Goal: Task Accomplishment & Management: Manage account settings

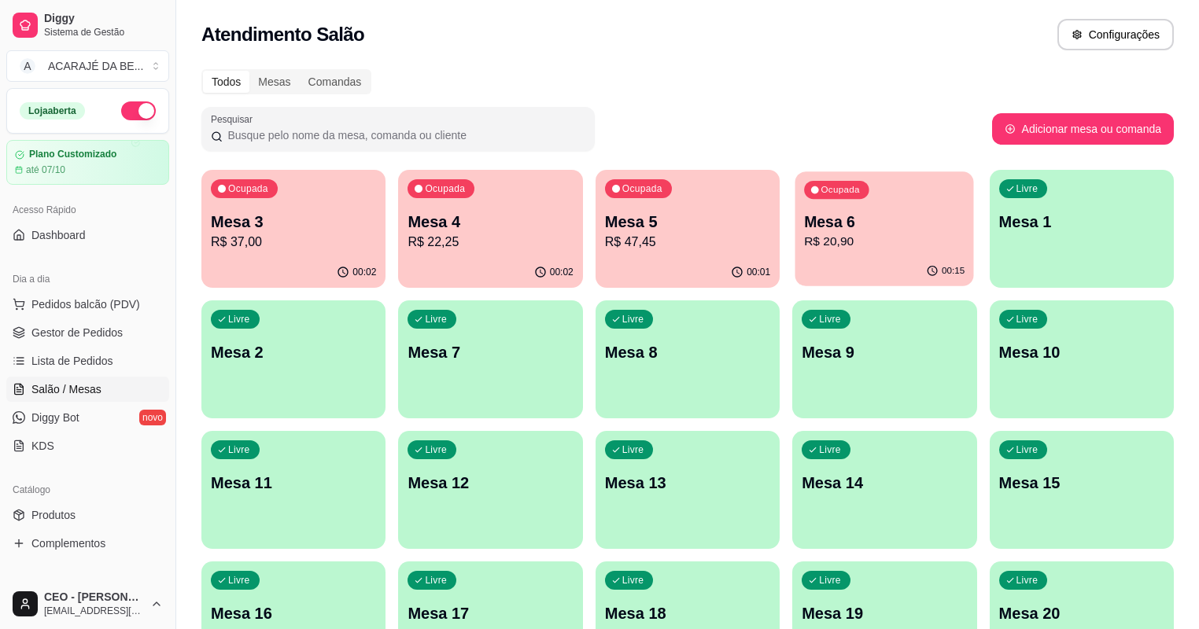
click at [804, 244] on p "R$ 20,90" at bounding box center [884, 242] width 161 height 18
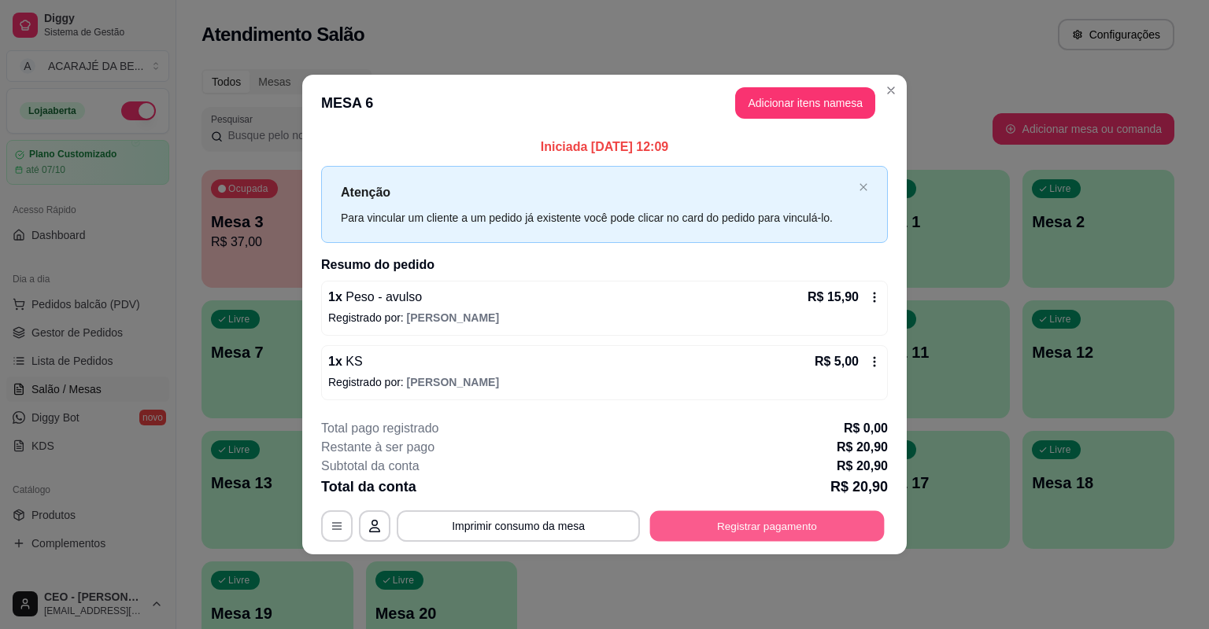
click at [779, 535] on button "Registrar pagamento" at bounding box center [767, 526] width 234 height 31
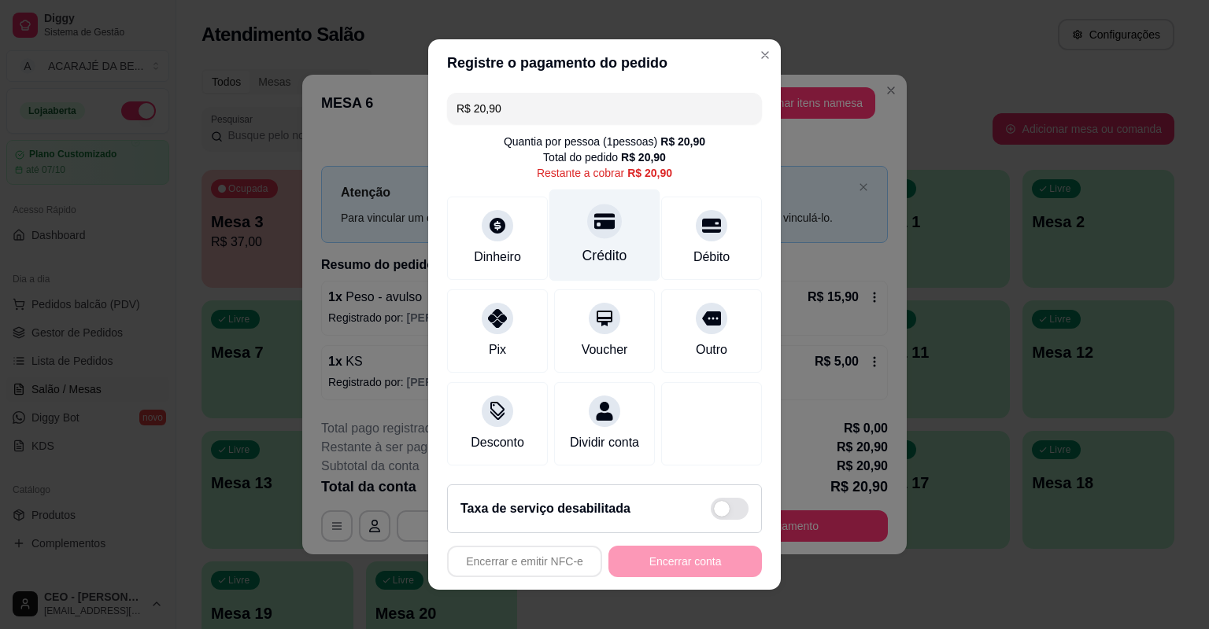
click at [615, 245] on div "Crédito" at bounding box center [604, 236] width 111 height 92
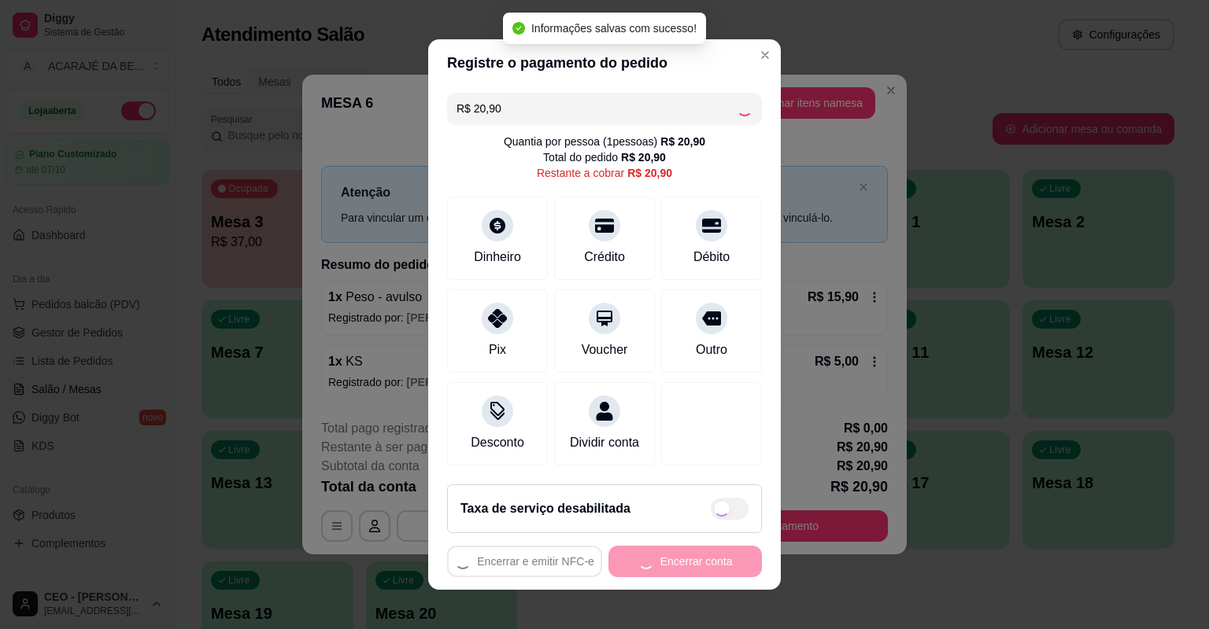
type input "R$ 0,00"
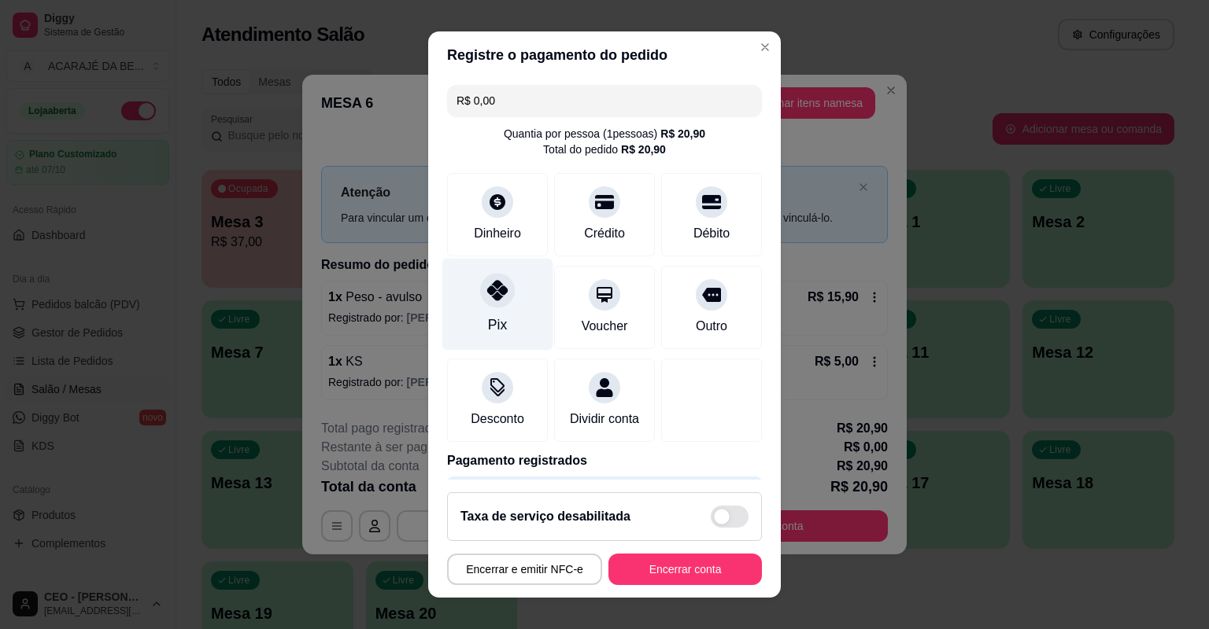
click at [488, 319] on div "Pix" at bounding box center [497, 325] width 19 height 20
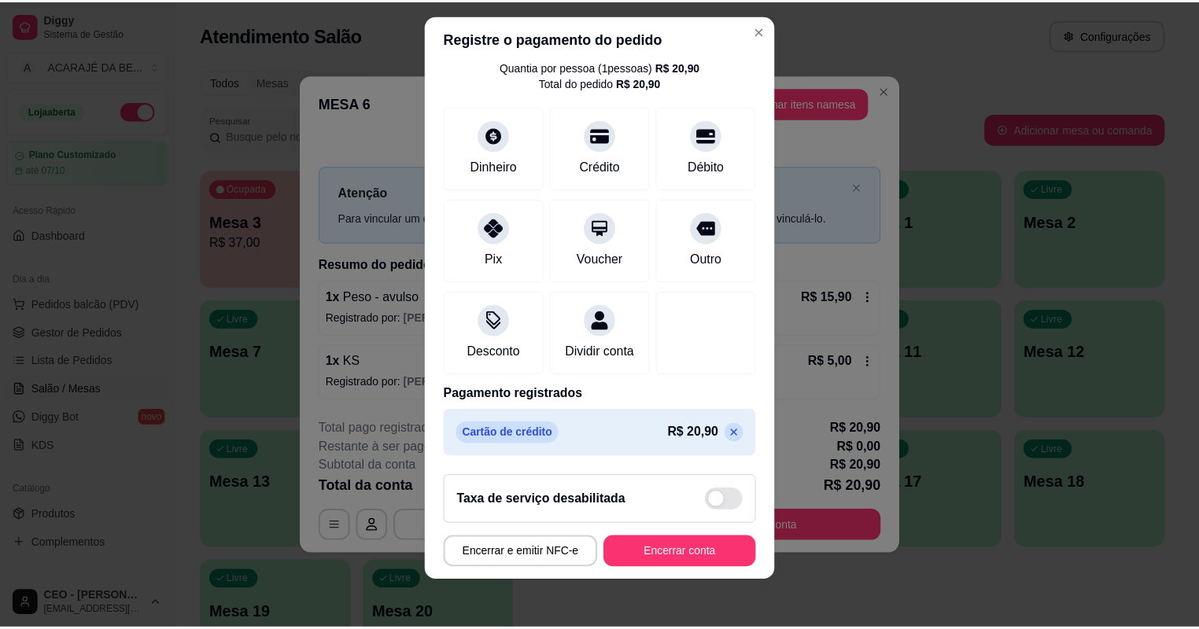
scroll to position [19, 0]
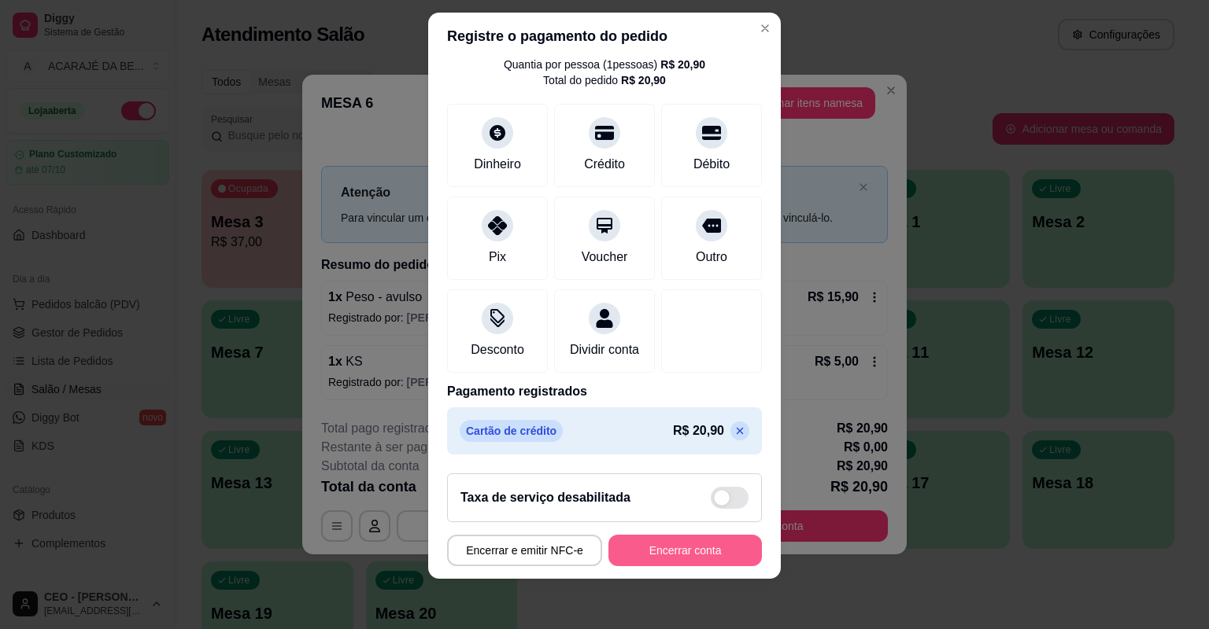
click at [696, 554] on button "Encerrar conta" at bounding box center [684, 550] width 153 height 31
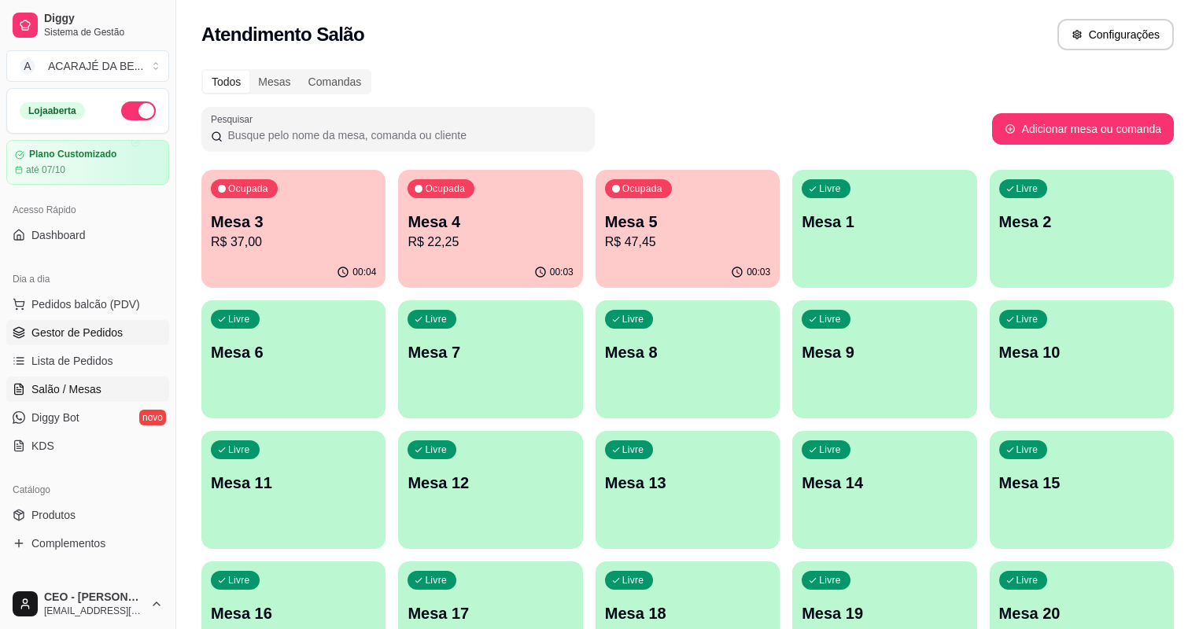
click at [61, 330] on span "Gestor de Pedidos" at bounding box center [76, 333] width 91 height 16
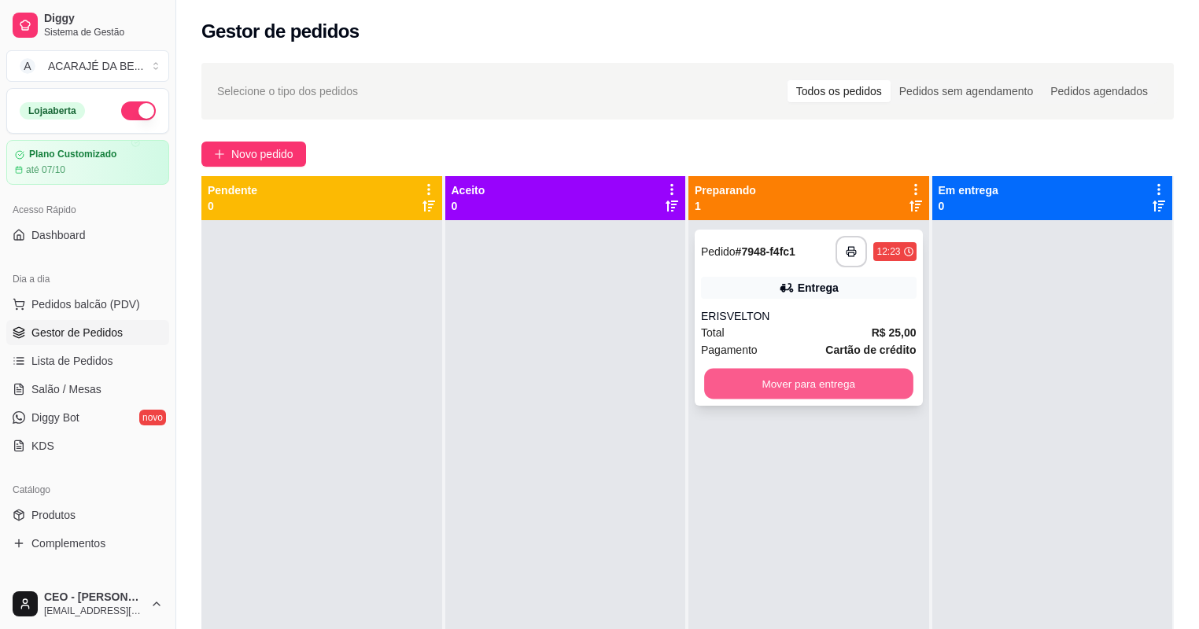
click at [879, 393] on button "Mover para entrega" at bounding box center [808, 384] width 209 height 31
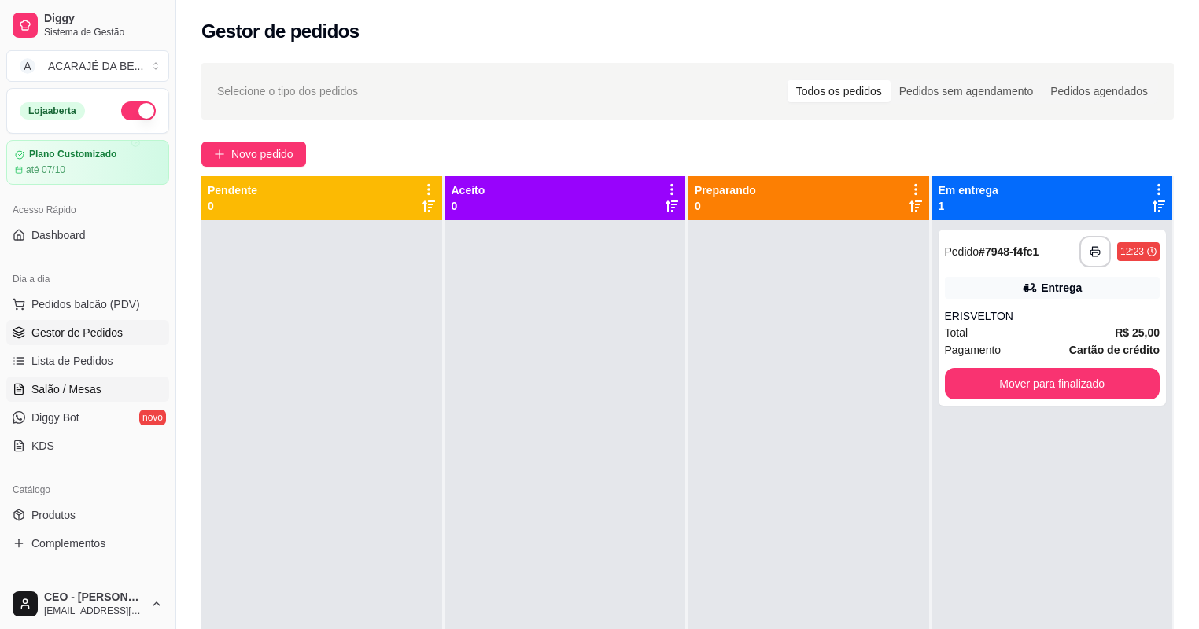
click at [85, 390] on span "Salão / Mesas" at bounding box center [66, 390] width 70 height 16
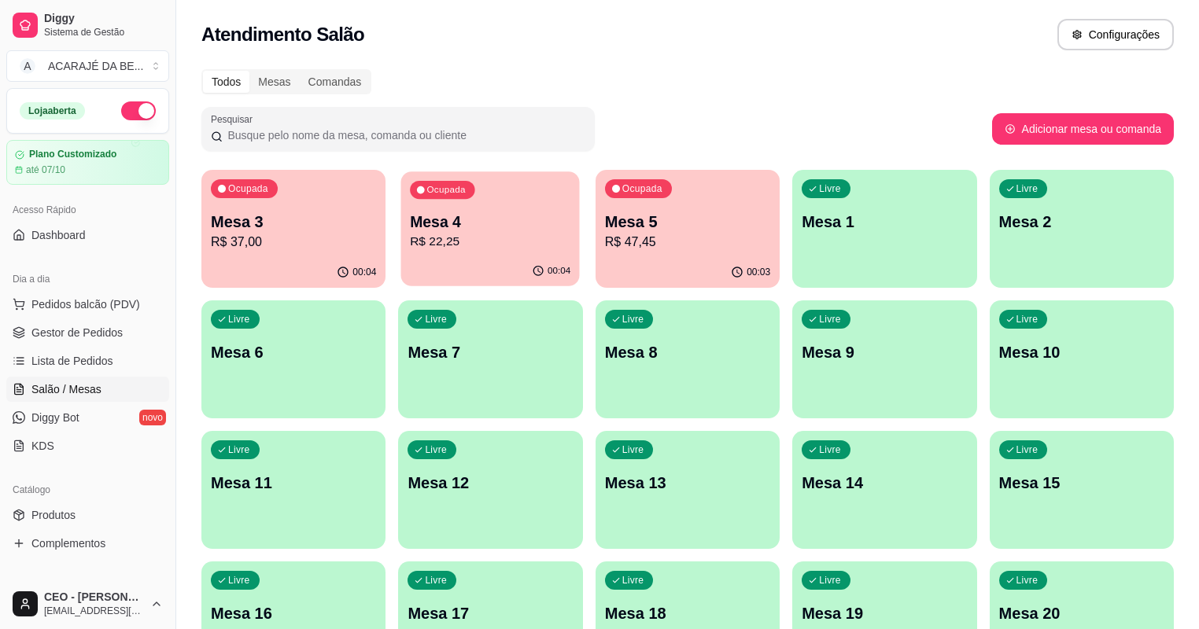
click at [474, 249] on p "R$ 22,25" at bounding box center [491, 242] width 161 height 18
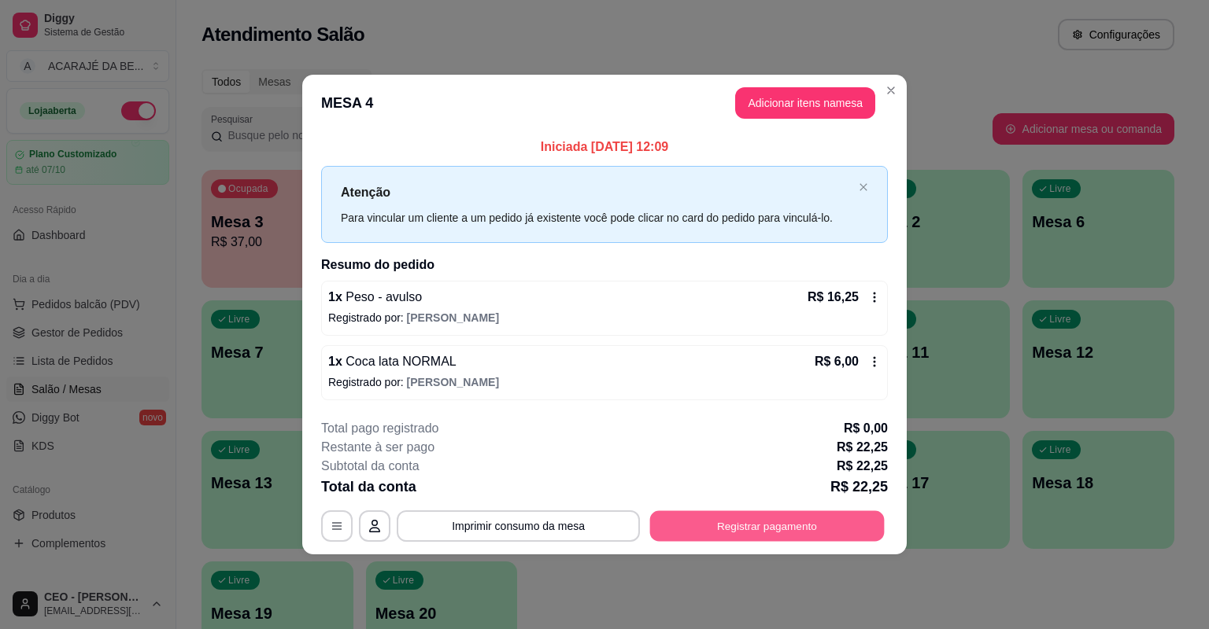
click at [821, 527] on button "Registrar pagamento" at bounding box center [767, 526] width 234 height 31
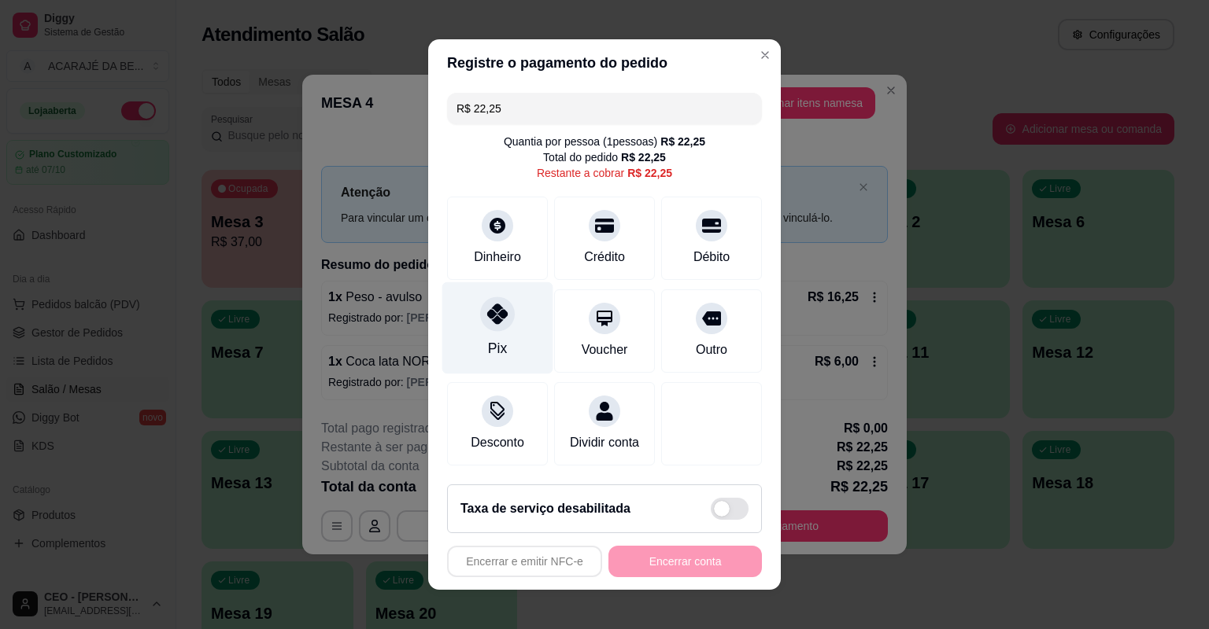
click at [504, 338] on div "Pix" at bounding box center [497, 328] width 111 height 92
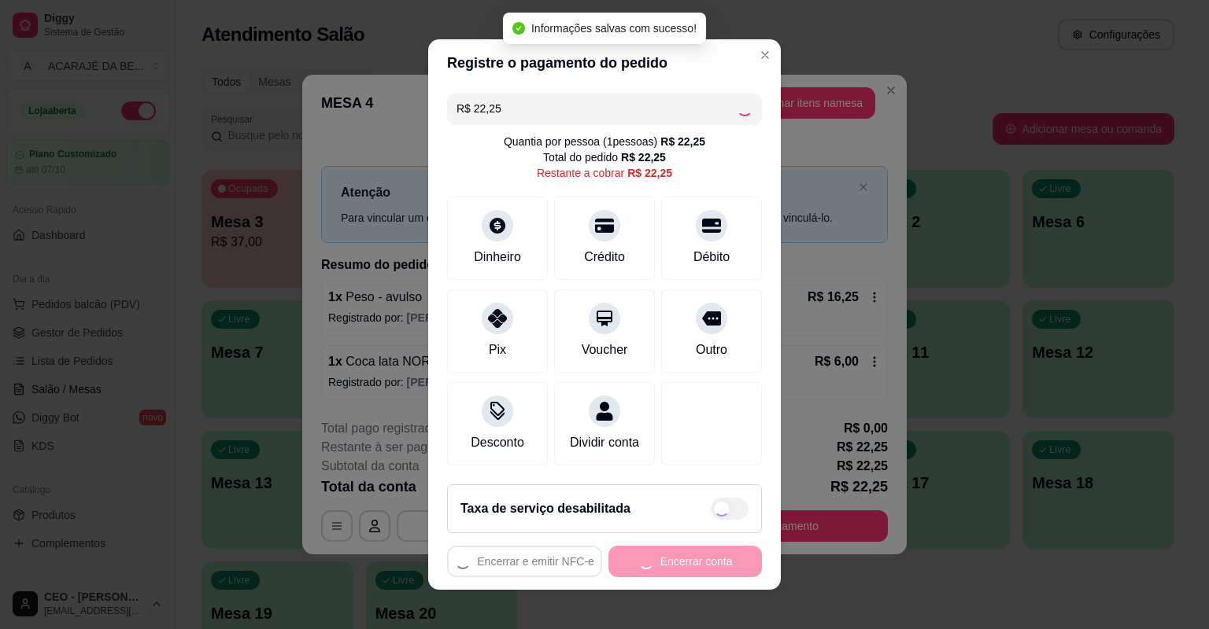
type input "R$ 0,00"
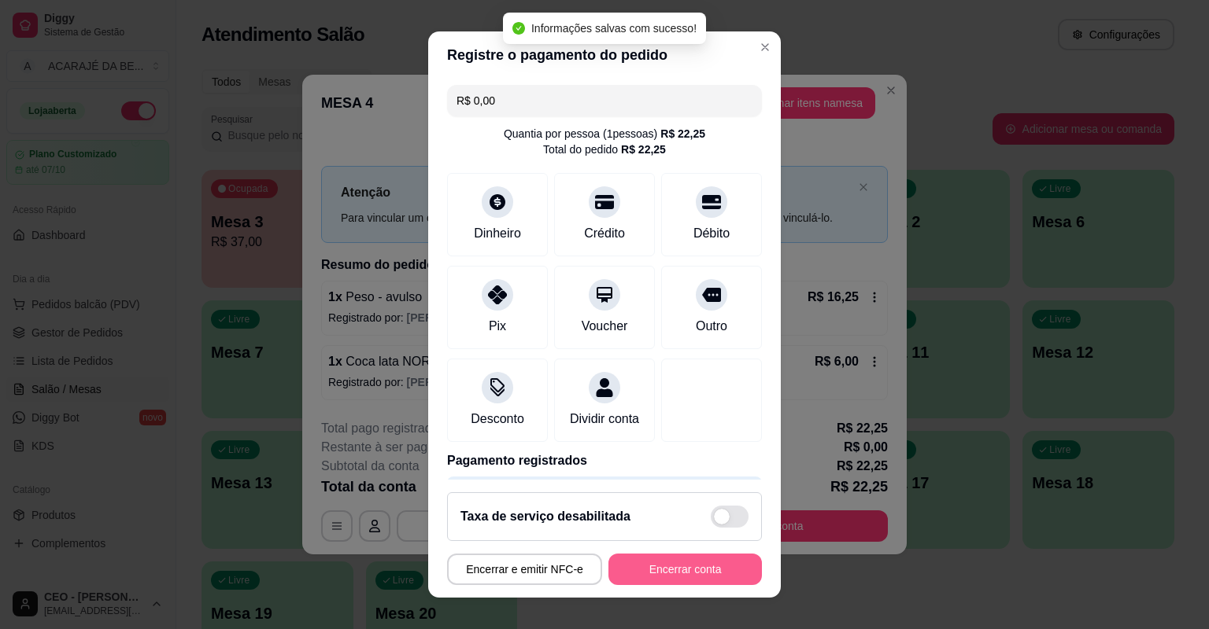
click at [704, 567] on button "Encerrar conta" at bounding box center [684, 569] width 153 height 31
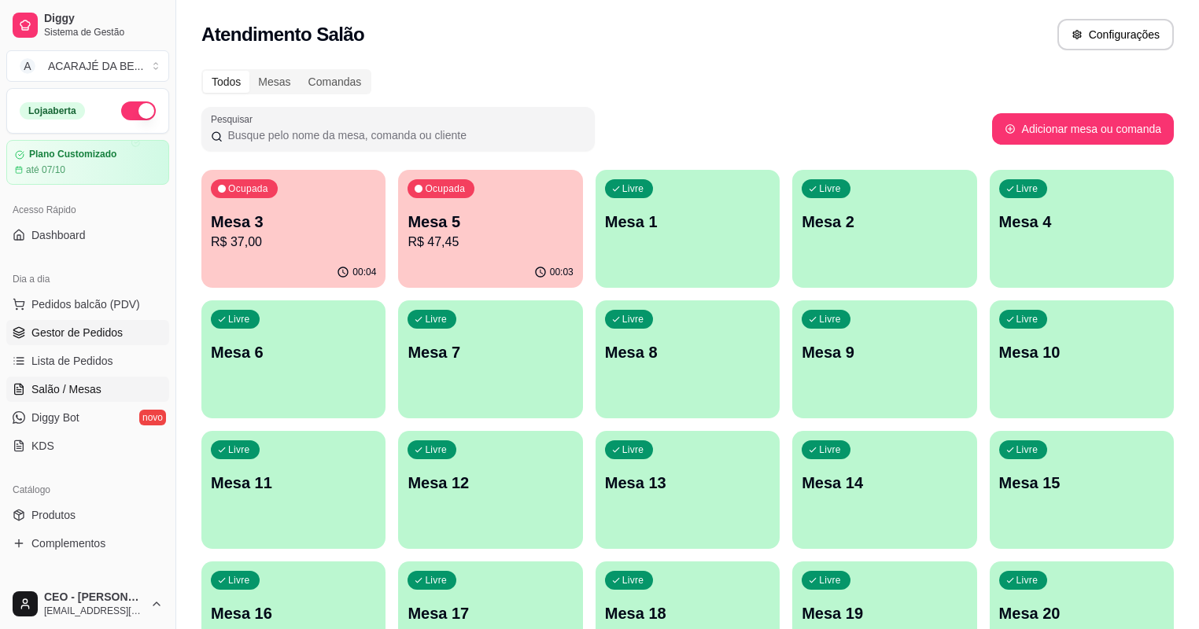
click at [76, 334] on span "Gestor de Pedidos" at bounding box center [76, 333] width 91 height 16
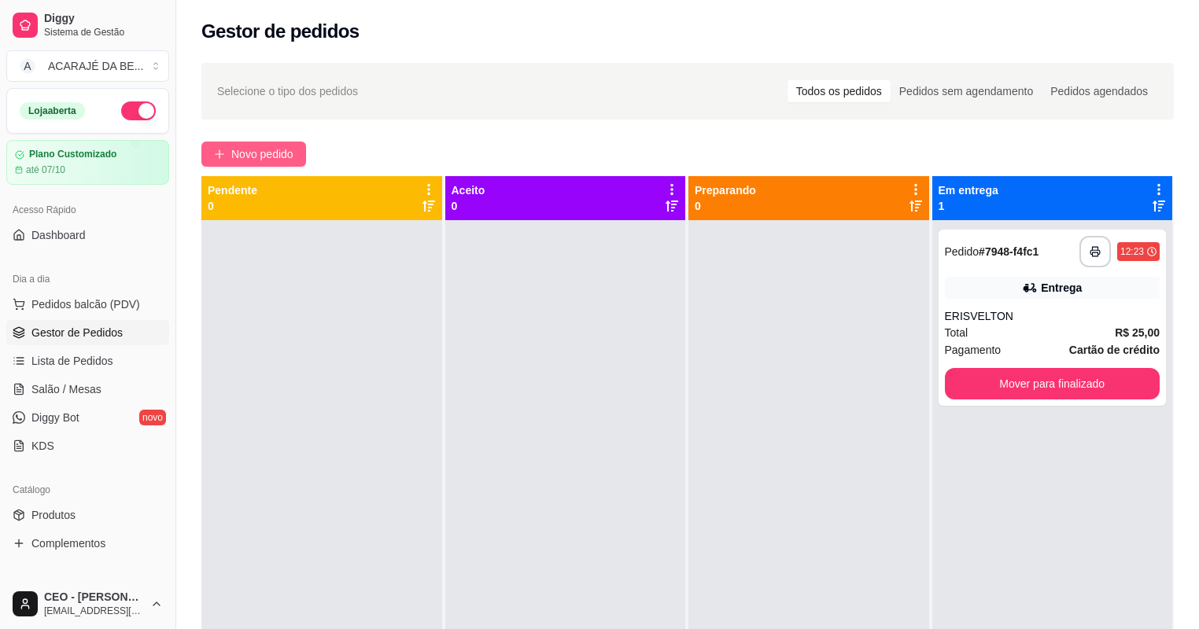
click at [270, 154] on span "Novo pedido" at bounding box center [262, 154] width 62 height 17
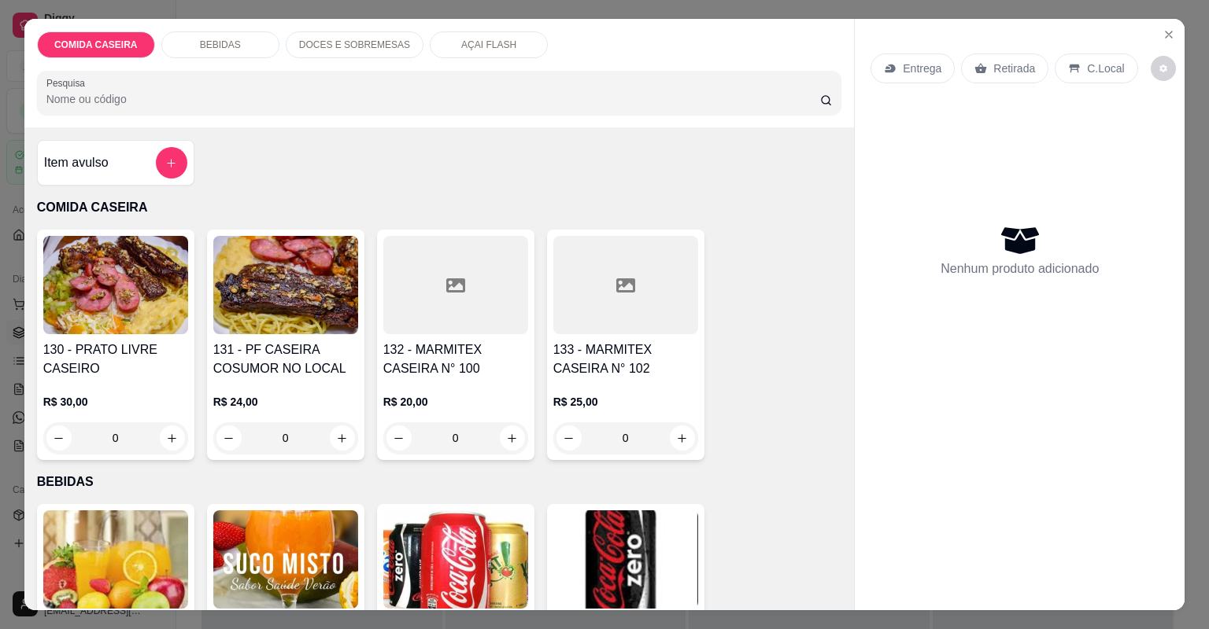
click at [617, 274] on div at bounding box center [625, 285] width 145 height 98
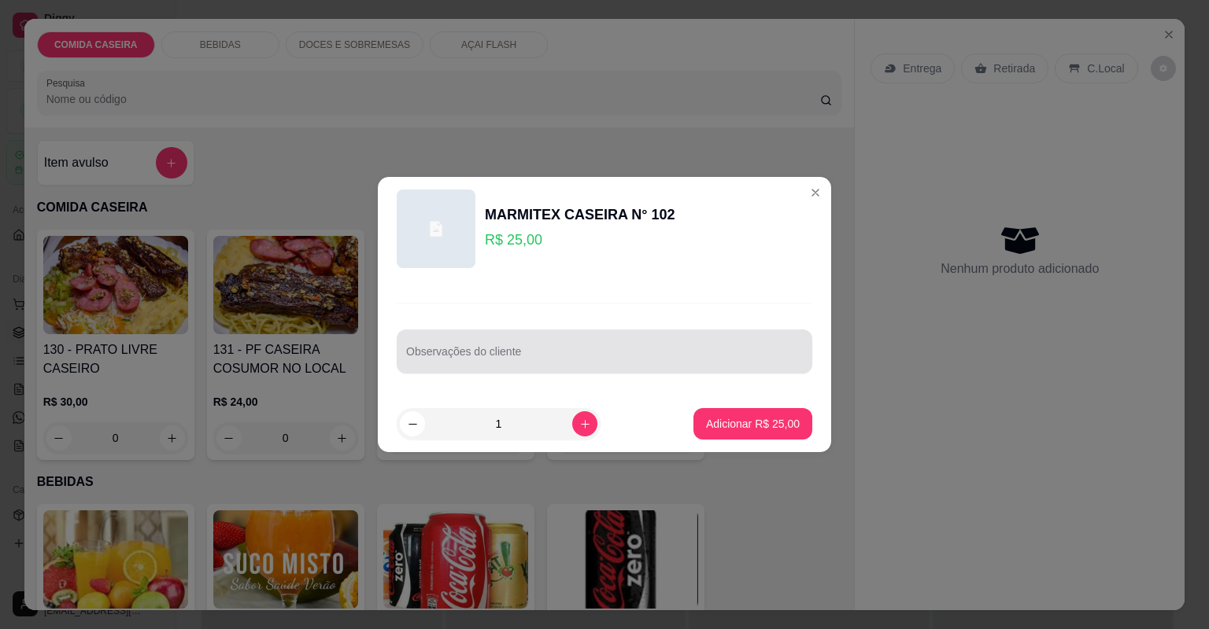
click at [554, 346] on div at bounding box center [604, 351] width 397 height 31
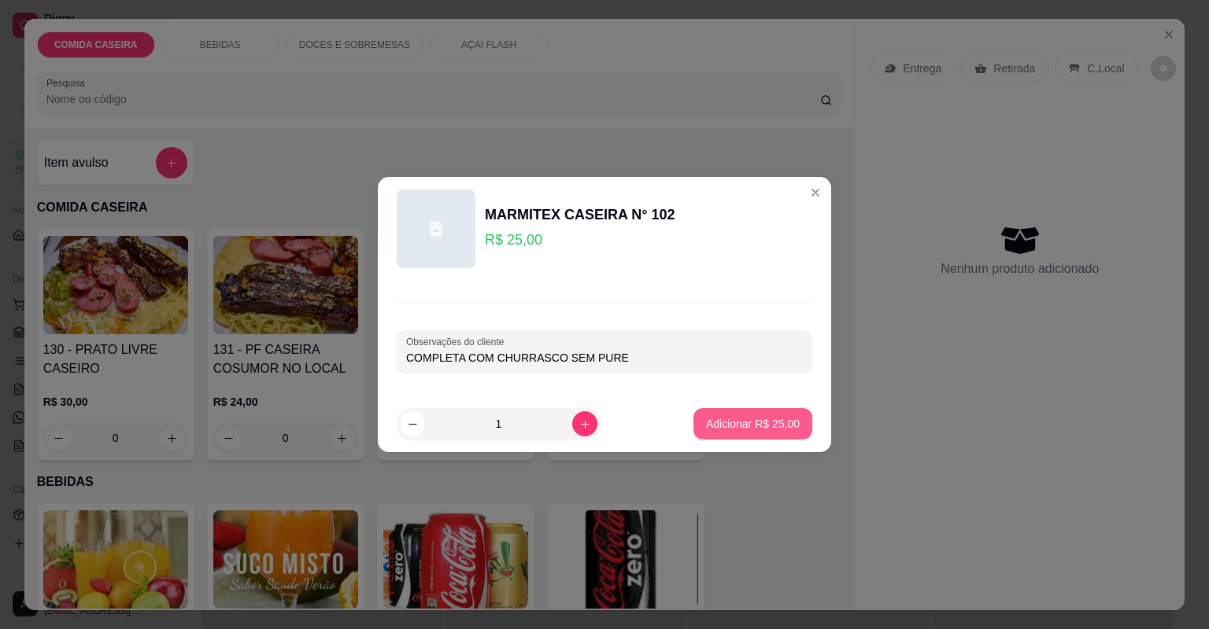
type input "COMPLETA COM CHURRASCO SEM PURE"
click at [782, 413] on button "Adicionar R$ 25,00" at bounding box center [753, 424] width 116 height 31
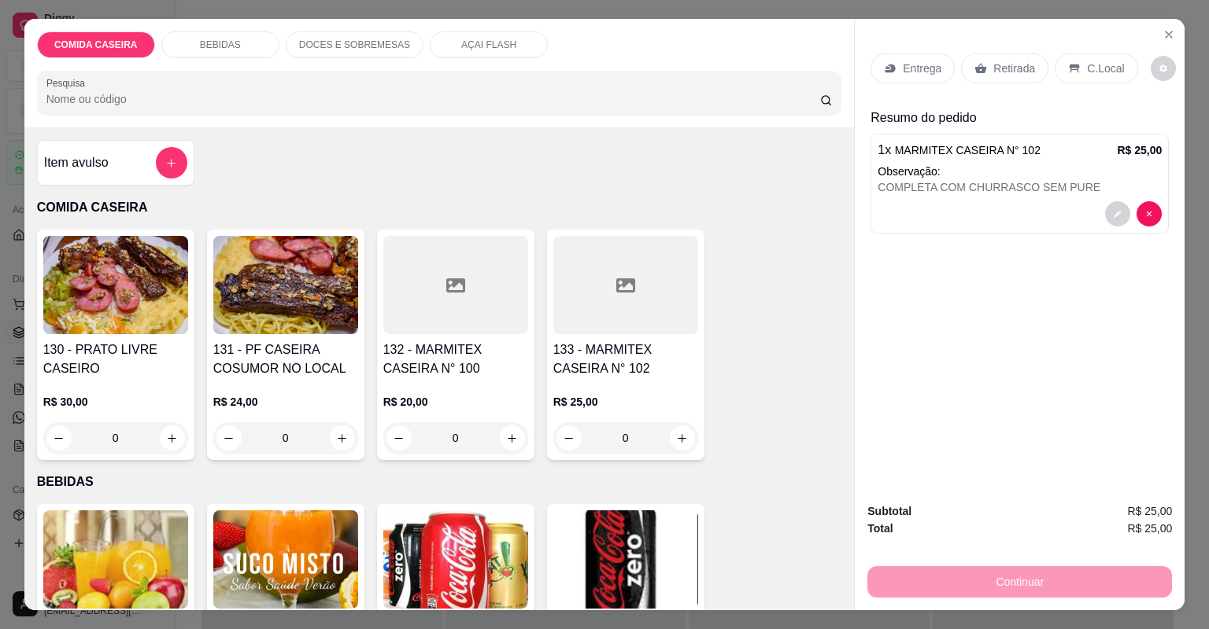
click at [638, 284] on div at bounding box center [625, 285] width 145 height 98
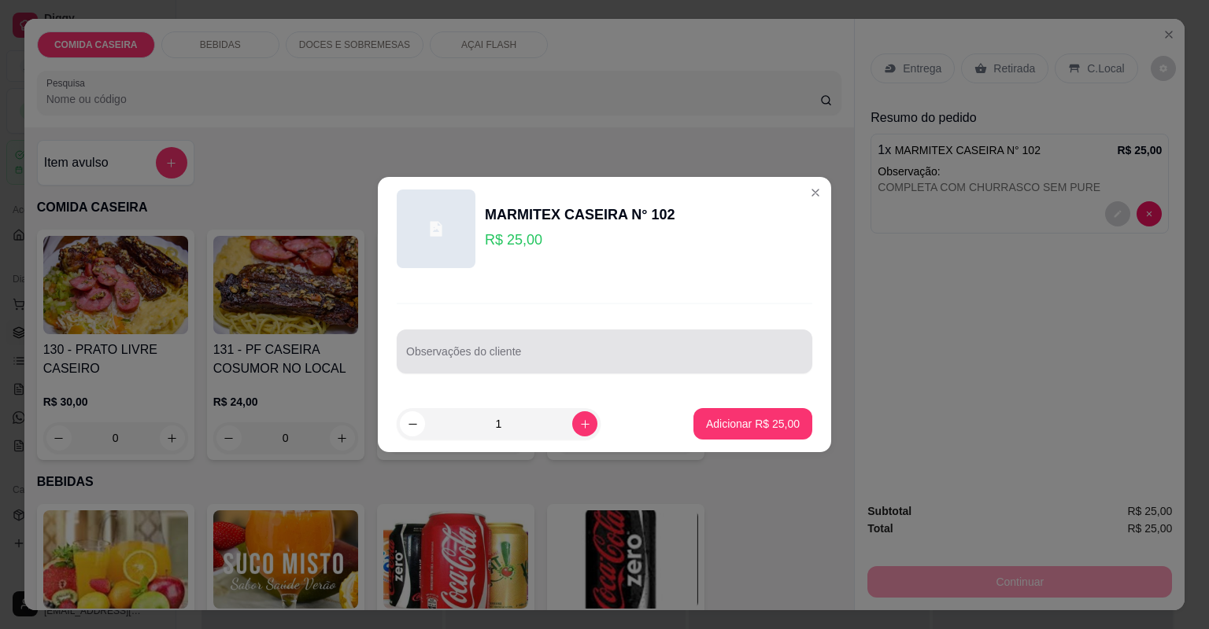
click at [564, 348] on div at bounding box center [604, 351] width 397 height 31
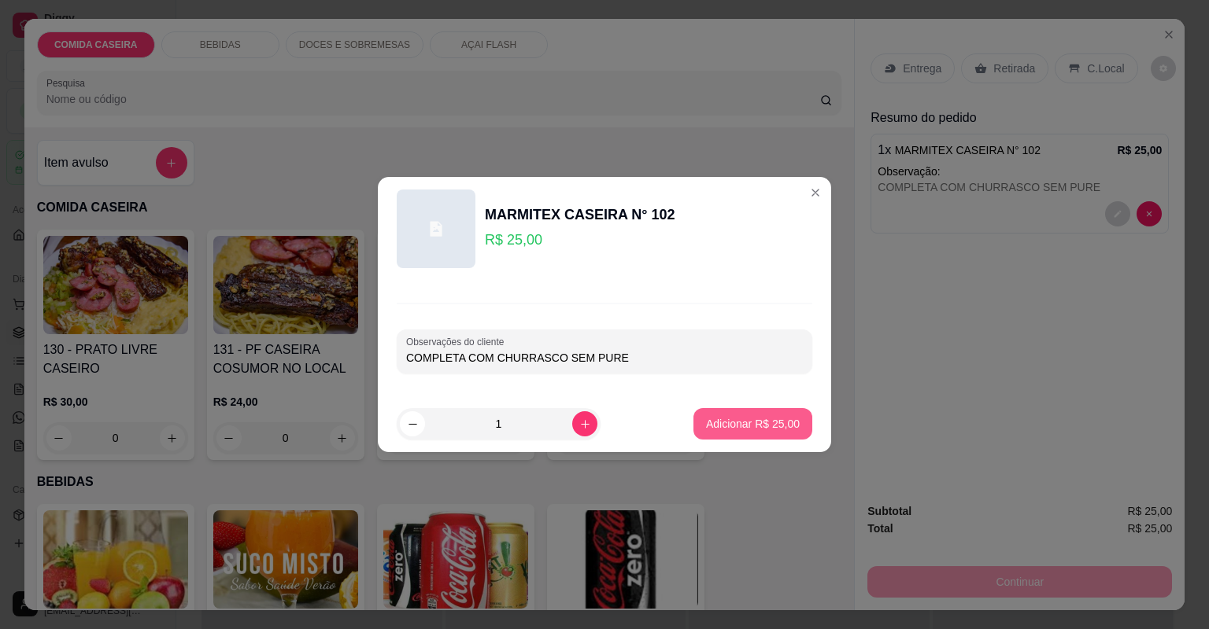
type input "COMPLETA COM CHURRASCO SEM PURE"
click at [733, 419] on p "Adicionar R$ 25,00" at bounding box center [753, 424] width 94 height 16
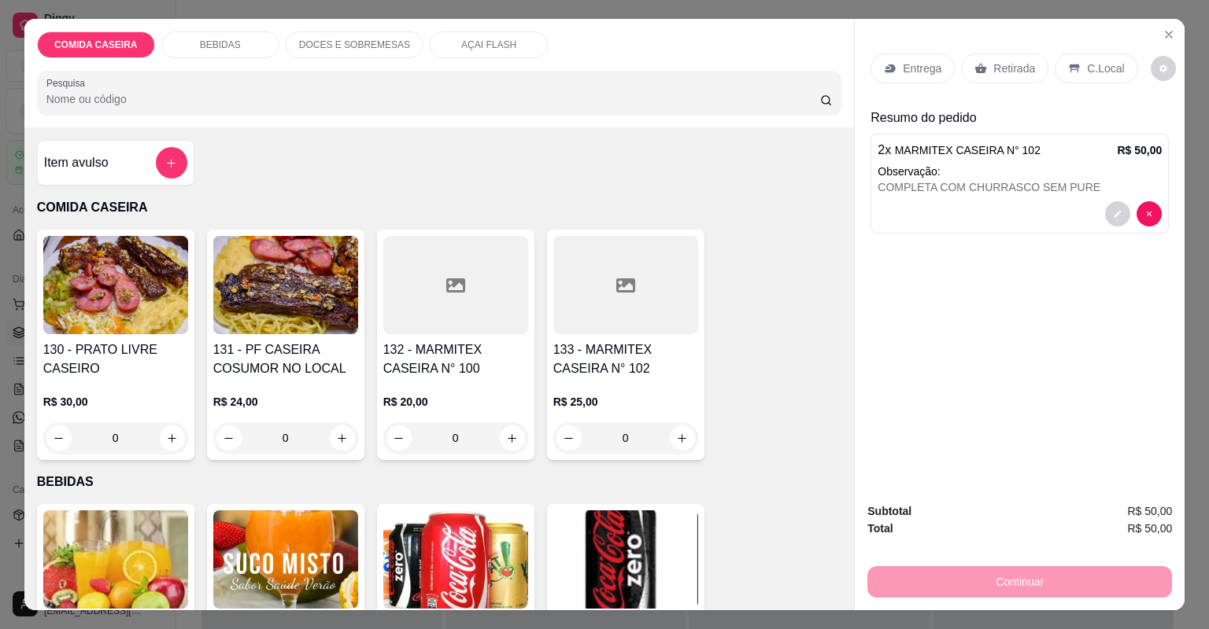
click at [921, 66] on p "Entrega" at bounding box center [922, 69] width 39 height 16
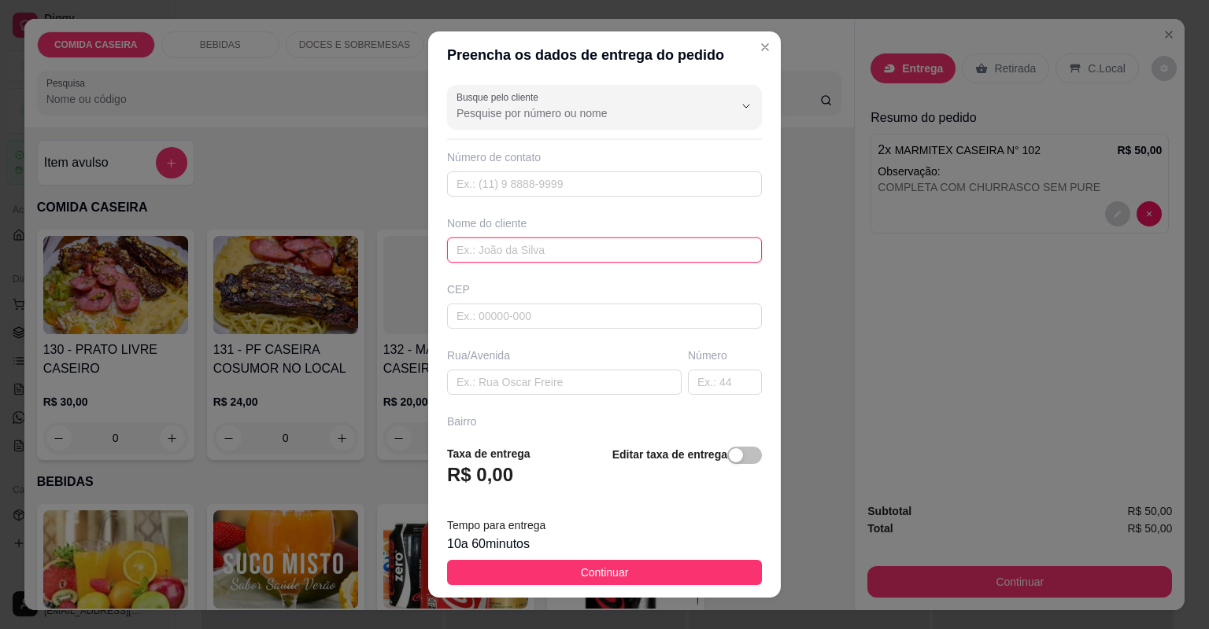
click at [651, 245] on input "text" at bounding box center [604, 250] width 315 height 25
type input "NARA"
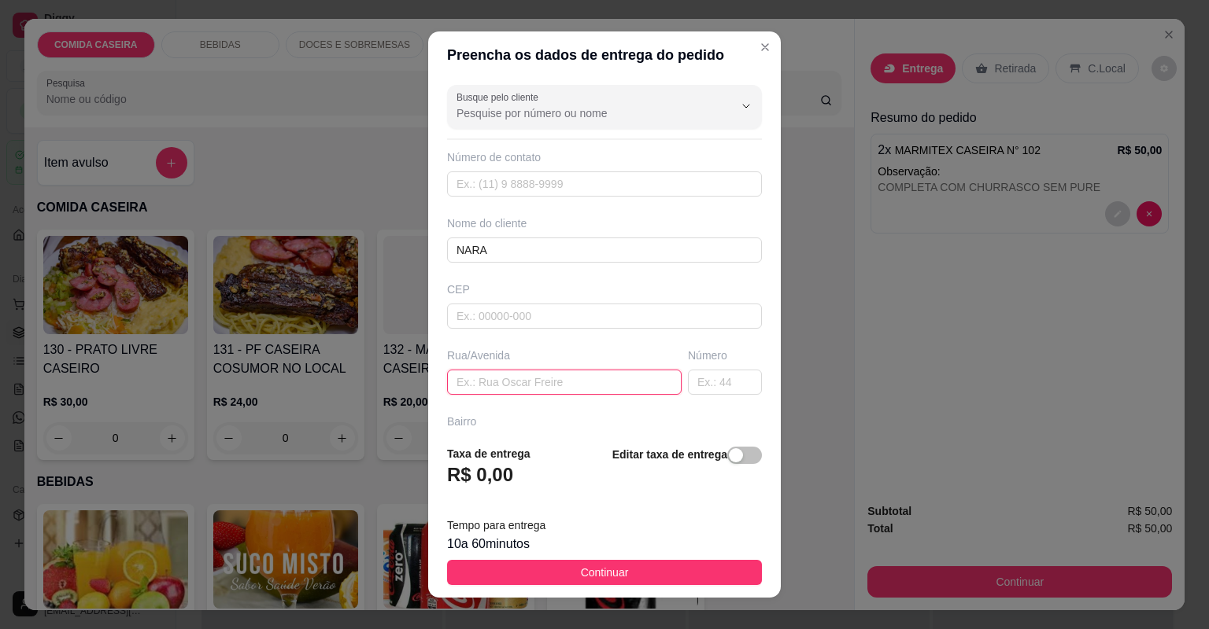
click at [622, 390] on input "text" at bounding box center [564, 382] width 234 height 25
paste input "To no bradesco"
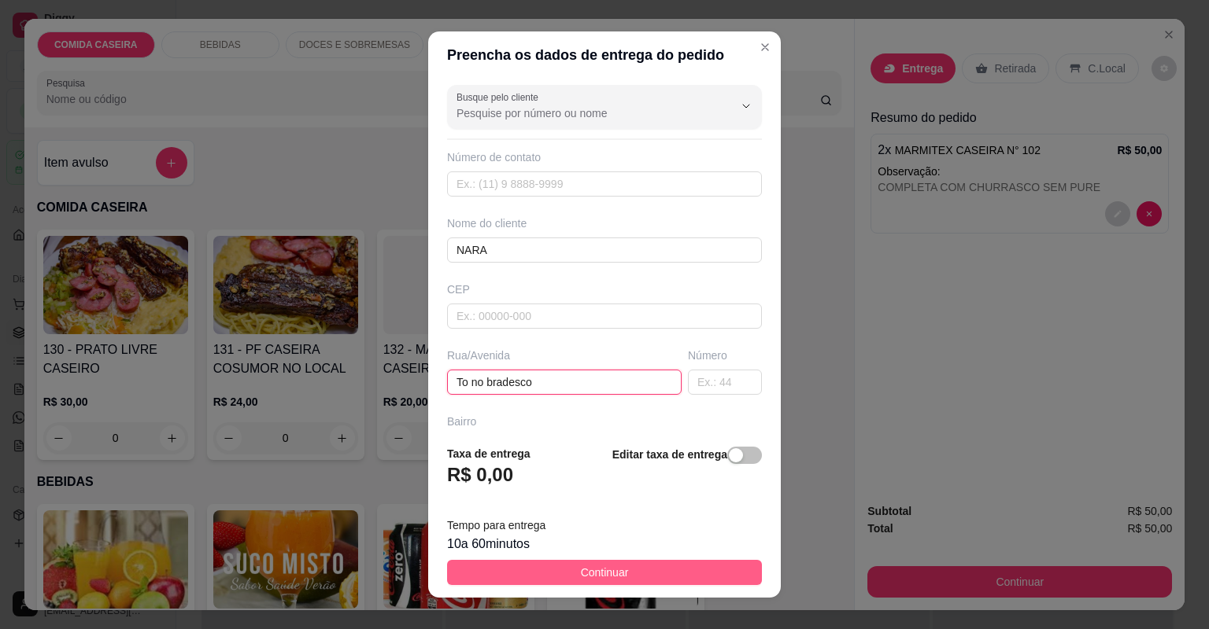
type input "To no bradesco"
click at [710, 570] on button "Continuar" at bounding box center [604, 572] width 315 height 25
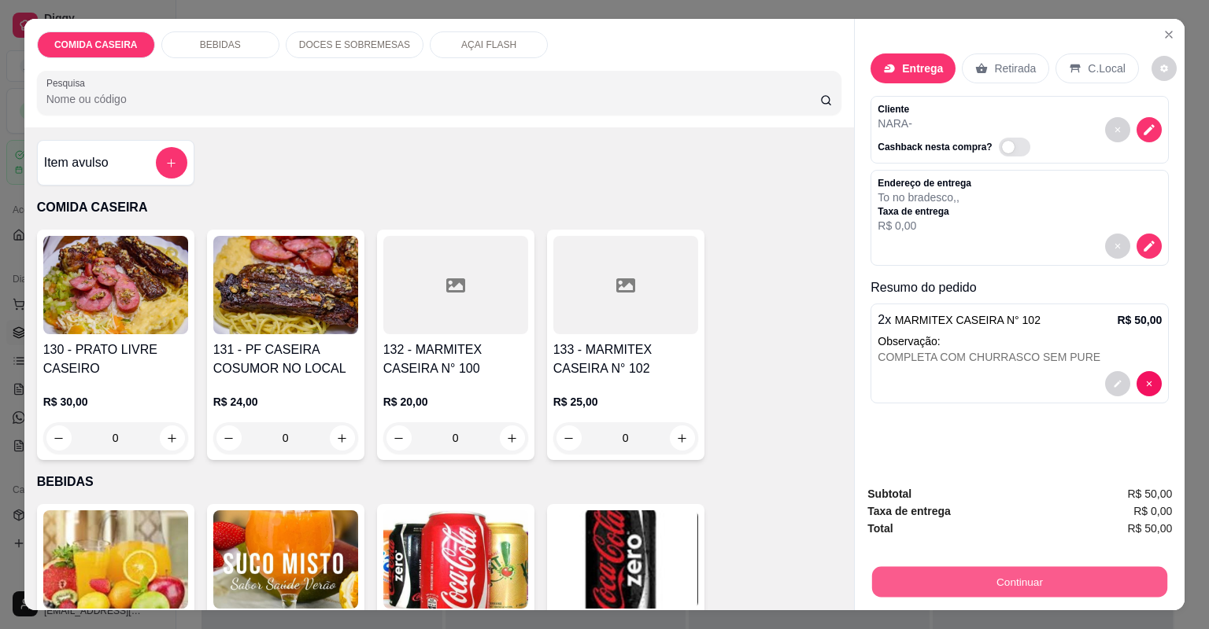
click at [982, 577] on button "Continuar" at bounding box center [1019, 582] width 295 height 31
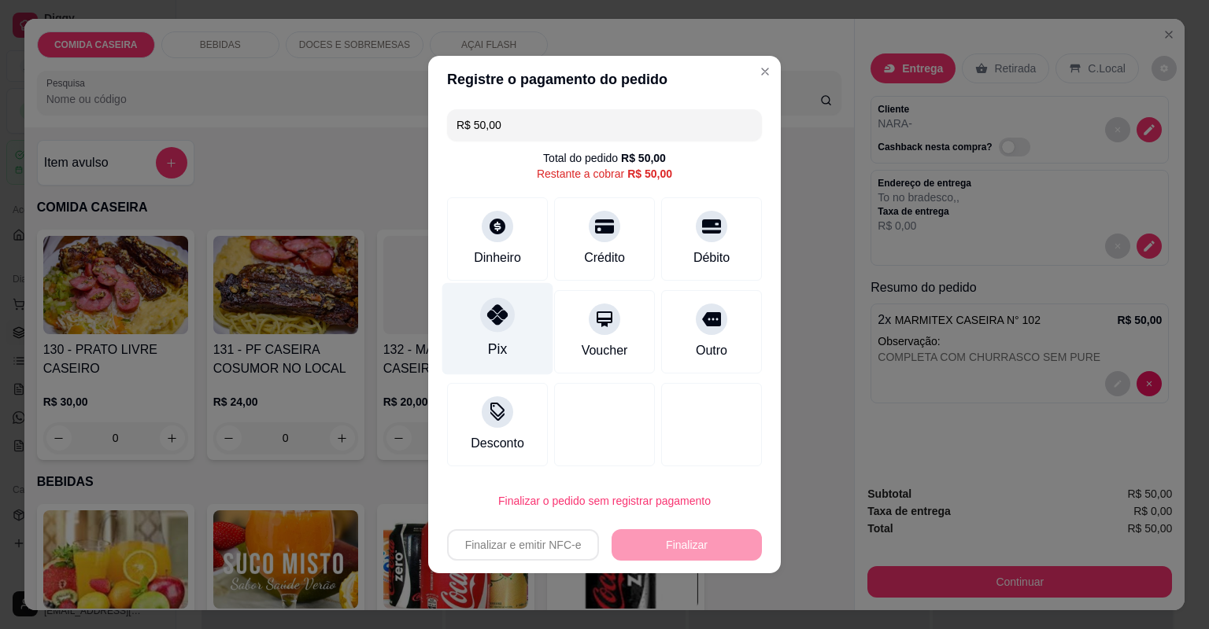
click at [497, 312] on icon at bounding box center [497, 315] width 20 height 20
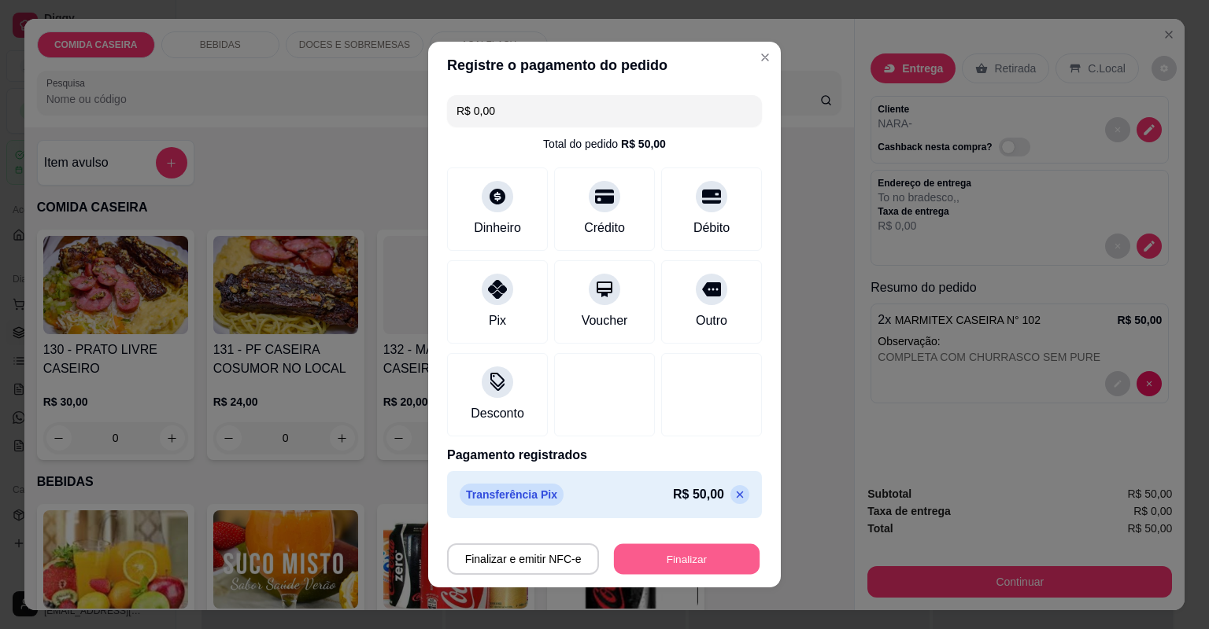
click at [672, 553] on button "Finalizar" at bounding box center [687, 559] width 146 height 31
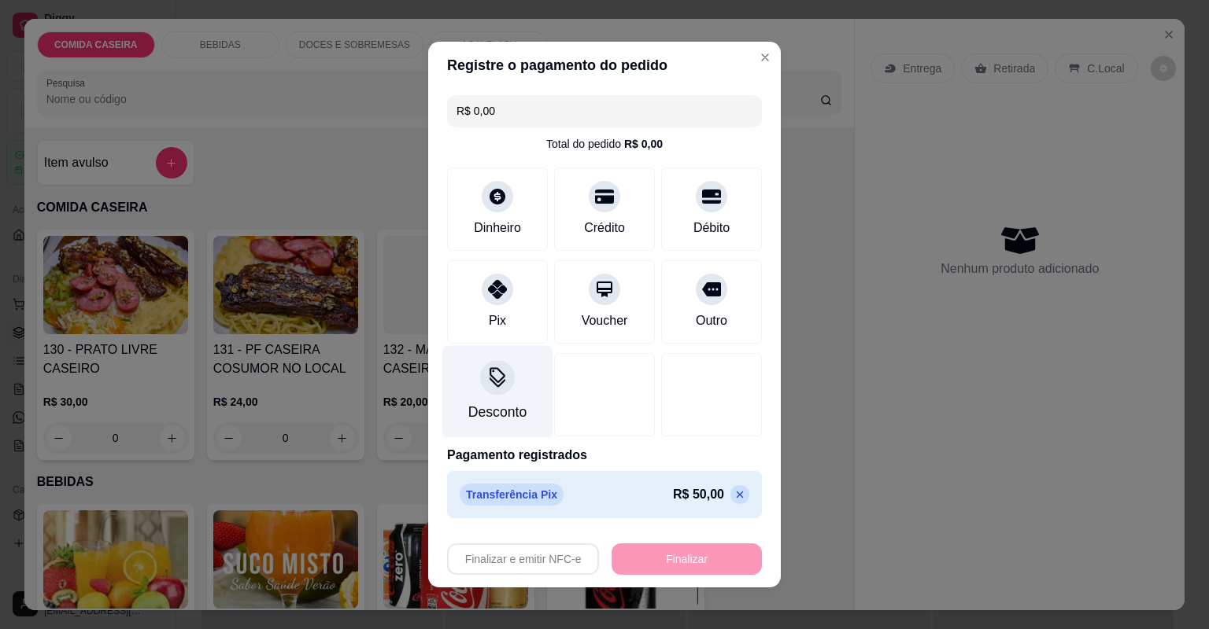
type input "-R$ 50,00"
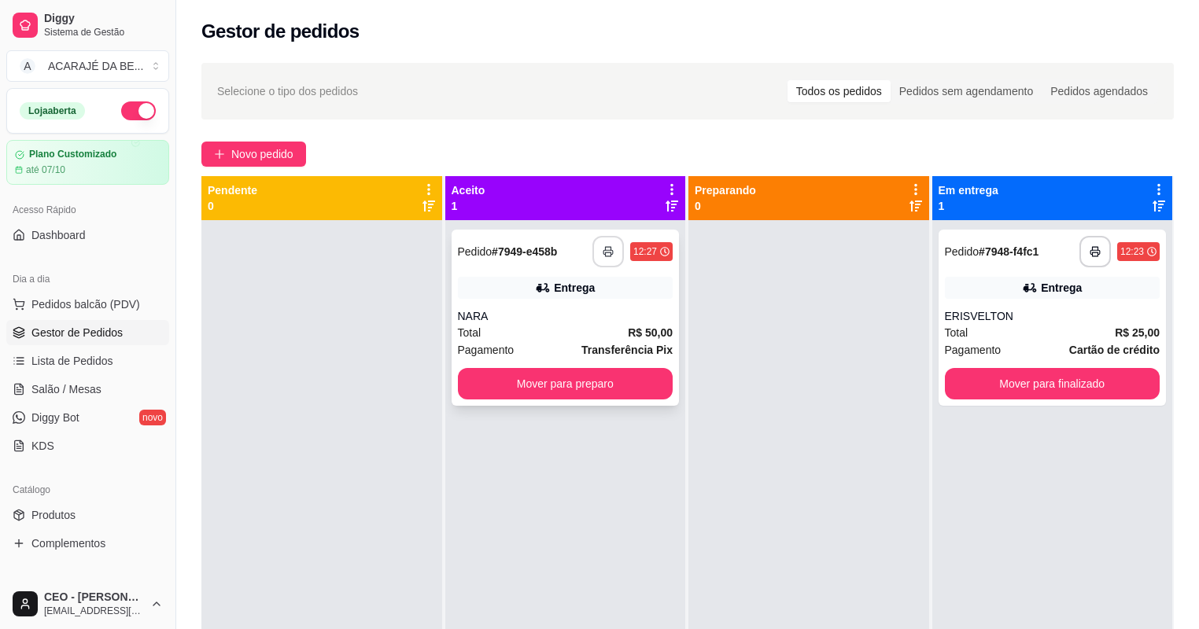
click at [604, 249] on icon "button" at bounding box center [608, 251] width 11 height 11
click at [615, 371] on div "**********" at bounding box center [566, 318] width 228 height 176
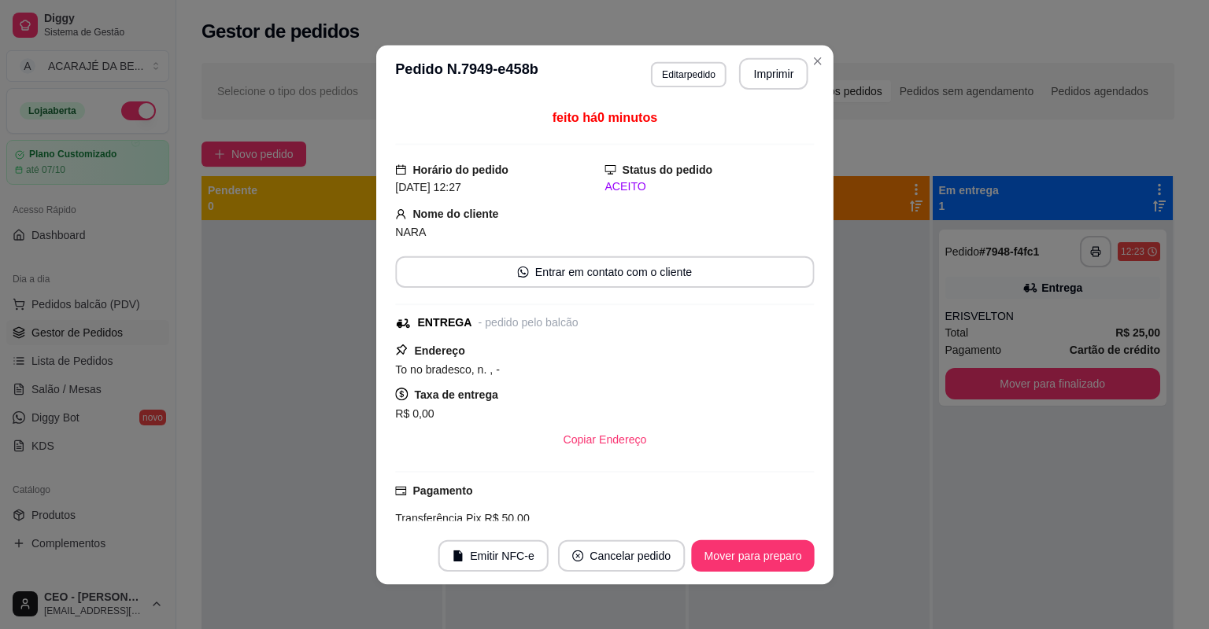
click at [628, 378] on div "Endereço To no bradesco, n. , - Taxa de entrega R$ 0,00 Copiar Endereço" at bounding box center [604, 398] width 419 height 114
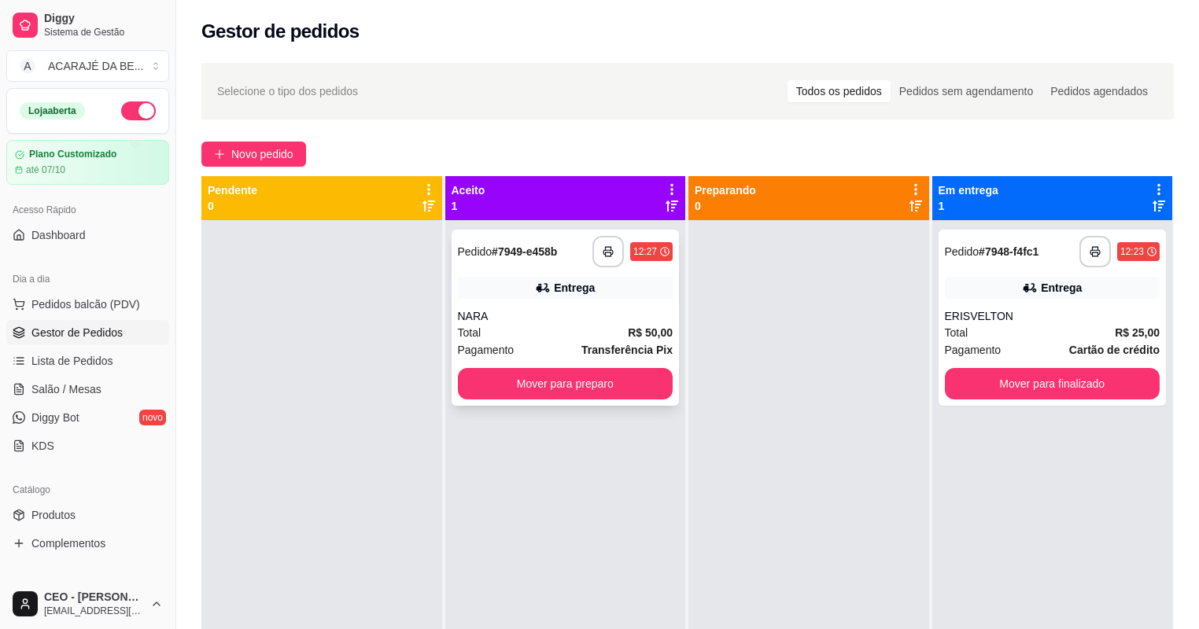
drag, startPoint x: 581, startPoint y: 345, endPoint x: 586, endPoint y: 353, distance: 9.0
click at [586, 353] on div "**********" at bounding box center [566, 318] width 228 height 176
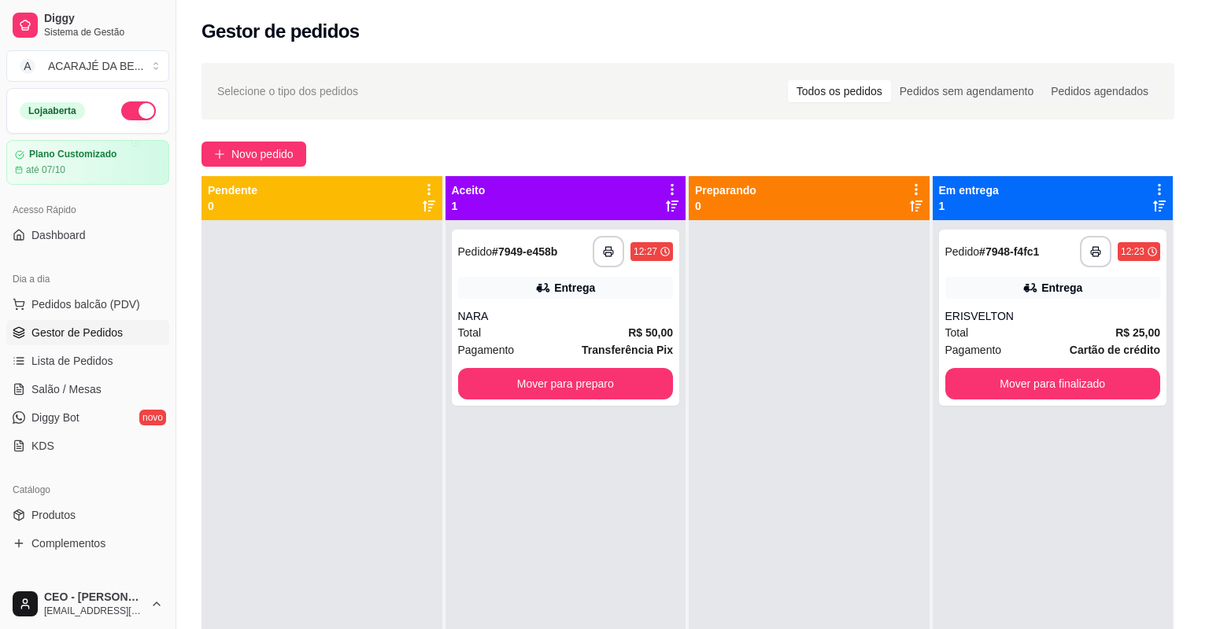
drag, startPoint x: 586, startPoint y: 353, endPoint x: 698, endPoint y: 400, distance: 121.3
click at [670, 383] on div "Endereço To no bradesco, n. , - Taxa de entrega R$ 0,00 Copiar Endereço" at bounding box center [604, 397] width 415 height 113
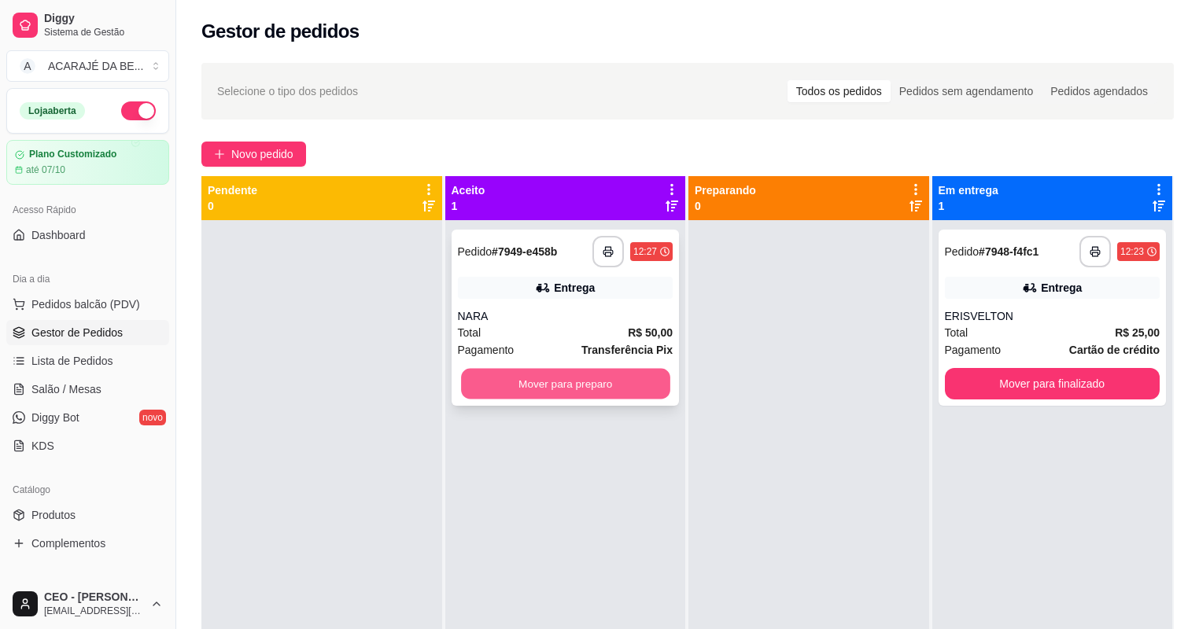
click at [650, 383] on button "Mover para preparo" at bounding box center [565, 384] width 209 height 31
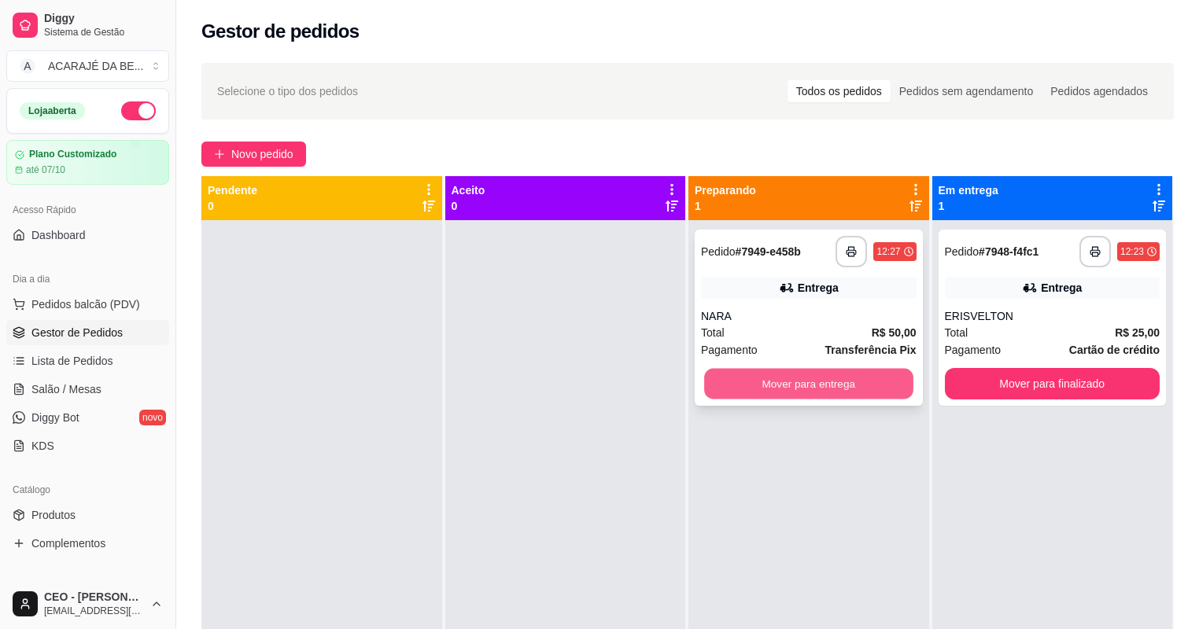
click at [807, 389] on button "Mover para entrega" at bounding box center [808, 384] width 209 height 31
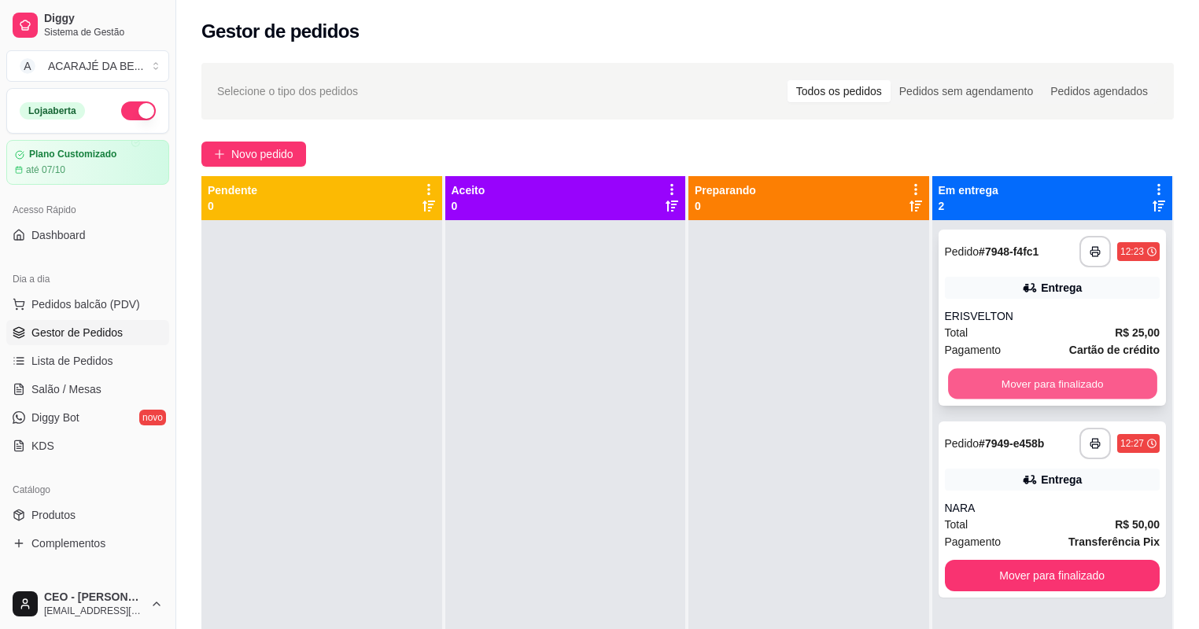
click at [998, 386] on button "Mover para finalizado" at bounding box center [1052, 384] width 209 height 31
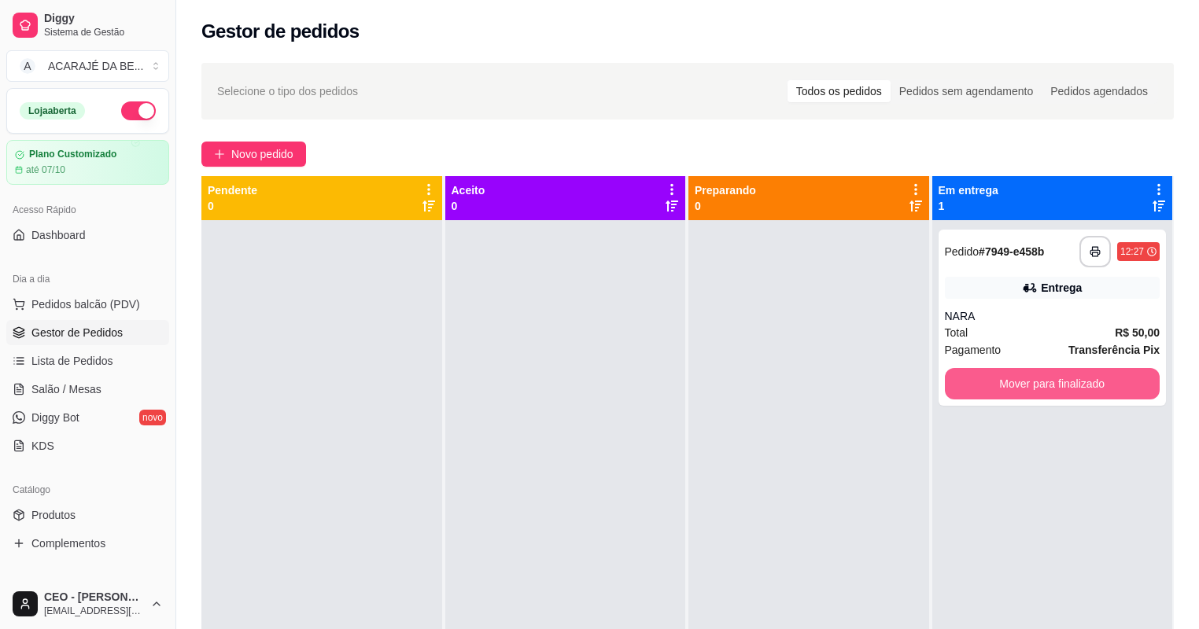
click at [998, 386] on button "Mover para finalizado" at bounding box center [1053, 383] width 216 height 31
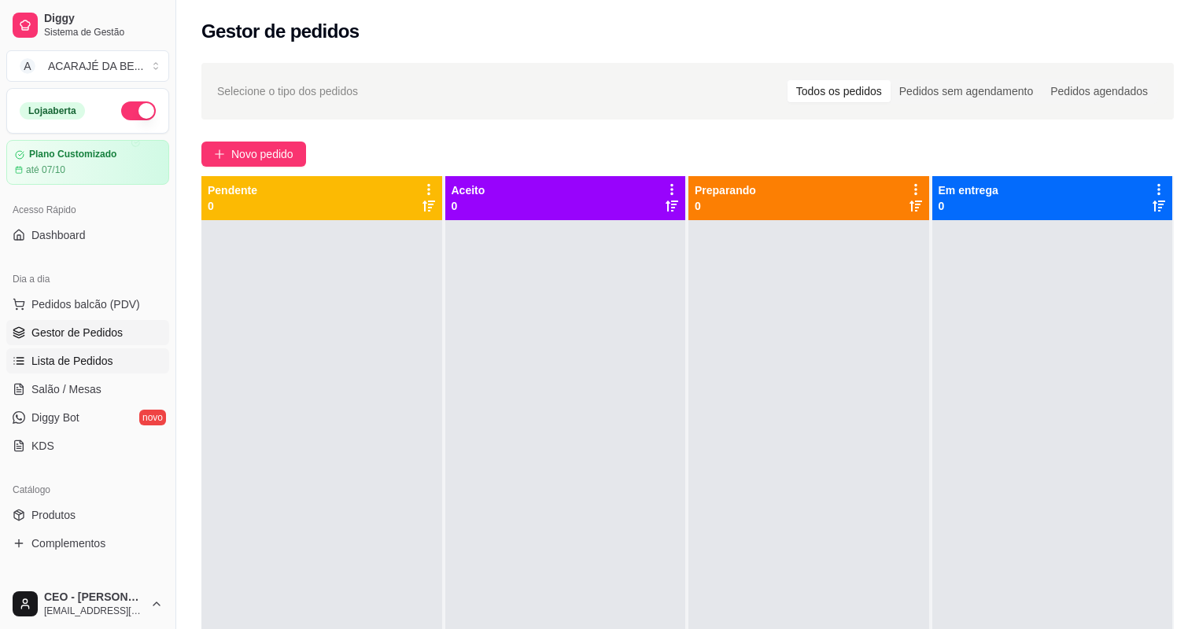
click at [105, 353] on span "Lista de Pedidos" at bounding box center [72, 361] width 82 height 16
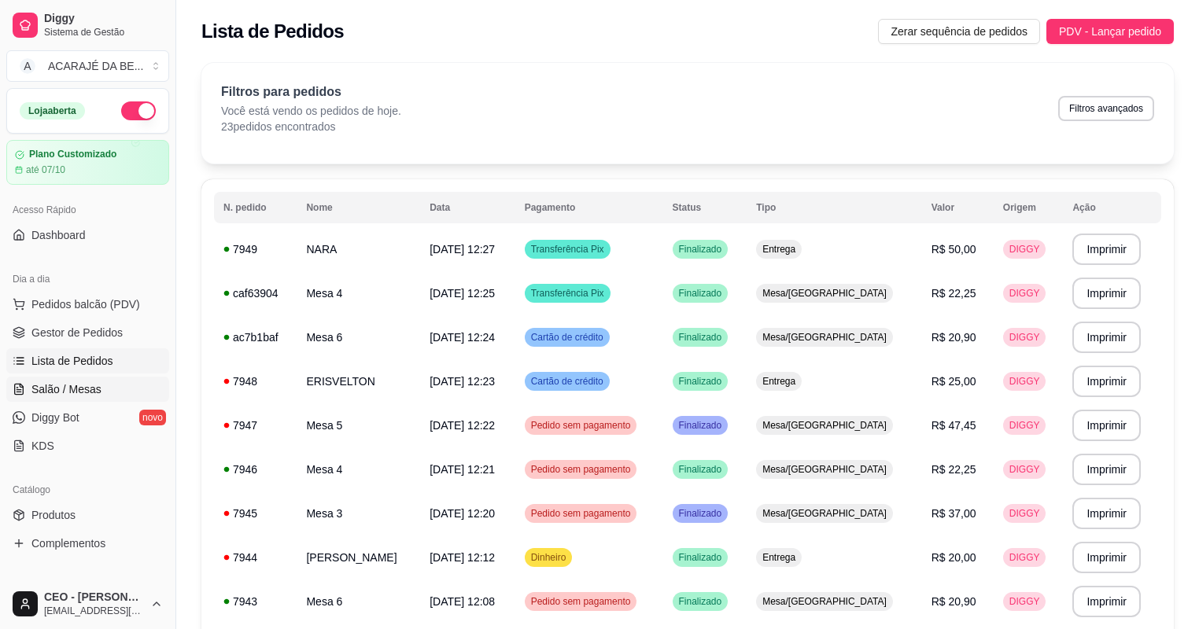
click at [90, 384] on span "Salão / Mesas" at bounding box center [66, 390] width 70 height 16
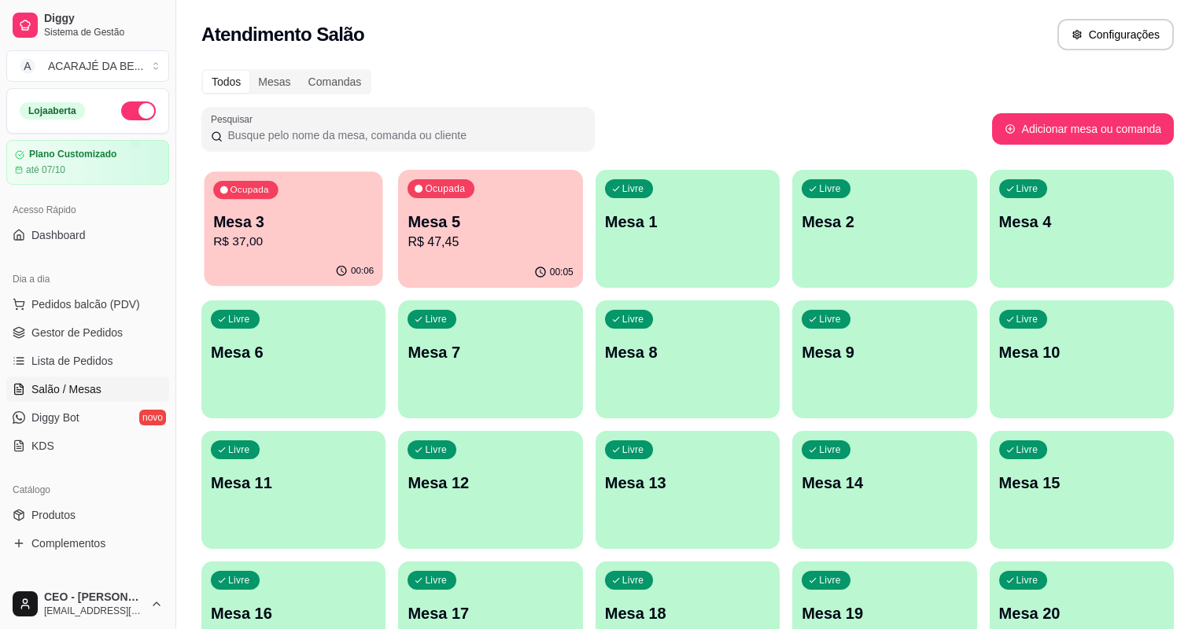
click at [301, 242] on p "R$ 37,00" at bounding box center [293, 242] width 161 height 18
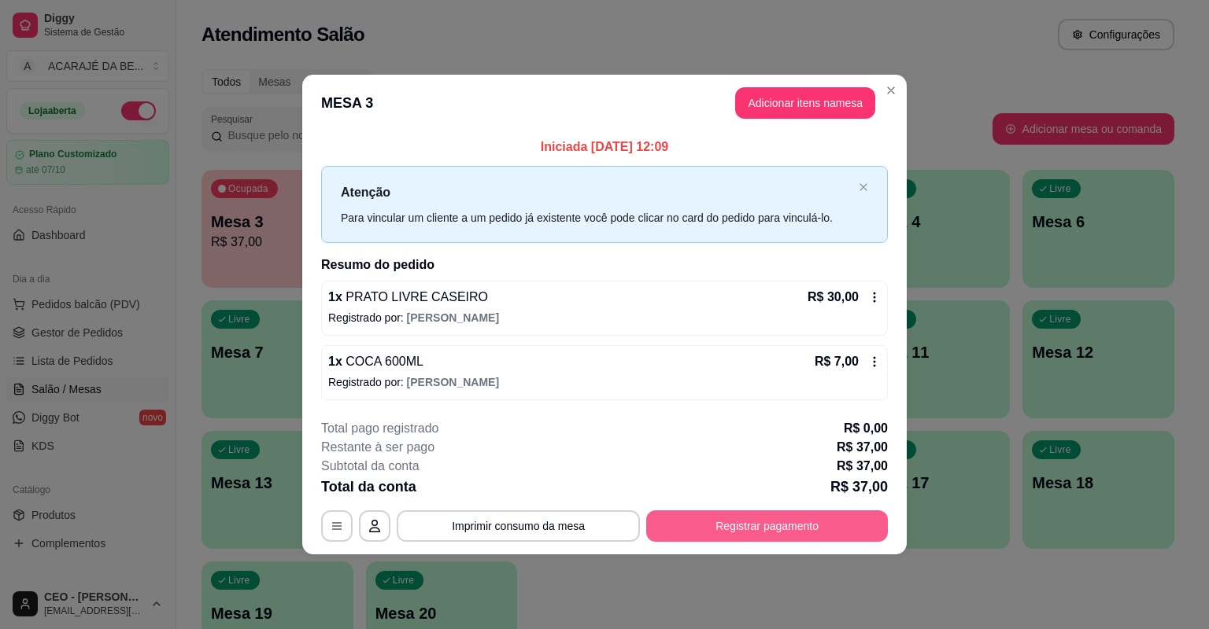
click at [770, 526] on button "Registrar pagamento" at bounding box center [767, 526] width 242 height 31
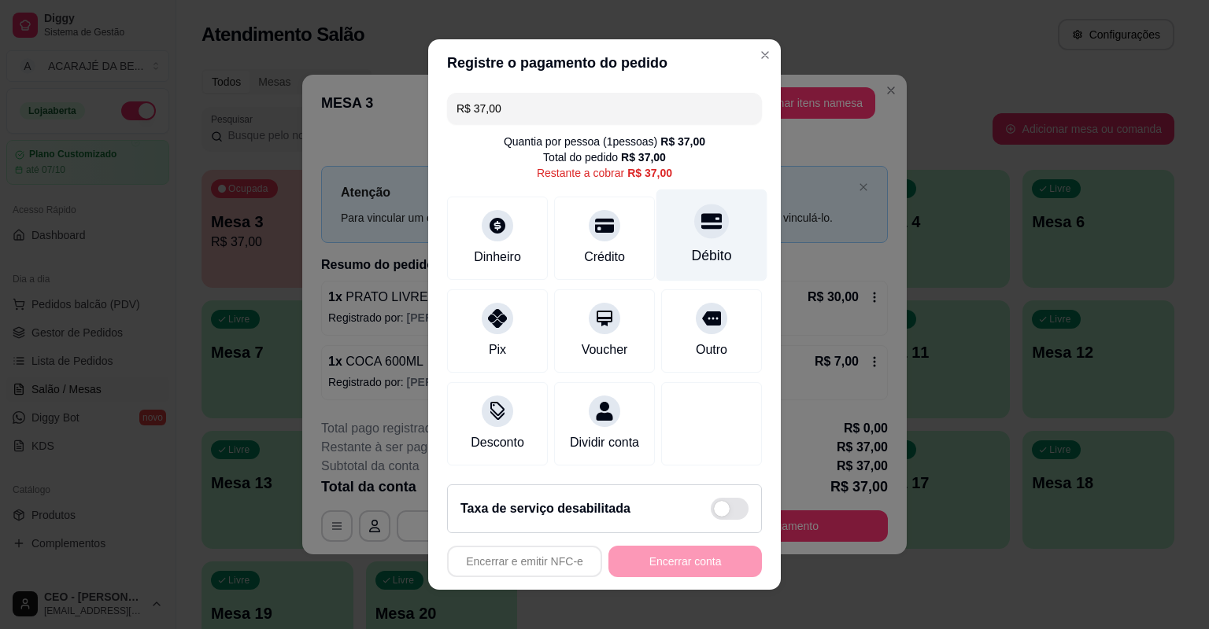
click at [713, 255] on div "Débito" at bounding box center [712, 255] width 40 height 20
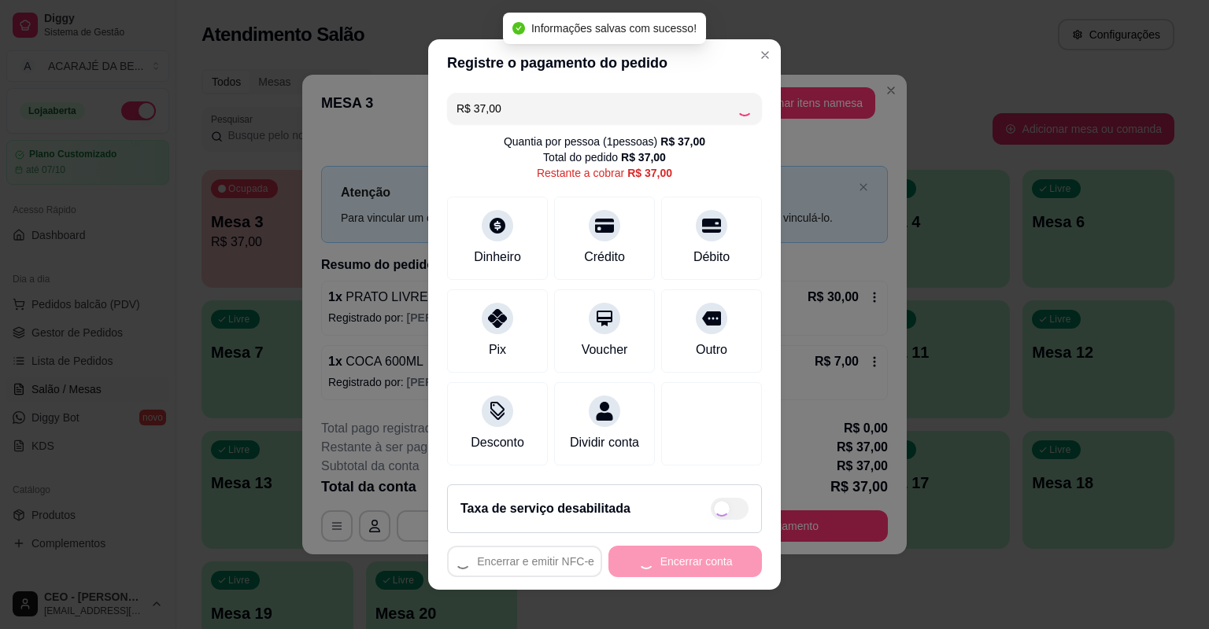
type input "R$ 0,00"
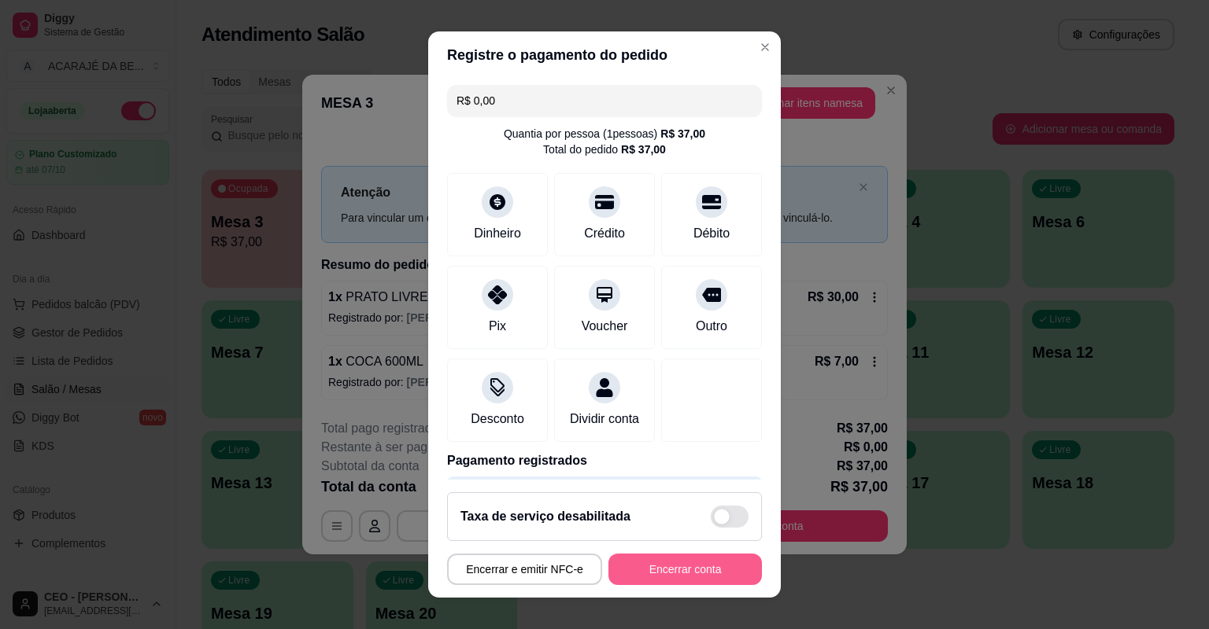
click at [652, 567] on button "Encerrar conta" at bounding box center [684, 569] width 153 height 31
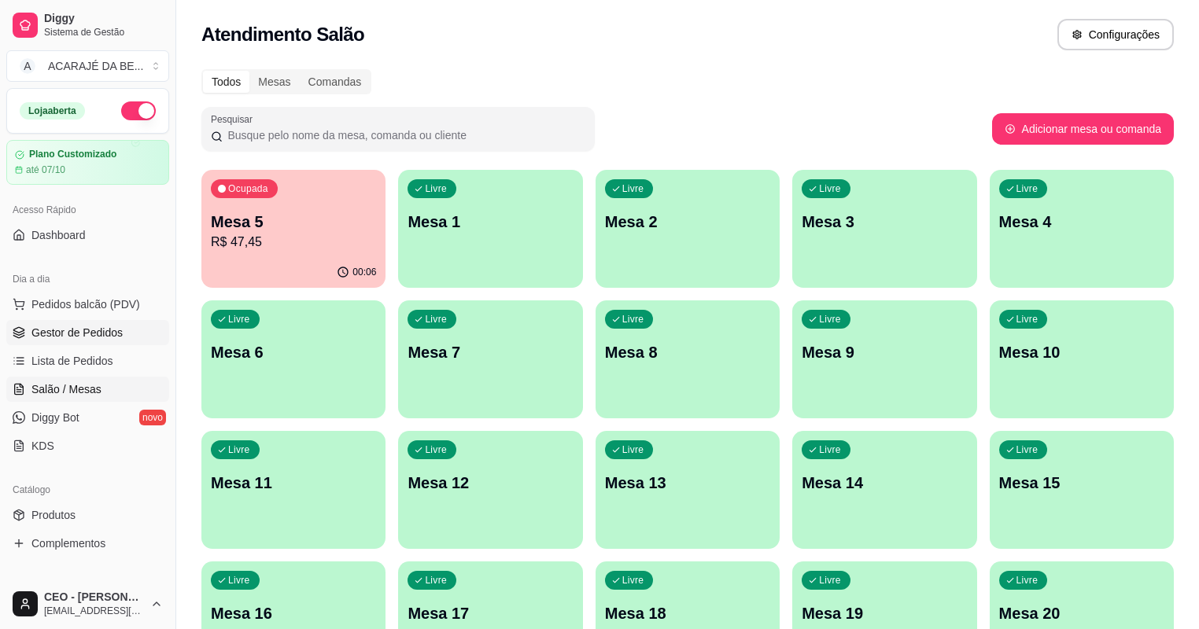
click at [107, 327] on span "Gestor de Pedidos" at bounding box center [76, 333] width 91 height 16
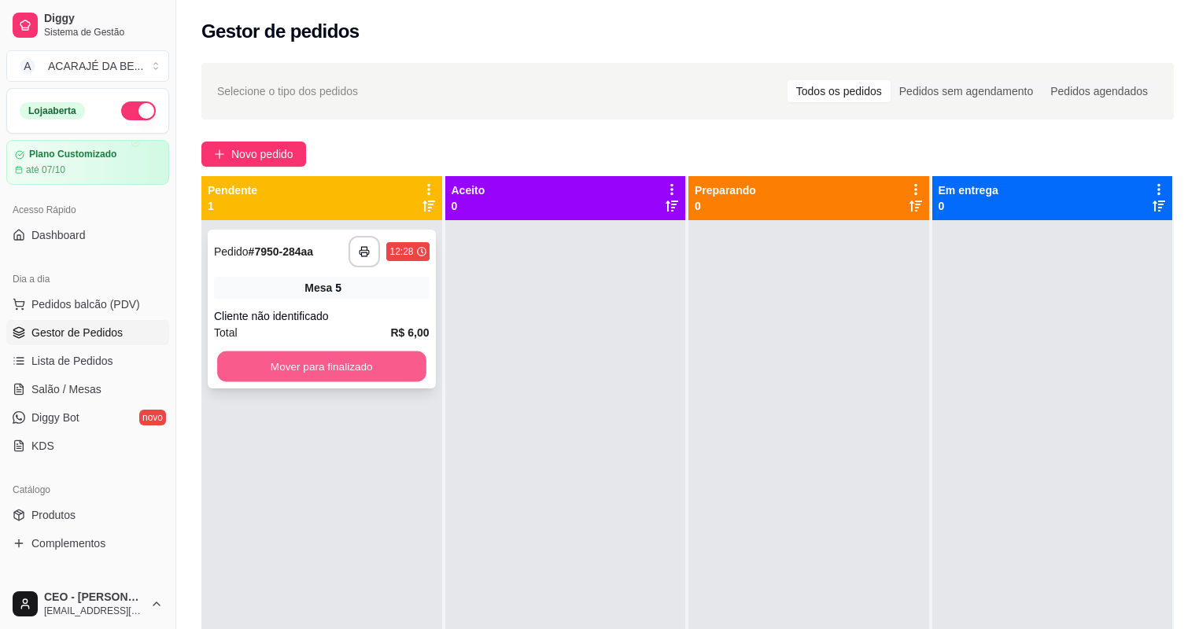
click at [381, 360] on button "Mover para finalizado" at bounding box center [321, 367] width 209 height 31
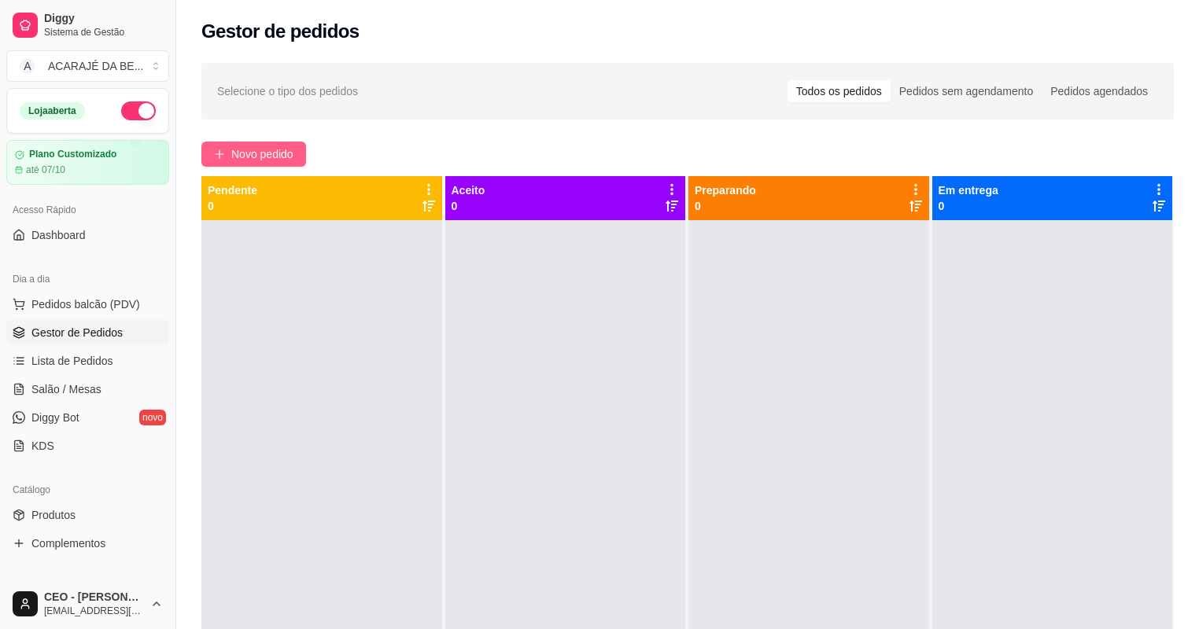
click at [299, 157] on button "Novo pedido" at bounding box center [253, 154] width 105 height 25
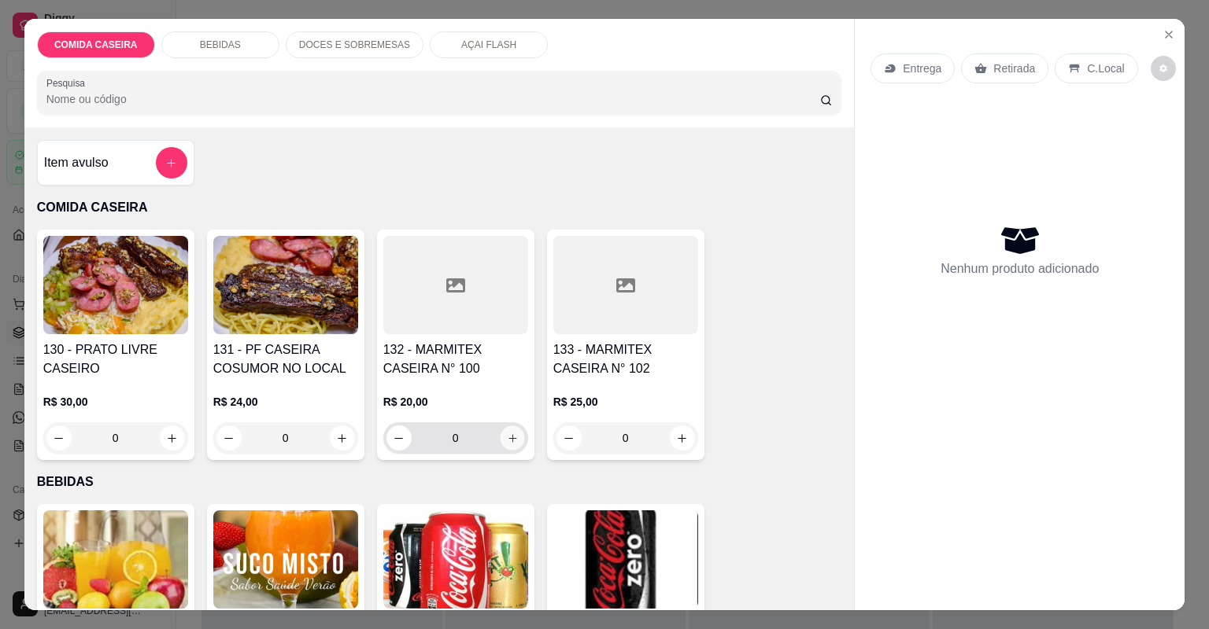
click at [513, 441] on button "increase-product-quantity" at bounding box center [512, 438] width 24 height 24
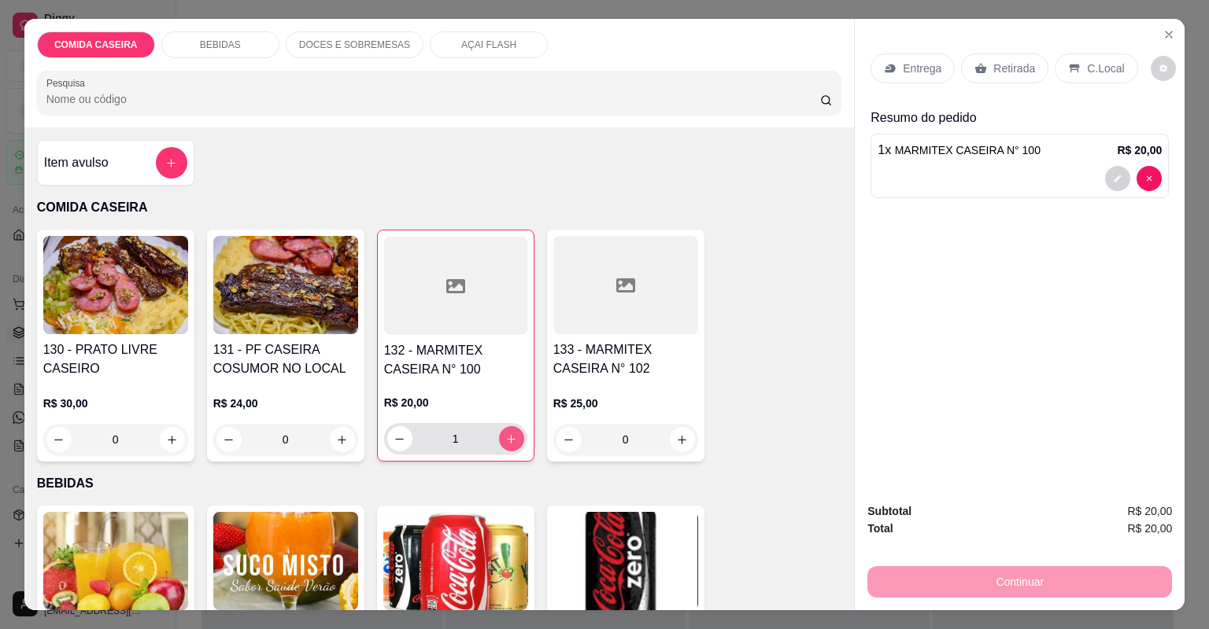
click at [507, 437] on icon "increase-product-quantity" at bounding box center [511, 439] width 9 height 9
type input "2"
click at [975, 66] on icon at bounding box center [981, 68] width 12 height 10
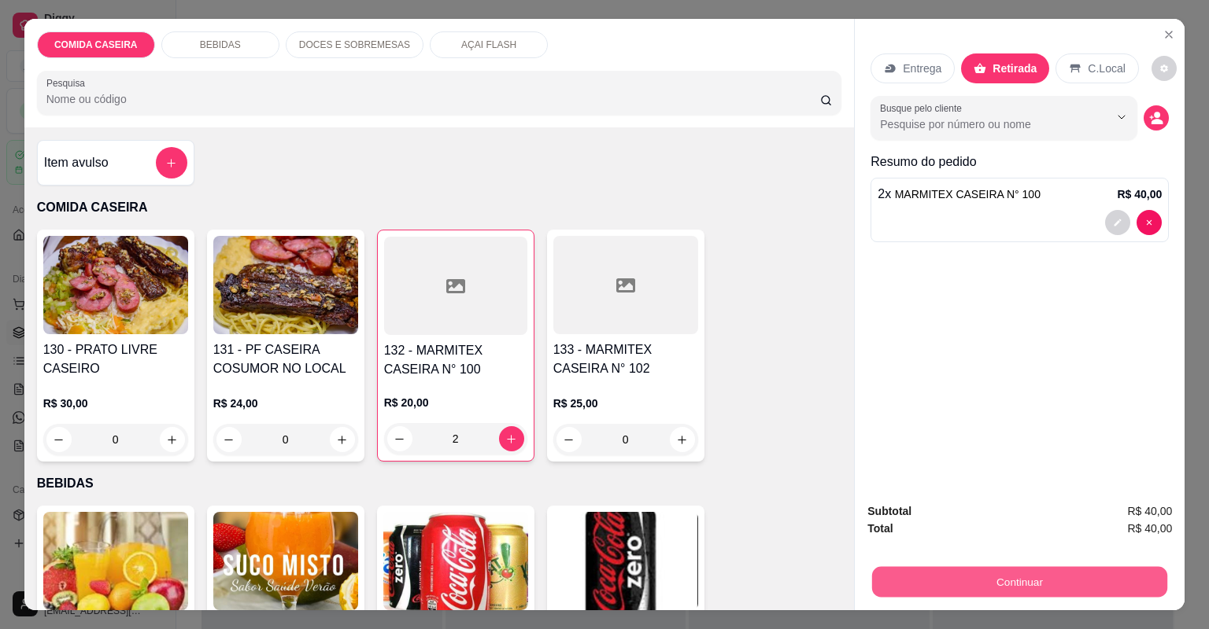
click at [954, 586] on button "Continuar" at bounding box center [1019, 582] width 295 height 31
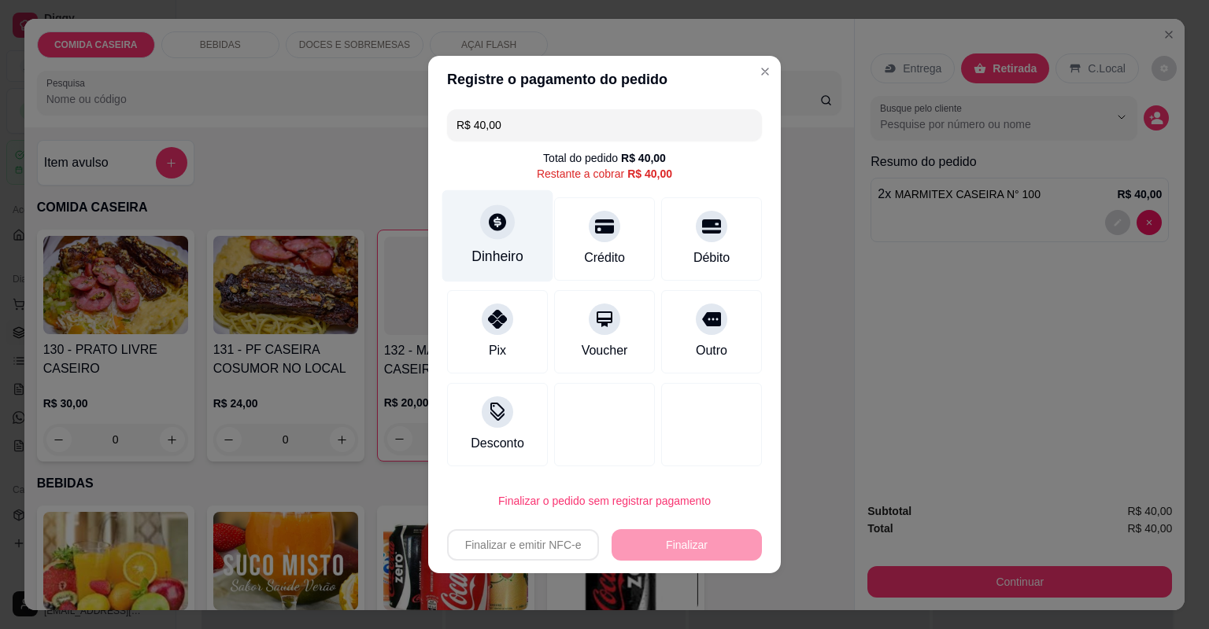
click at [518, 248] on div "Dinheiro" at bounding box center [497, 256] width 52 height 20
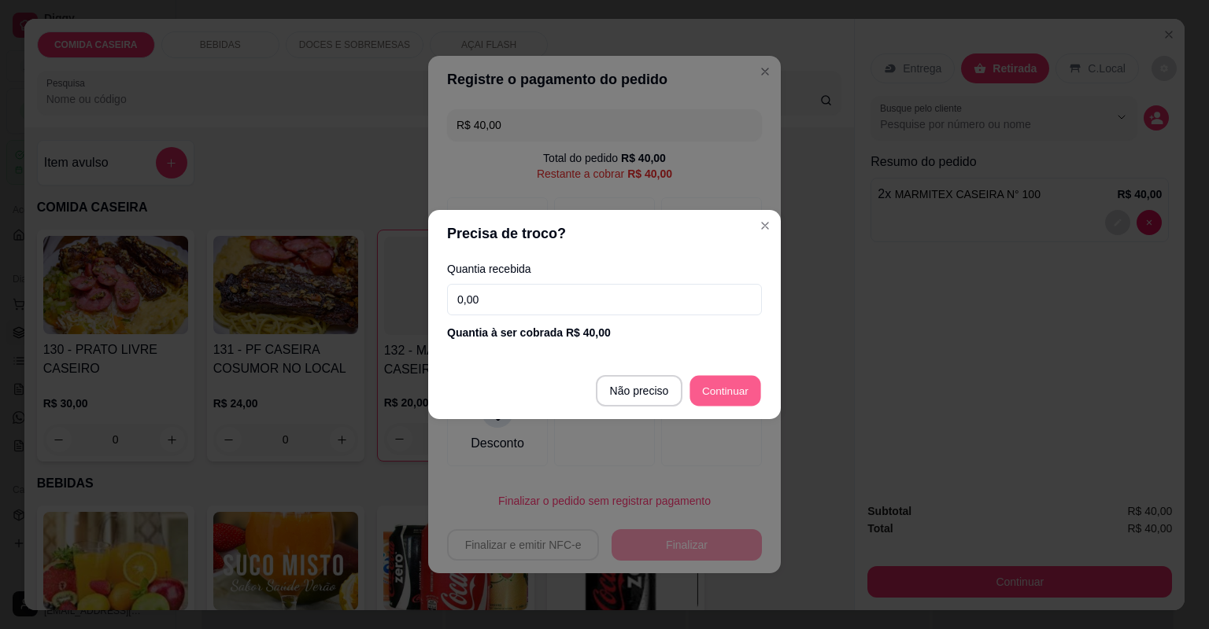
type input "R$ 0,00"
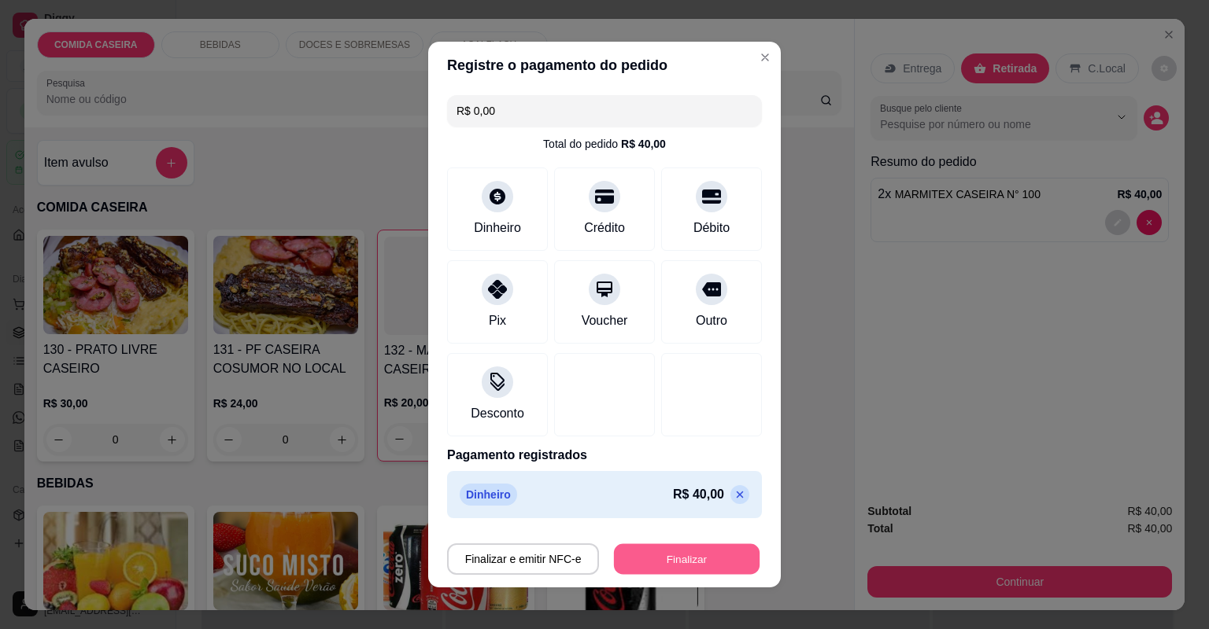
click at [725, 556] on button "Finalizar" at bounding box center [687, 559] width 146 height 31
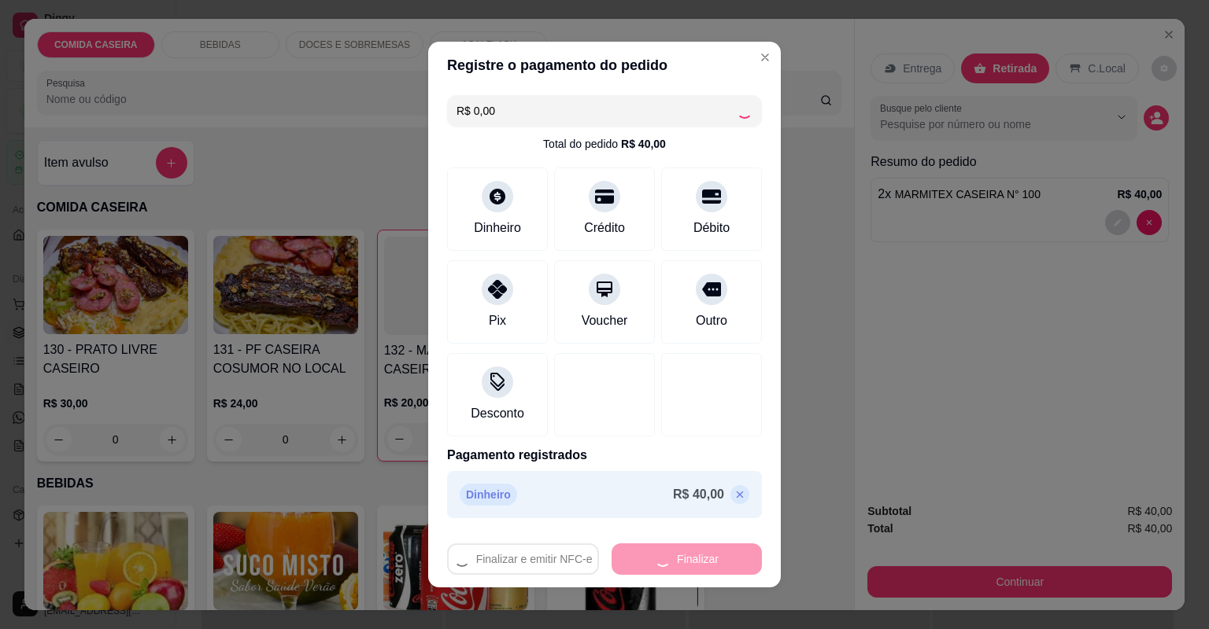
type input "0"
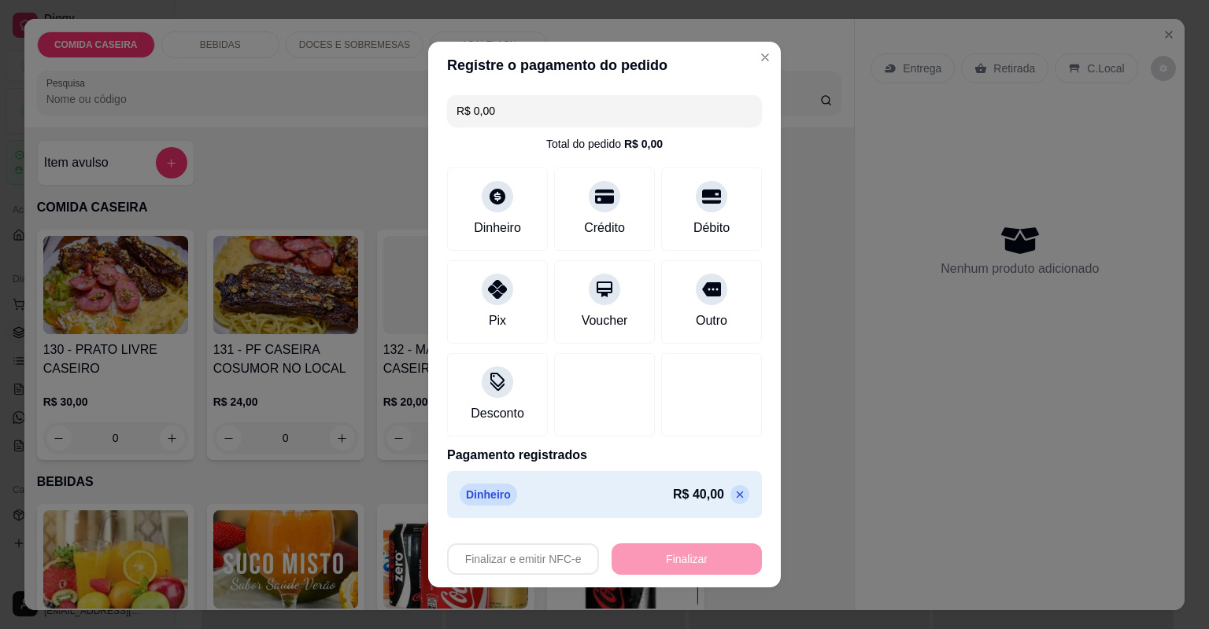
type input "-R$ 40,00"
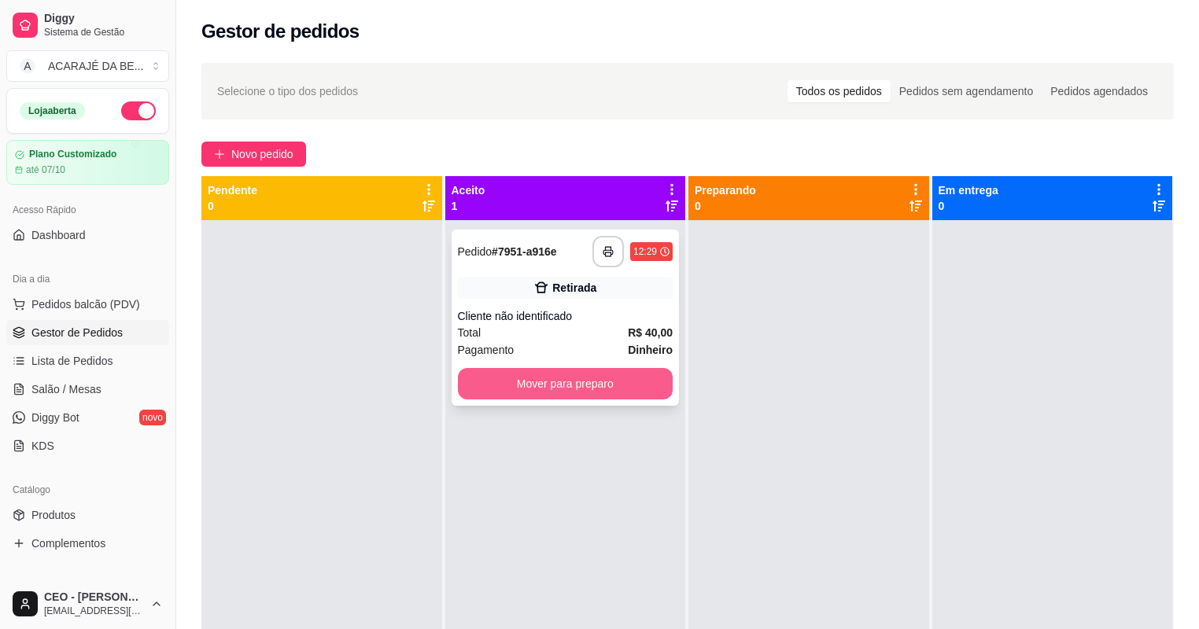
click at [645, 386] on button "Mover para preparo" at bounding box center [566, 383] width 216 height 31
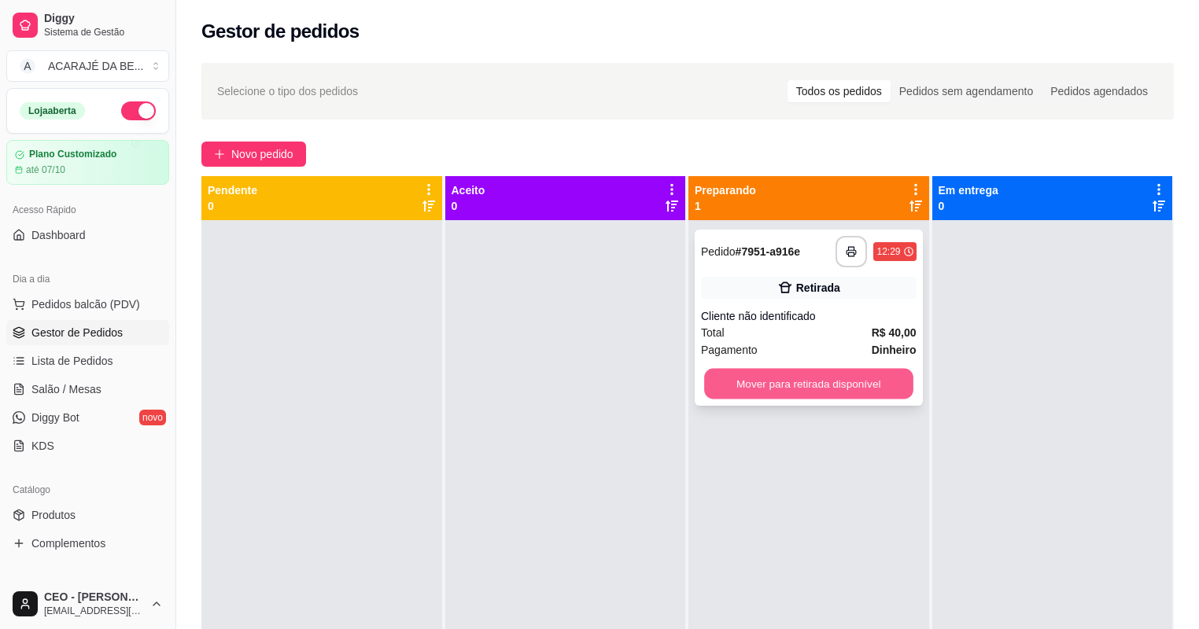
click at [777, 379] on button "Mover para retirada disponível" at bounding box center [808, 384] width 209 height 31
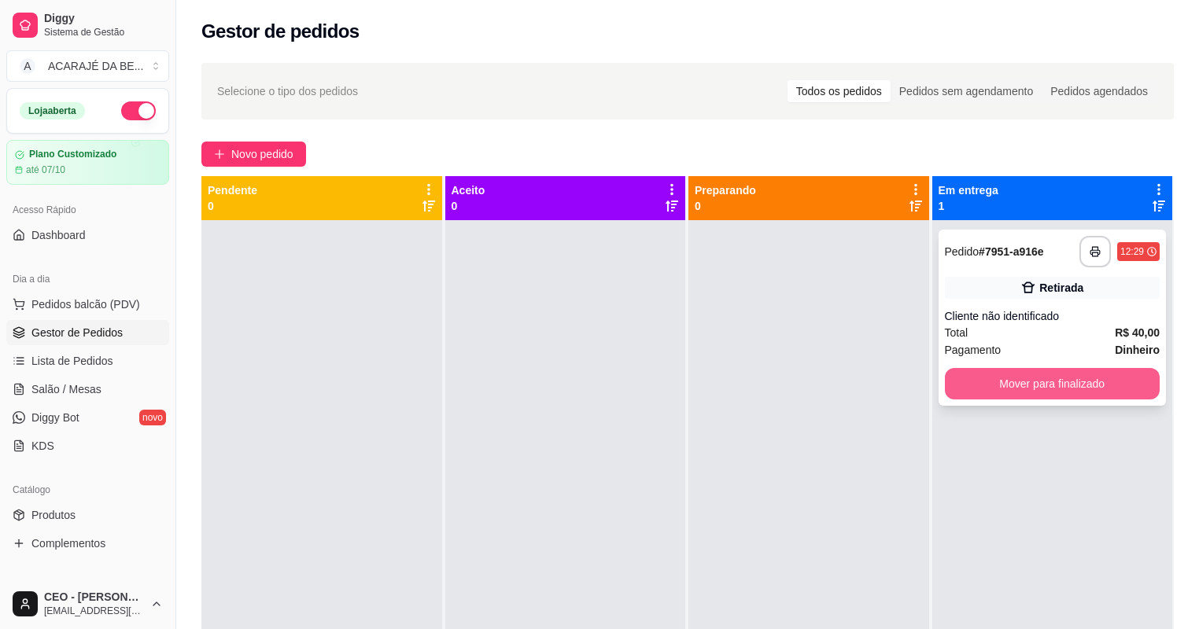
click at [985, 368] on button "Mover para finalizado" at bounding box center [1053, 383] width 216 height 31
click at [1048, 396] on button "Mover para finalizado" at bounding box center [1053, 383] width 216 height 31
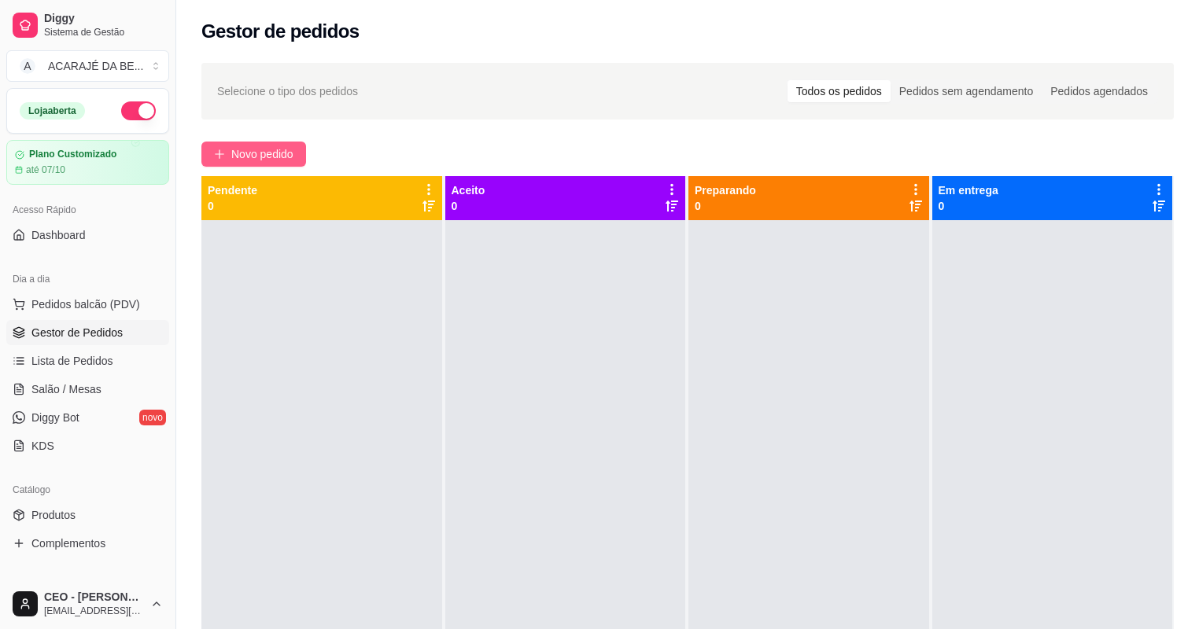
click at [272, 153] on span "Novo pedido" at bounding box center [262, 154] width 62 height 17
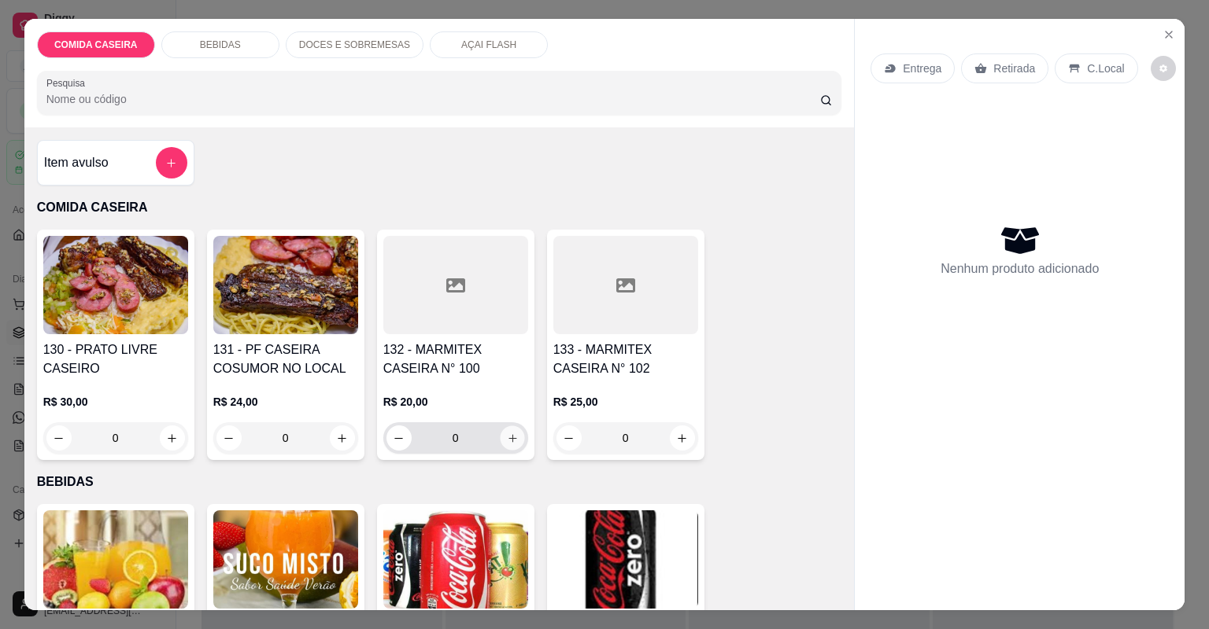
click at [500, 434] on button "increase-product-quantity" at bounding box center [512, 438] width 24 height 24
type input "1"
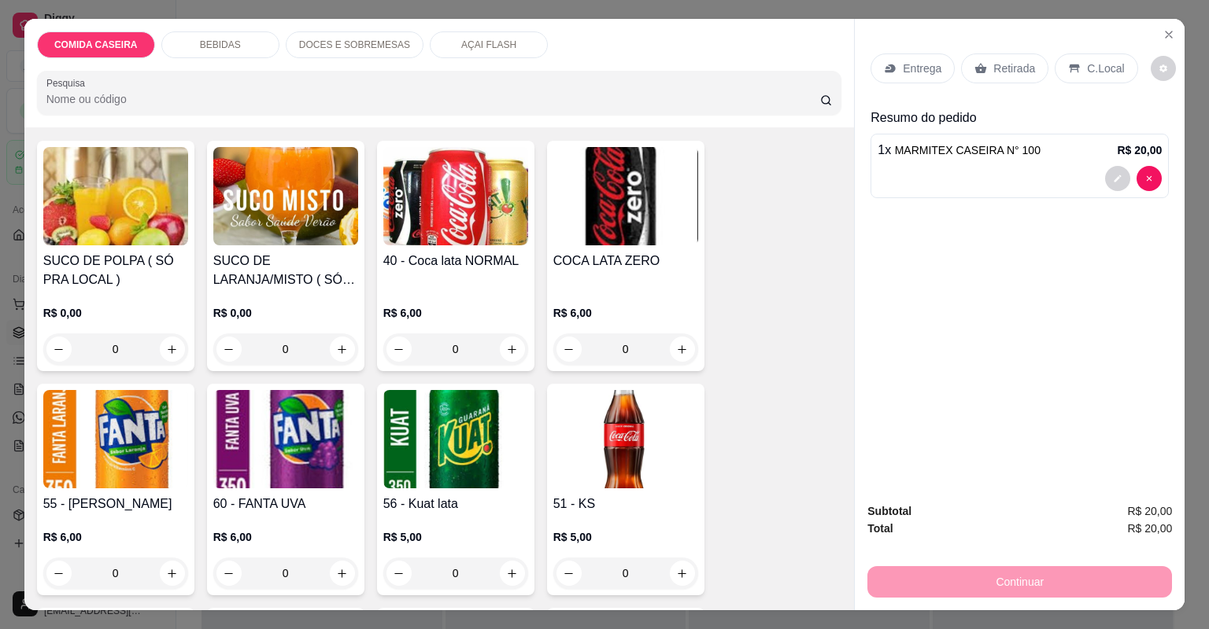
scroll to position [567, 0]
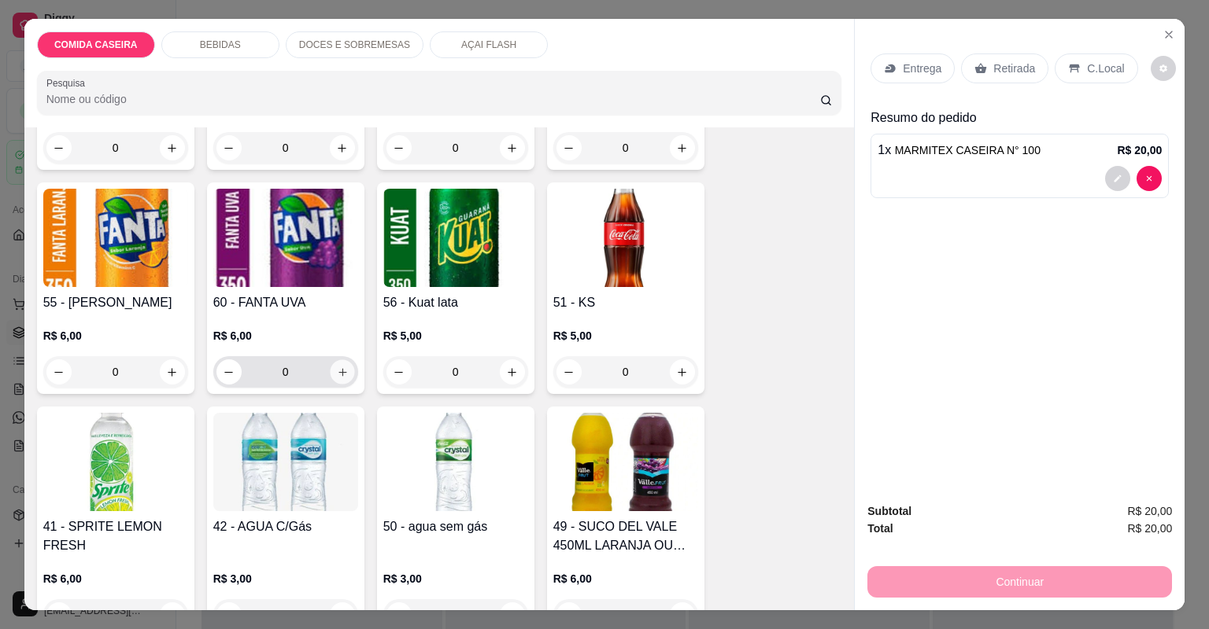
click at [336, 372] on icon "increase-product-quantity" at bounding box center [342, 373] width 12 height 12
type input "1"
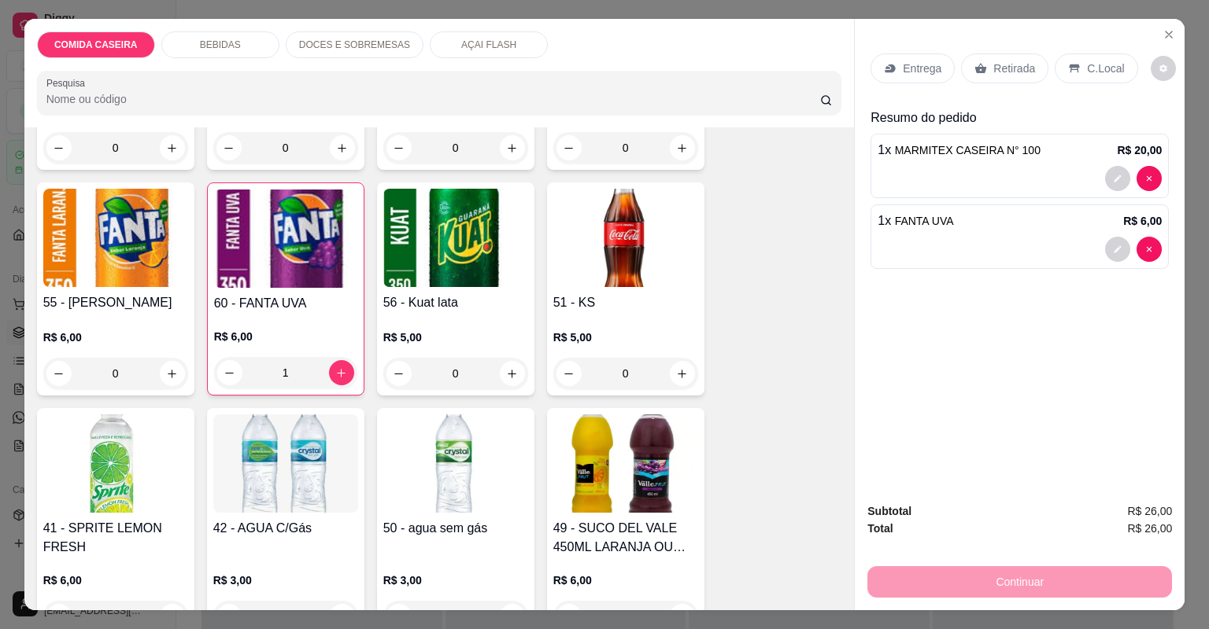
click at [1014, 70] on p "Retirada" at bounding box center [1014, 69] width 42 height 16
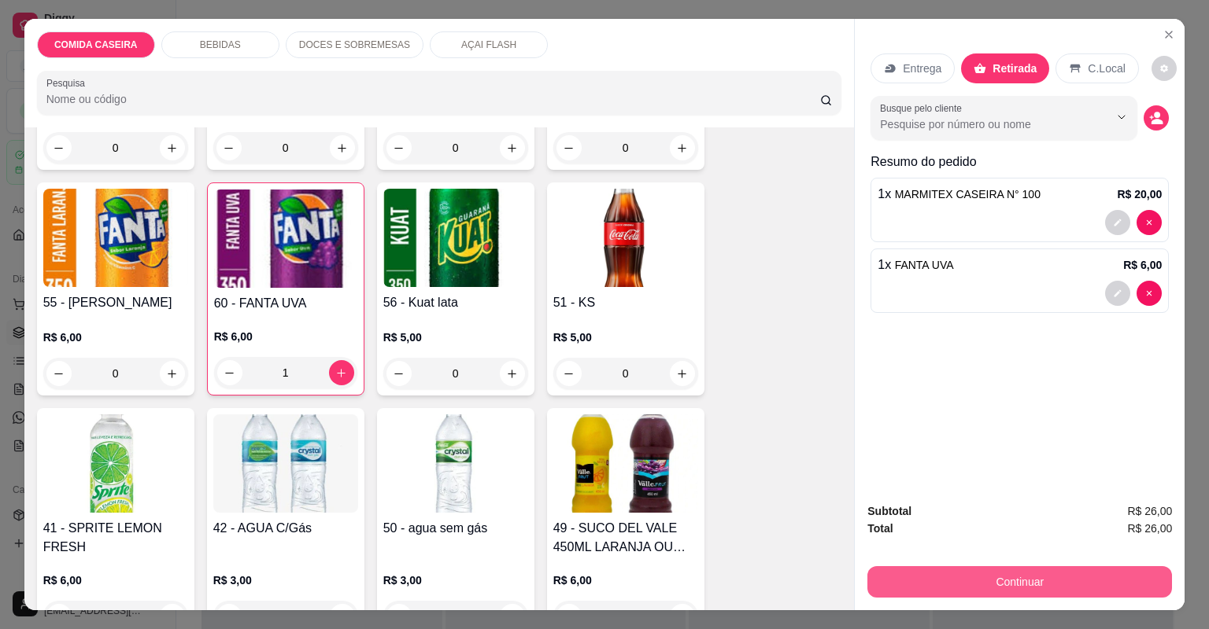
click at [986, 581] on button "Continuar" at bounding box center [1019, 582] width 305 height 31
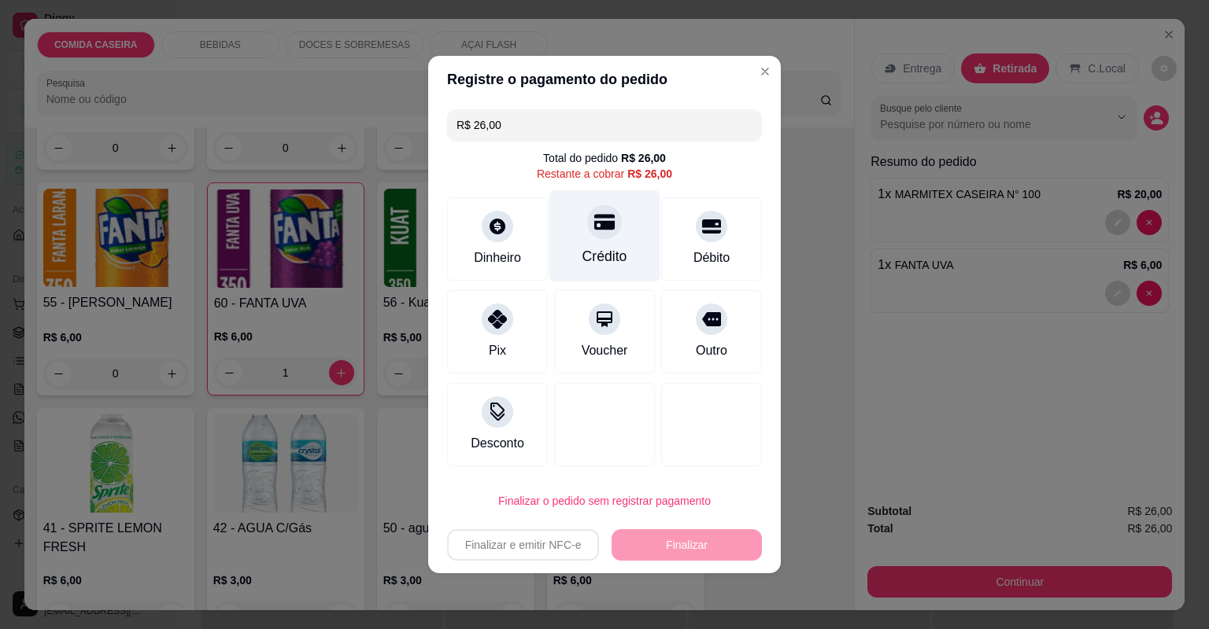
click at [597, 249] on div "Crédito" at bounding box center [604, 256] width 45 height 20
type input "R$ 0,00"
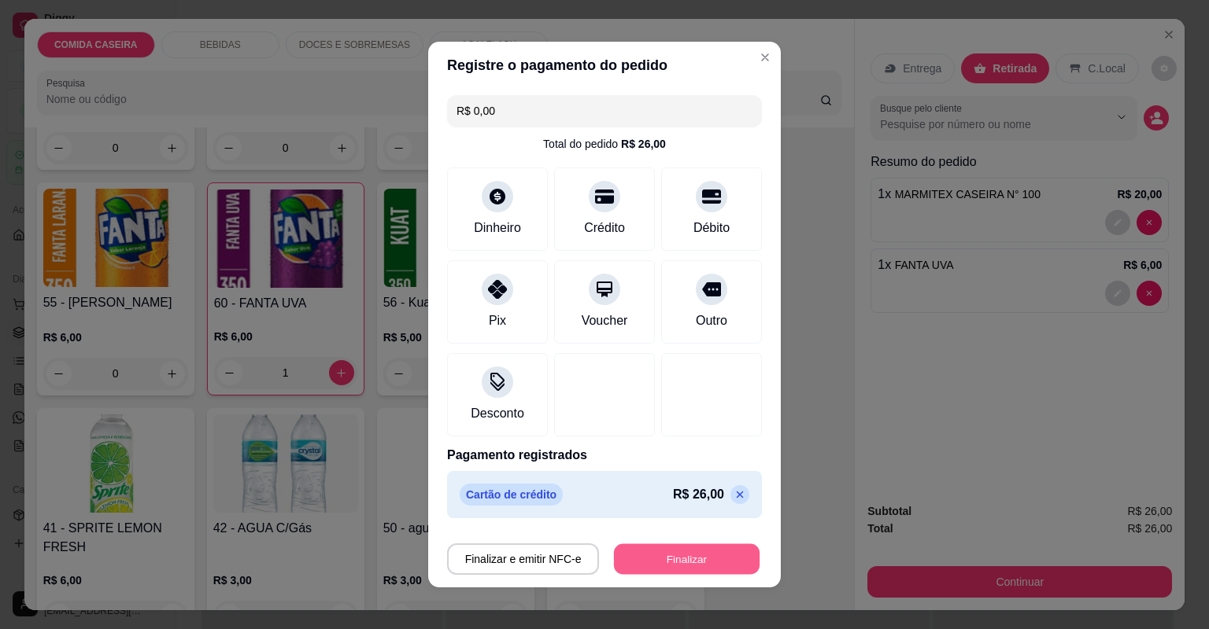
click at [698, 560] on button "Finalizar" at bounding box center [687, 559] width 146 height 31
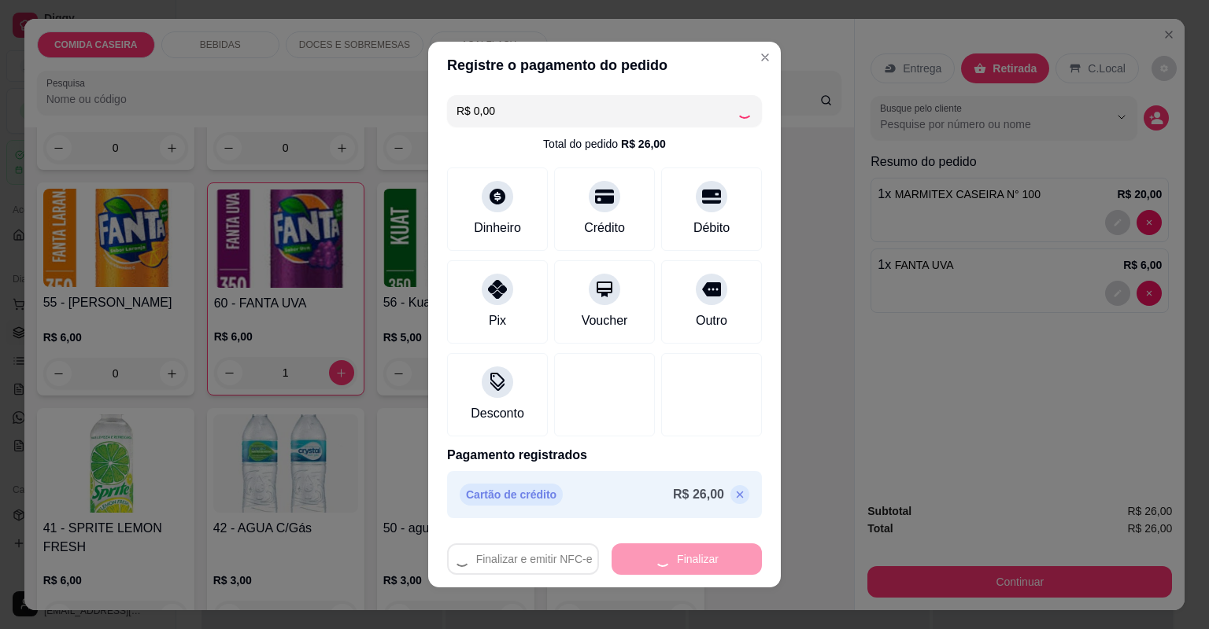
type input "0"
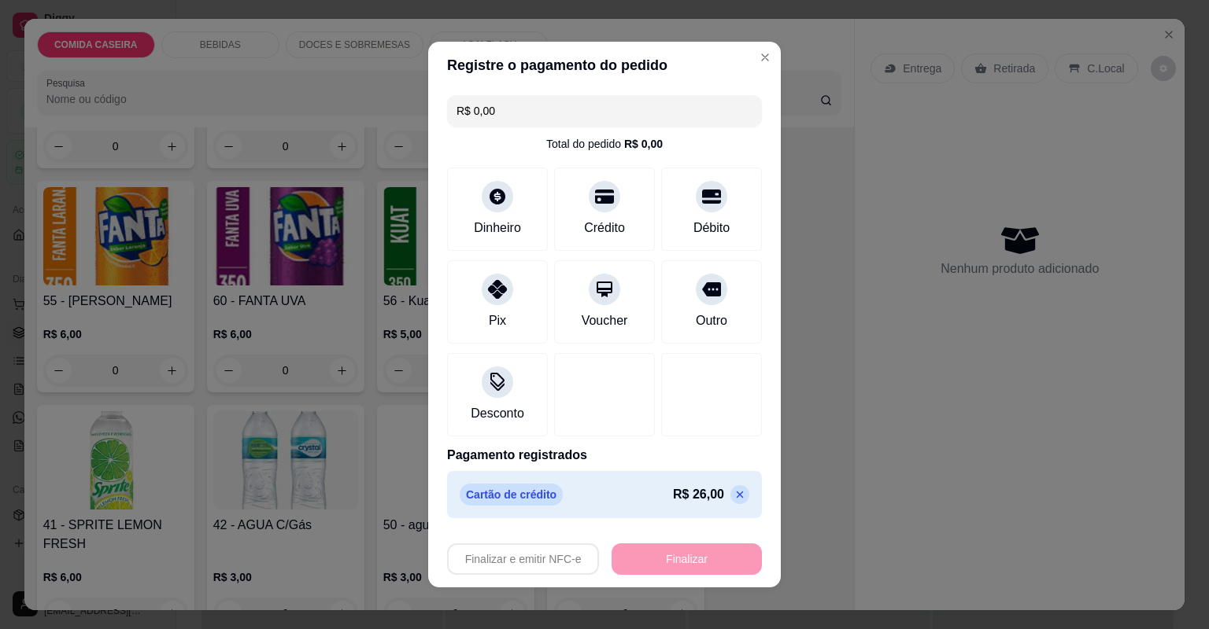
type input "-R$ 26,00"
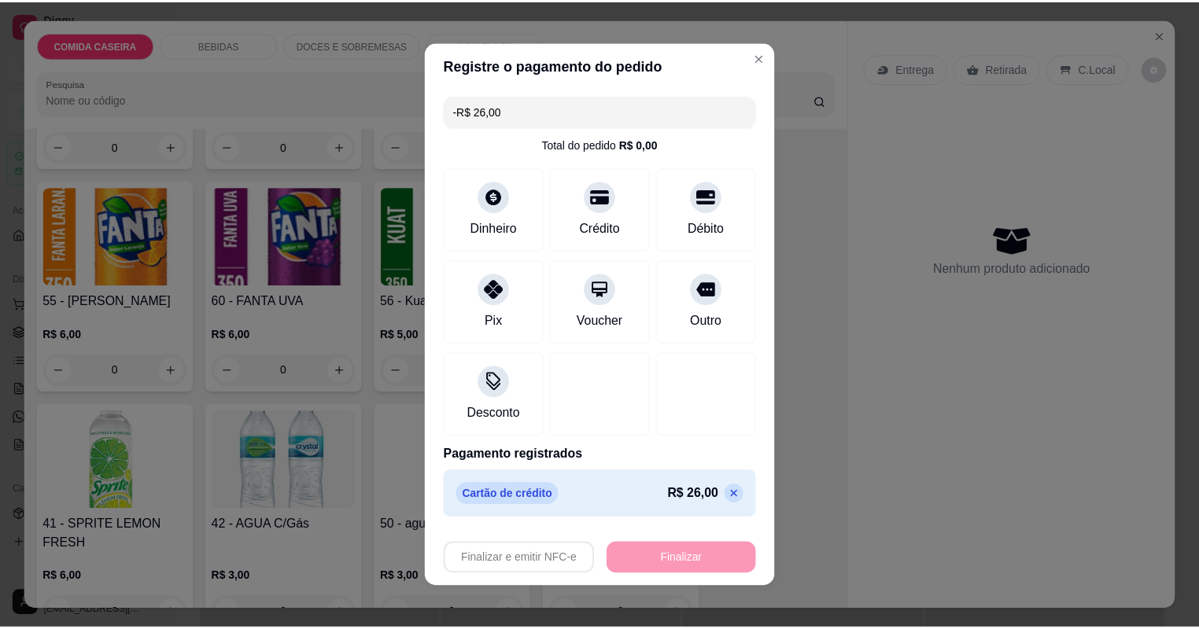
scroll to position [565, 0]
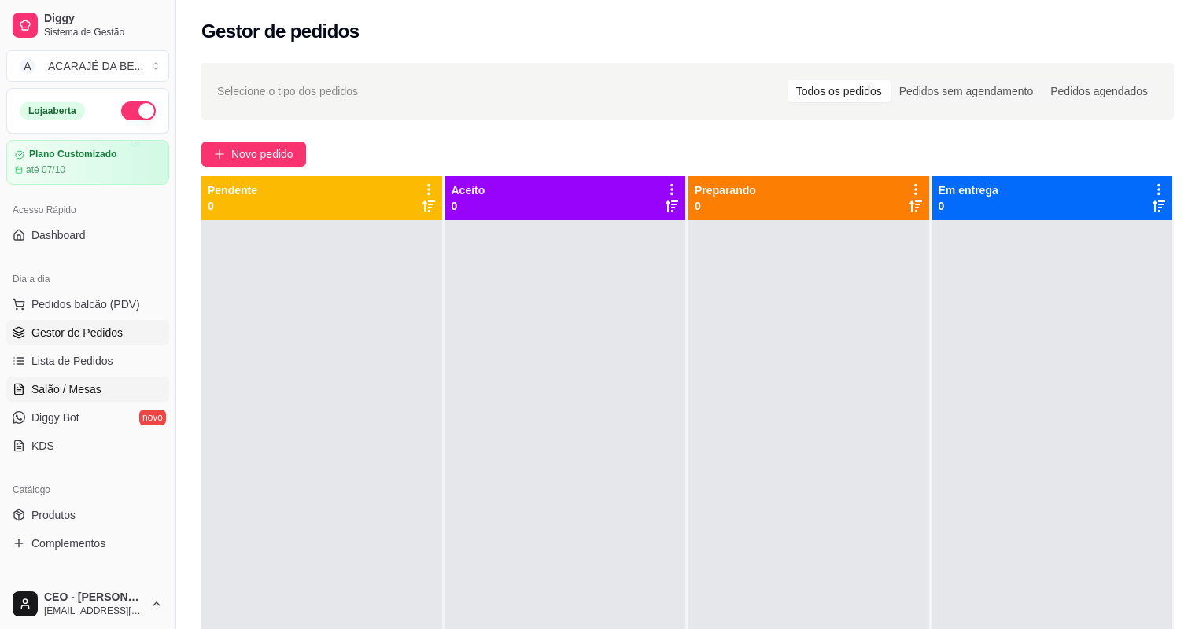
click at [94, 388] on span "Salão / Mesas" at bounding box center [66, 390] width 70 height 16
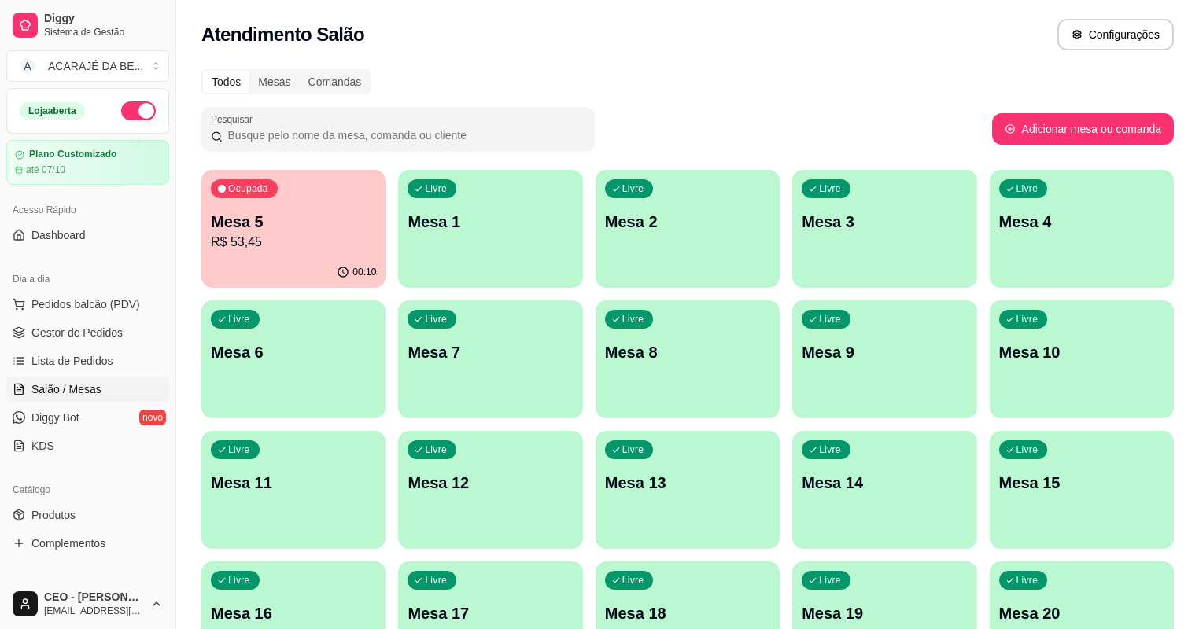
click at [279, 232] on div "Mesa 5 R$ 53,45" at bounding box center [293, 231] width 165 height 41
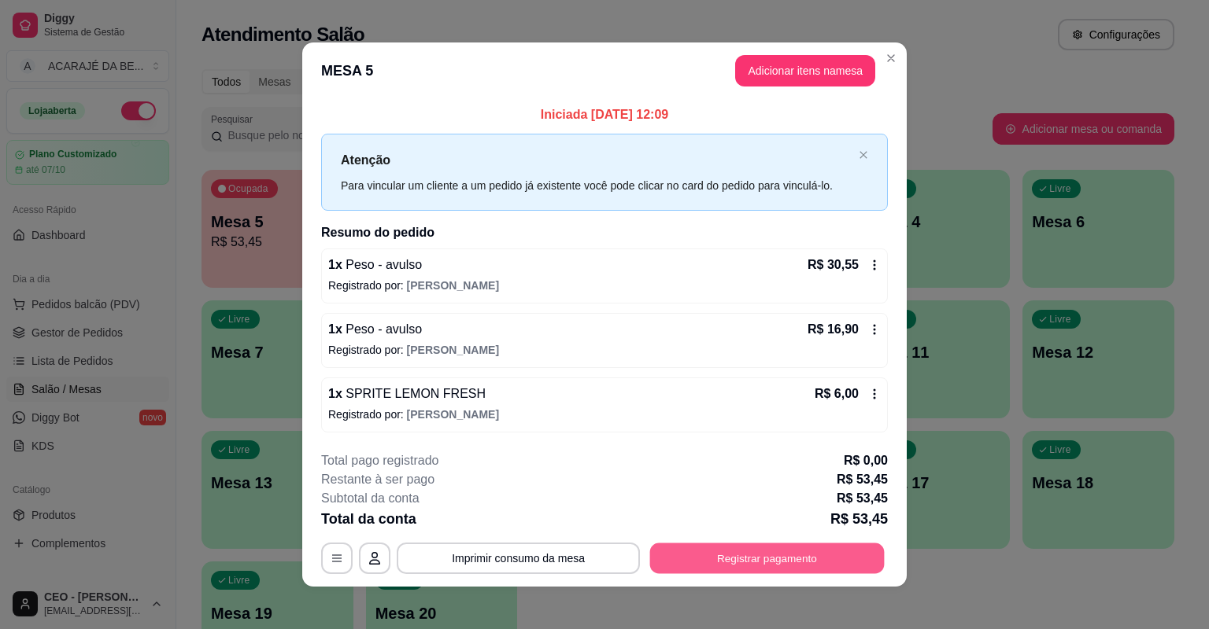
click at [781, 551] on button "Registrar pagamento" at bounding box center [767, 558] width 234 height 31
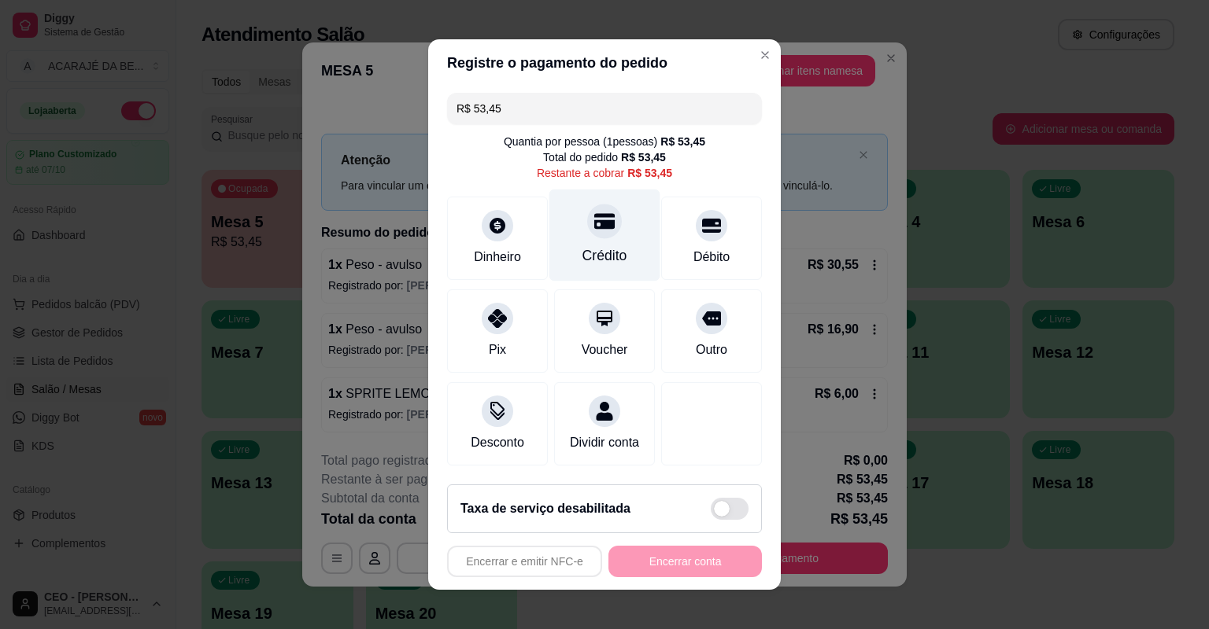
click at [617, 245] on div "Crédito" at bounding box center [604, 236] width 111 height 92
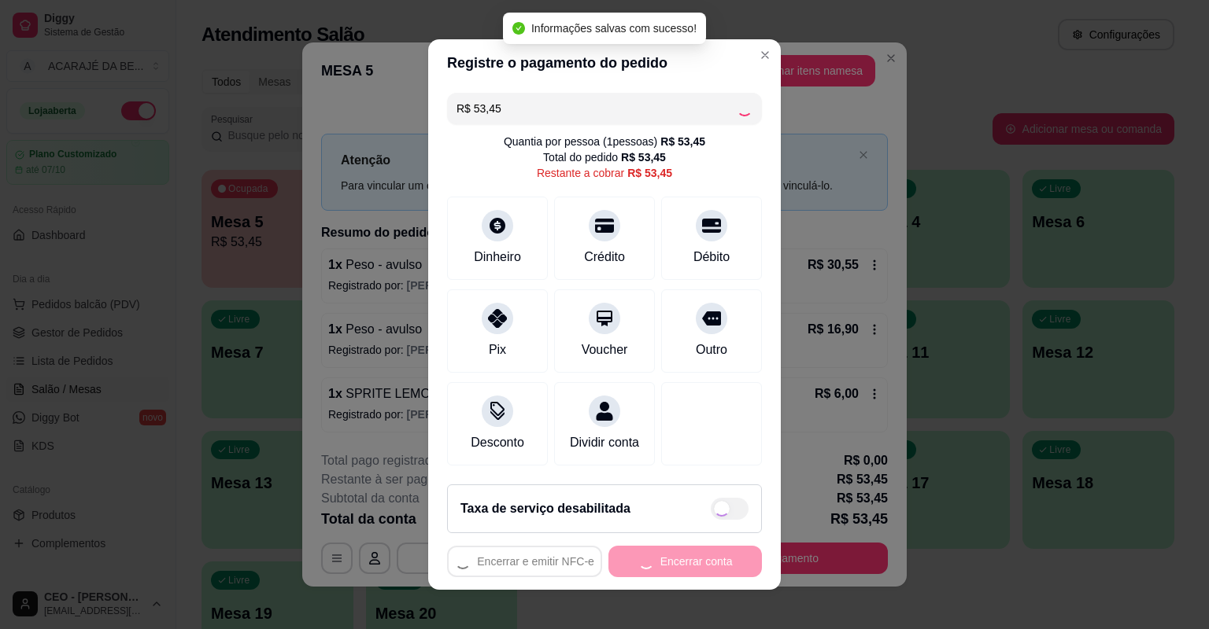
type input "R$ 0,00"
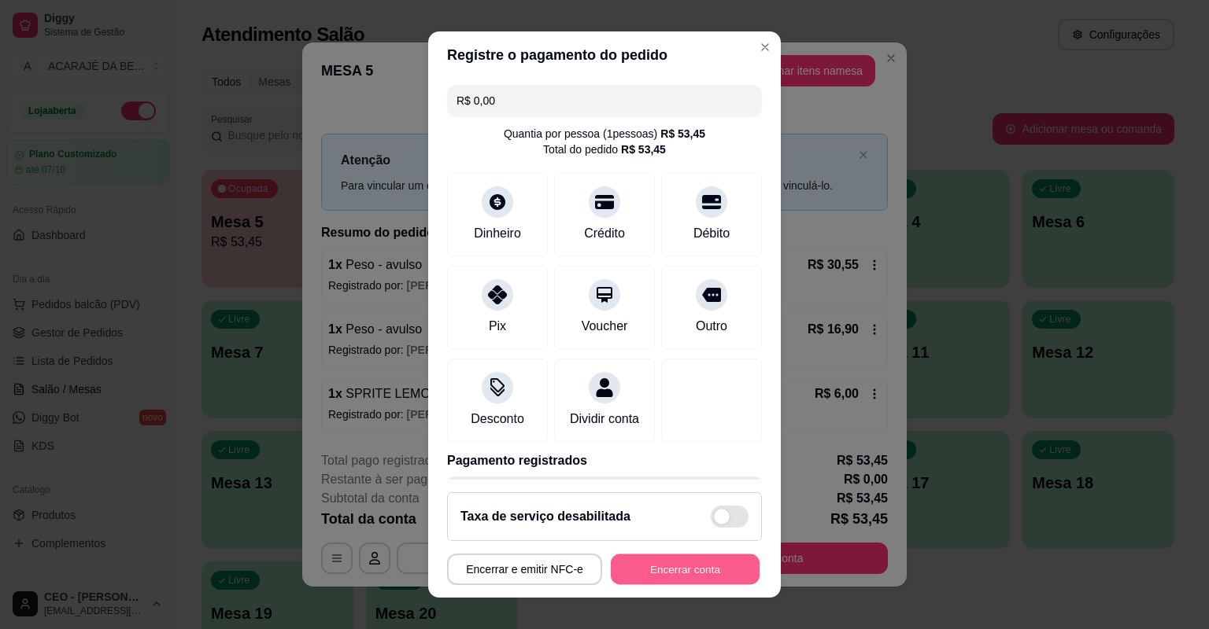
click at [656, 574] on button "Encerrar conta" at bounding box center [685, 570] width 149 height 31
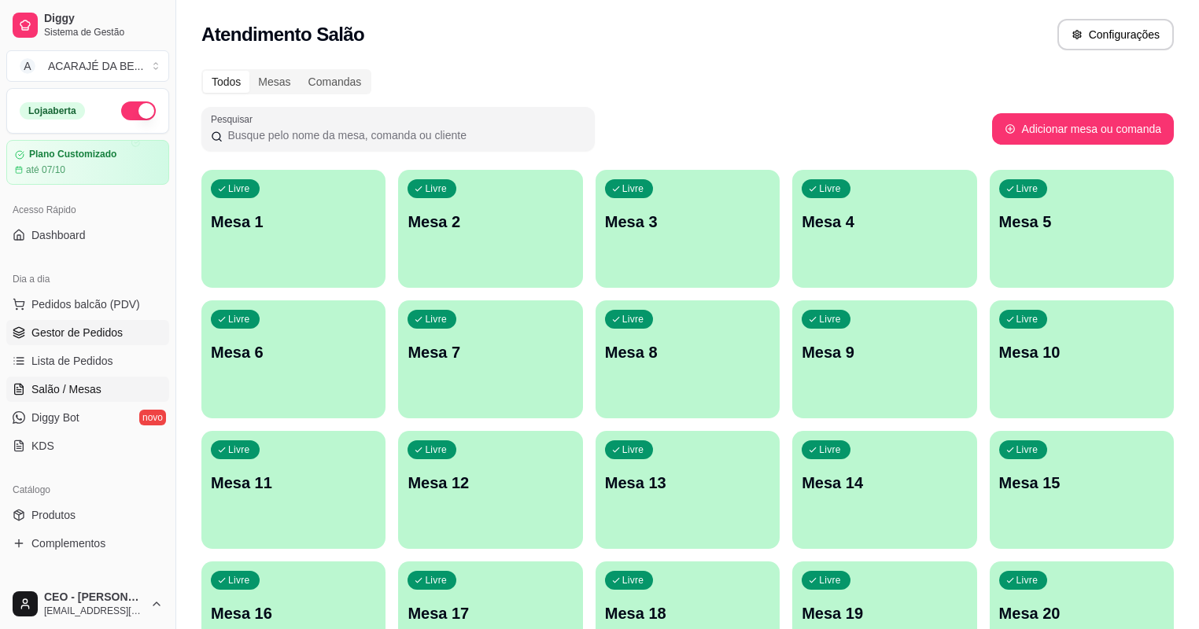
click at [92, 338] on span "Gestor de Pedidos" at bounding box center [76, 333] width 91 height 16
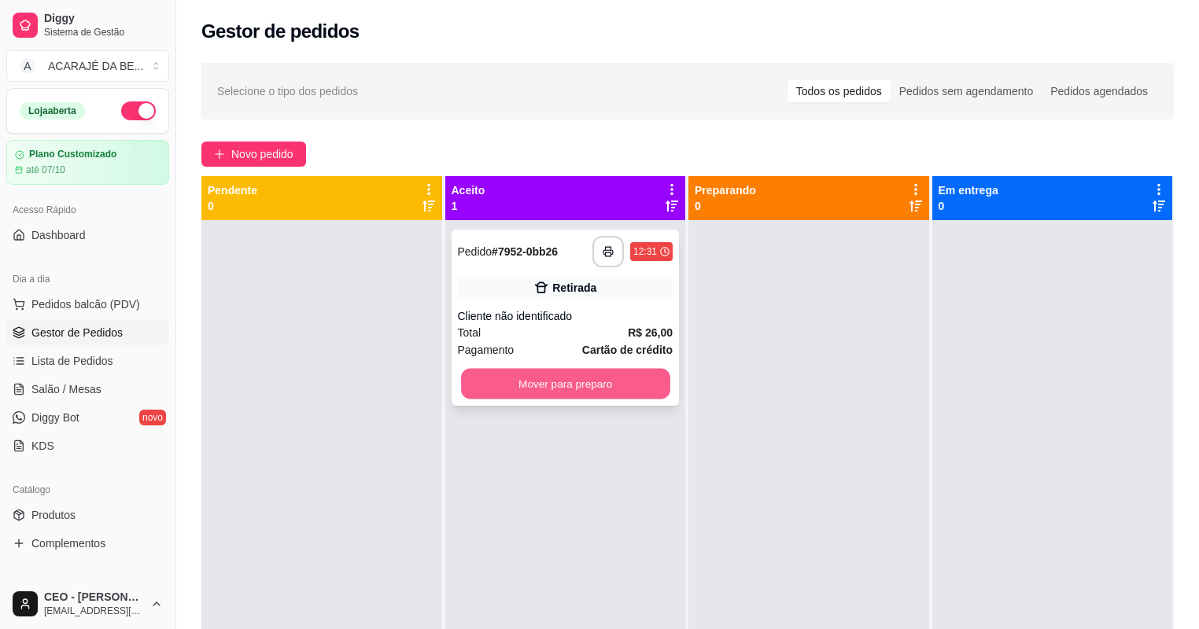
click at [589, 375] on button "Mover para preparo" at bounding box center [565, 384] width 209 height 31
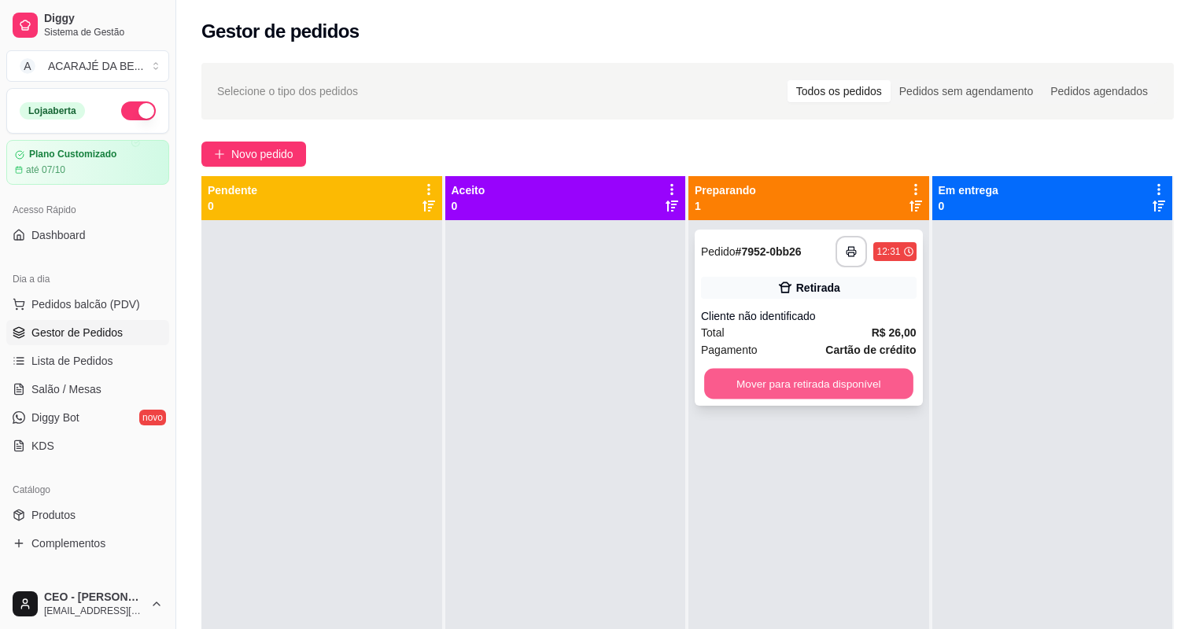
click at [822, 382] on button "Mover para retirada disponível" at bounding box center [808, 384] width 209 height 31
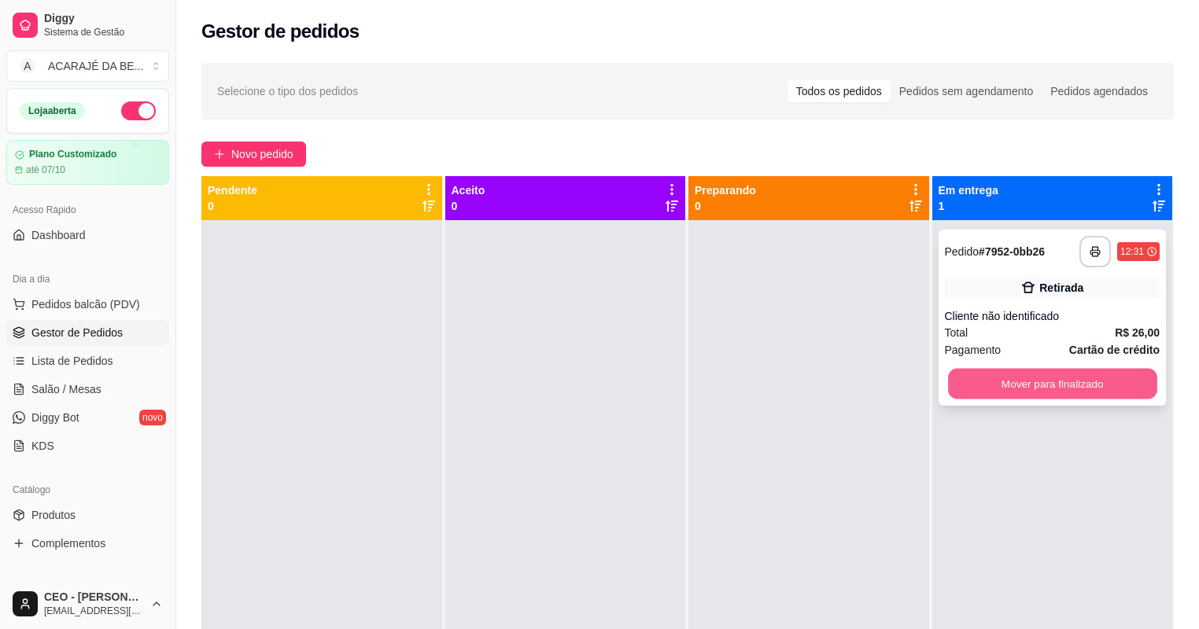
click at [948, 388] on button "Mover para finalizado" at bounding box center [1052, 384] width 209 height 31
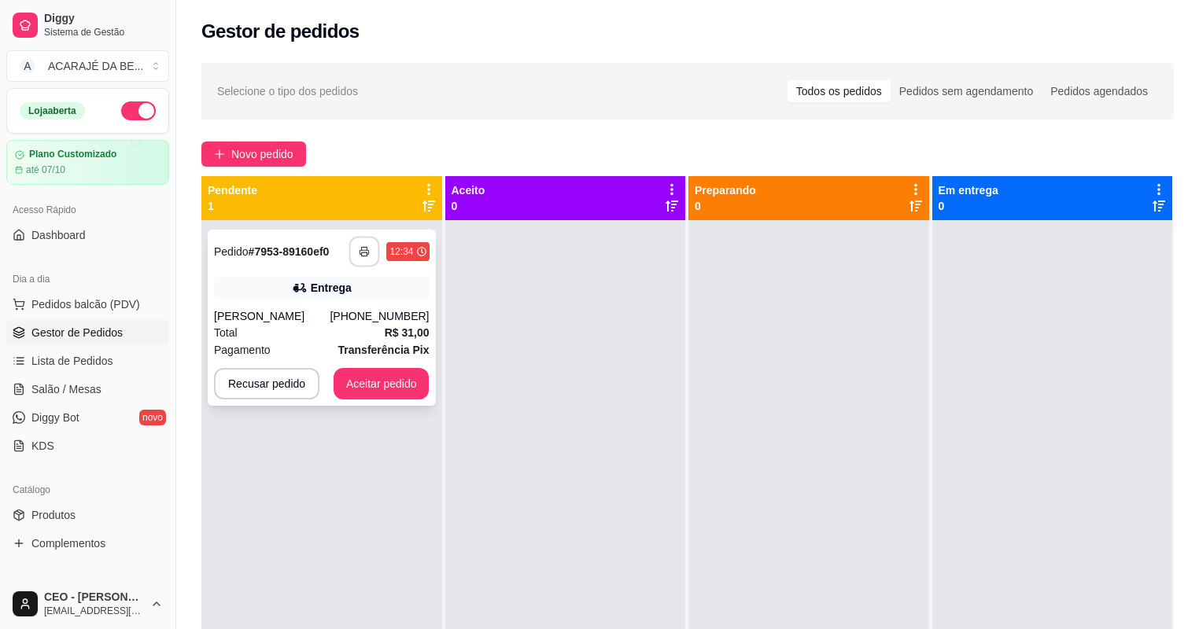
click at [365, 246] on icon "button" at bounding box center [365, 251] width 11 height 11
click at [412, 378] on button "Aceitar pedido" at bounding box center [381, 384] width 93 height 31
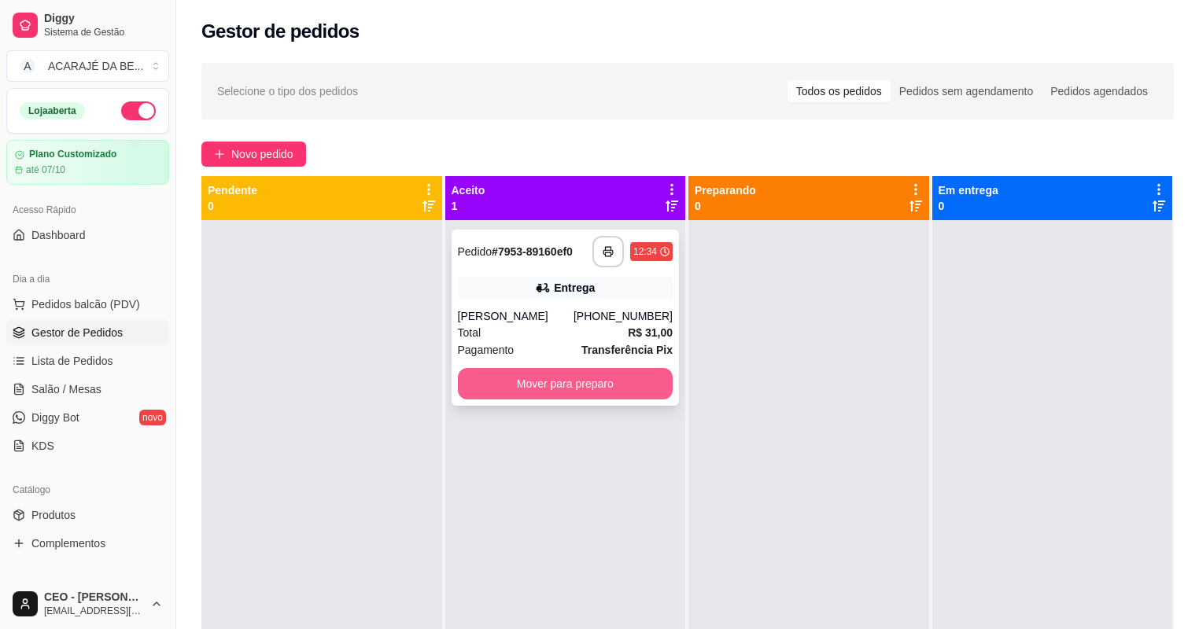
click at [587, 384] on button "Mover para preparo" at bounding box center [566, 383] width 216 height 31
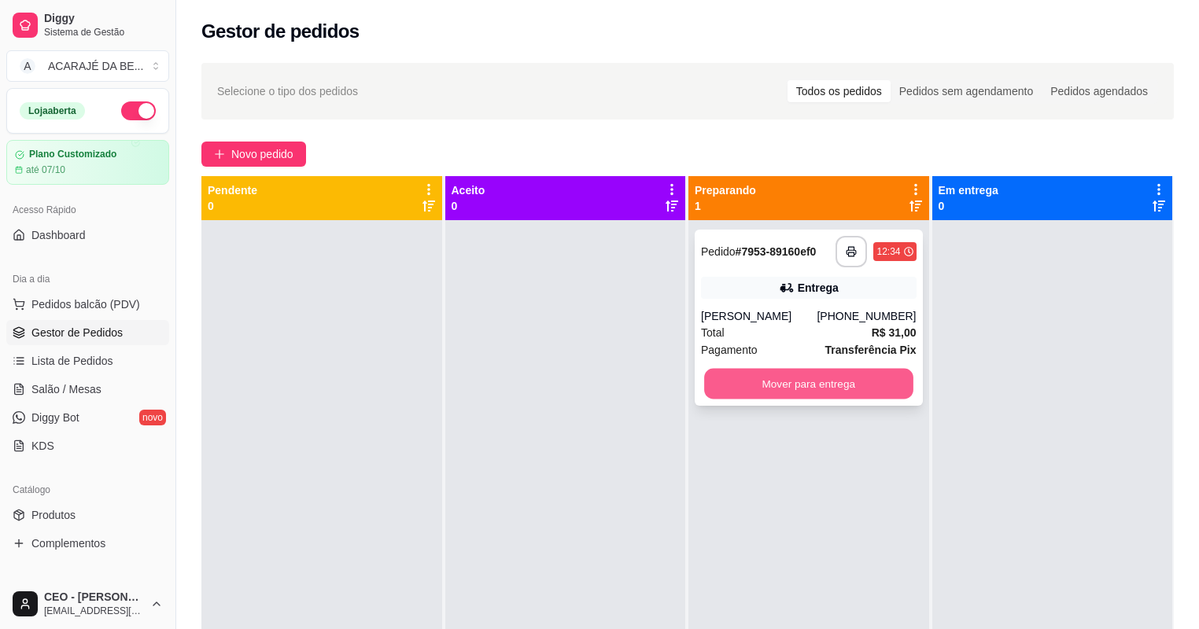
click at [723, 386] on button "Mover para entrega" at bounding box center [808, 384] width 209 height 31
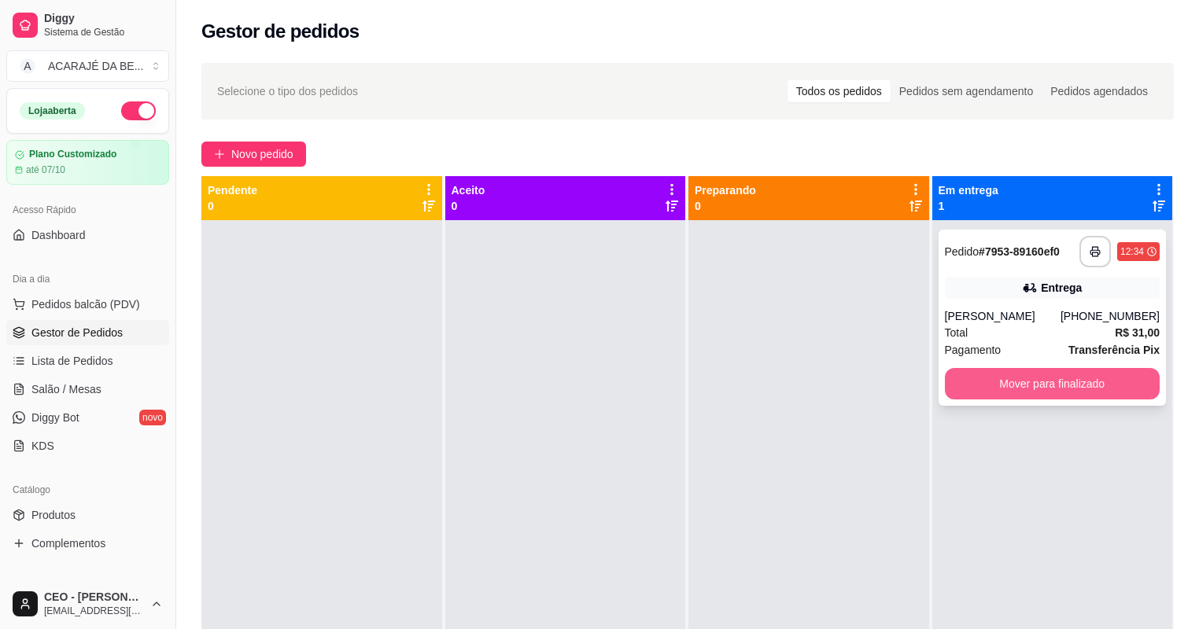
click at [967, 384] on button "Mover para finalizado" at bounding box center [1053, 383] width 216 height 31
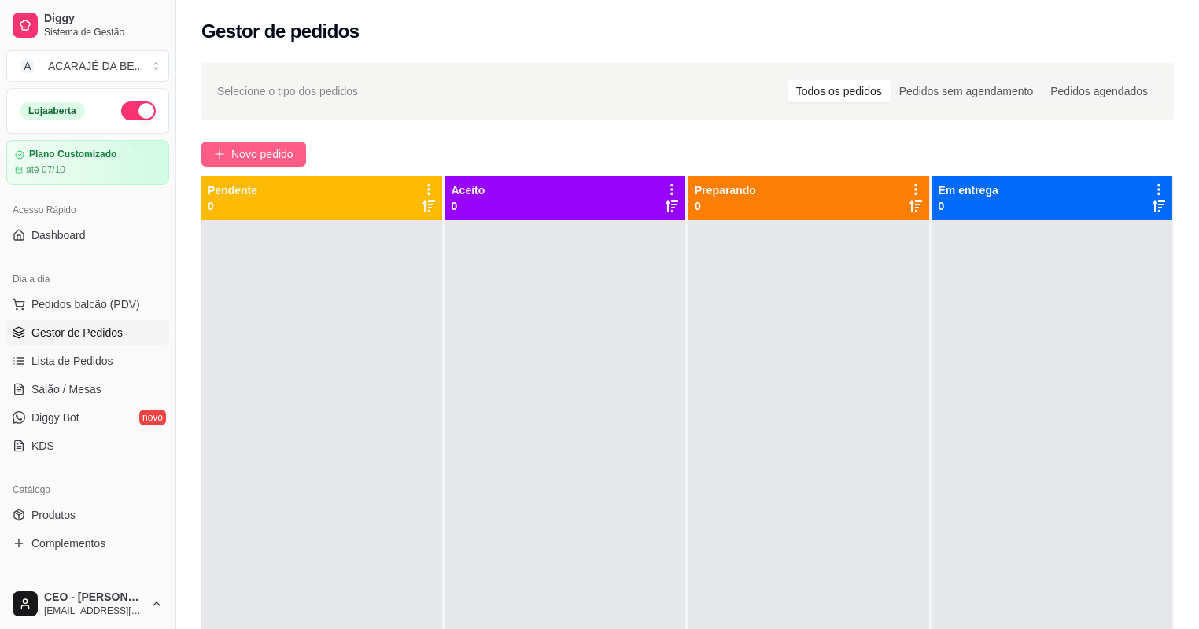
click at [231, 155] on span "Novo pedido" at bounding box center [262, 154] width 62 height 17
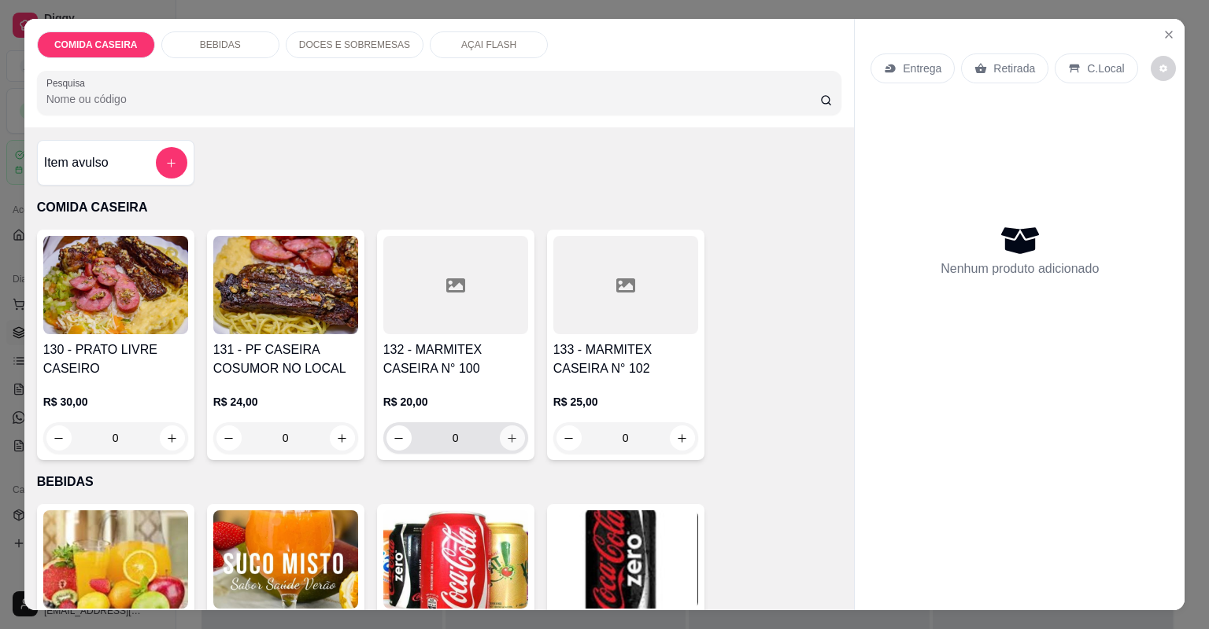
click at [506, 436] on icon "increase-product-quantity" at bounding box center [512, 439] width 12 height 12
type input "1"
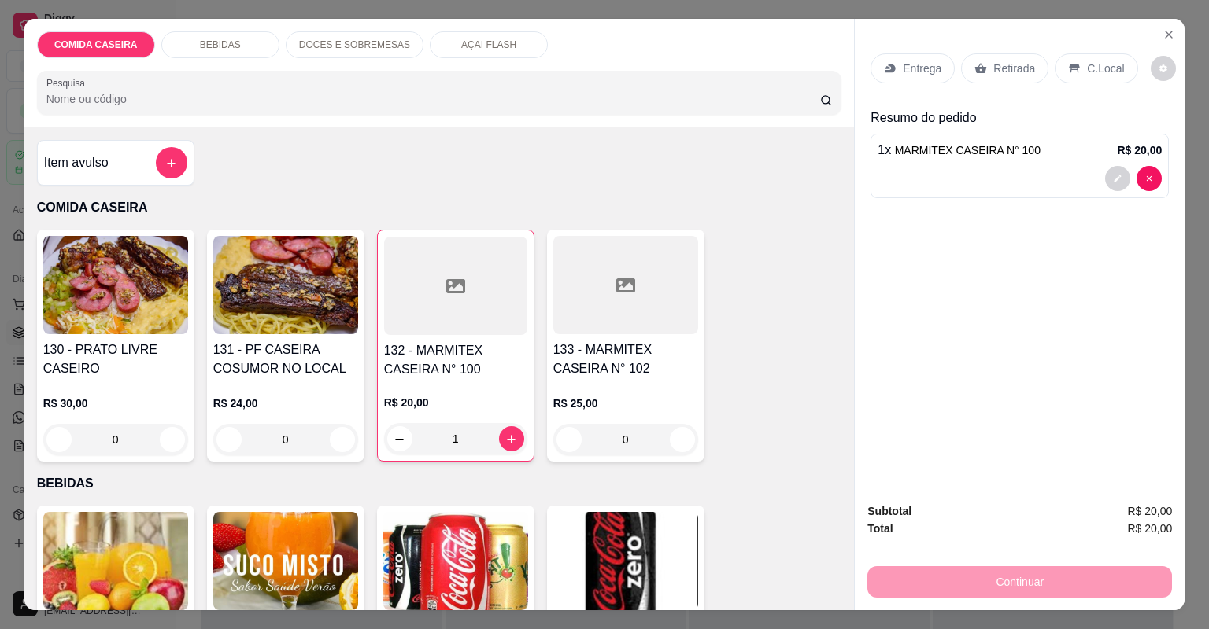
click at [1007, 72] on p "Retirada" at bounding box center [1014, 69] width 42 height 16
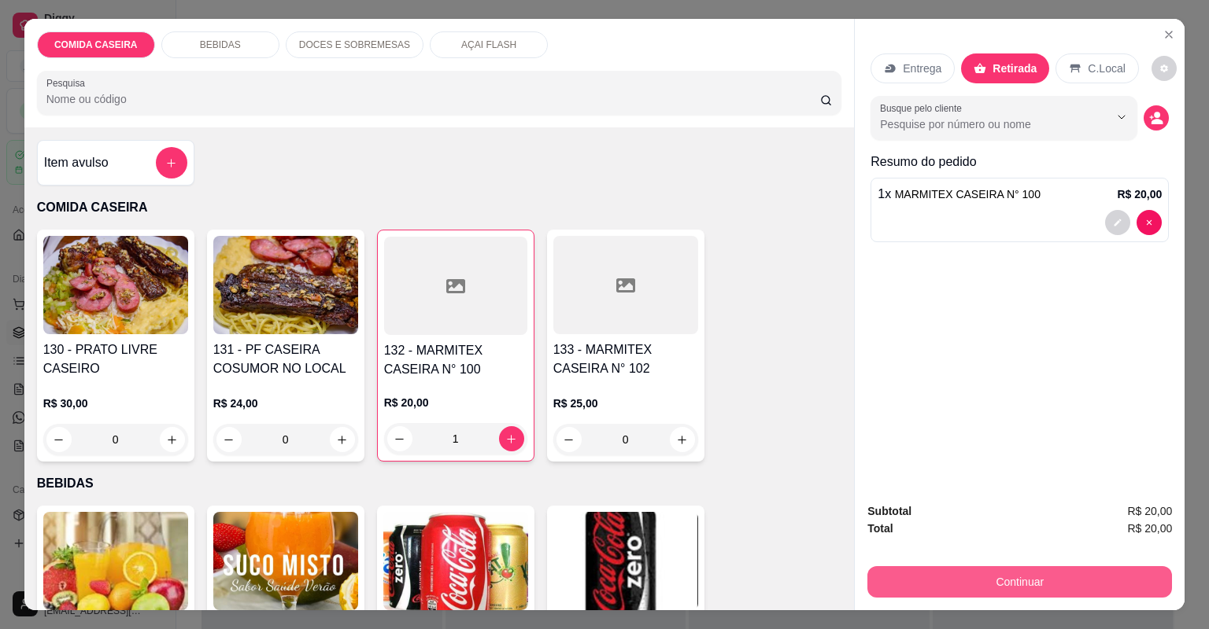
click at [899, 593] on button "Continuar" at bounding box center [1019, 582] width 305 height 31
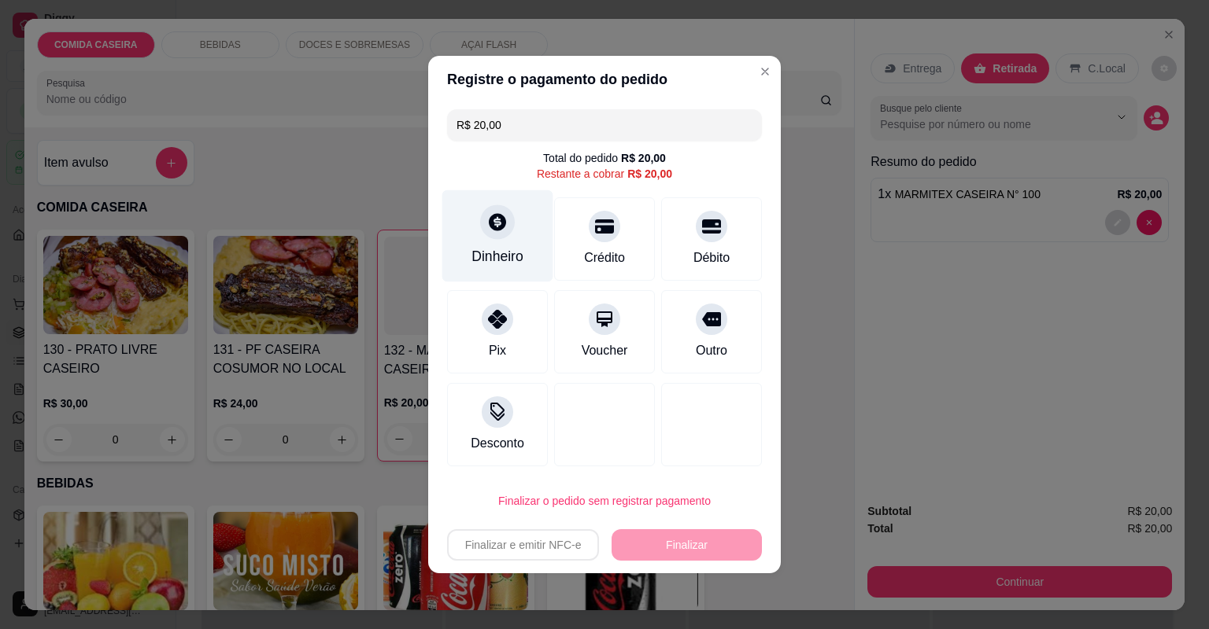
click at [510, 260] on div "Dinheiro" at bounding box center [497, 256] width 52 height 20
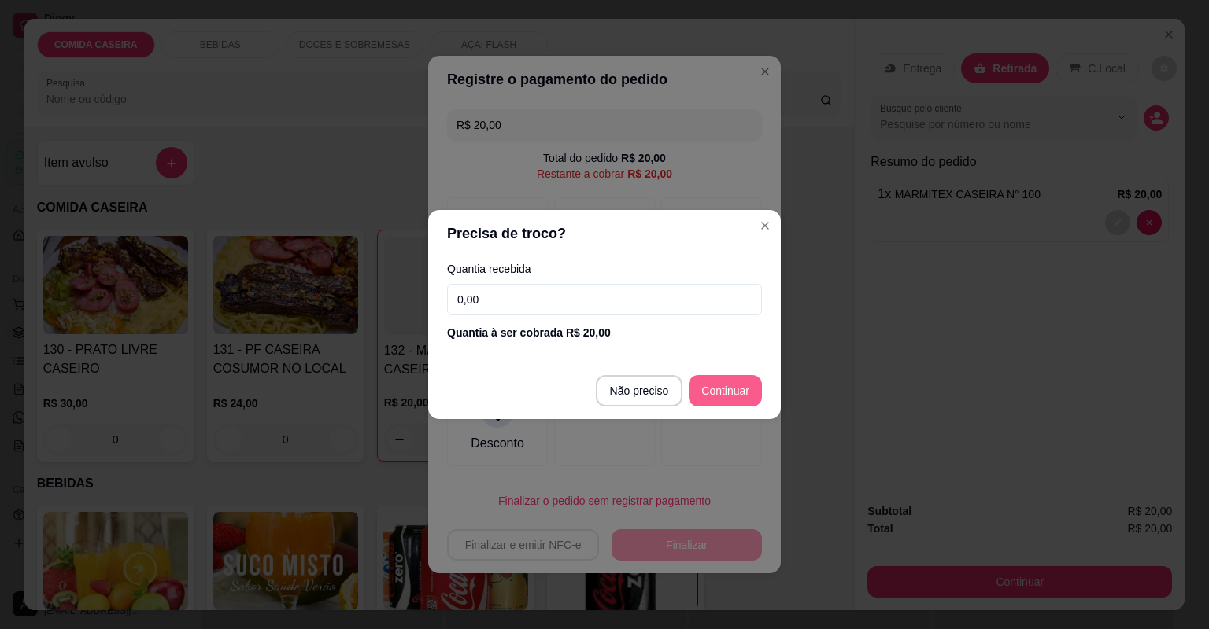
type input "R$ 0,00"
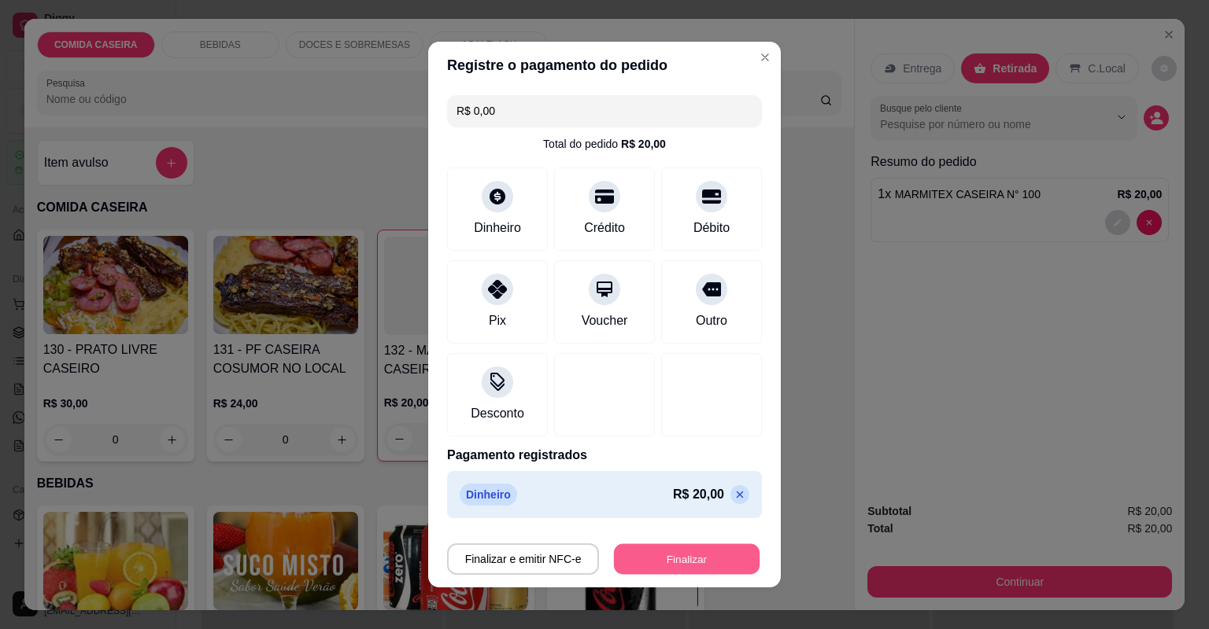
click at [719, 566] on button "Finalizar" at bounding box center [687, 559] width 146 height 31
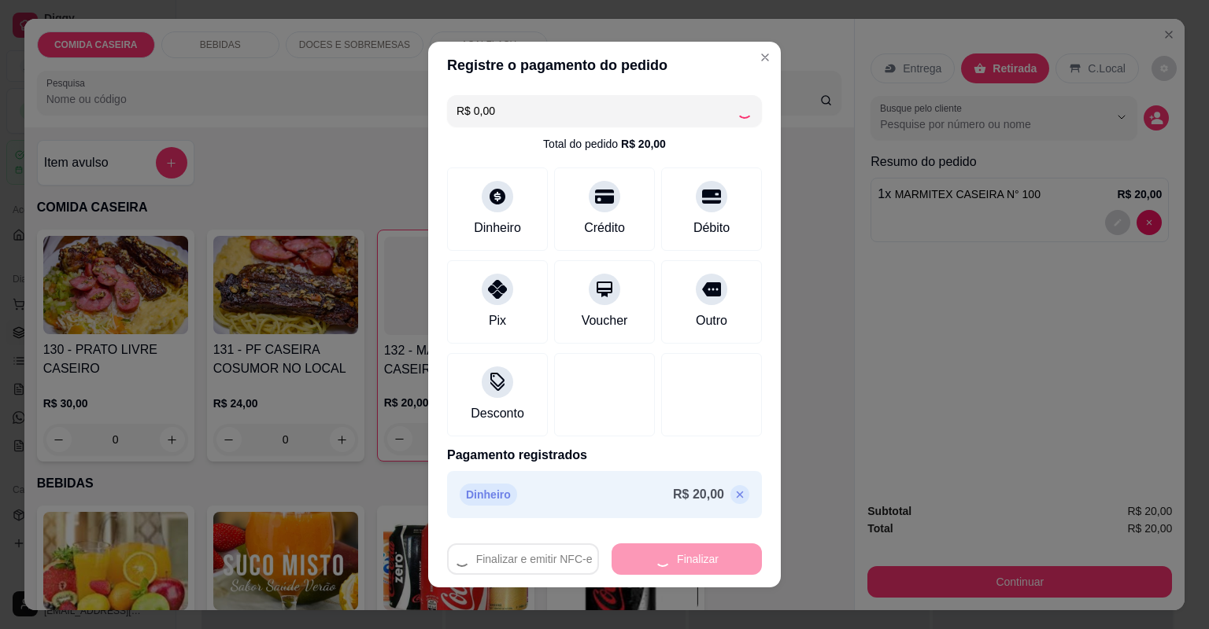
type input "0"
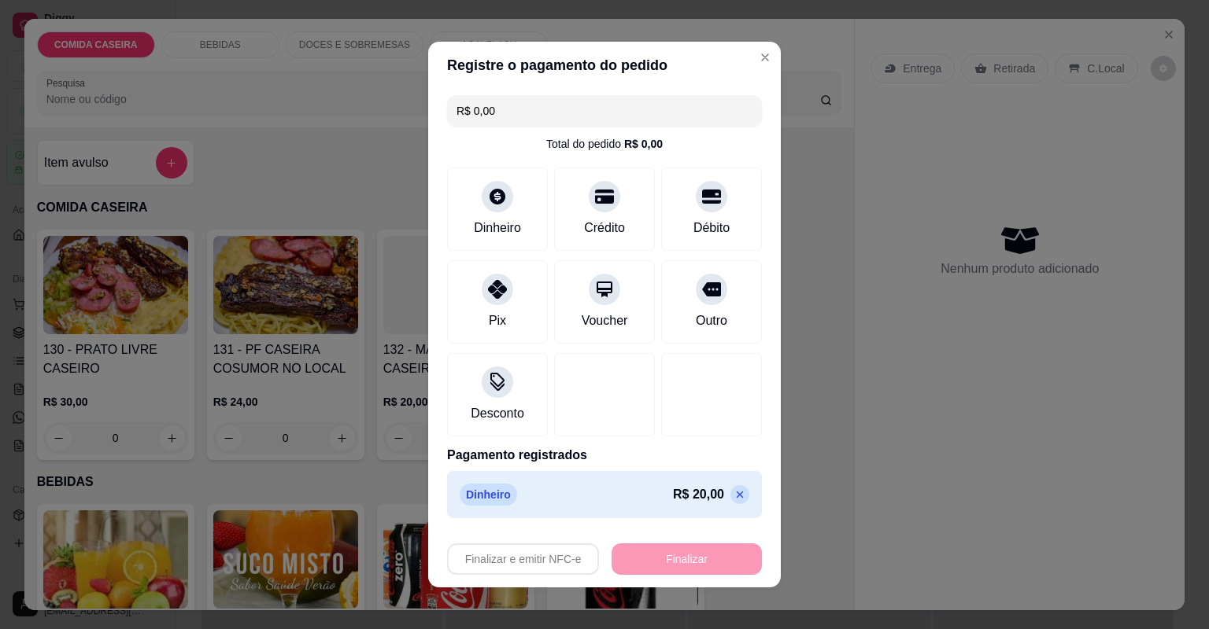
type input "-R$ 20,00"
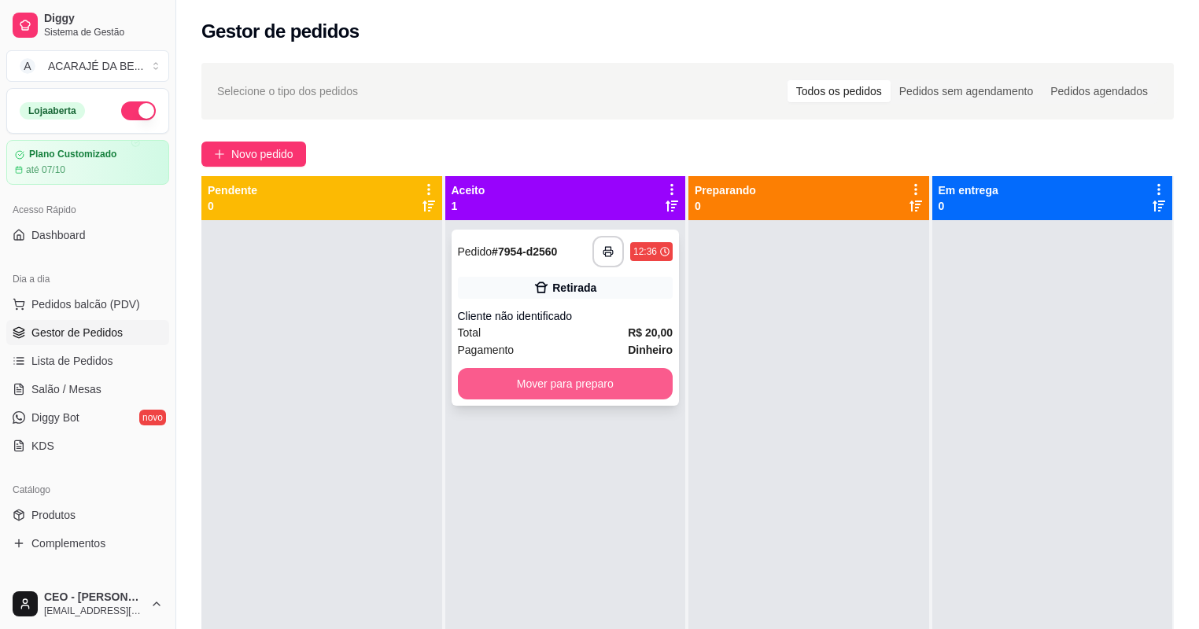
click at [626, 389] on button "Mover para preparo" at bounding box center [566, 383] width 216 height 31
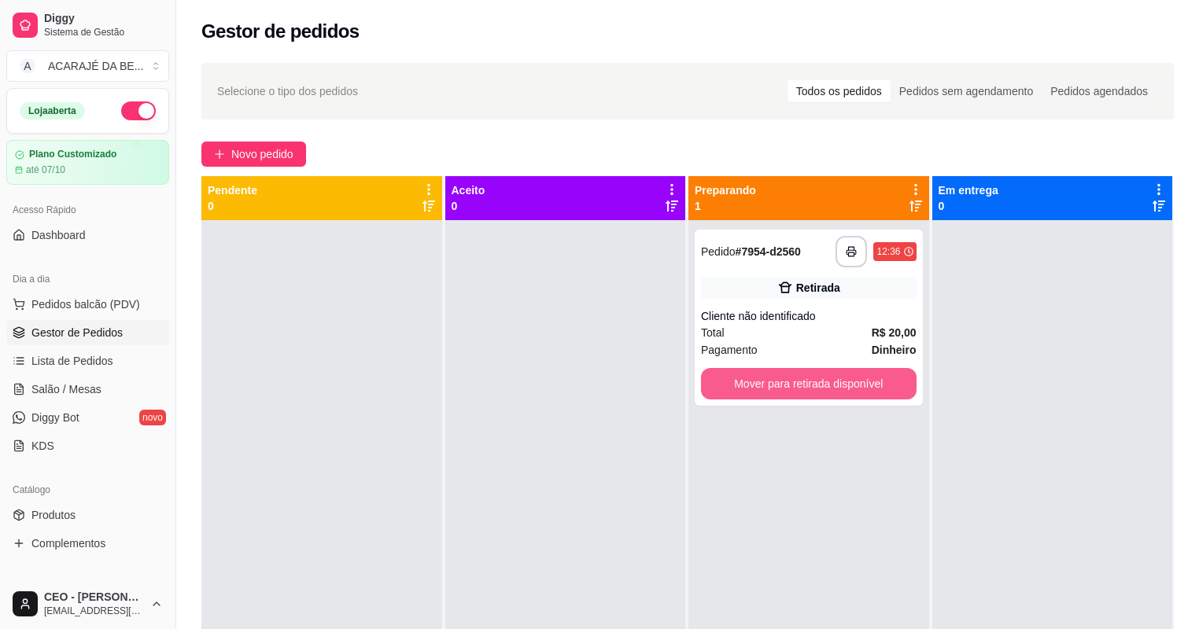
click at [747, 388] on button "Mover para retirada disponível" at bounding box center [809, 383] width 216 height 31
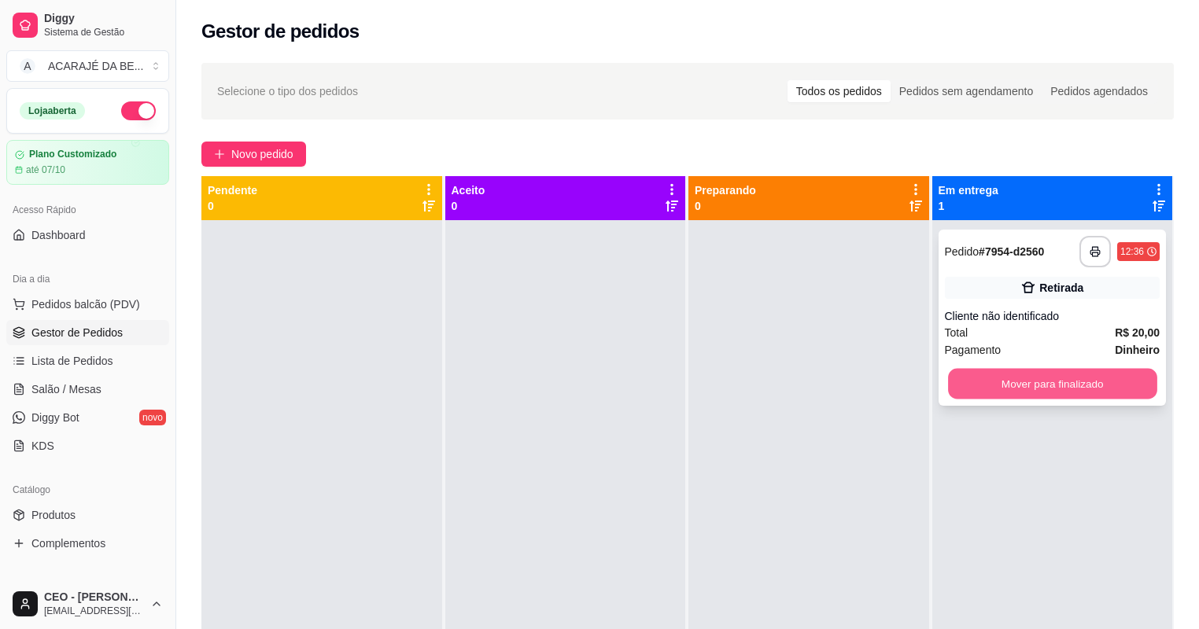
click at [1042, 385] on button "Mover para finalizado" at bounding box center [1052, 384] width 209 height 31
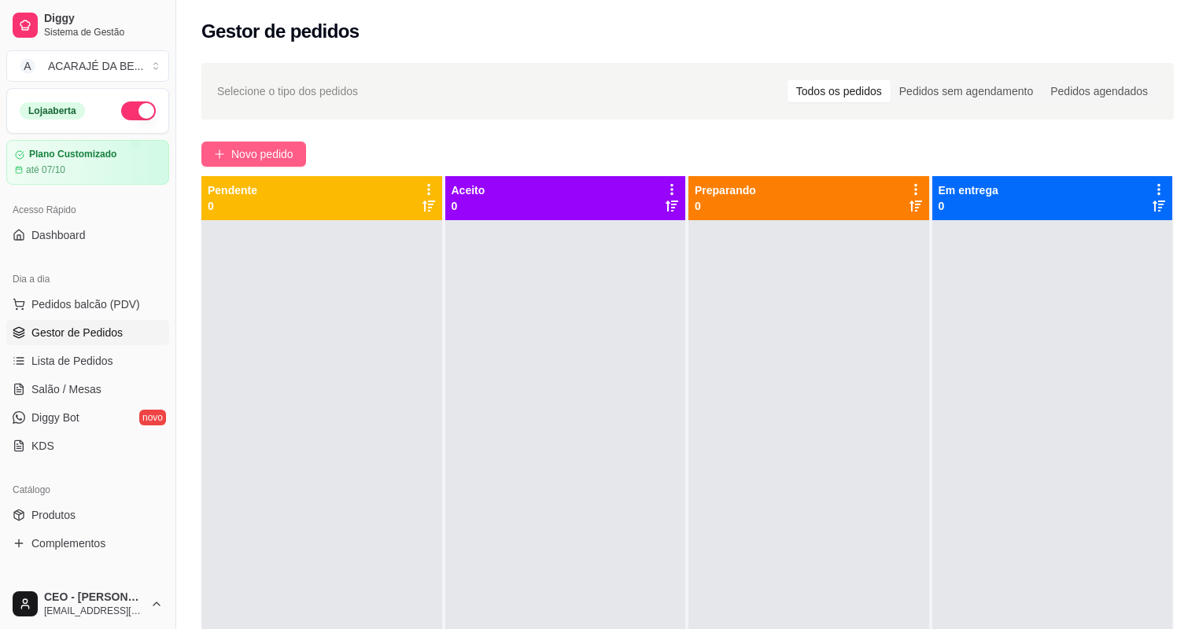
click at [271, 159] on span "Novo pedido" at bounding box center [262, 154] width 62 height 17
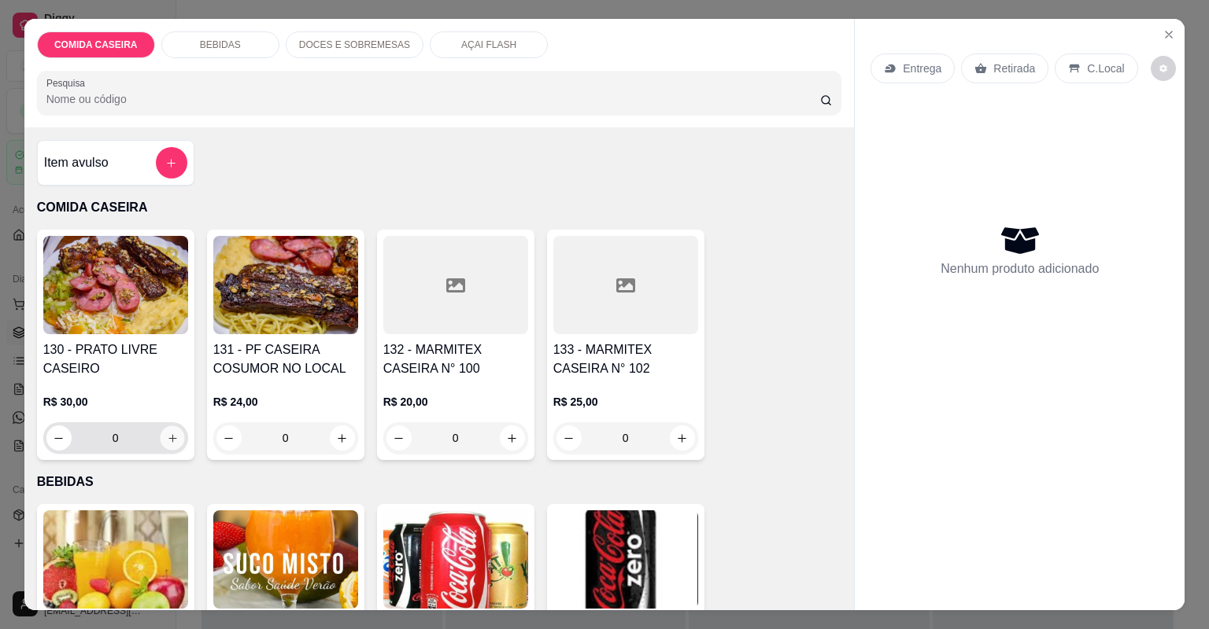
click at [173, 439] on button "increase-product-quantity" at bounding box center [172, 438] width 24 height 24
type input "1"
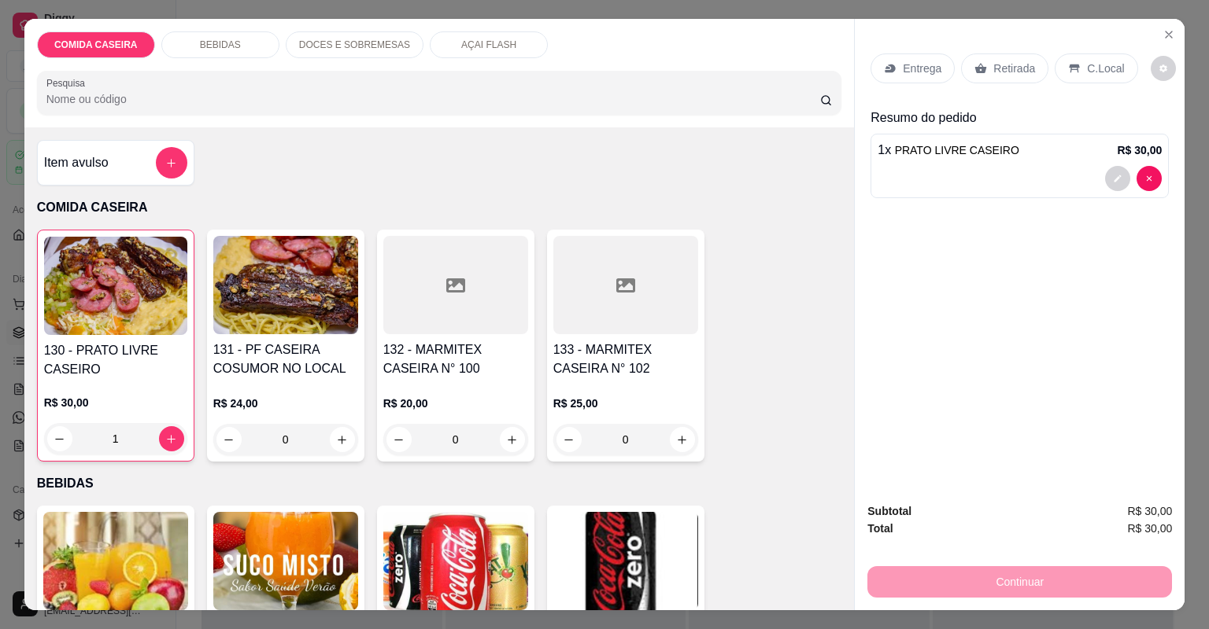
click at [1025, 60] on div "Retirada" at bounding box center [1004, 69] width 87 height 30
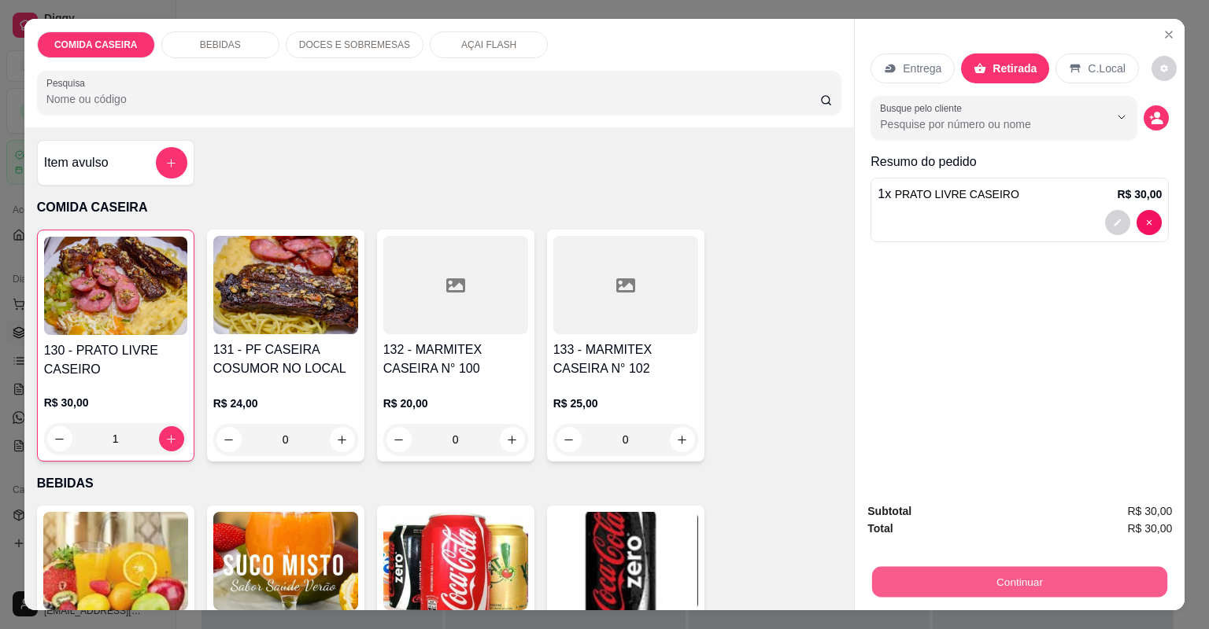
click at [995, 585] on button "Continuar" at bounding box center [1019, 582] width 295 height 31
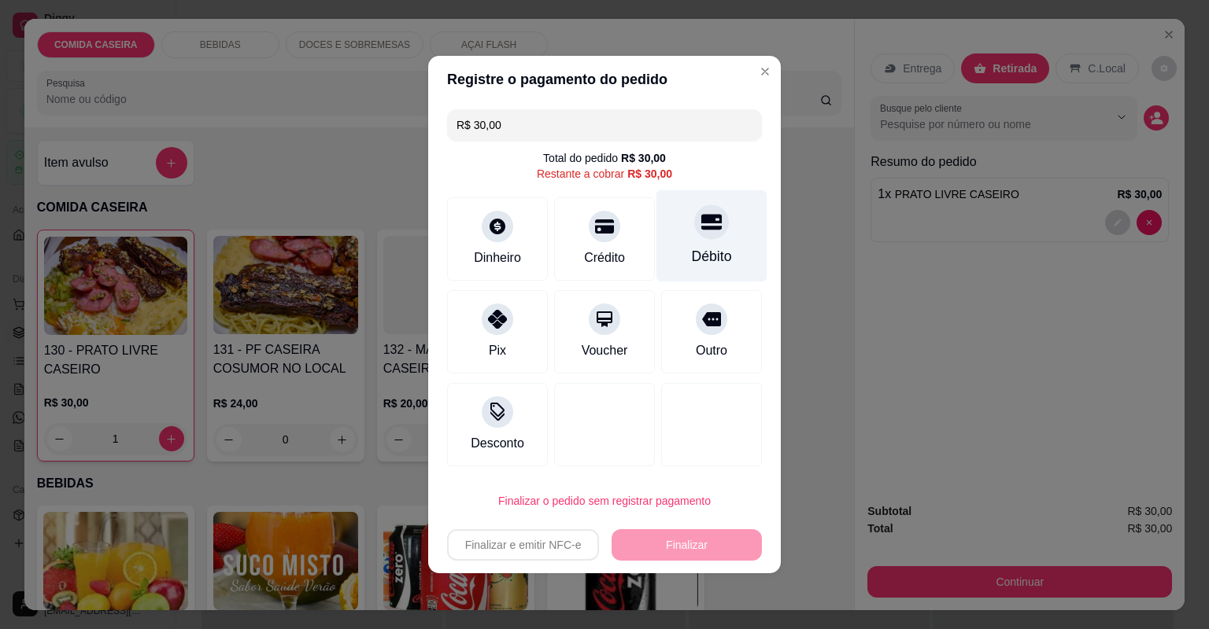
click at [680, 247] on div "Débito" at bounding box center [711, 236] width 111 height 92
type input "R$ 0,00"
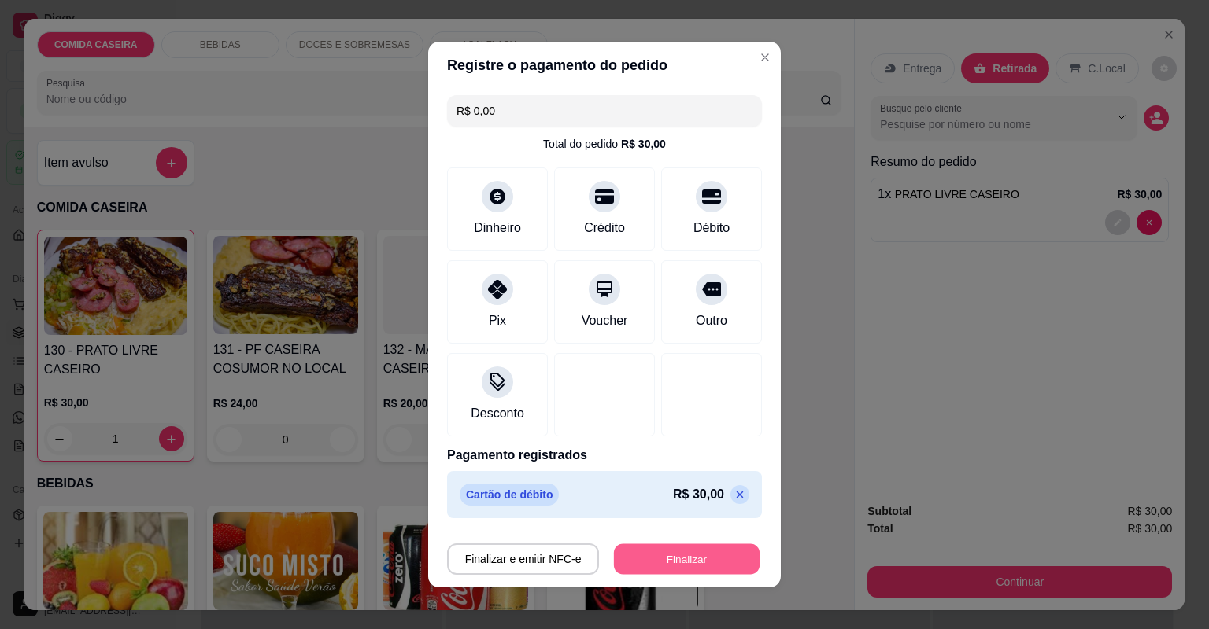
click at [685, 558] on button "Finalizar" at bounding box center [687, 559] width 146 height 31
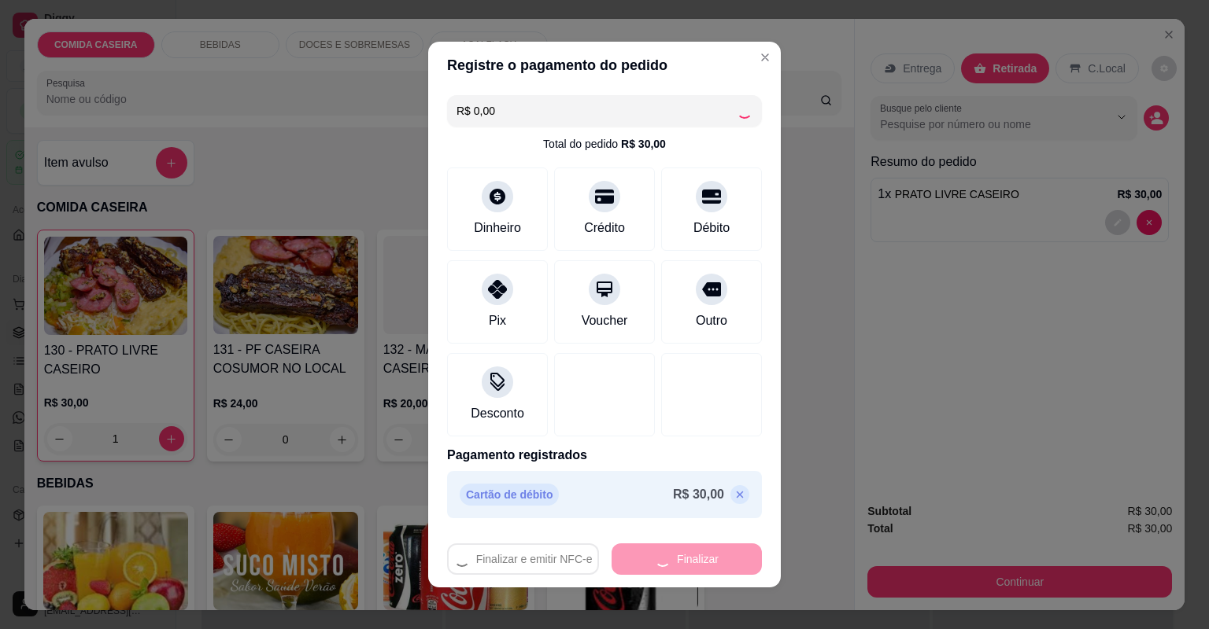
type input "0"
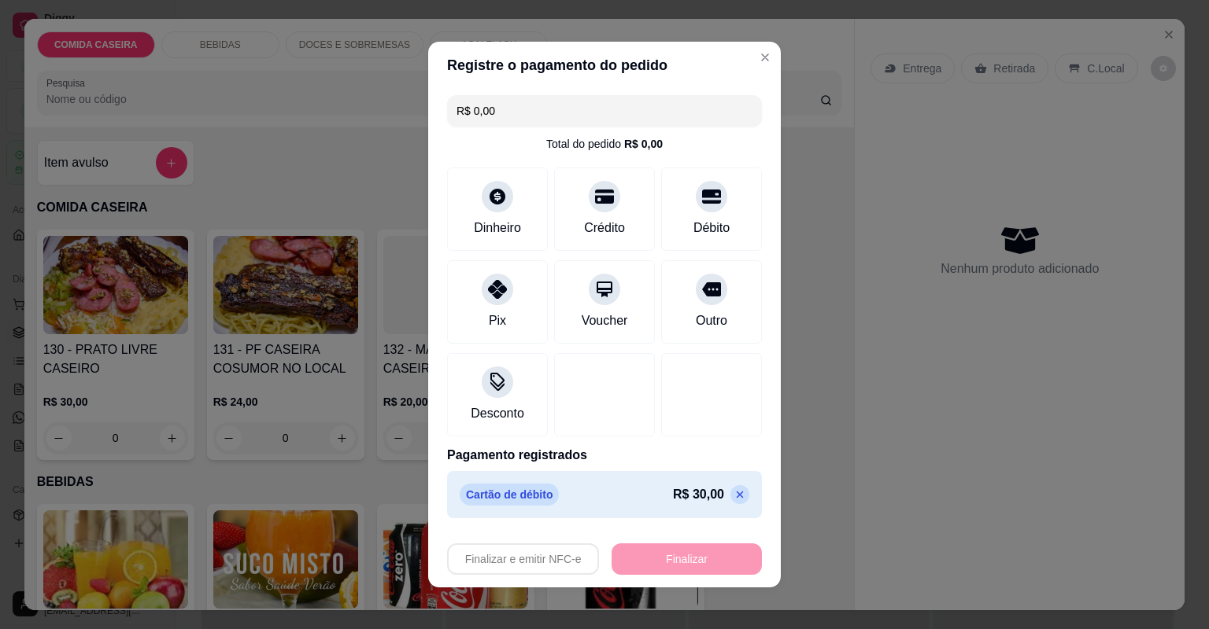
type input "-R$ 30,00"
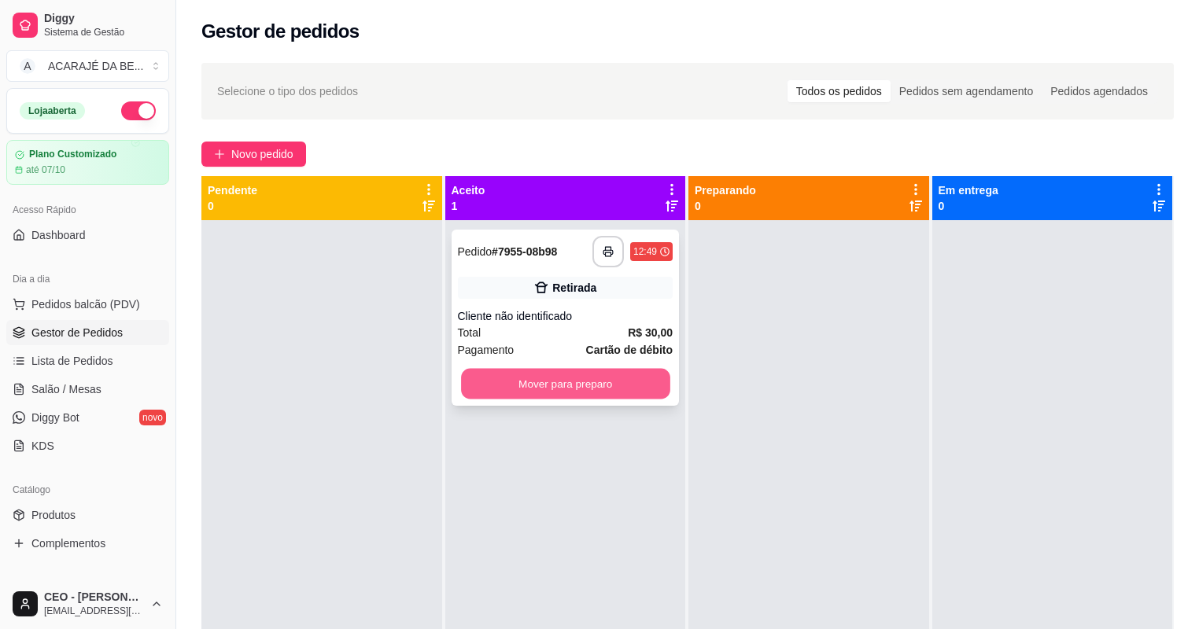
click at [655, 386] on button "Mover para preparo" at bounding box center [565, 384] width 209 height 31
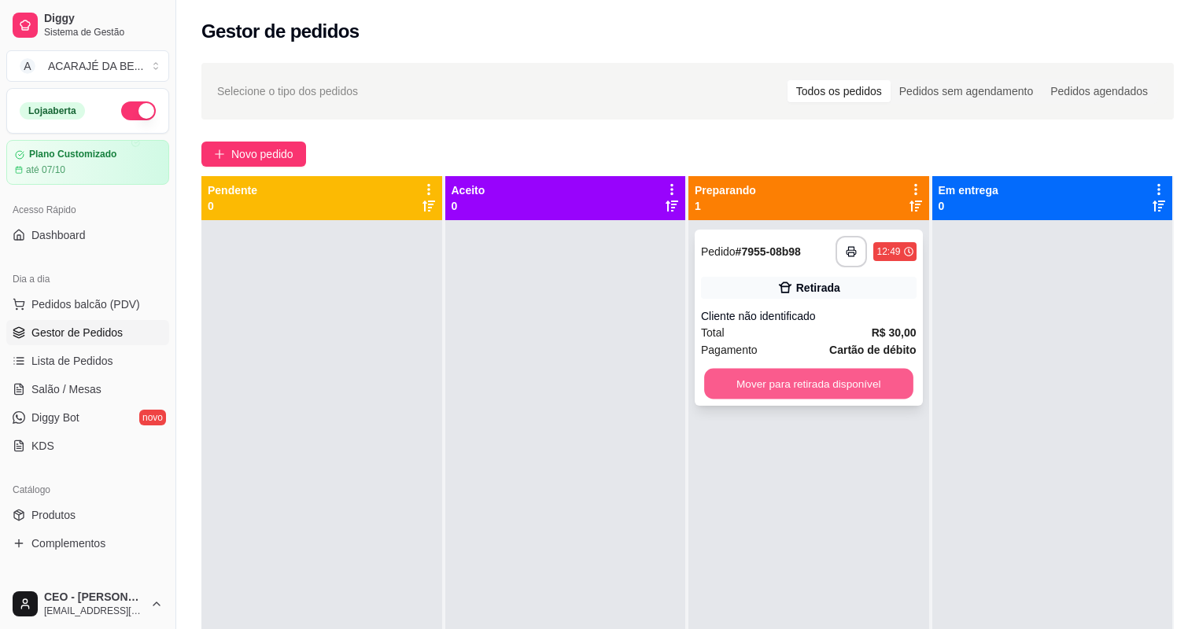
click at [821, 392] on button "Mover para retirada disponível" at bounding box center [808, 384] width 209 height 31
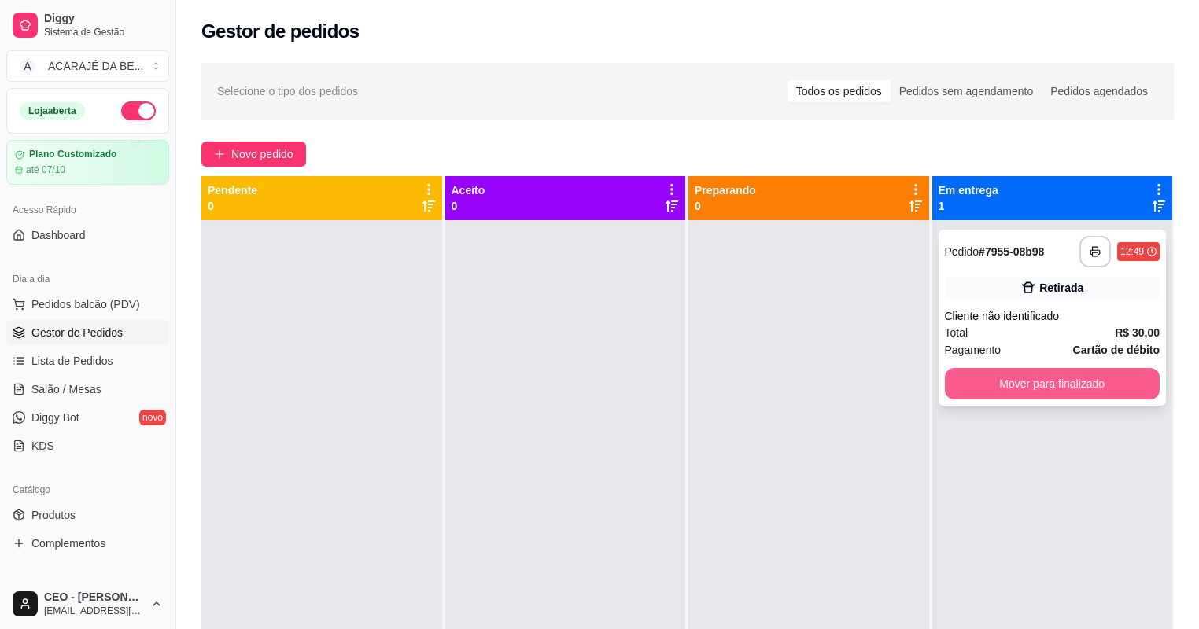
click at [1067, 384] on button "Mover para finalizado" at bounding box center [1053, 383] width 216 height 31
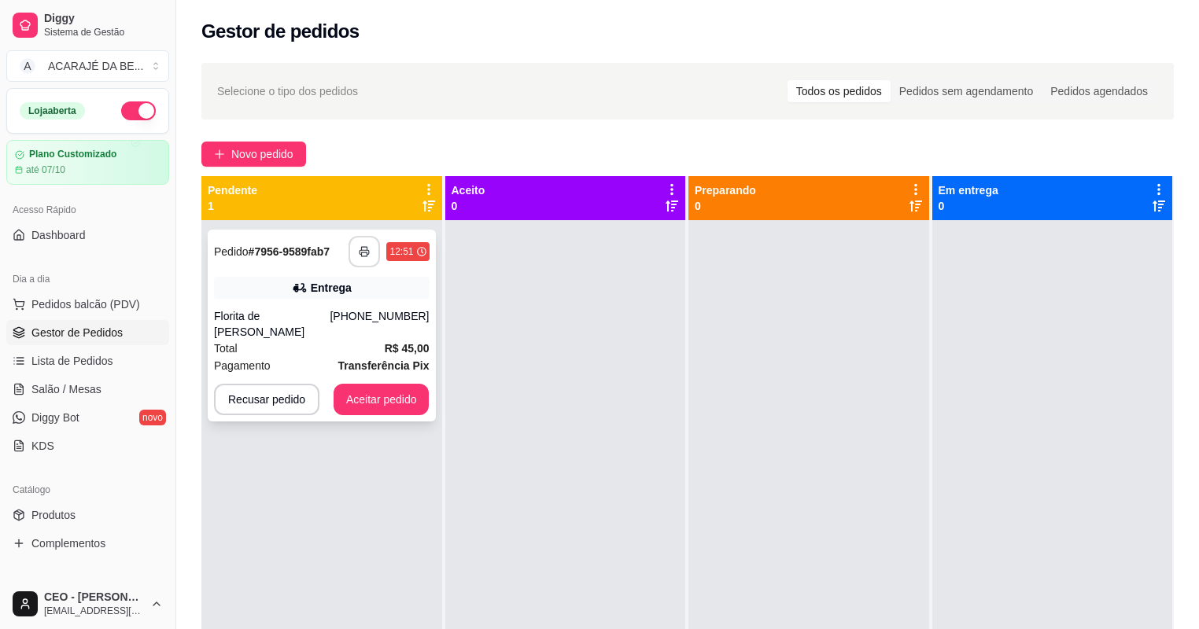
click at [371, 251] on button "button" at bounding box center [364, 251] width 31 height 31
click at [405, 388] on button "Aceitar pedido" at bounding box center [381, 400] width 93 height 31
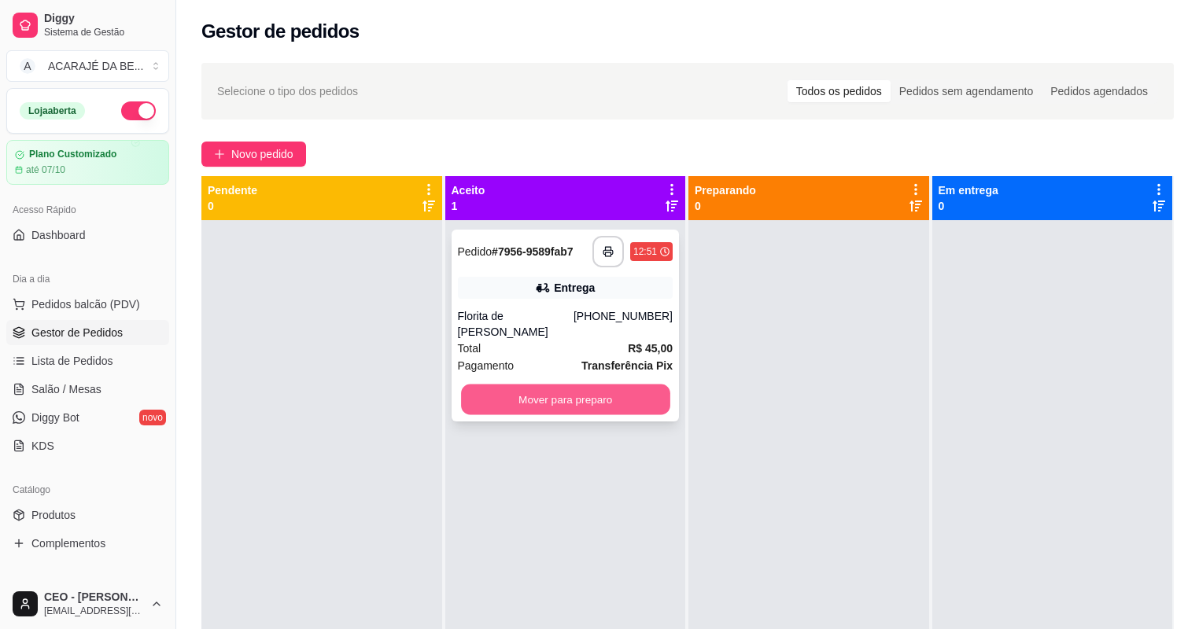
click at [592, 392] on button "Mover para preparo" at bounding box center [565, 400] width 209 height 31
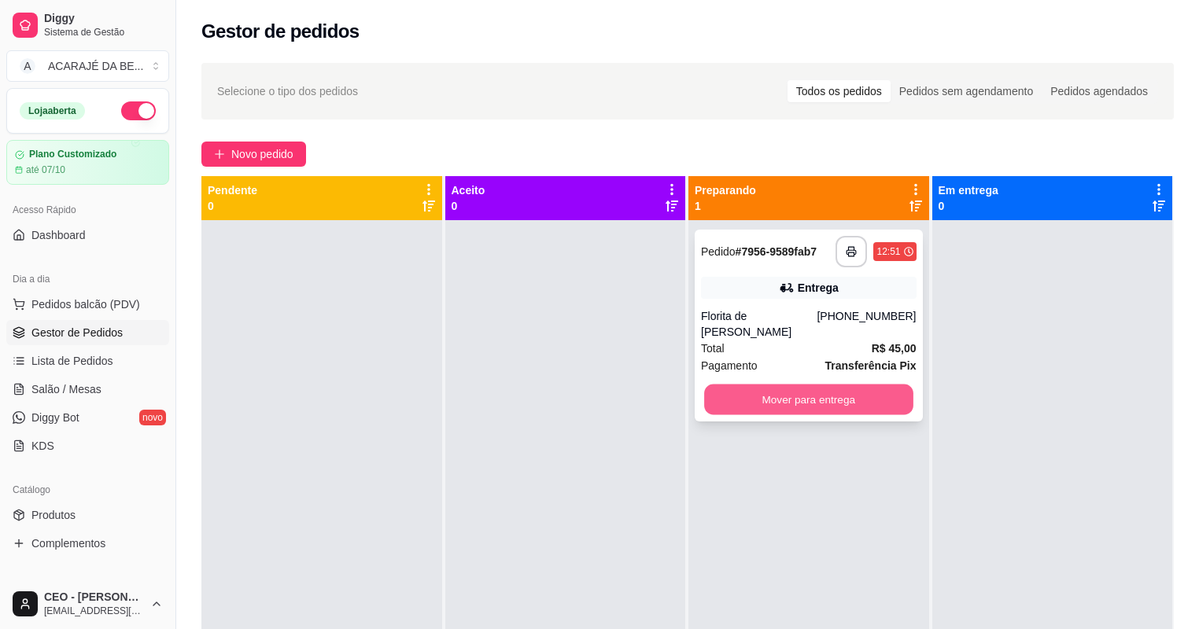
click at [829, 387] on button "Mover para entrega" at bounding box center [808, 400] width 209 height 31
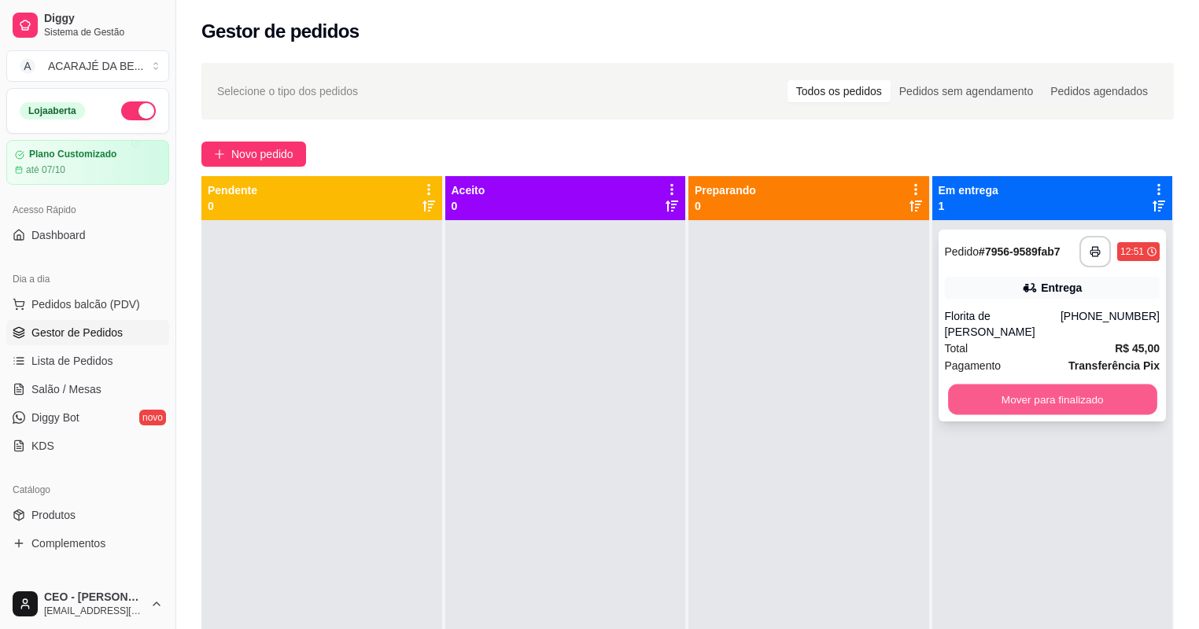
click at [1035, 390] on button "Mover para finalizado" at bounding box center [1052, 400] width 209 height 31
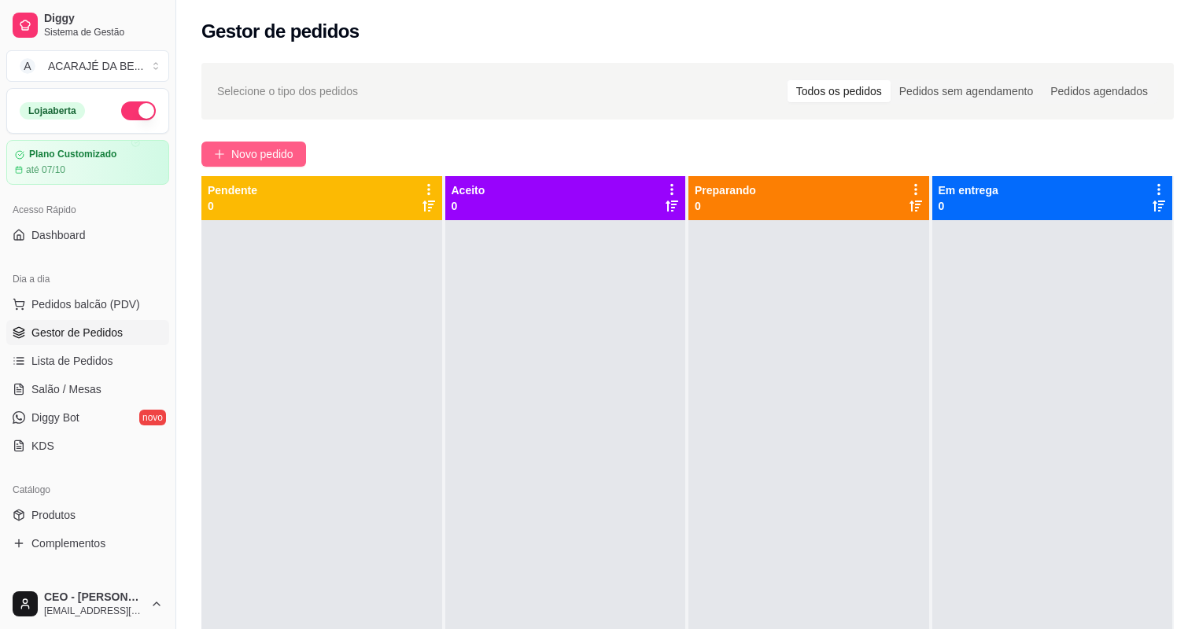
click at [271, 143] on button "Novo pedido" at bounding box center [253, 154] width 105 height 25
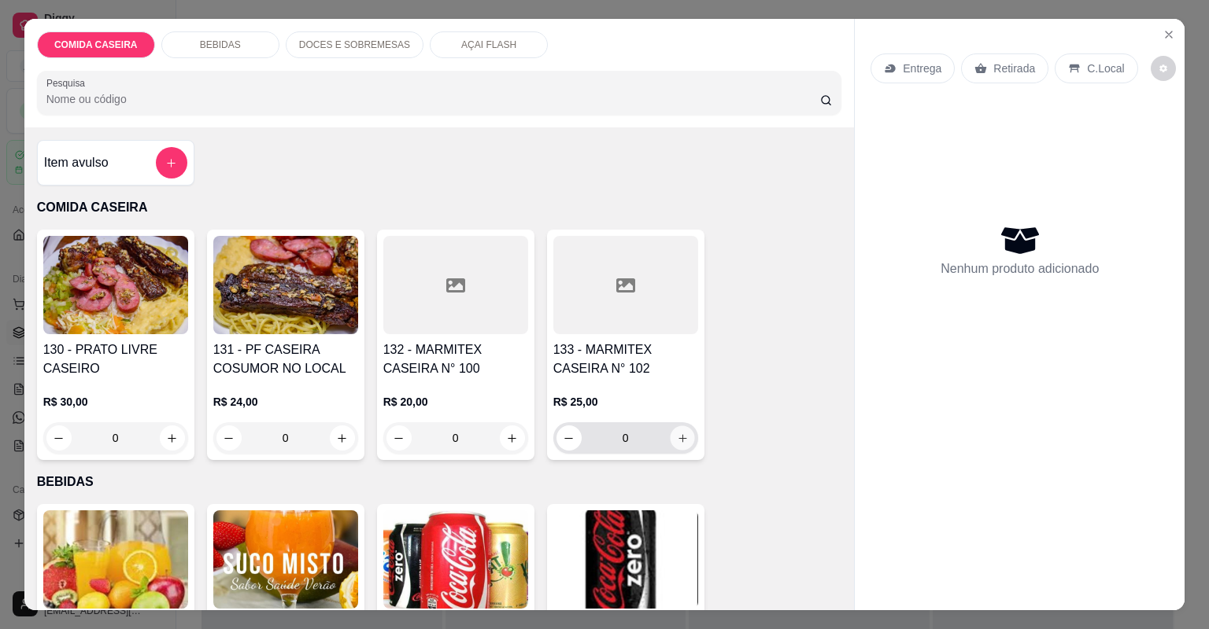
click at [676, 440] on icon "increase-product-quantity" at bounding box center [682, 439] width 12 height 12
type input "1"
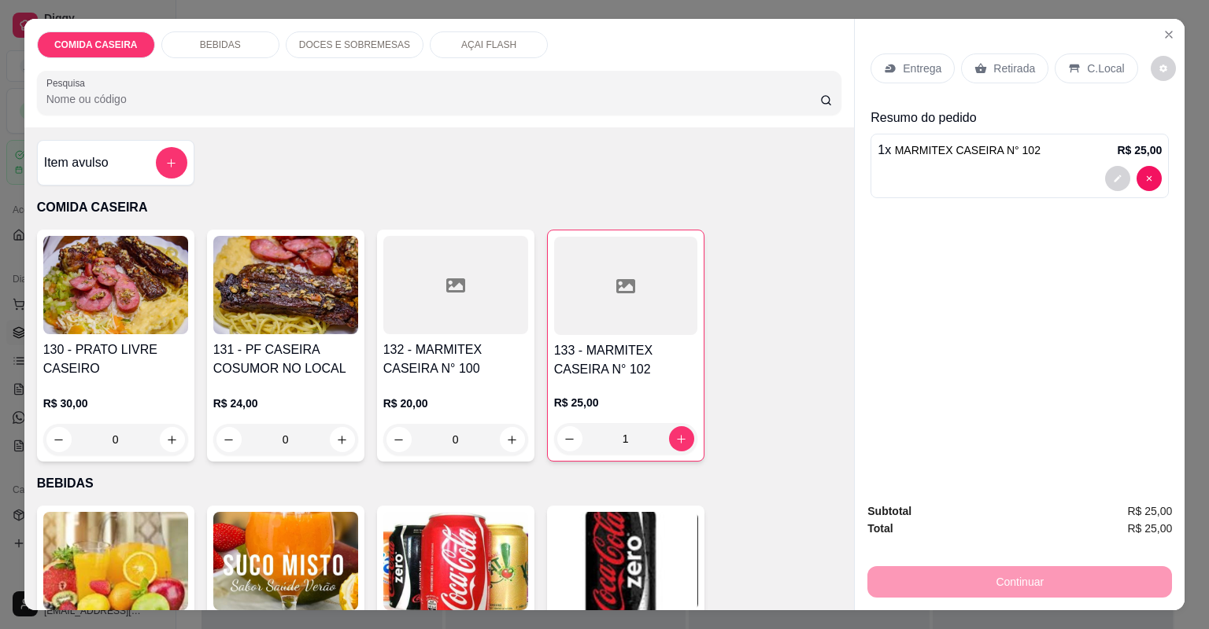
click at [1004, 69] on p "Retirada" at bounding box center [1014, 69] width 42 height 16
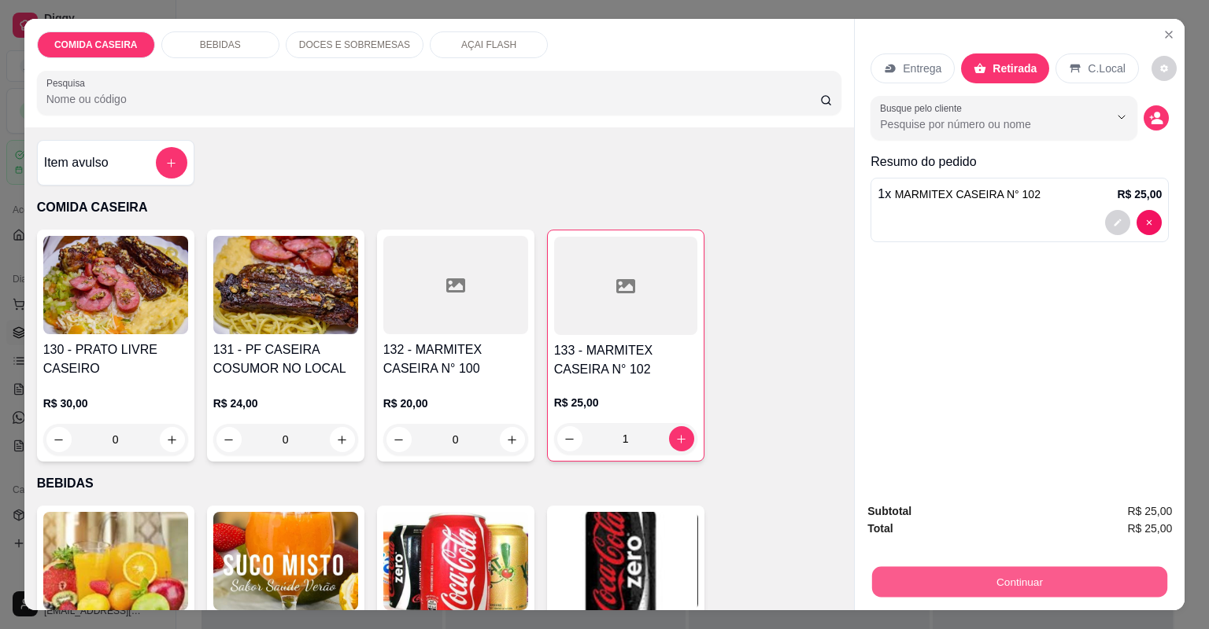
click at [919, 581] on button "Continuar" at bounding box center [1019, 582] width 295 height 31
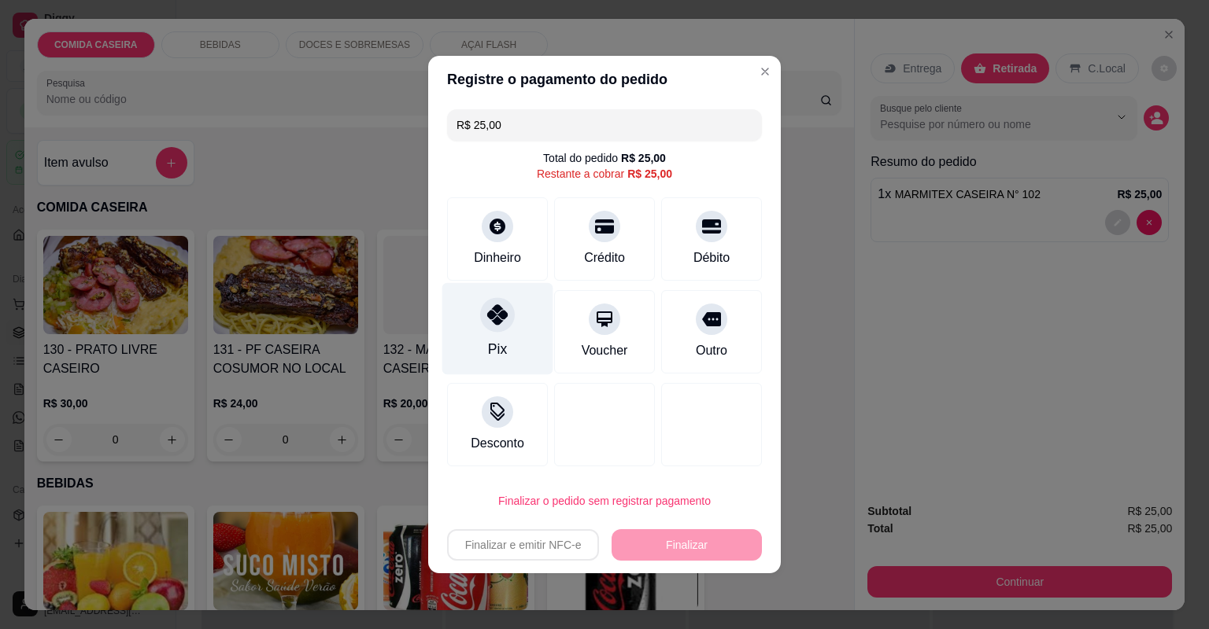
click at [519, 353] on div "Pix" at bounding box center [497, 329] width 111 height 92
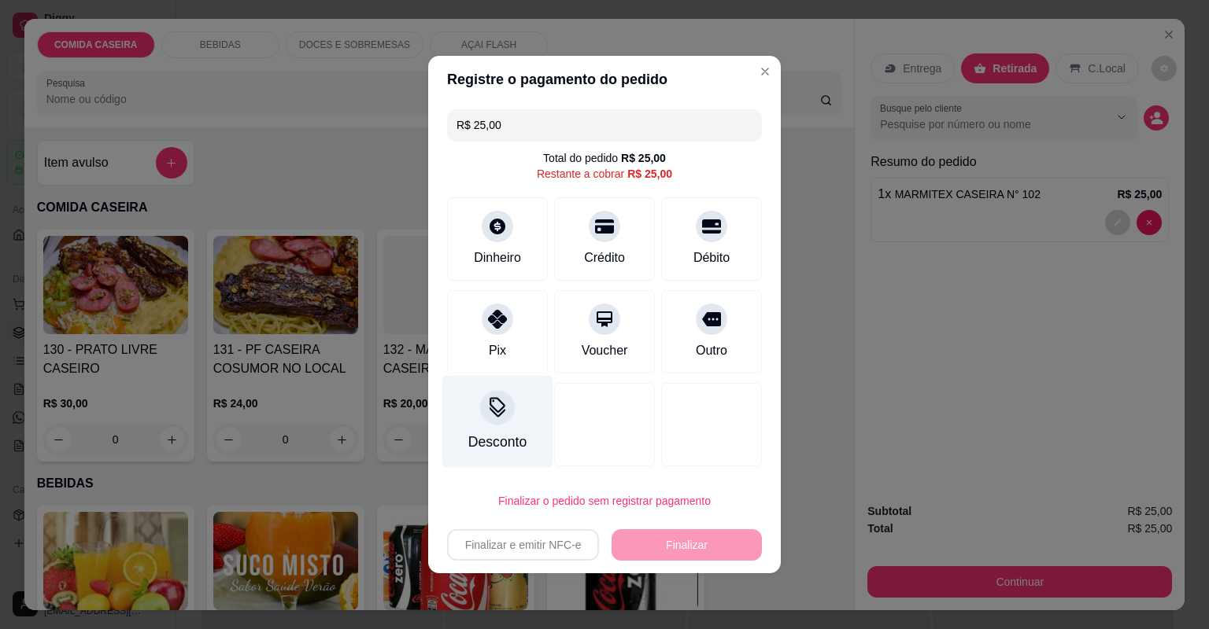
type input "R$ 0,00"
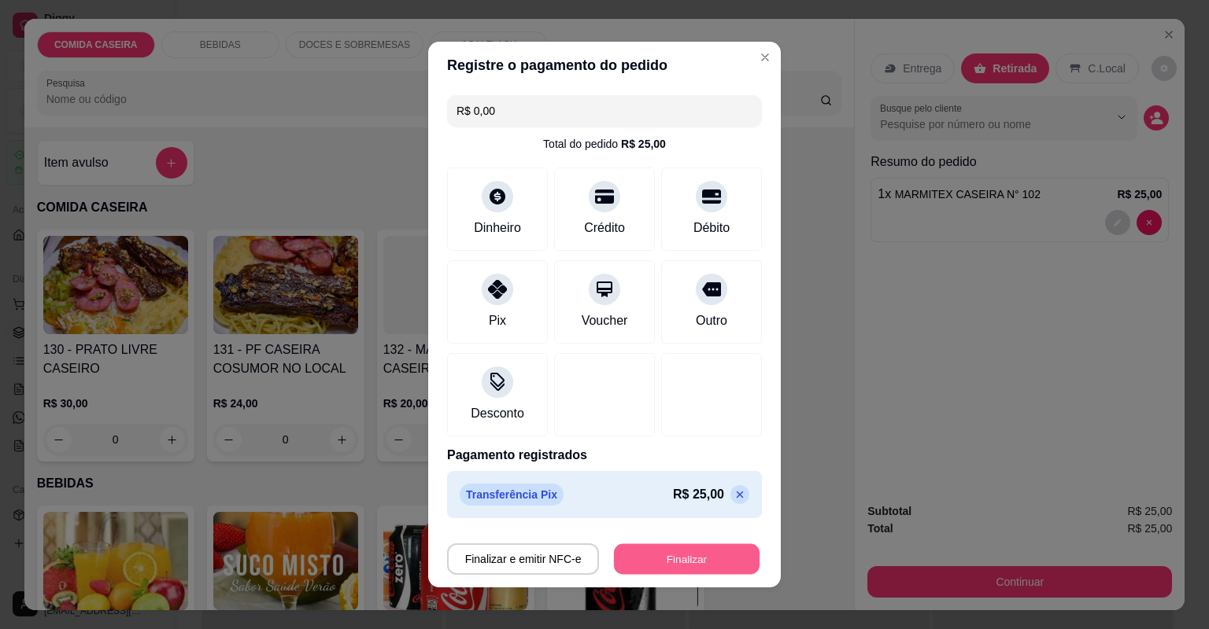
click at [655, 563] on button "Finalizar" at bounding box center [687, 559] width 146 height 31
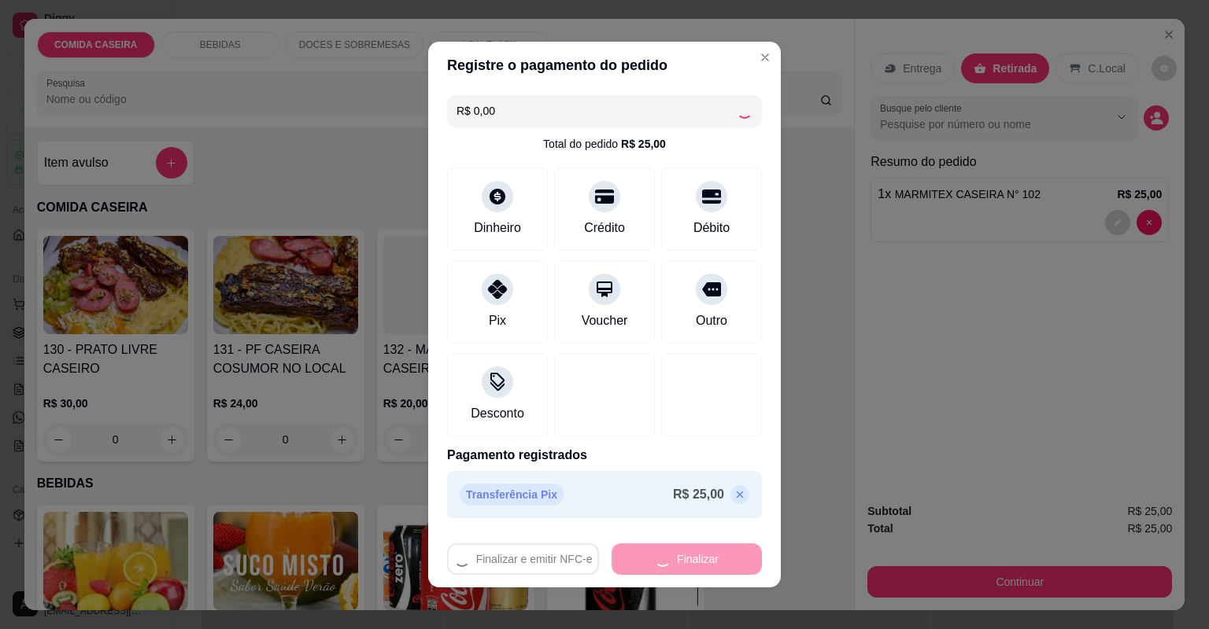
type input "0"
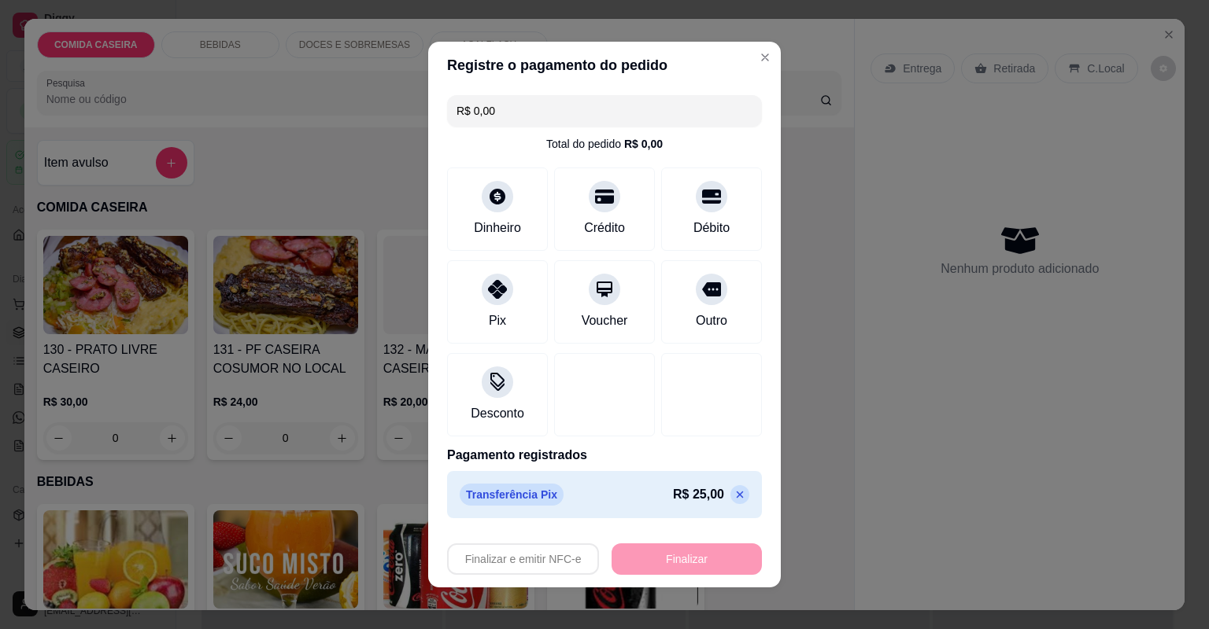
type input "-R$ 25,00"
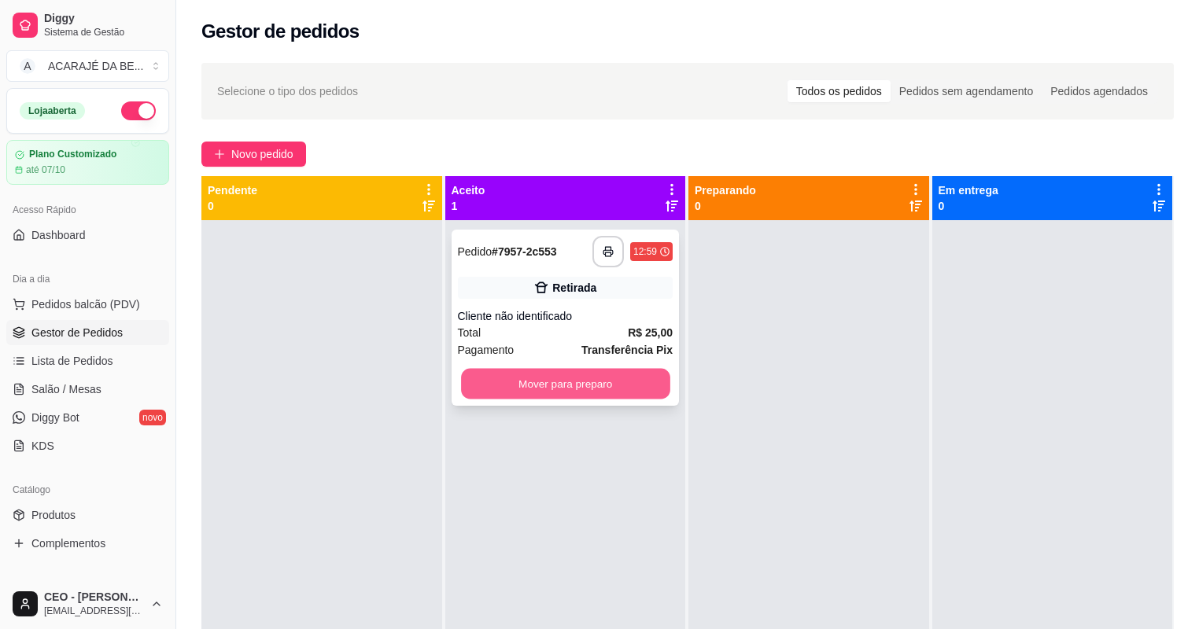
click at [644, 394] on button "Mover para preparo" at bounding box center [565, 384] width 209 height 31
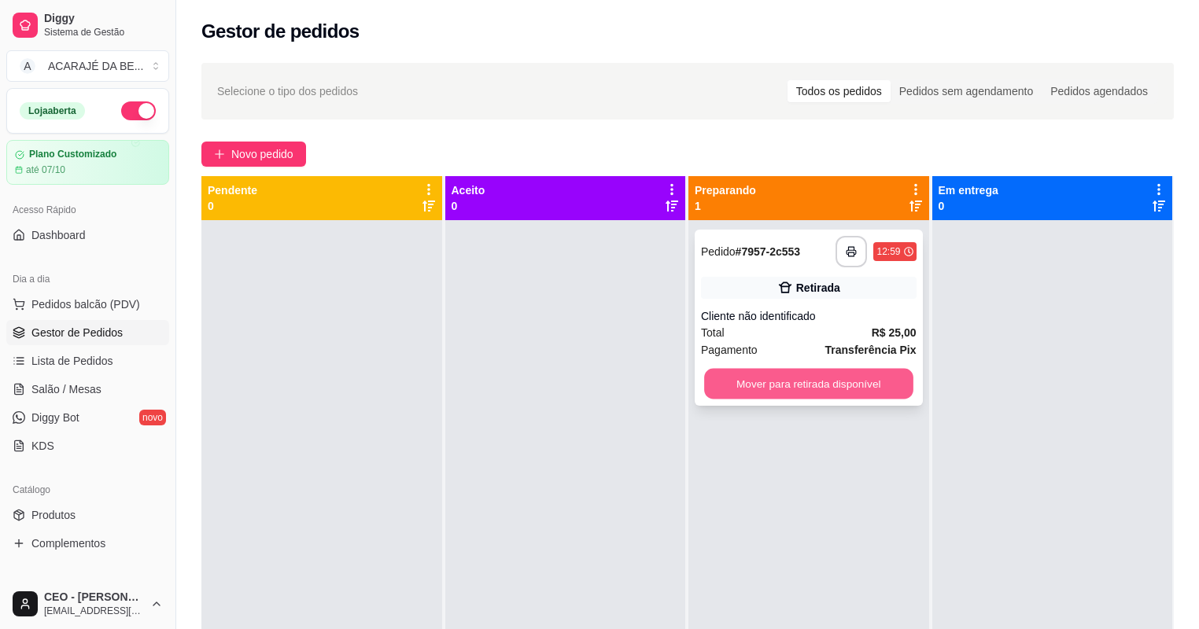
click at [847, 379] on button "Mover para retirada disponível" at bounding box center [808, 384] width 209 height 31
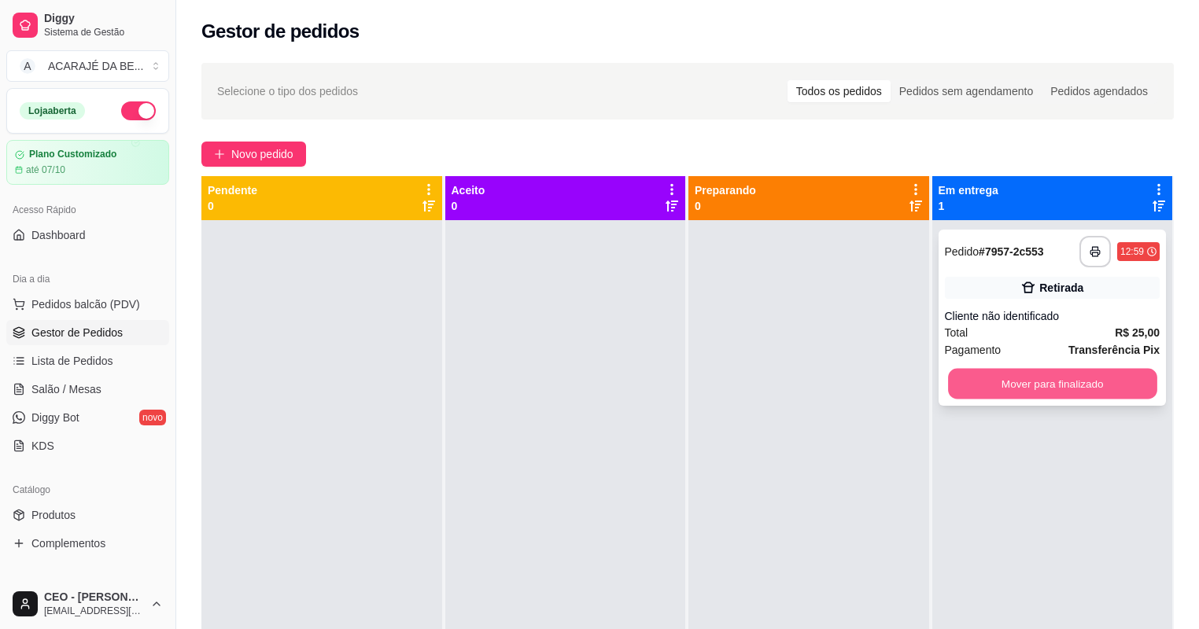
click at [989, 375] on button "Mover para finalizado" at bounding box center [1052, 384] width 209 height 31
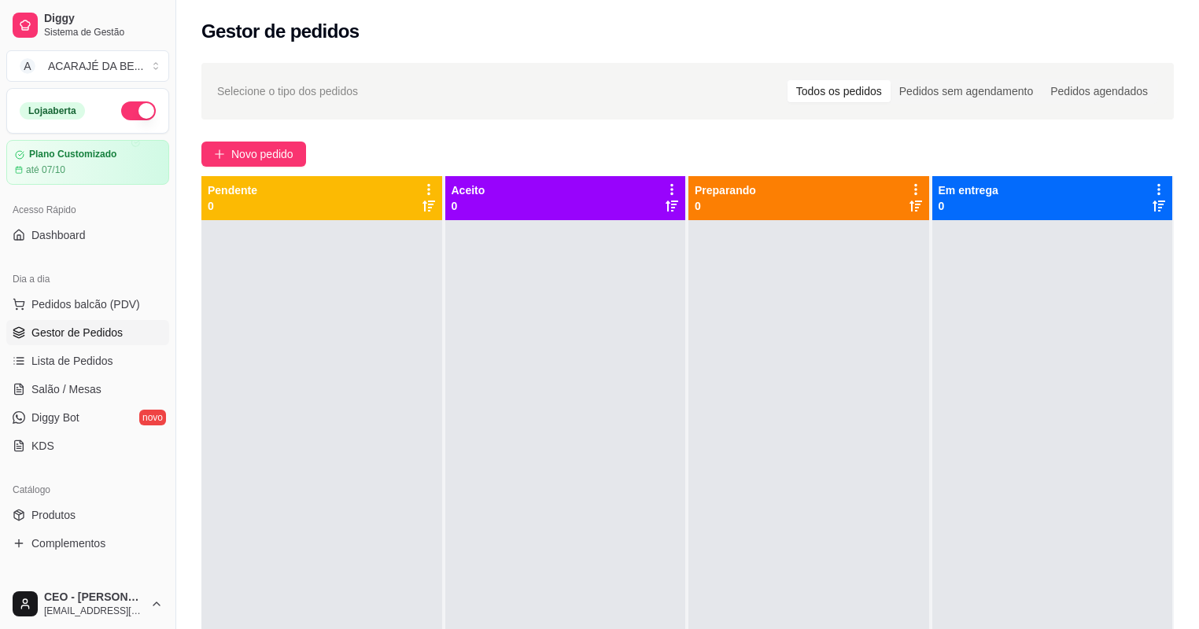
click at [291, 138] on div "Selecione o tipo dos pedidos Todos os pedidos Pedidos sem agendamento Pedidos a…" at bounding box center [687, 439] width 1023 height 771
click at [290, 150] on span "Novo pedido" at bounding box center [262, 154] width 62 height 17
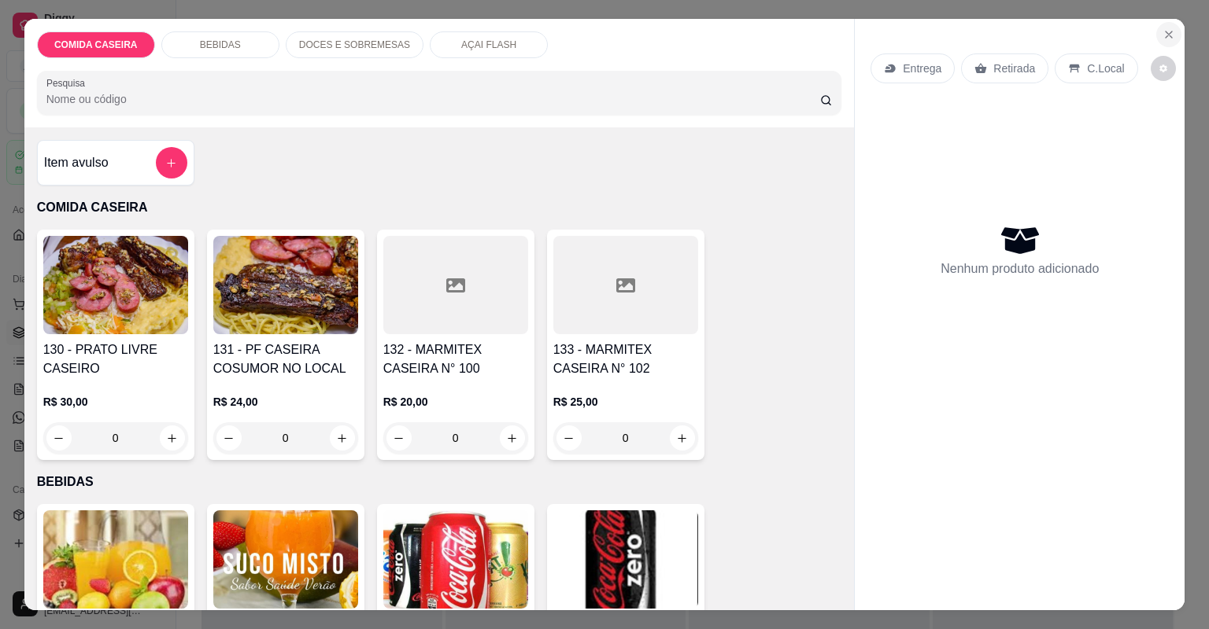
click at [1169, 40] on icon "Close" at bounding box center [1168, 34] width 13 height 13
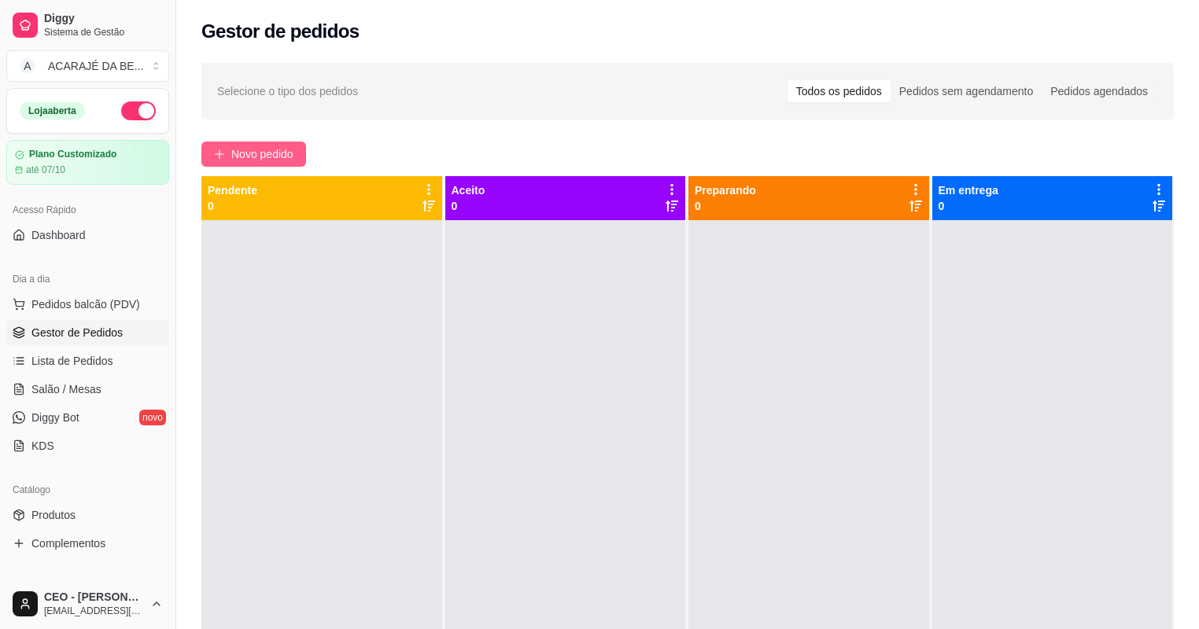
click at [284, 158] on span "Novo pedido" at bounding box center [262, 154] width 62 height 17
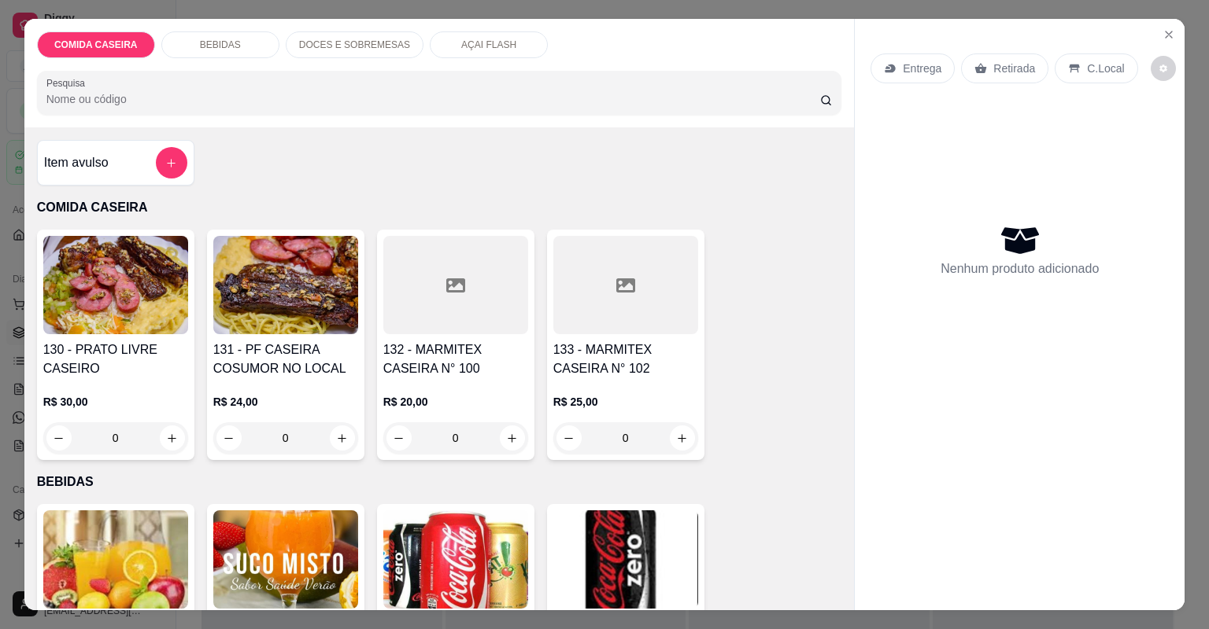
click at [614, 308] on div at bounding box center [625, 285] width 145 height 98
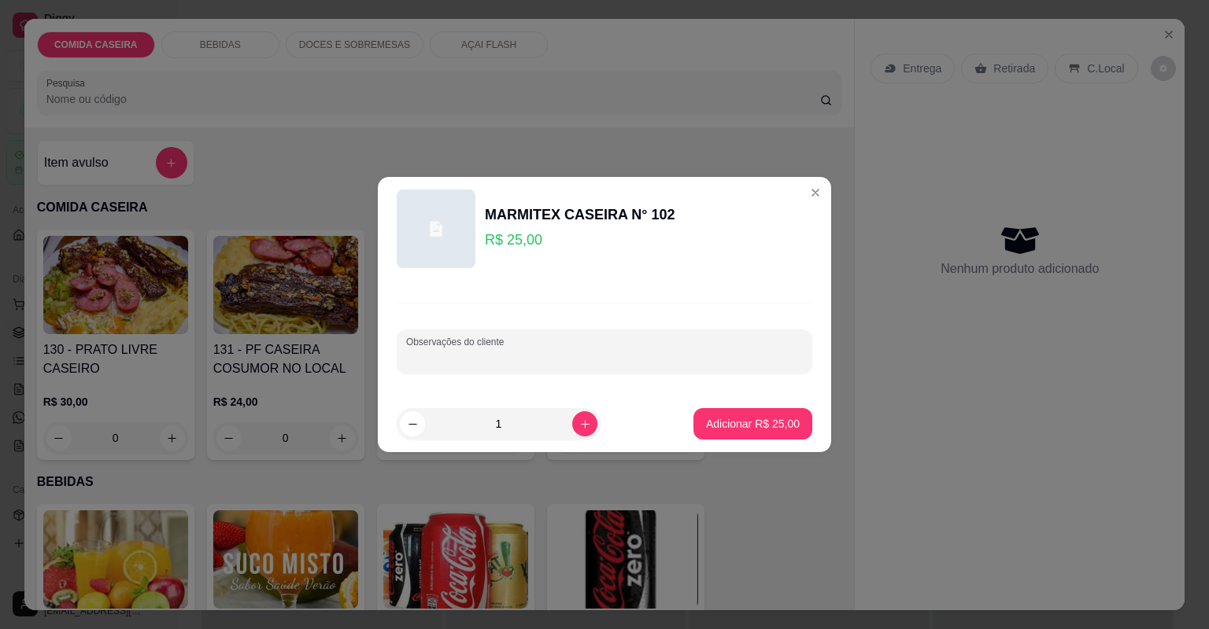
click at [622, 356] on input "Observações do cliente" at bounding box center [604, 358] width 397 height 16
paste input "Guarnição. Feijão tropeiro. Arroz branco. Farofa de banana. Moqueca de chuchu. …"
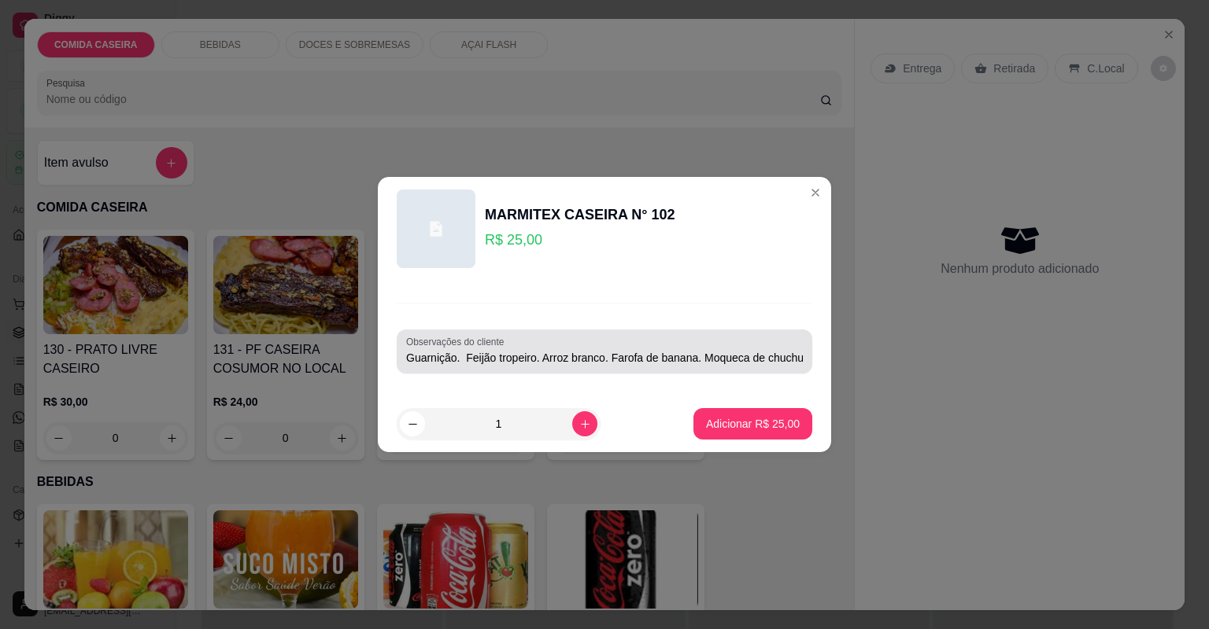
click at [795, 353] on div "Observações do cliente Guarnição. Feijão tropeiro. Arroz branco. Farofa de bana…" at bounding box center [604, 352] width 415 height 44
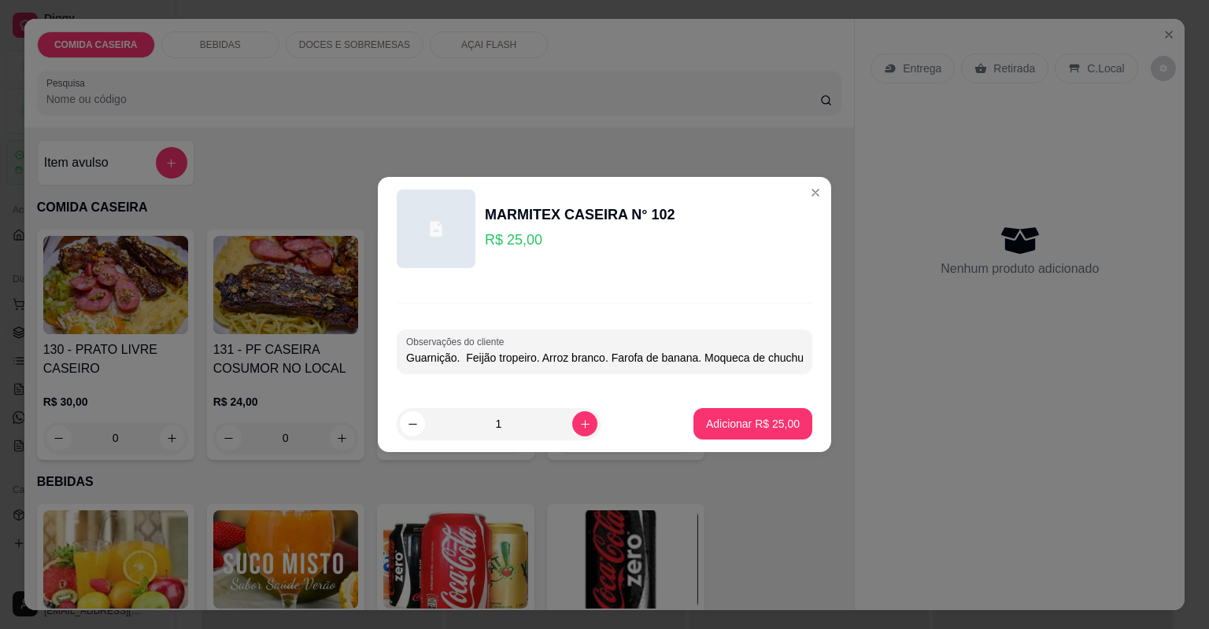
scroll to position [0, 114]
paste input "Couve com tomate e repolho com cenoura"
click at [793, 352] on div "Observações do cliente Guarnição. Feijão tropeiro. Arroz branco. Farofa de bana…" at bounding box center [604, 352] width 415 height 44
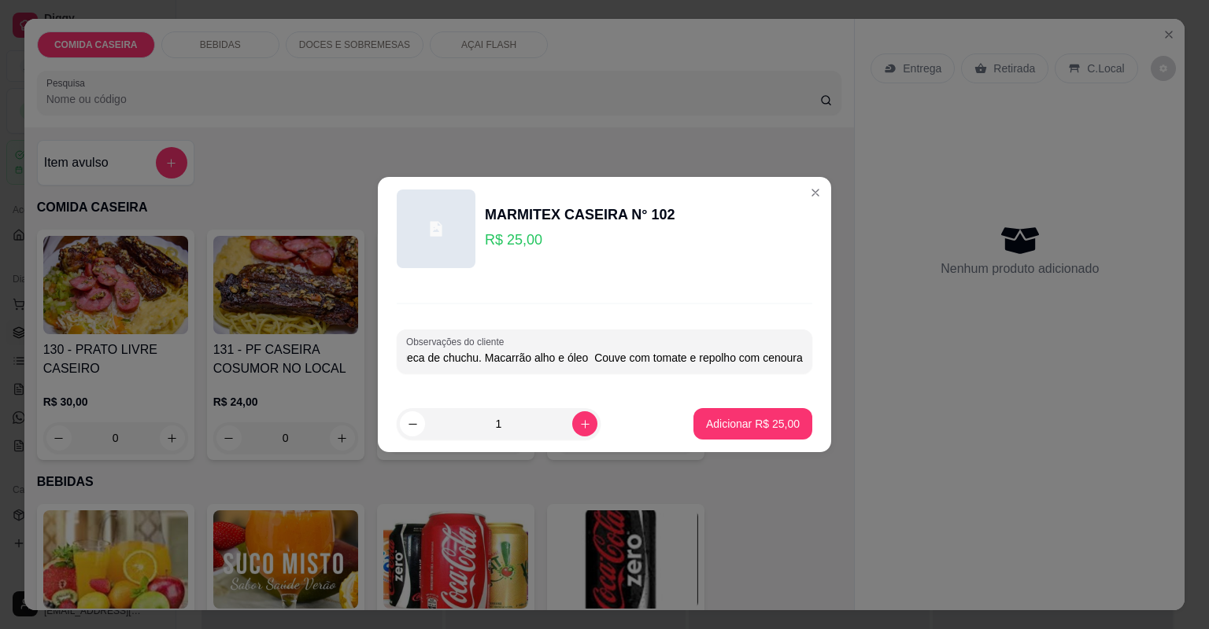
paste input "Lasanha de frango e filé de frango"
type input "Guarnição. Feijão tropeiro. Arroz branco. Farofa de banana. Moqueca de chuchu. …"
click at [739, 428] on p "Adicionar R$ 25,00" at bounding box center [752, 423] width 91 height 15
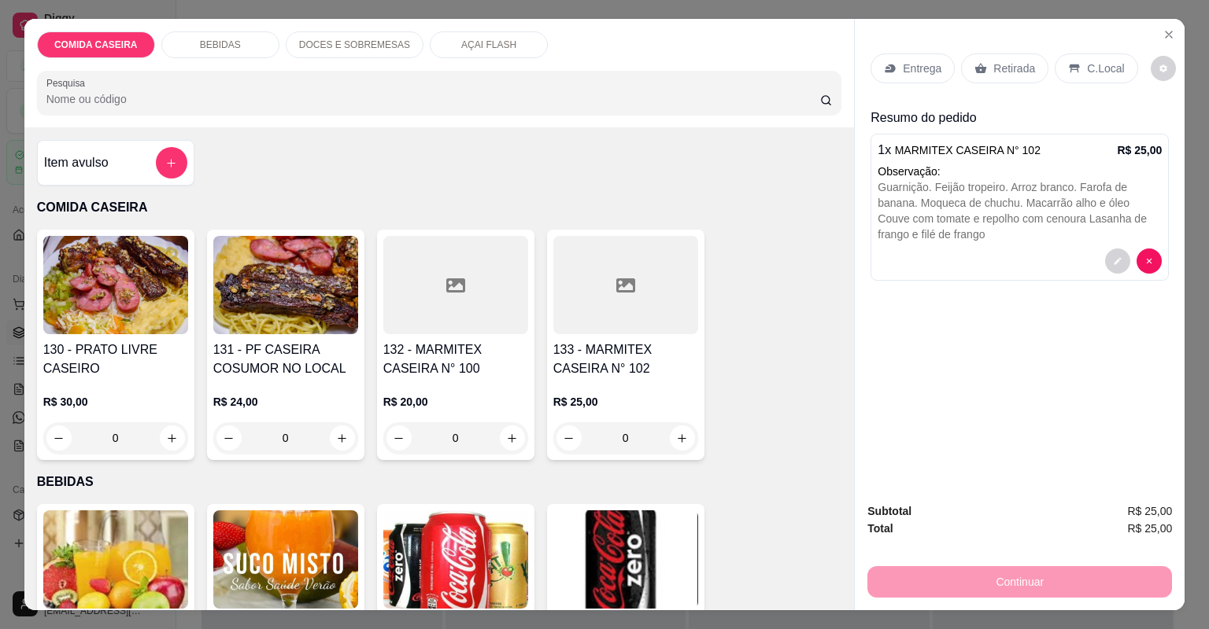
click at [910, 62] on p "Entrega" at bounding box center [922, 69] width 39 height 16
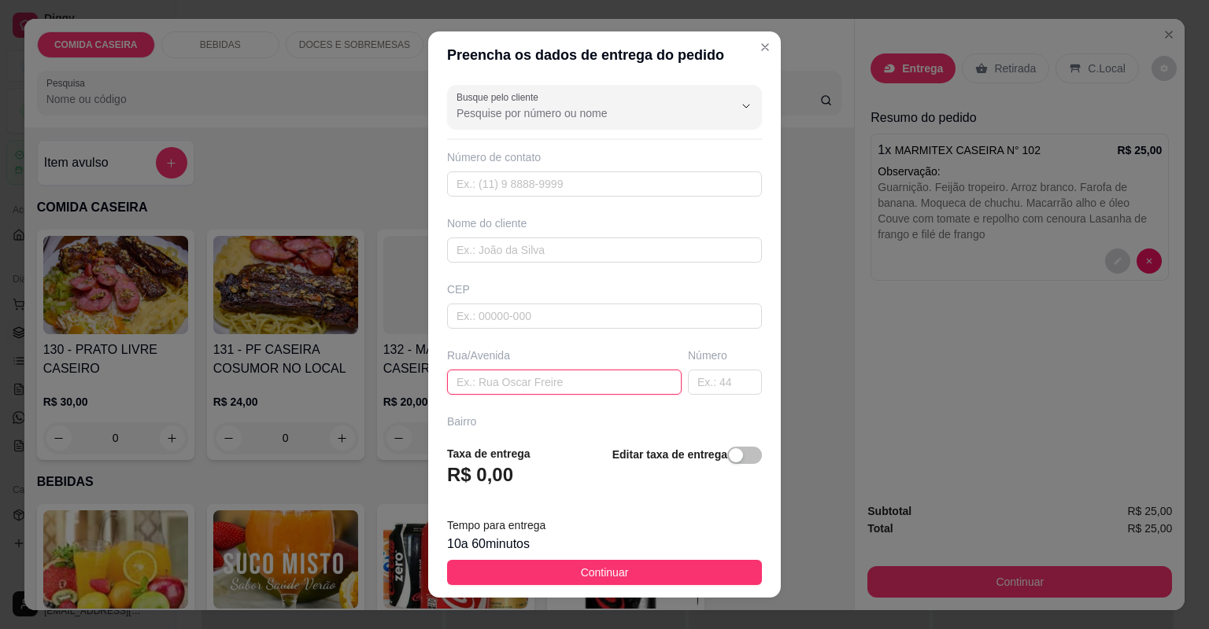
click at [615, 383] on input "text" at bounding box center [564, 382] width 234 height 25
paste input "[STREET_ADDRESS]"
type input "Praça dos trabalhadores 152 [PERSON_NAME]"
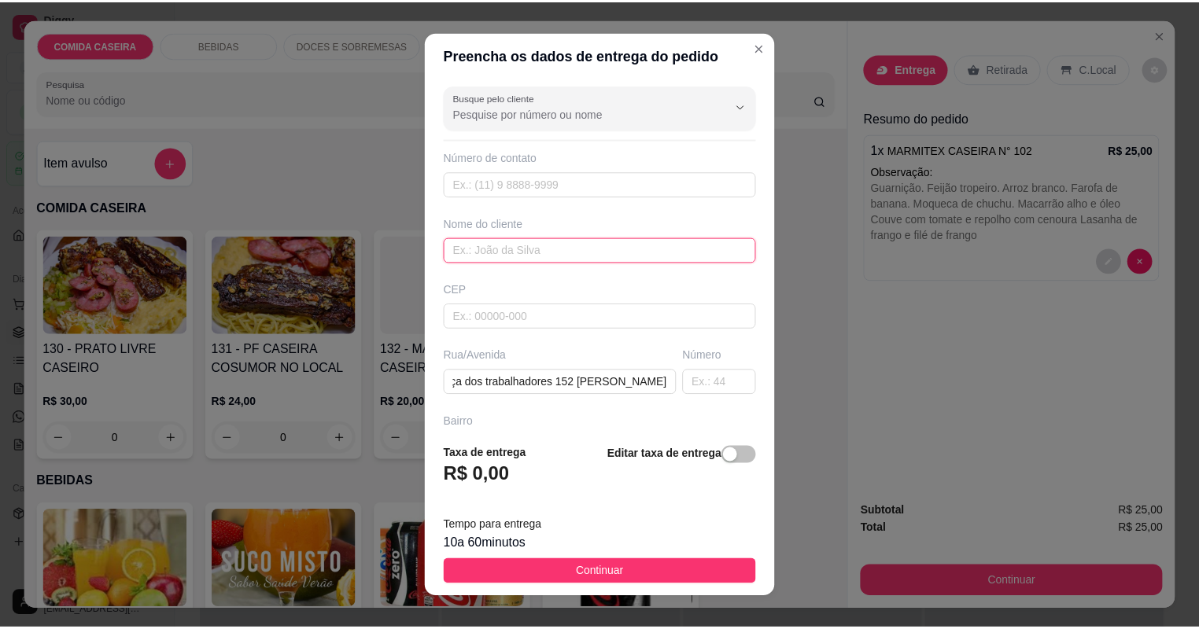
scroll to position [0, 0]
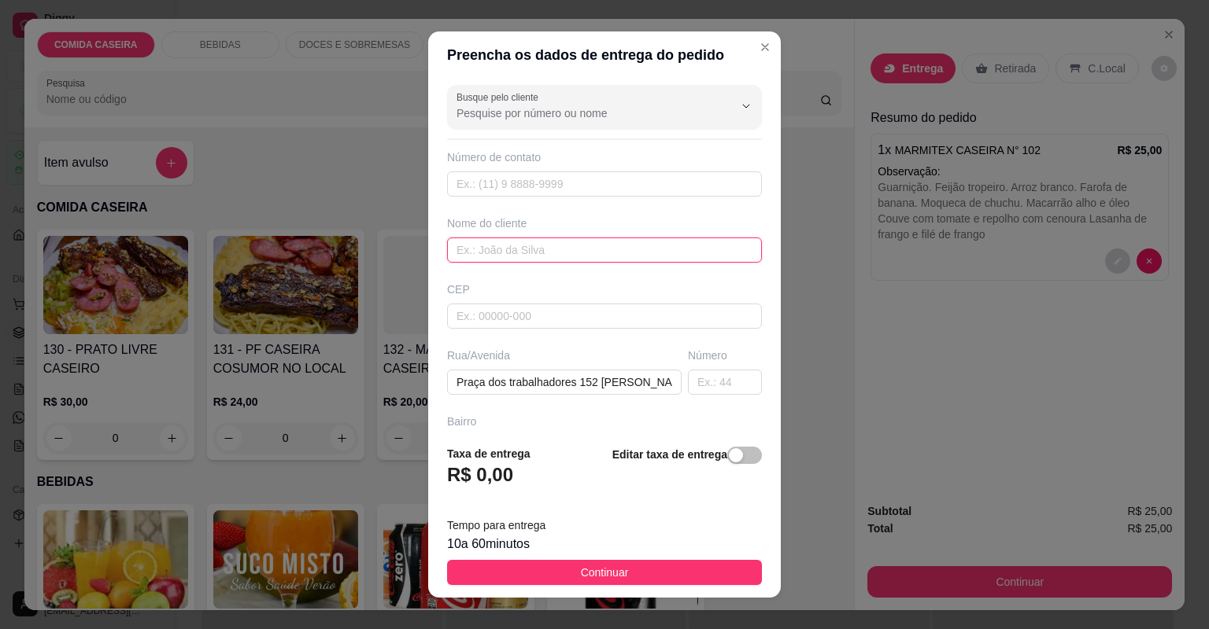
click at [582, 246] on input "text" at bounding box center [604, 250] width 315 height 25
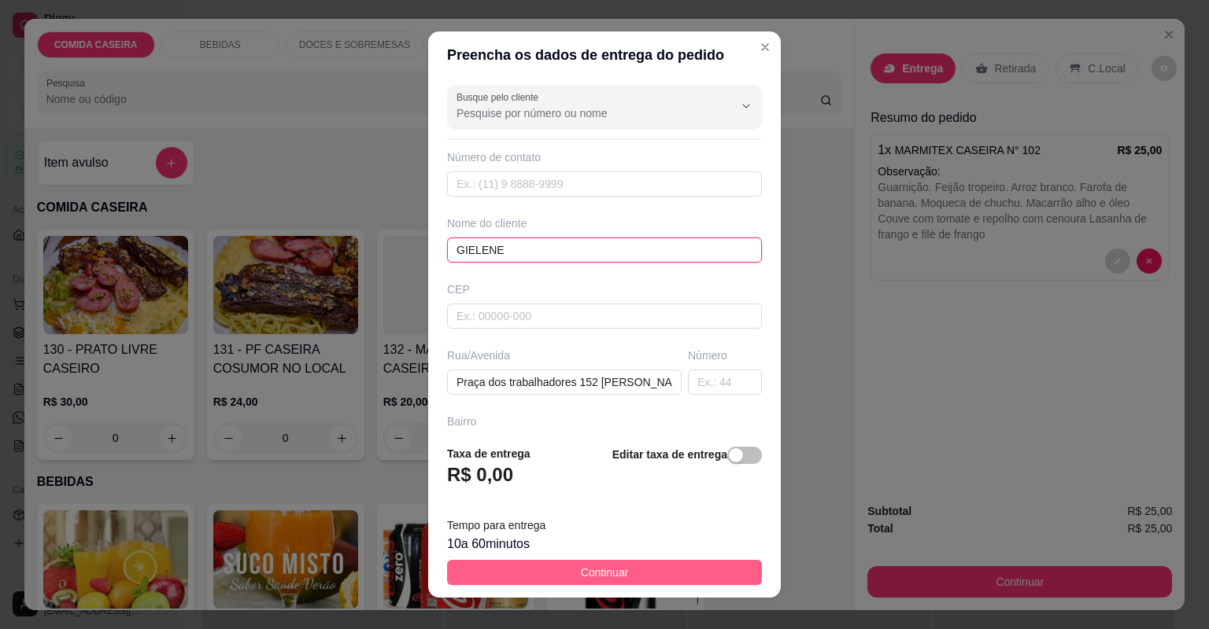
type input "GIELENE"
click at [667, 577] on button "Continuar" at bounding box center [604, 572] width 315 height 25
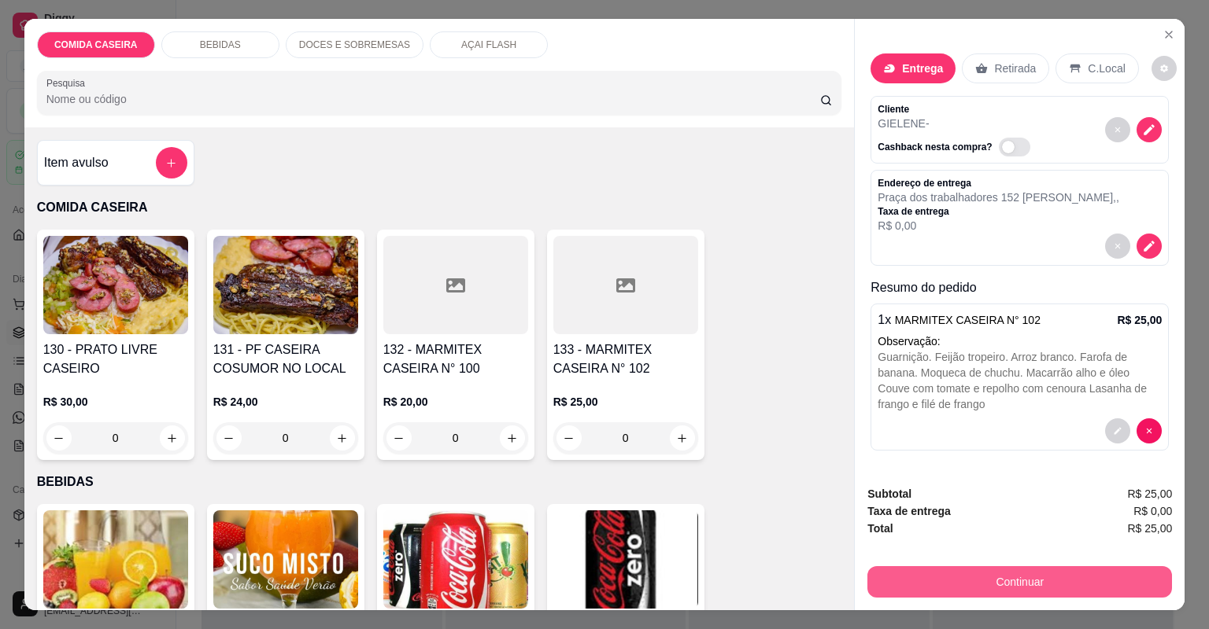
click at [1035, 583] on button "Continuar" at bounding box center [1019, 582] width 305 height 31
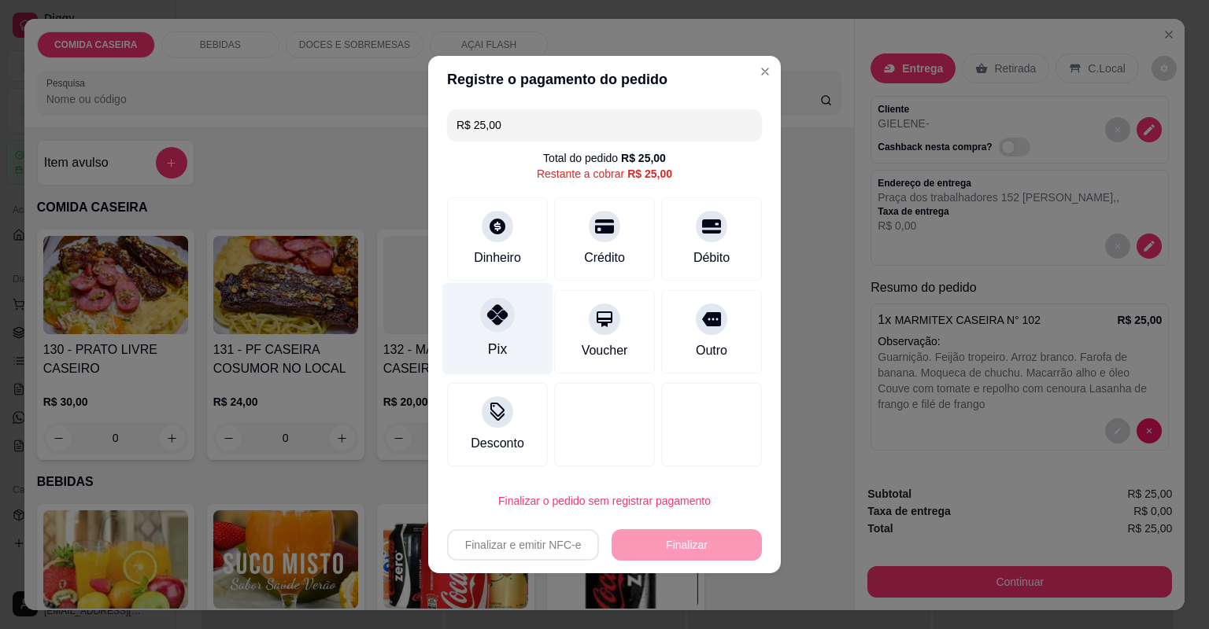
click at [496, 323] on icon at bounding box center [497, 315] width 20 height 20
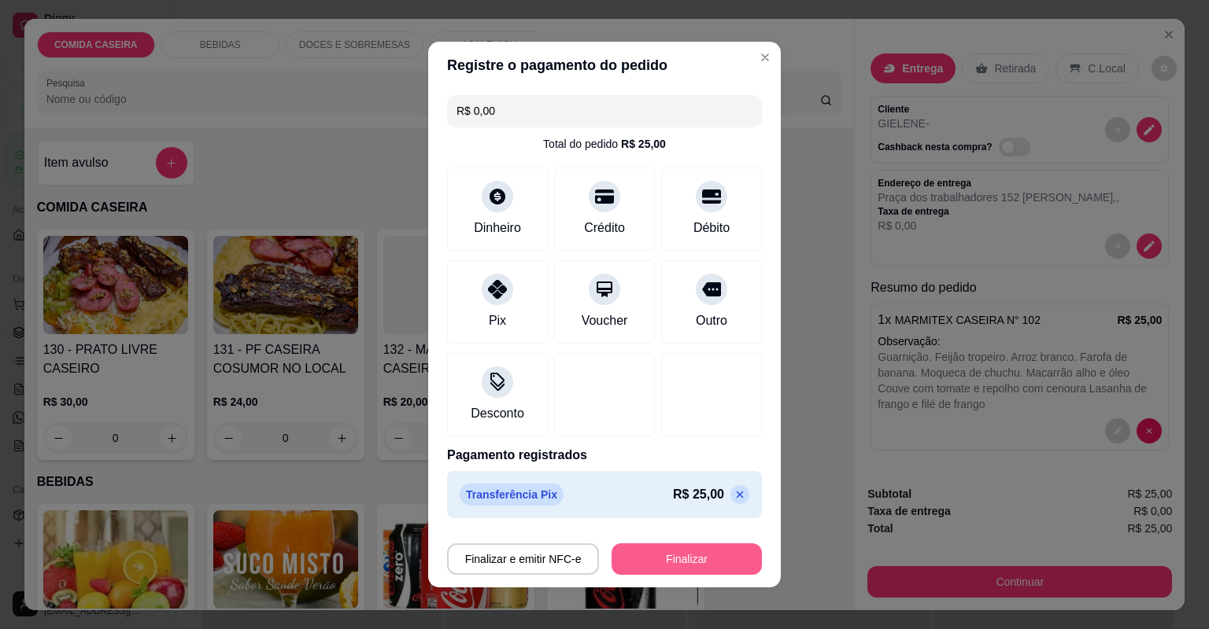
click at [692, 551] on button "Finalizar" at bounding box center [686, 559] width 150 height 31
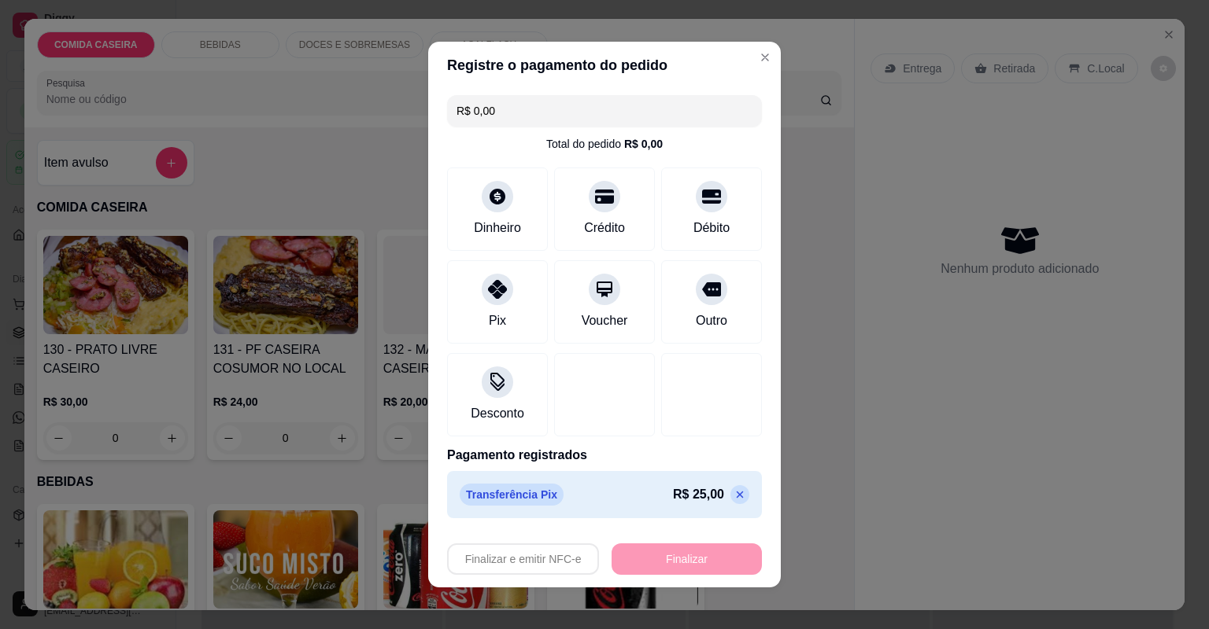
type input "-R$ 25,00"
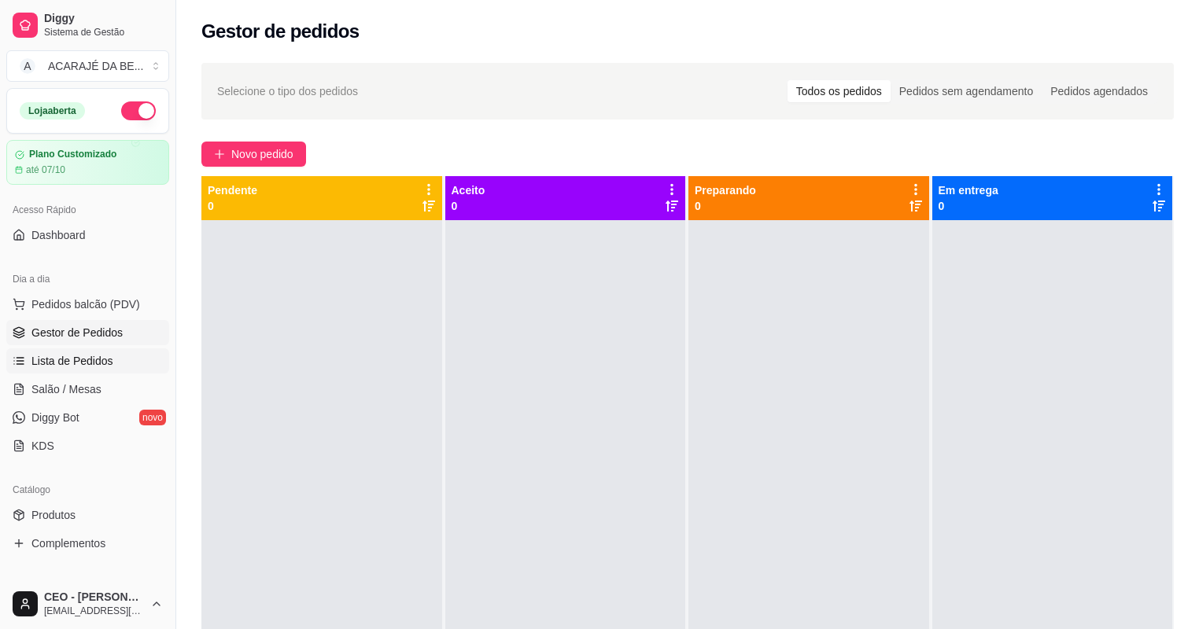
click at [85, 368] on link "Lista de Pedidos" at bounding box center [87, 361] width 163 height 25
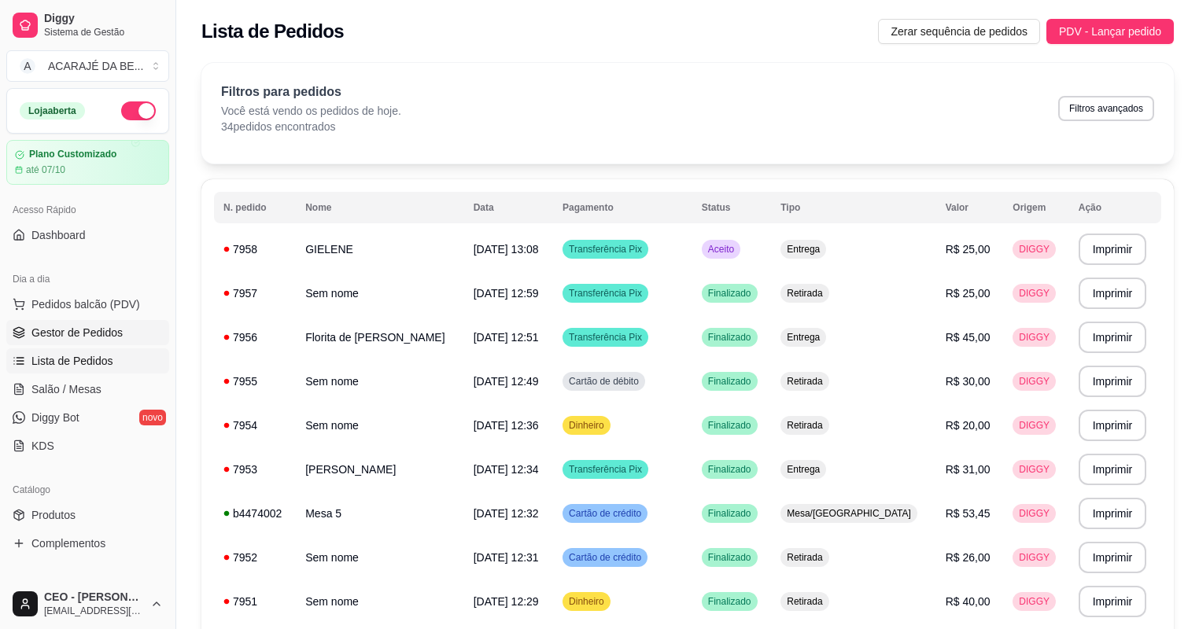
click at [105, 330] on span "Gestor de Pedidos" at bounding box center [76, 333] width 91 height 16
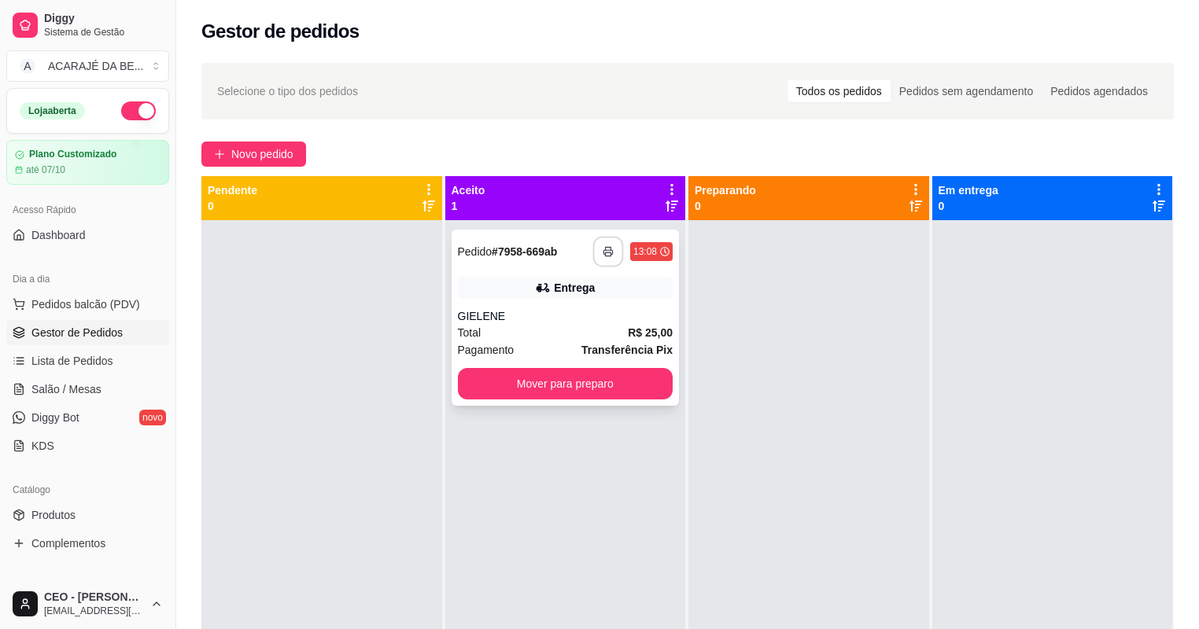
click at [601, 258] on button "button" at bounding box center [608, 252] width 31 height 31
click at [594, 379] on button "Mover para preparo" at bounding box center [565, 384] width 209 height 31
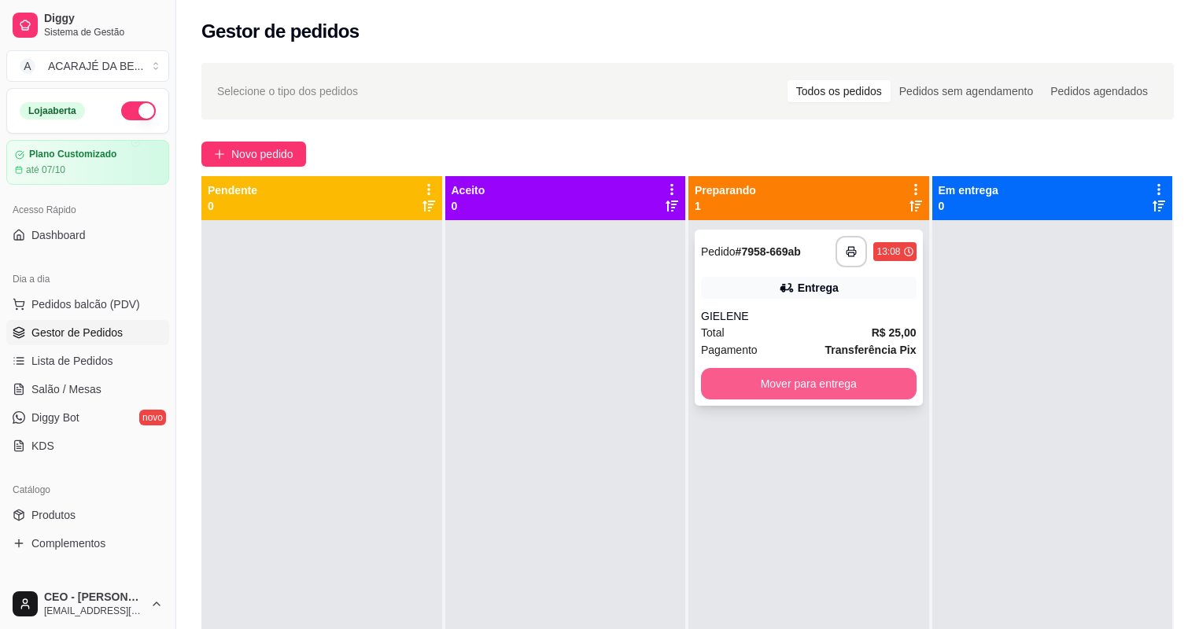
click at [759, 389] on button "Mover para entrega" at bounding box center [809, 383] width 216 height 31
click at [759, 389] on div "Mover para entrega" at bounding box center [809, 383] width 216 height 31
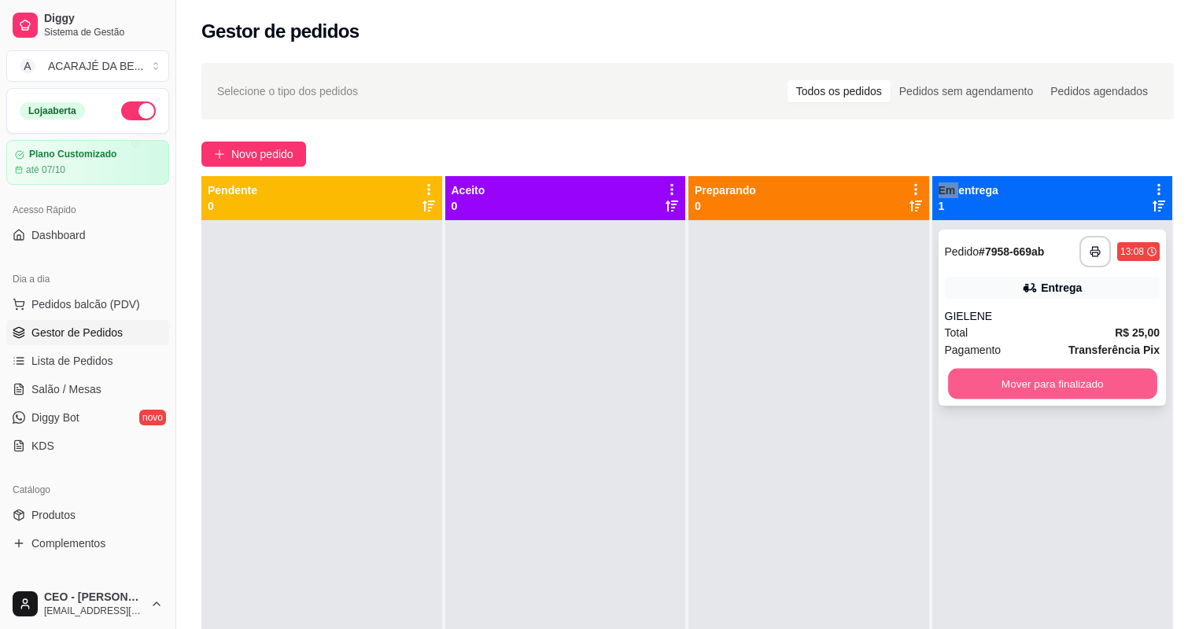
click at [993, 387] on button "Mover para finalizado" at bounding box center [1052, 384] width 209 height 31
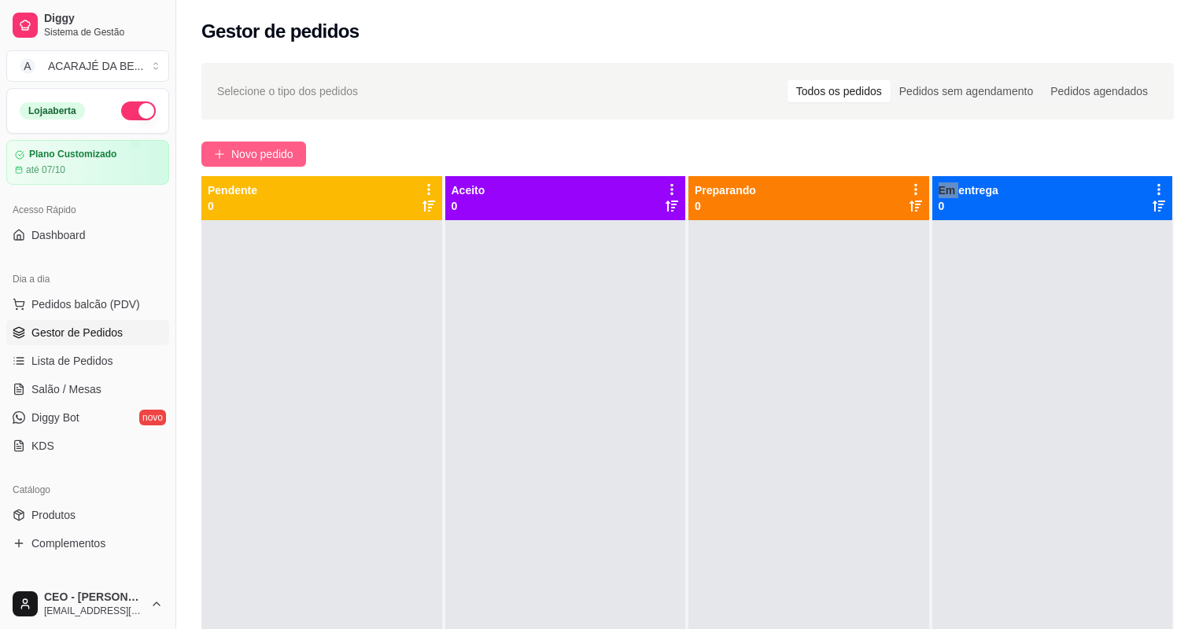
click at [261, 154] on span "Novo pedido" at bounding box center [262, 154] width 62 height 17
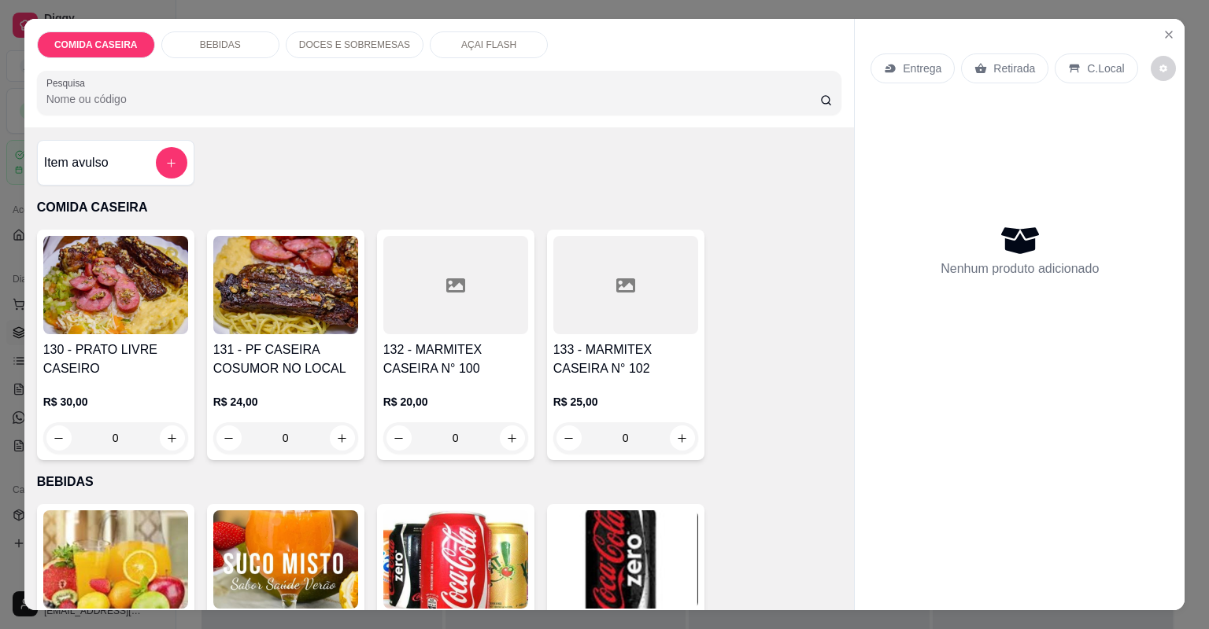
click at [475, 286] on div at bounding box center [455, 285] width 145 height 98
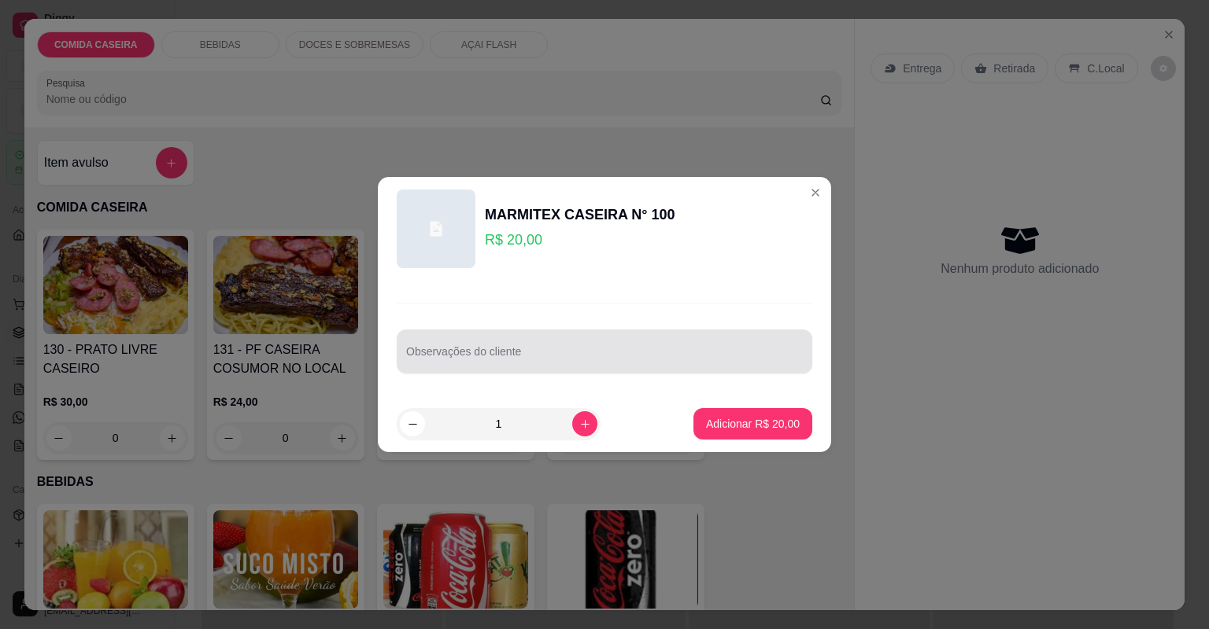
click at [532, 349] on div at bounding box center [604, 351] width 397 height 31
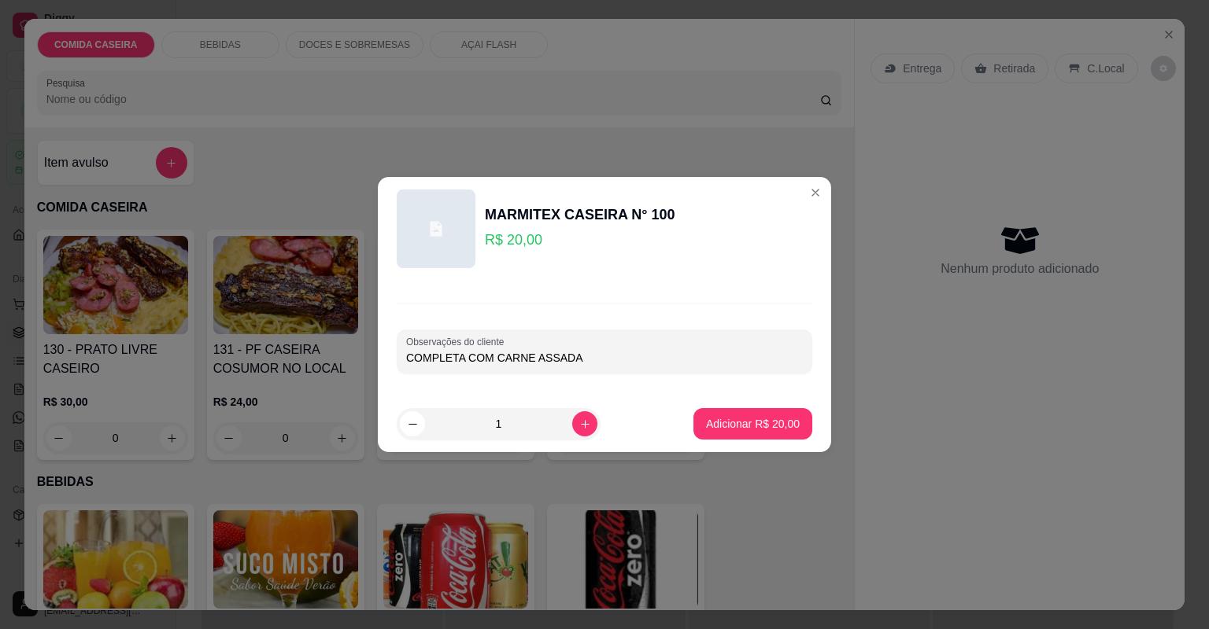
type input "COMPLETA COM CARNE ASSADA"
click at [774, 403] on footer "1 Adicionar R$ 20,00" at bounding box center [604, 424] width 453 height 57
click at [770, 424] on p "Adicionar R$ 20,00" at bounding box center [752, 423] width 91 height 15
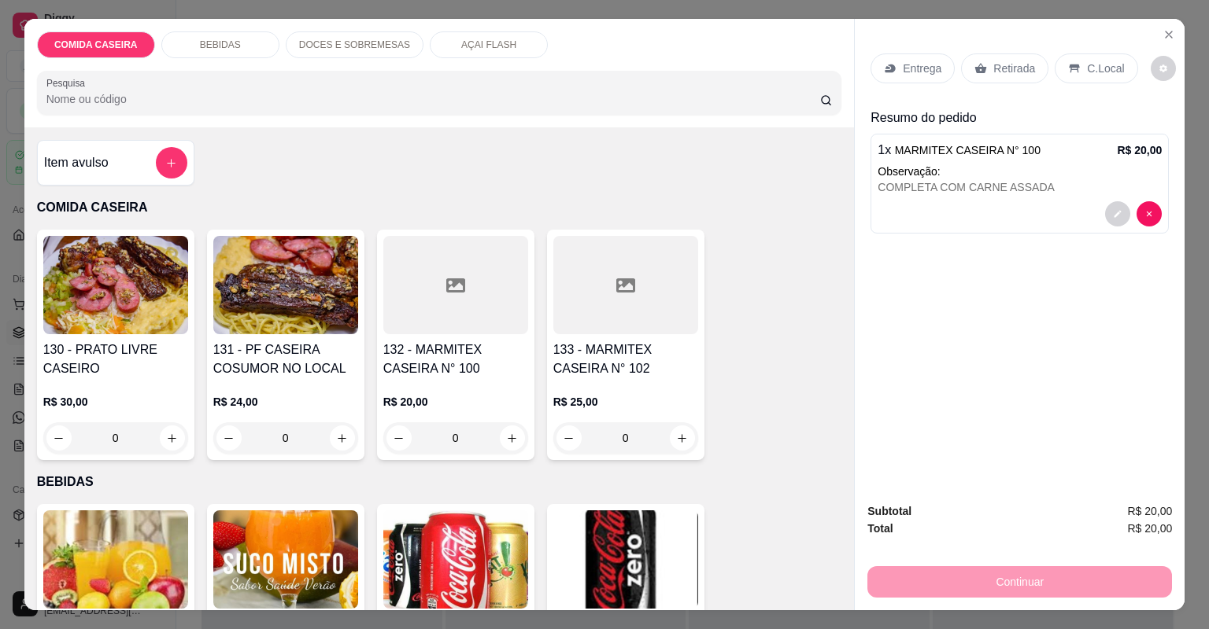
click at [894, 60] on div "Entrega" at bounding box center [912, 69] width 84 height 30
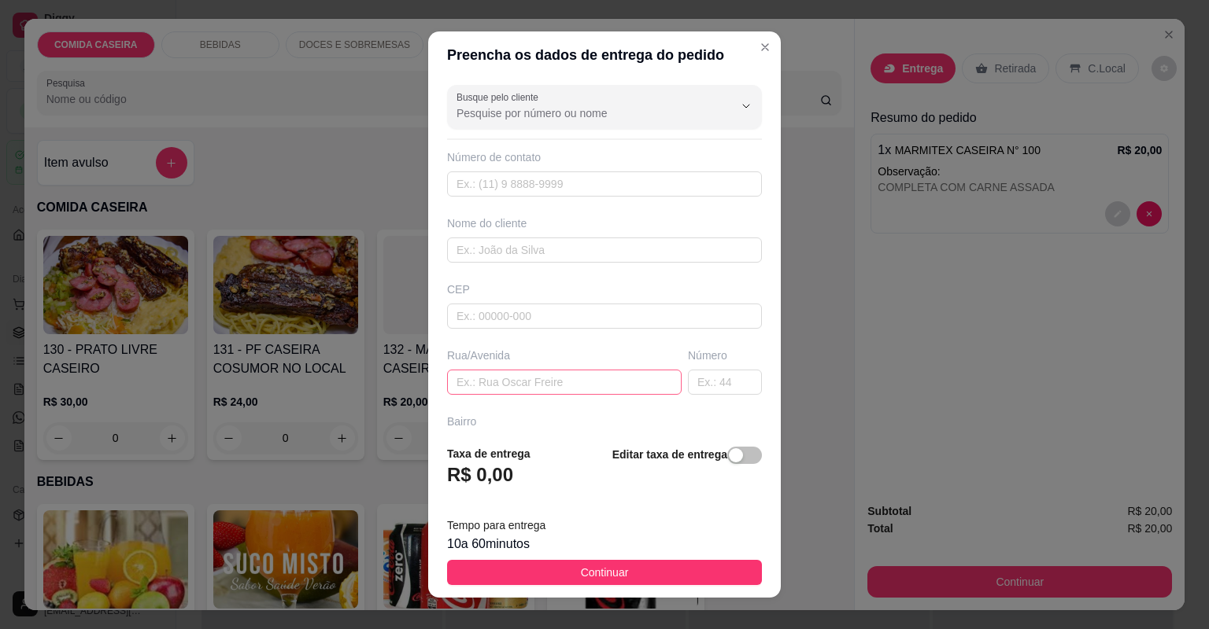
click at [615, 378] on div "Rua/Avenida" at bounding box center [564, 371] width 241 height 47
click at [614, 378] on input "text" at bounding box center [564, 382] width 234 height 25
paste input "[STREET_ADDRESS]"
type input "[STREET_ADDRESS]"
click at [640, 249] on input "text" at bounding box center [604, 250] width 315 height 25
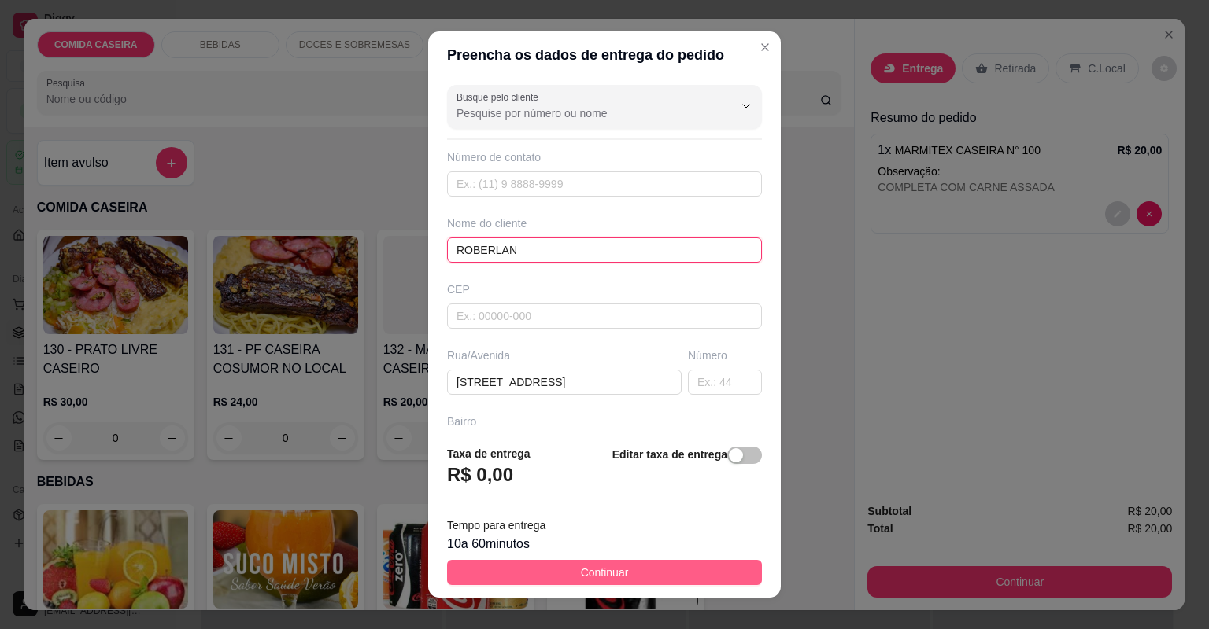
type input "ROBERLAN"
click at [683, 578] on button "Continuar" at bounding box center [604, 572] width 315 height 25
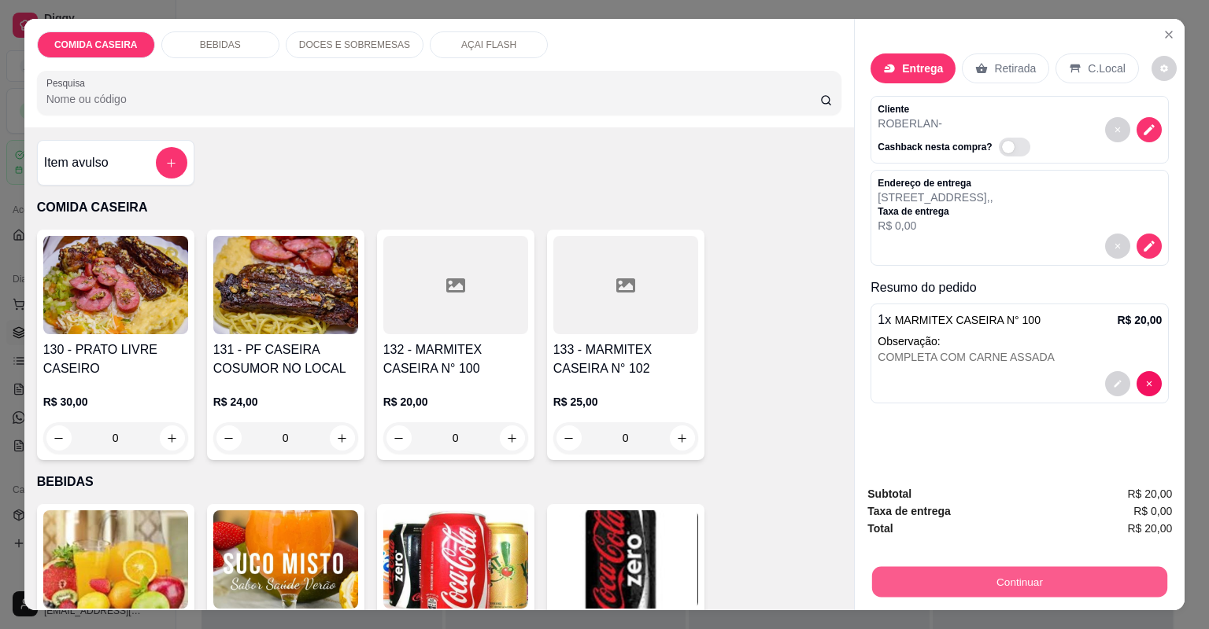
click at [903, 585] on button "Continuar" at bounding box center [1019, 582] width 295 height 31
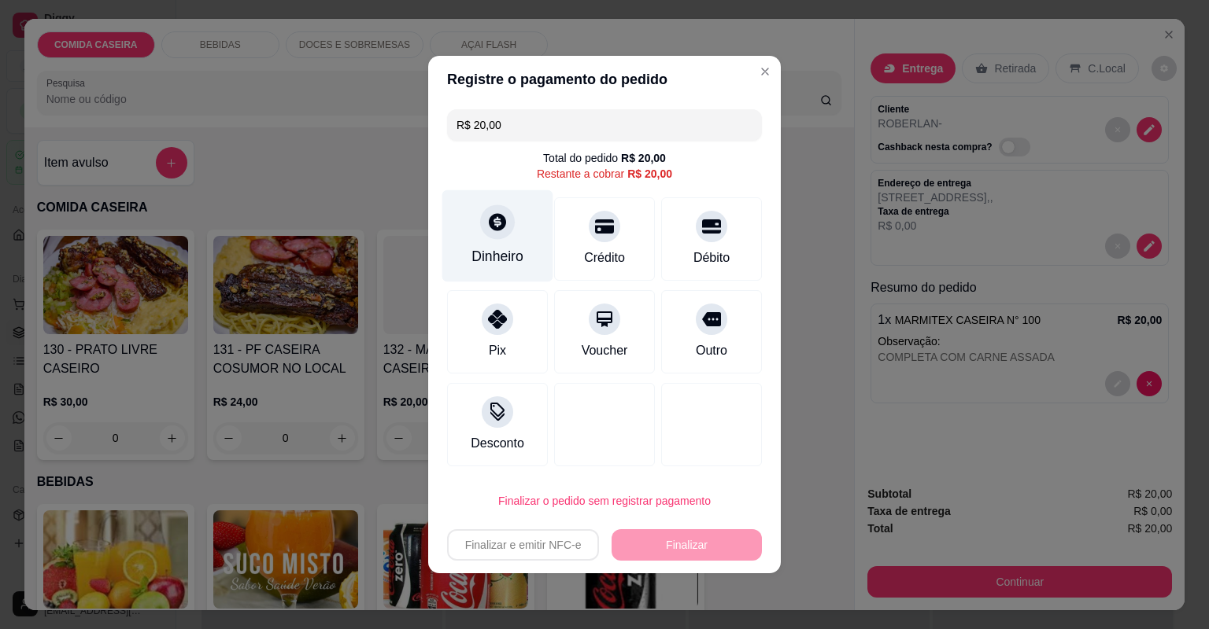
click at [491, 237] on div at bounding box center [497, 222] width 35 height 35
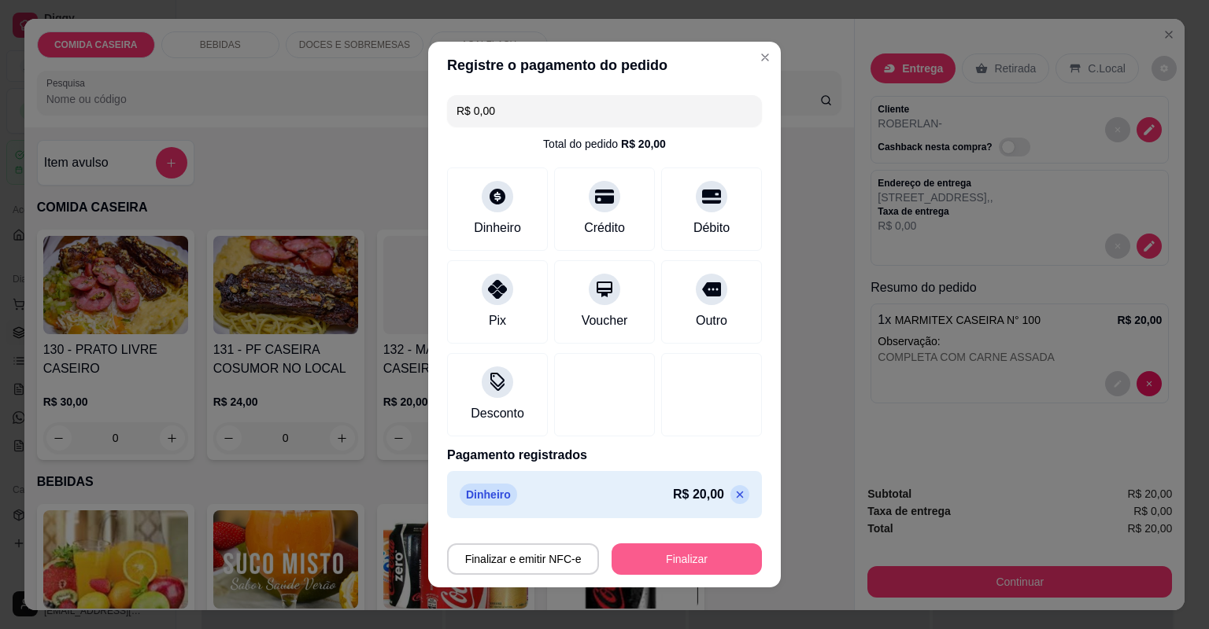
click at [709, 550] on button "Finalizar" at bounding box center [686, 559] width 150 height 31
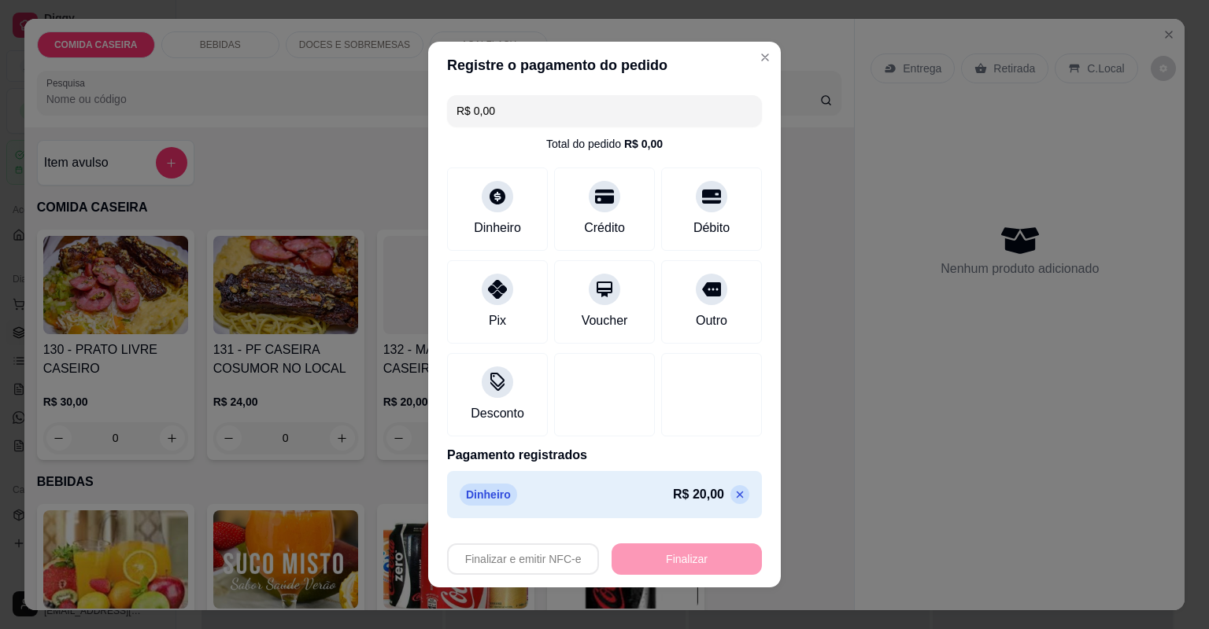
type input "-R$ 20,00"
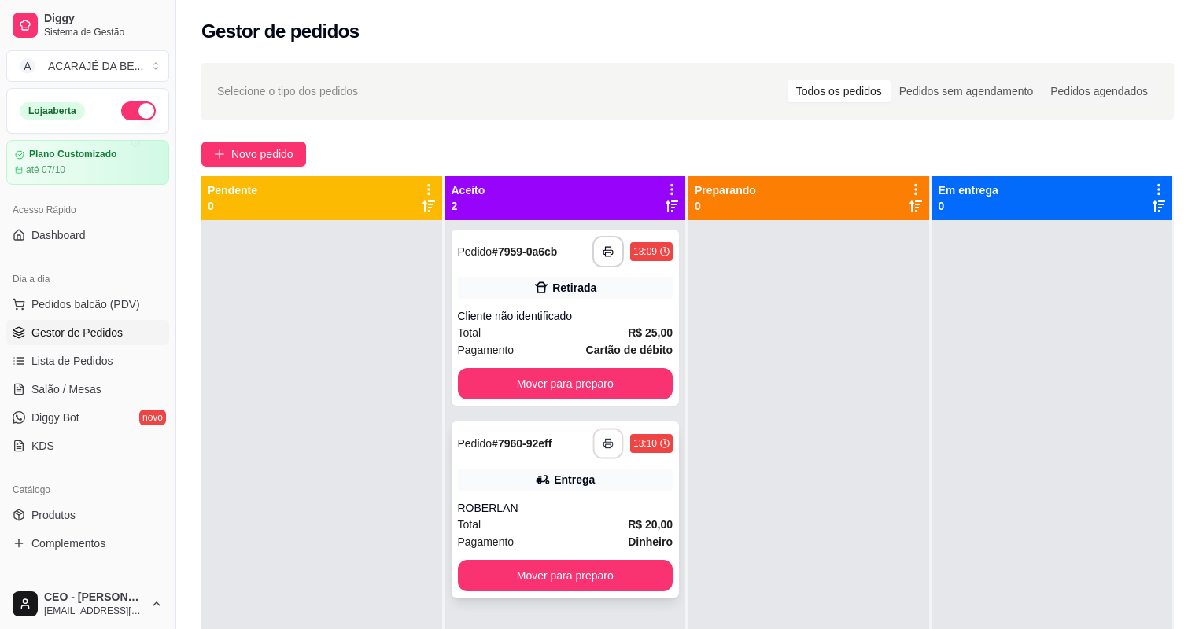
click at [604, 444] on icon "button" at bounding box center [608, 444] width 9 height 4
click at [653, 386] on button "Mover para preparo" at bounding box center [565, 384] width 209 height 31
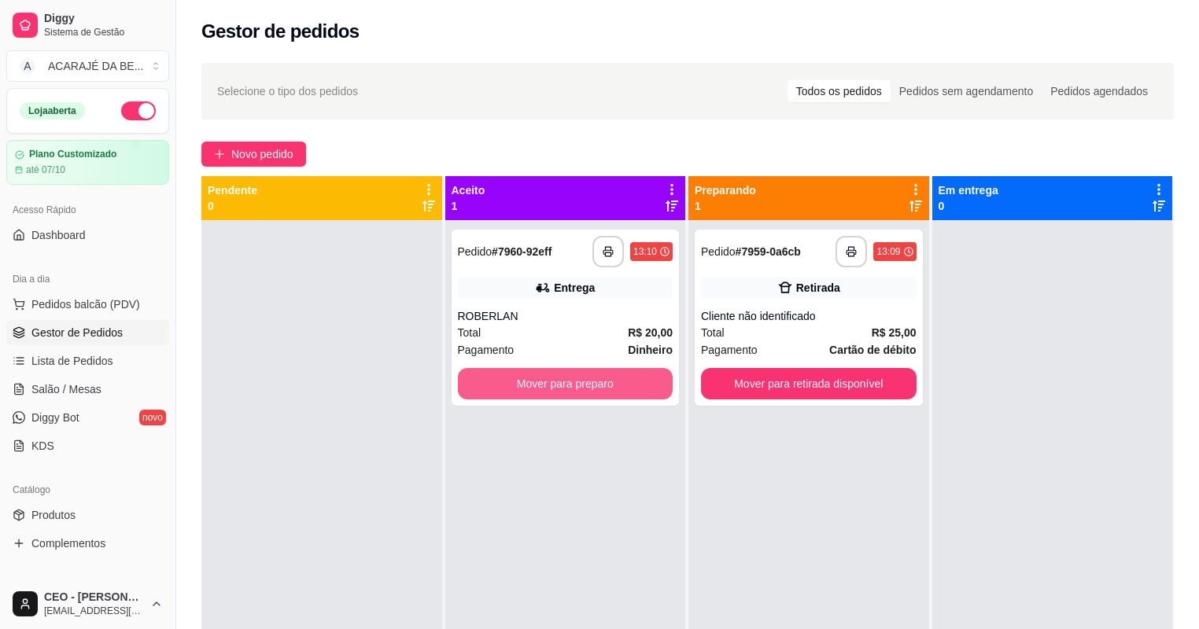
click at [653, 386] on button "Mover para preparo" at bounding box center [566, 383] width 216 height 31
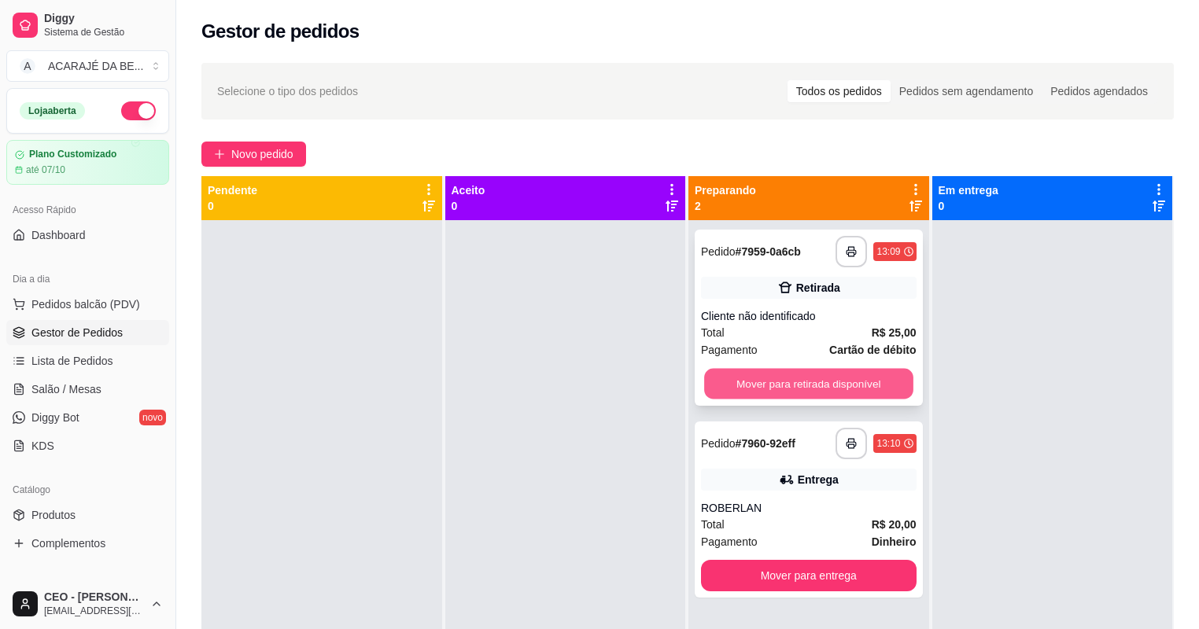
click at [741, 381] on button "Mover para retirada disponível" at bounding box center [808, 384] width 209 height 31
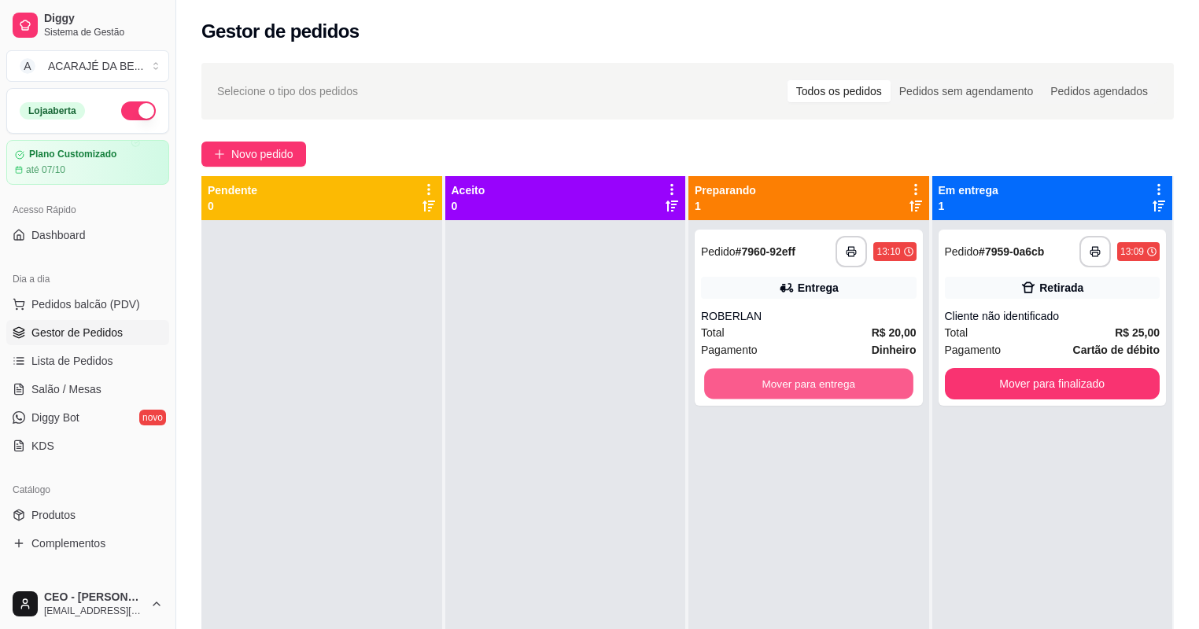
click at [741, 381] on button "Mover para entrega" at bounding box center [808, 384] width 209 height 31
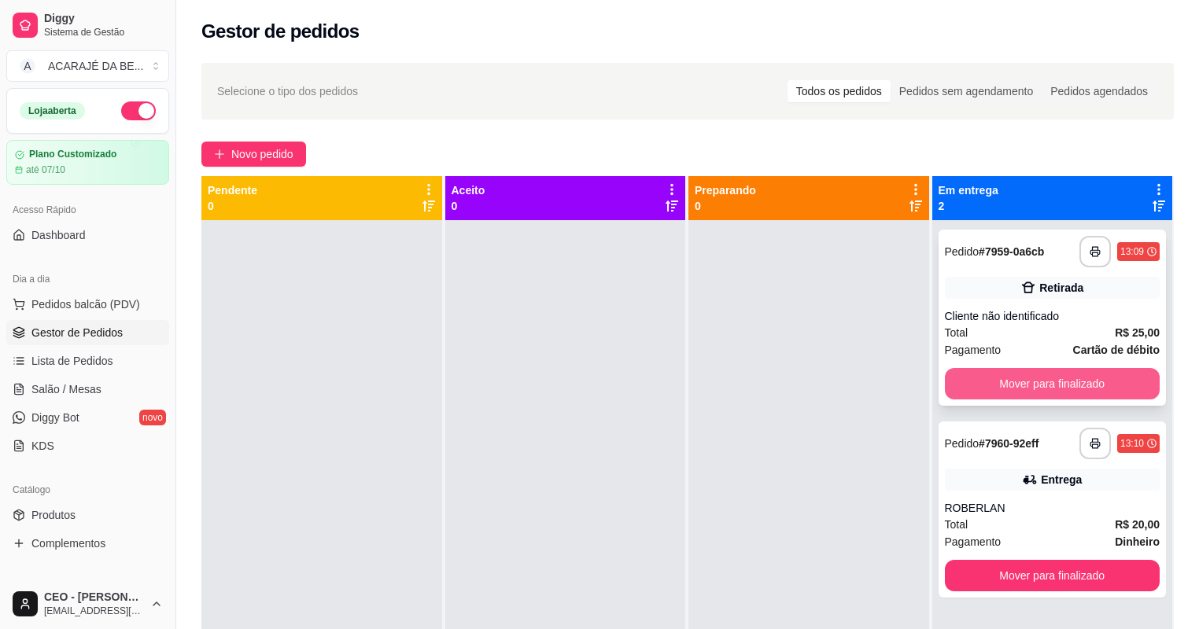
click at [979, 386] on button "Mover para finalizado" at bounding box center [1053, 383] width 216 height 31
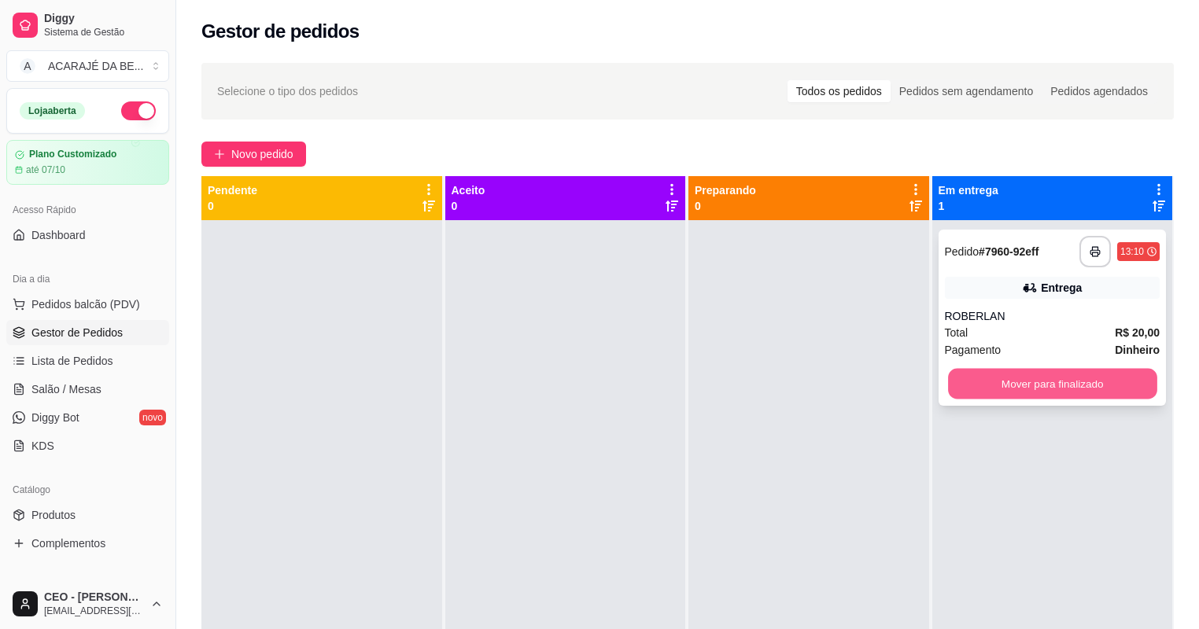
click at [976, 386] on button "Mover para finalizado" at bounding box center [1052, 384] width 209 height 31
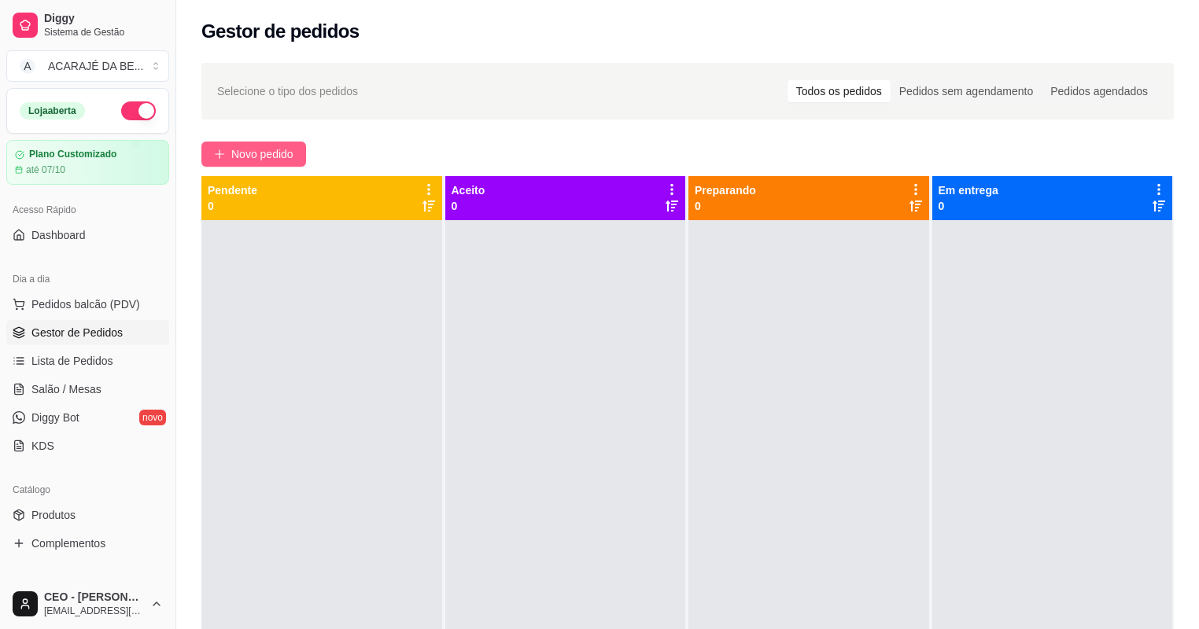
click at [277, 146] on span "Novo pedido" at bounding box center [262, 154] width 62 height 17
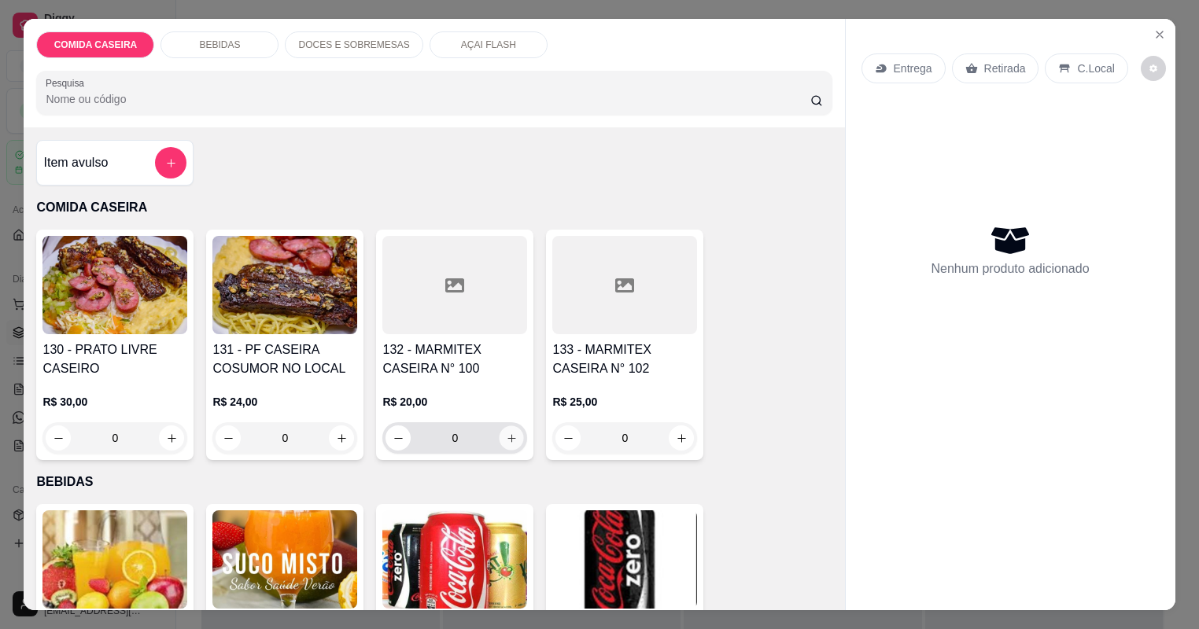
click at [500, 439] on button "increase-product-quantity" at bounding box center [512, 438] width 24 height 24
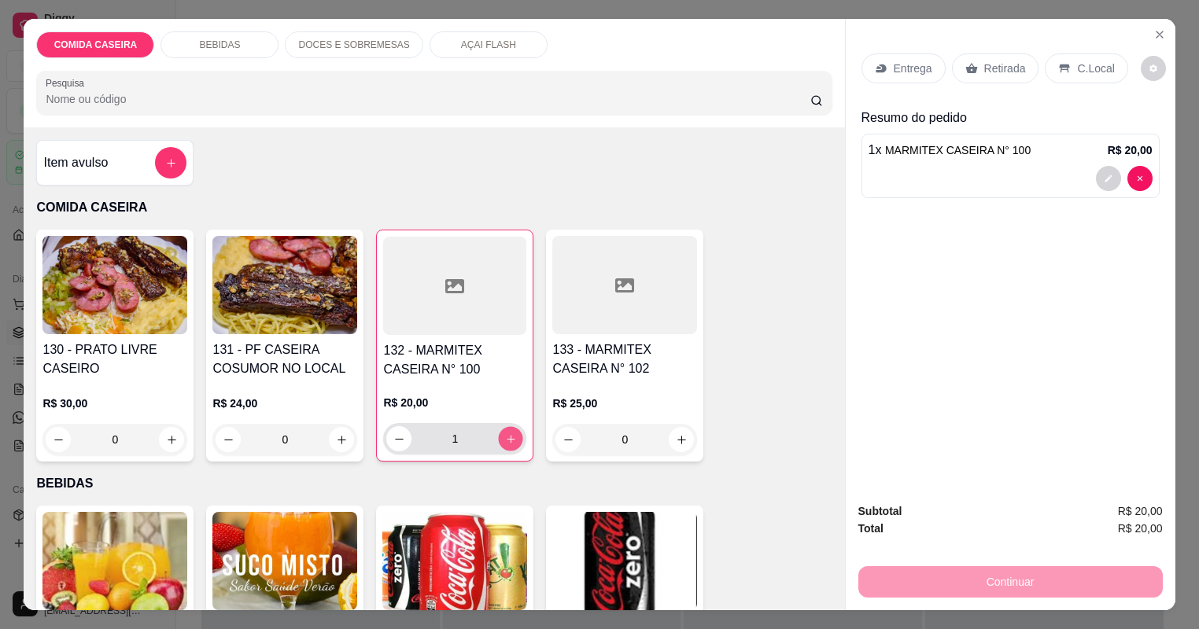
click at [499, 440] on button "increase-product-quantity" at bounding box center [511, 438] width 24 height 24
type input "2"
click at [976, 61] on div "Retirada" at bounding box center [995, 69] width 87 height 30
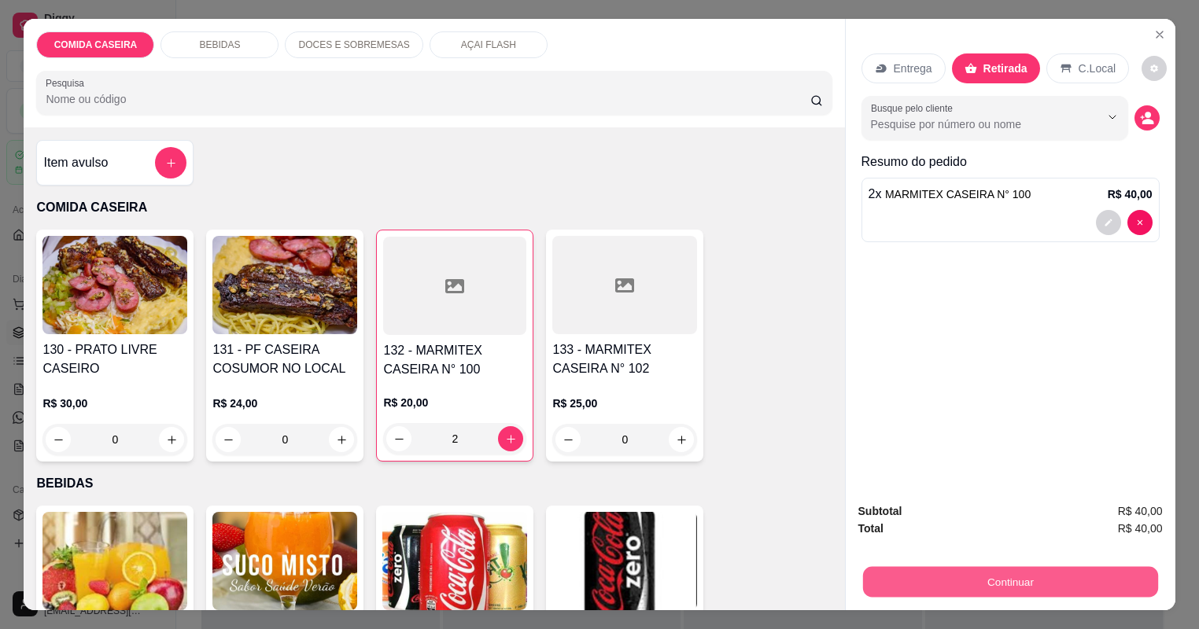
click at [917, 578] on button "Continuar" at bounding box center [1009, 582] width 295 height 31
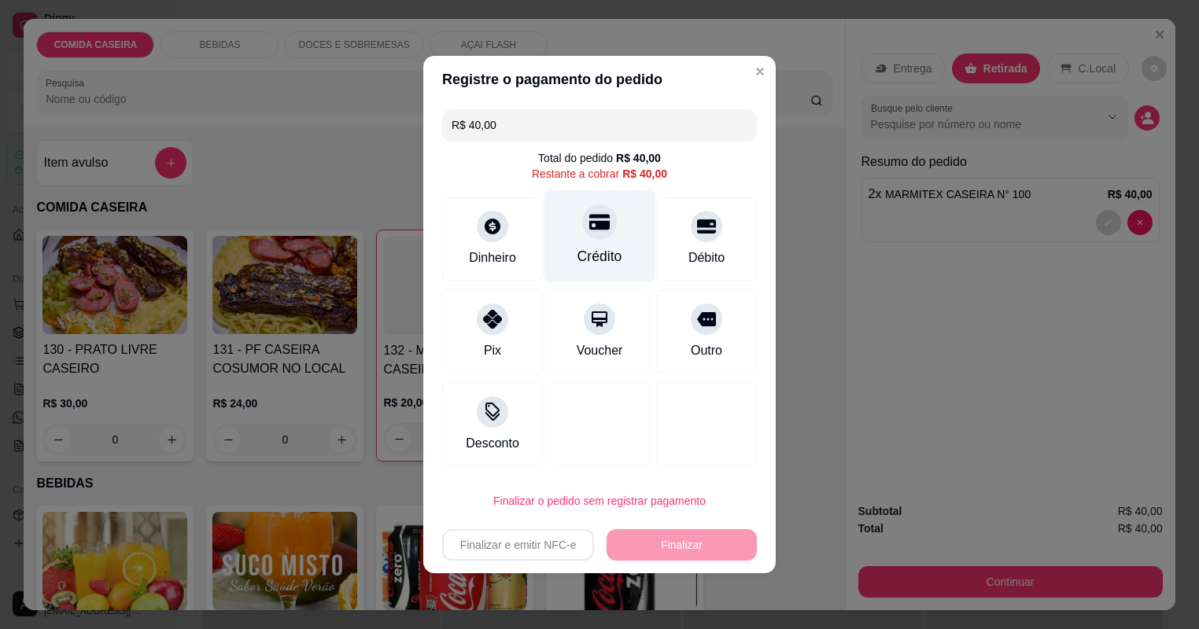
click at [607, 252] on div "Crédito" at bounding box center [600, 256] width 45 height 20
type input "R$ 0,00"
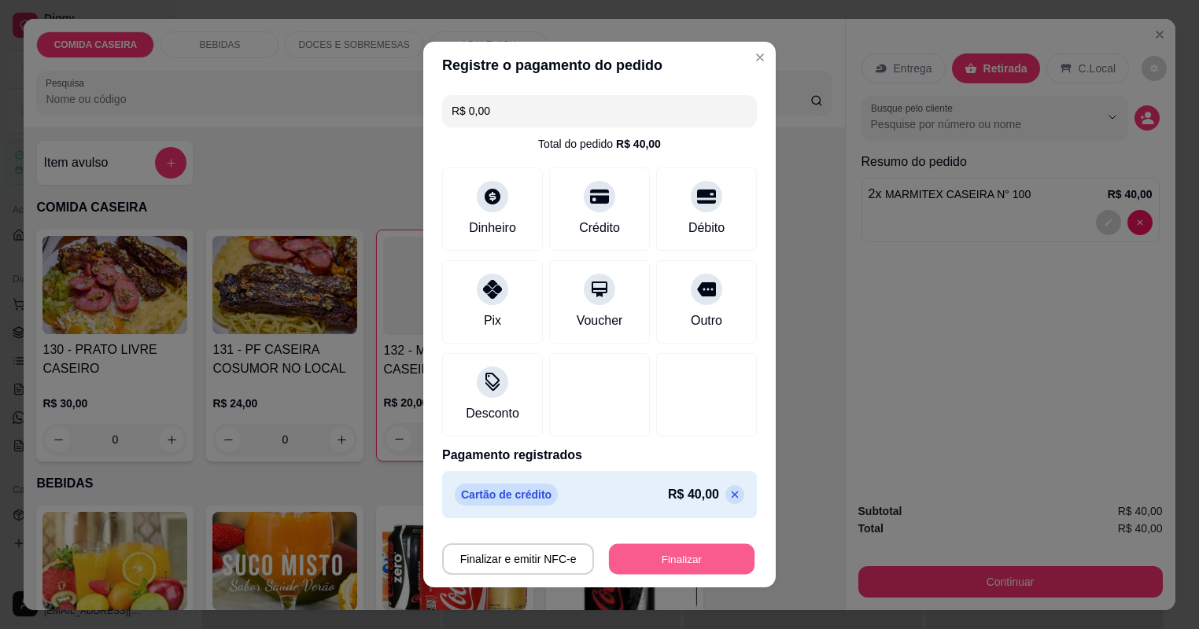
click at [658, 548] on button "Finalizar" at bounding box center [682, 559] width 146 height 31
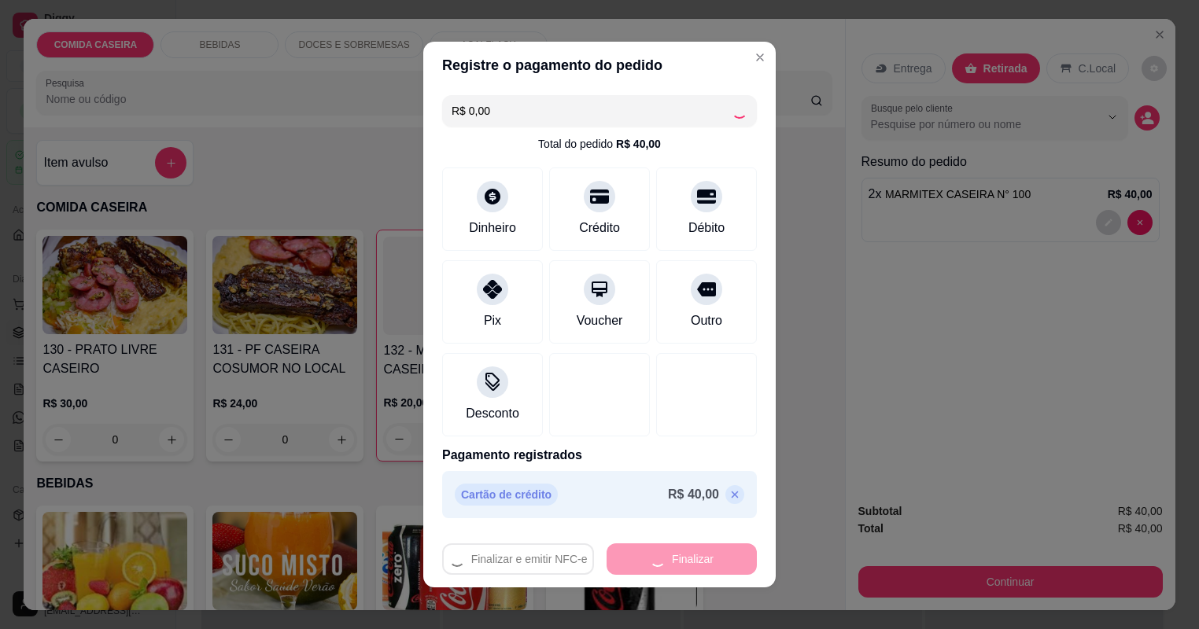
type input "0"
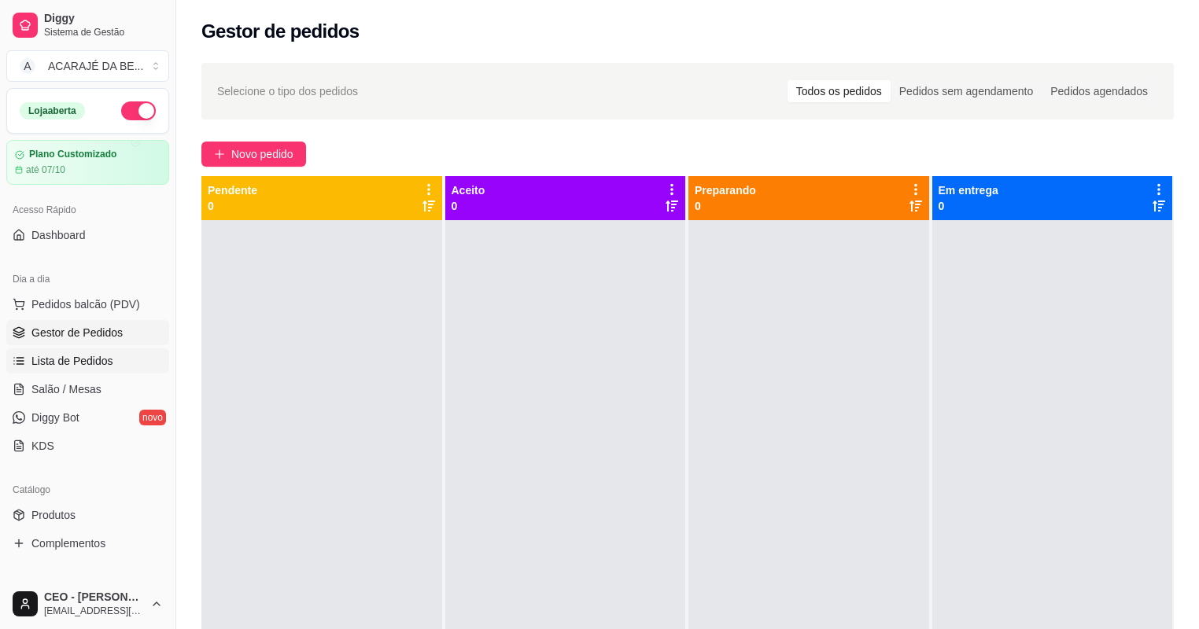
click at [81, 363] on span "Lista de Pedidos" at bounding box center [72, 361] width 82 height 16
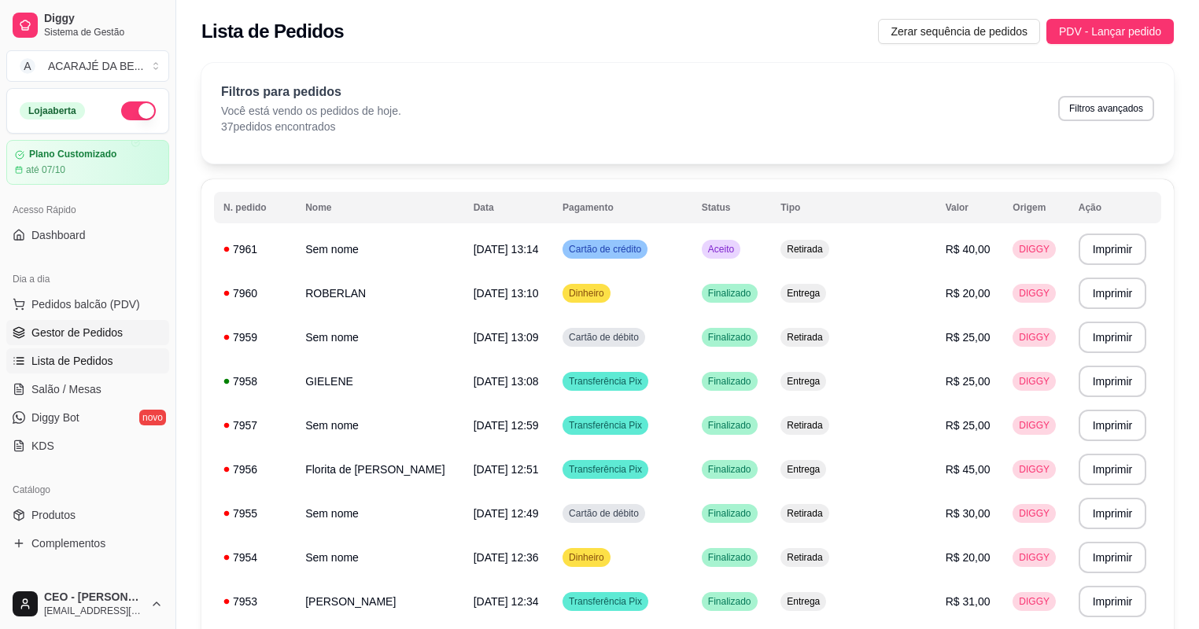
click at [89, 328] on span "Gestor de Pedidos" at bounding box center [76, 333] width 91 height 16
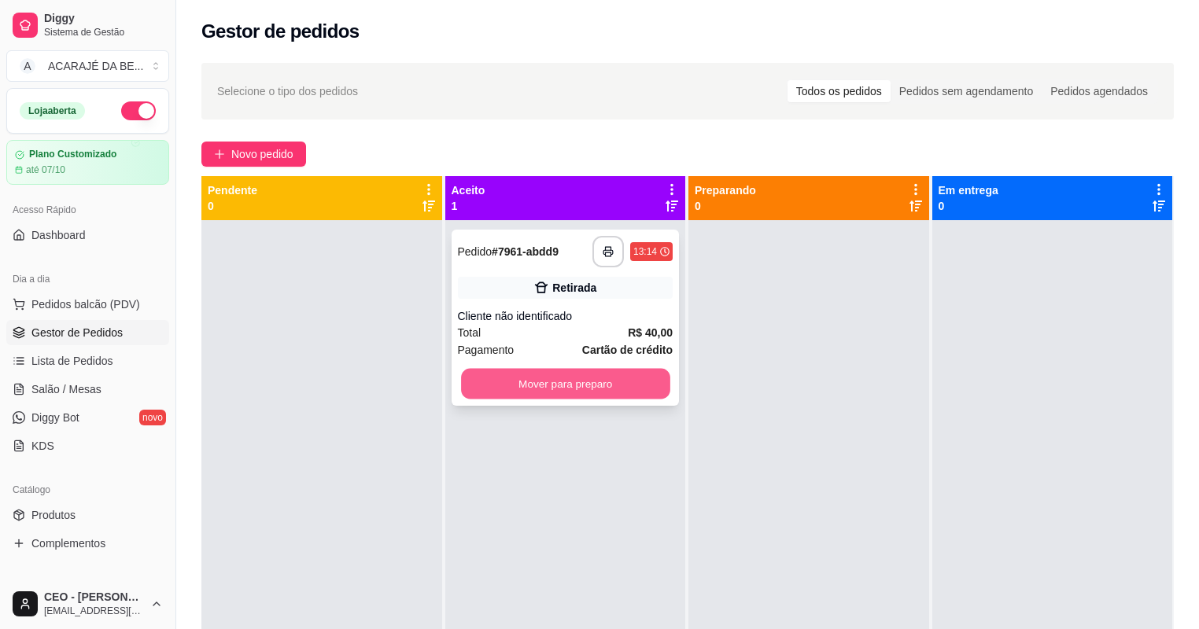
click at [652, 386] on button "Mover para preparo" at bounding box center [565, 384] width 209 height 31
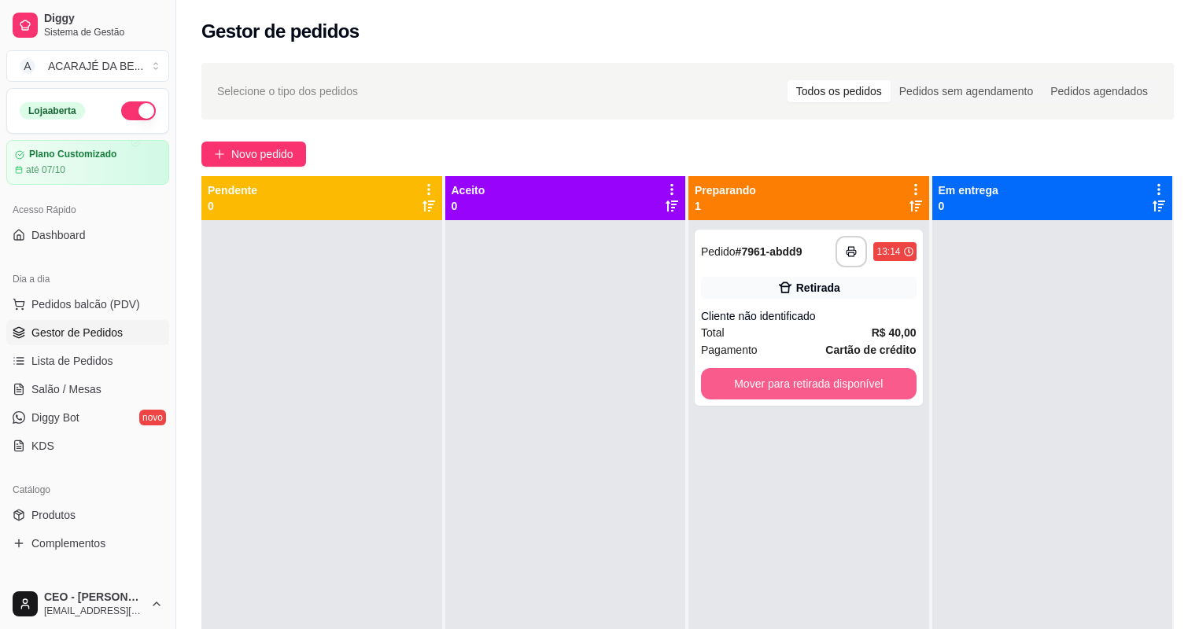
click at [742, 378] on button "Mover para retirada disponível" at bounding box center [809, 383] width 216 height 31
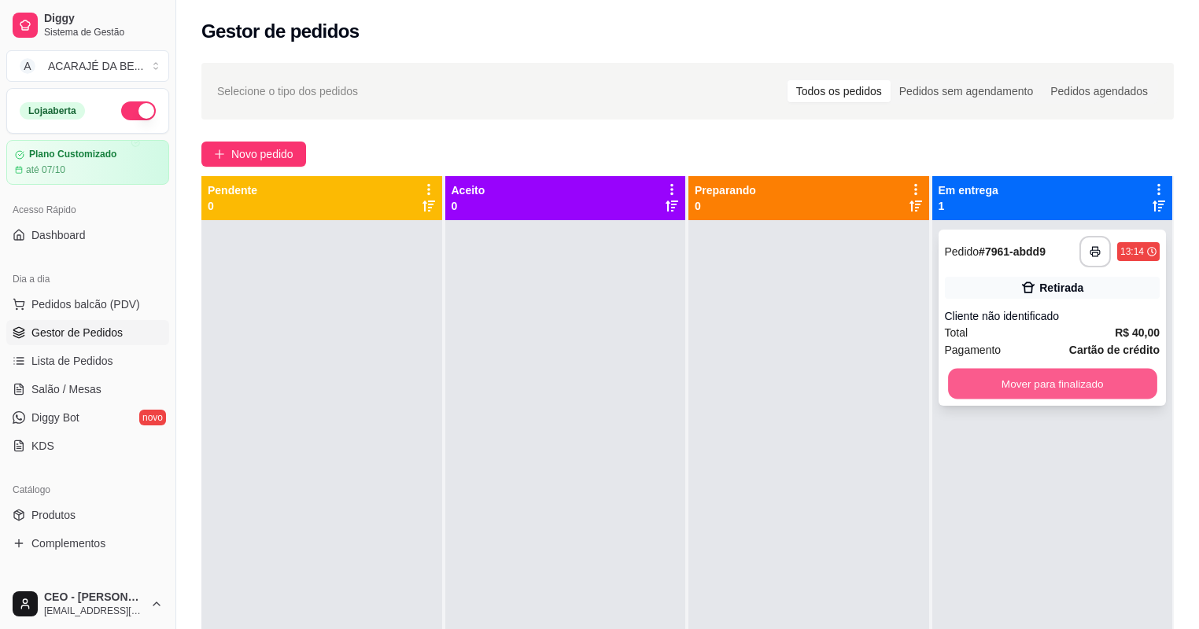
click at [1023, 380] on button "Mover para finalizado" at bounding box center [1052, 384] width 209 height 31
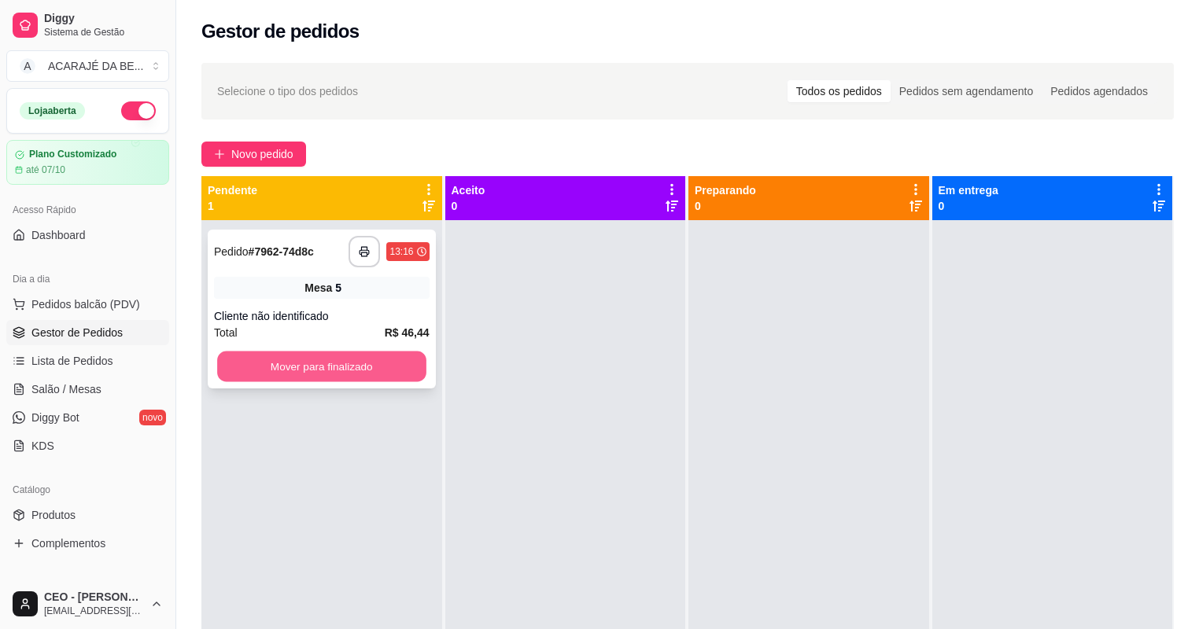
click at [354, 359] on button "Mover para finalizado" at bounding box center [321, 367] width 209 height 31
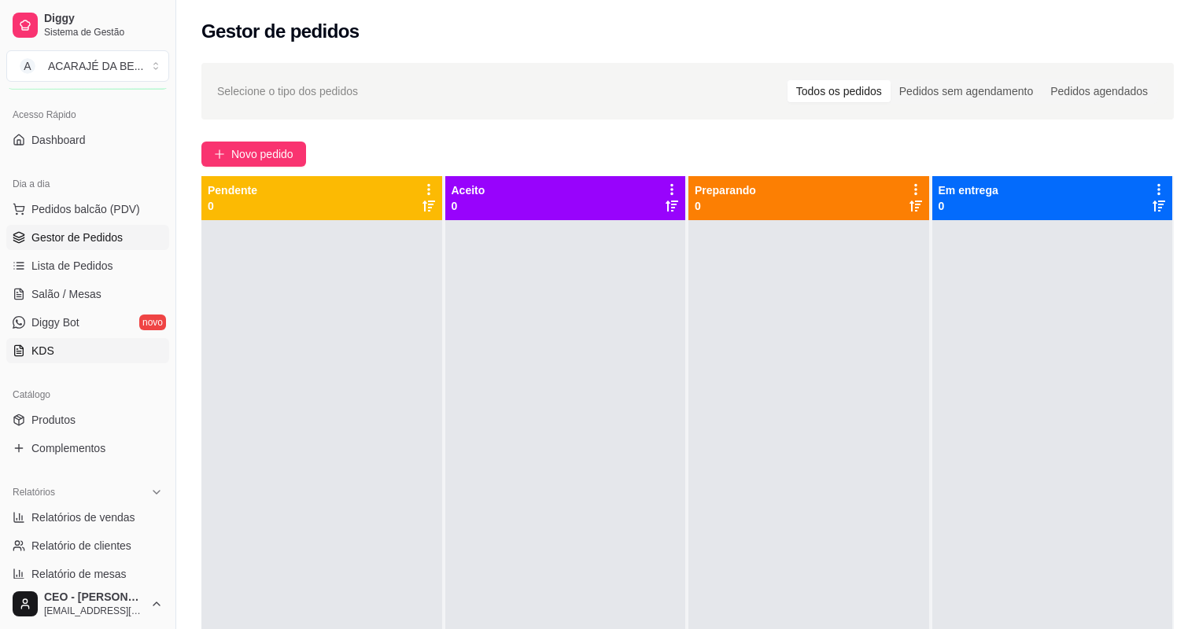
scroll to position [61, 0]
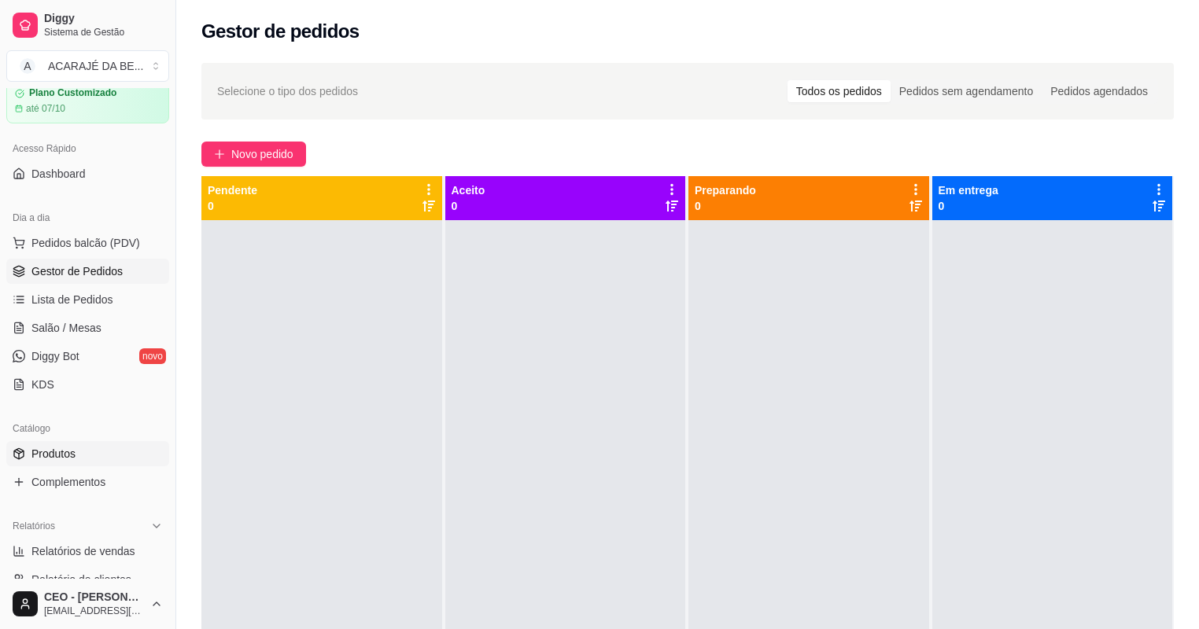
click at [63, 452] on span "Produtos" at bounding box center [53, 454] width 44 height 16
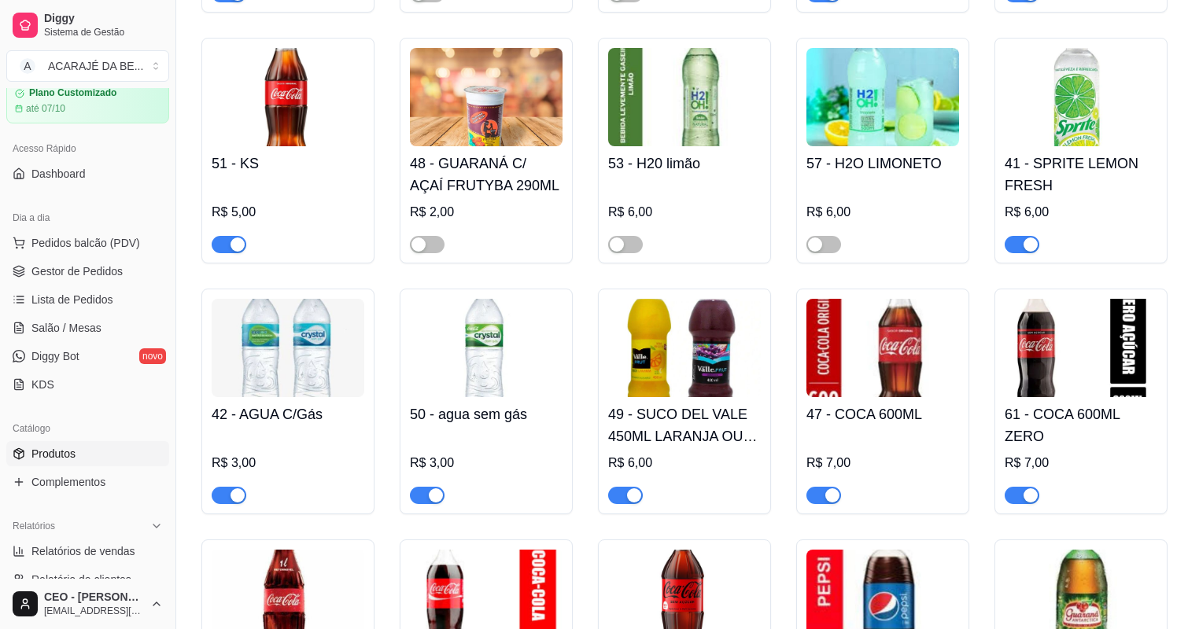
scroll to position [2455, 0]
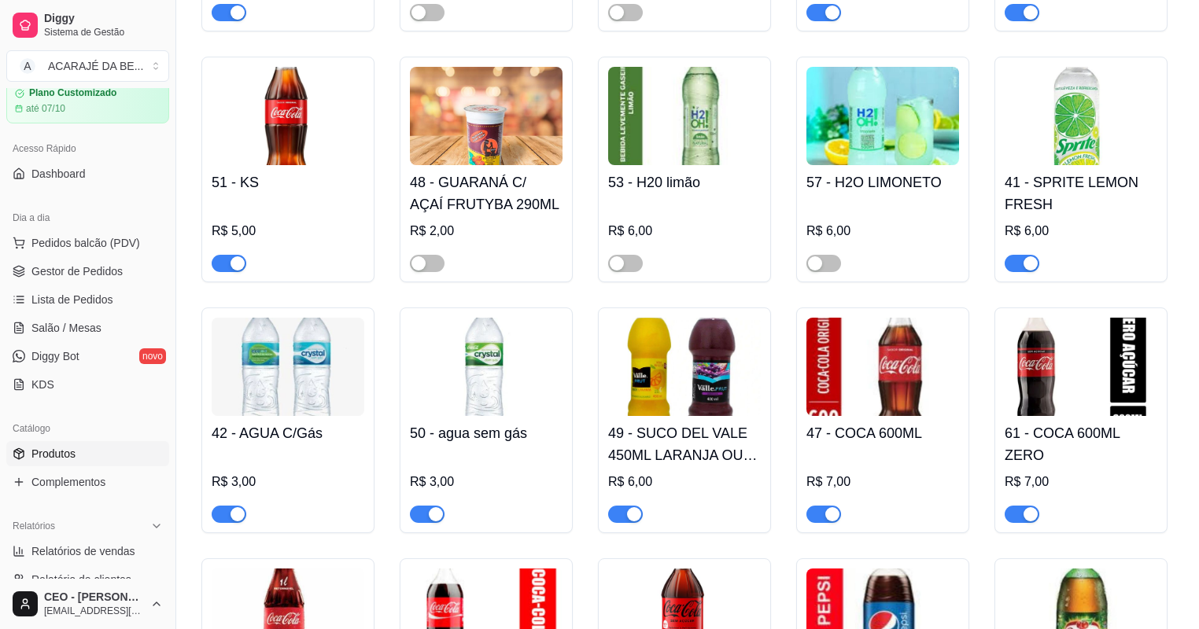
click at [636, 522] on div "button" at bounding box center [634, 515] width 14 height 14
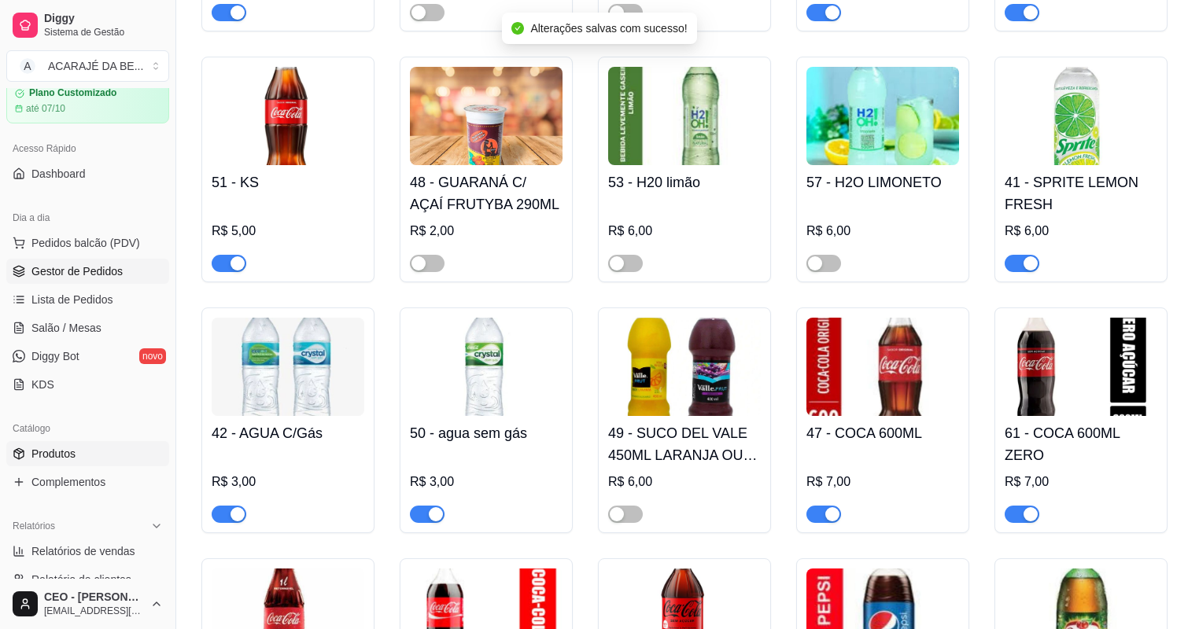
click at [72, 271] on span "Gestor de Pedidos" at bounding box center [76, 272] width 91 height 16
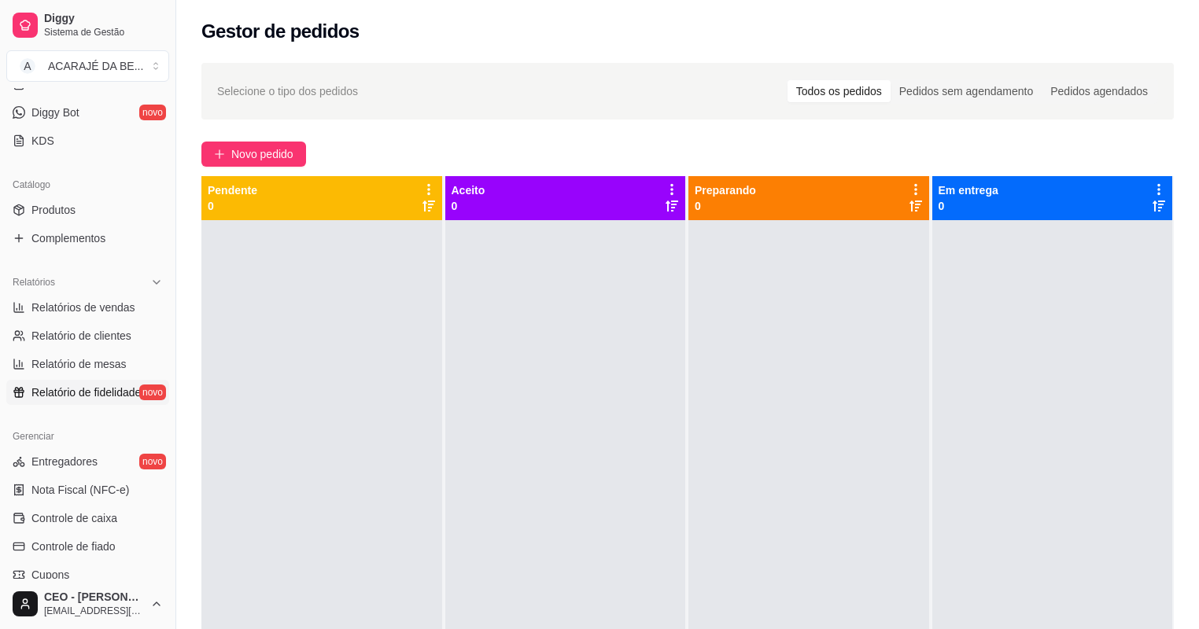
scroll to position [313, 0]
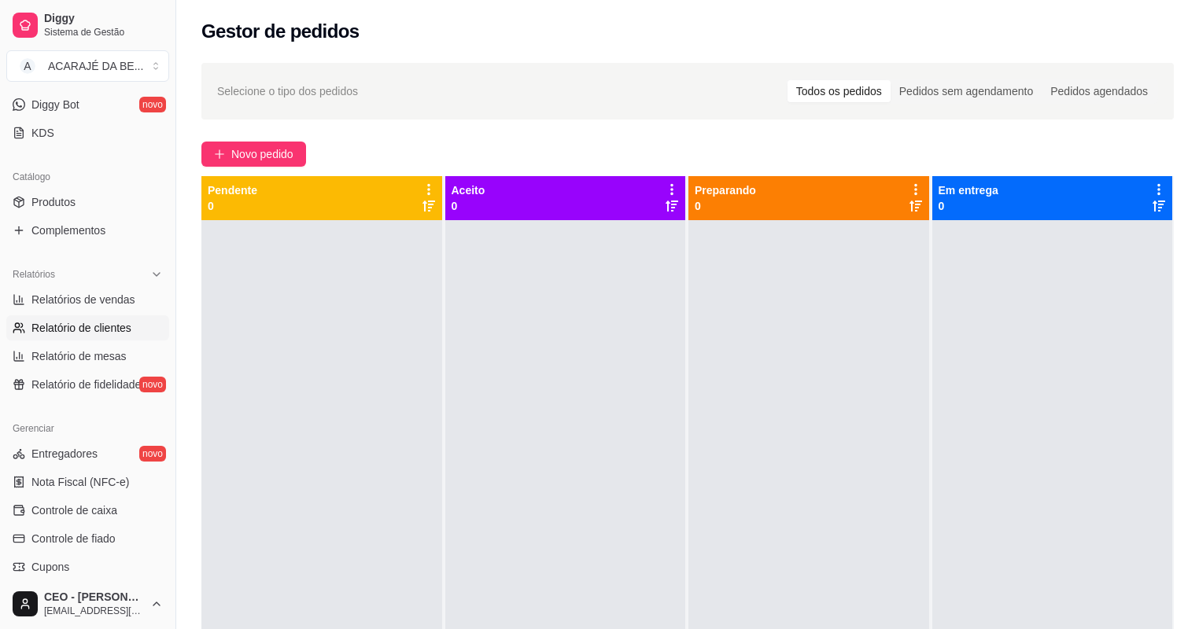
click at [53, 323] on span "Relatório de clientes" at bounding box center [81, 328] width 100 height 16
select select "30"
select select "HIGHEST_TOTAL_SPENT_WITH_ORDERS"
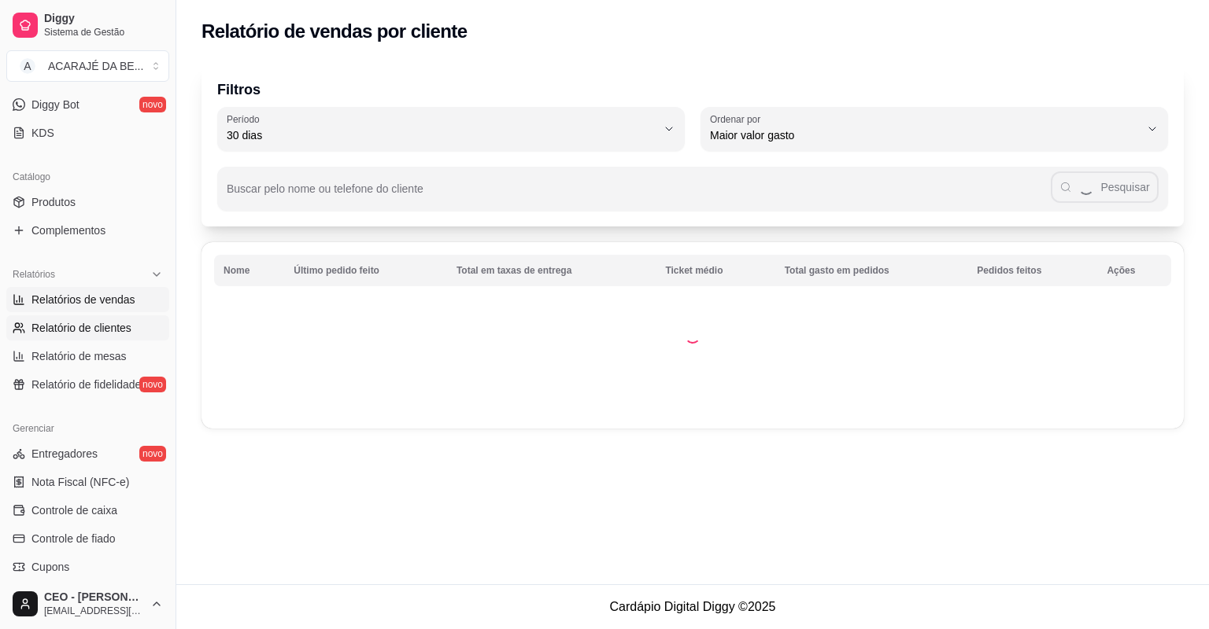
click at [61, 302] on span "Relatórios de vendas" at bounding box center [83, 300] width 104 height 16
select select "ALL"
select select "0"
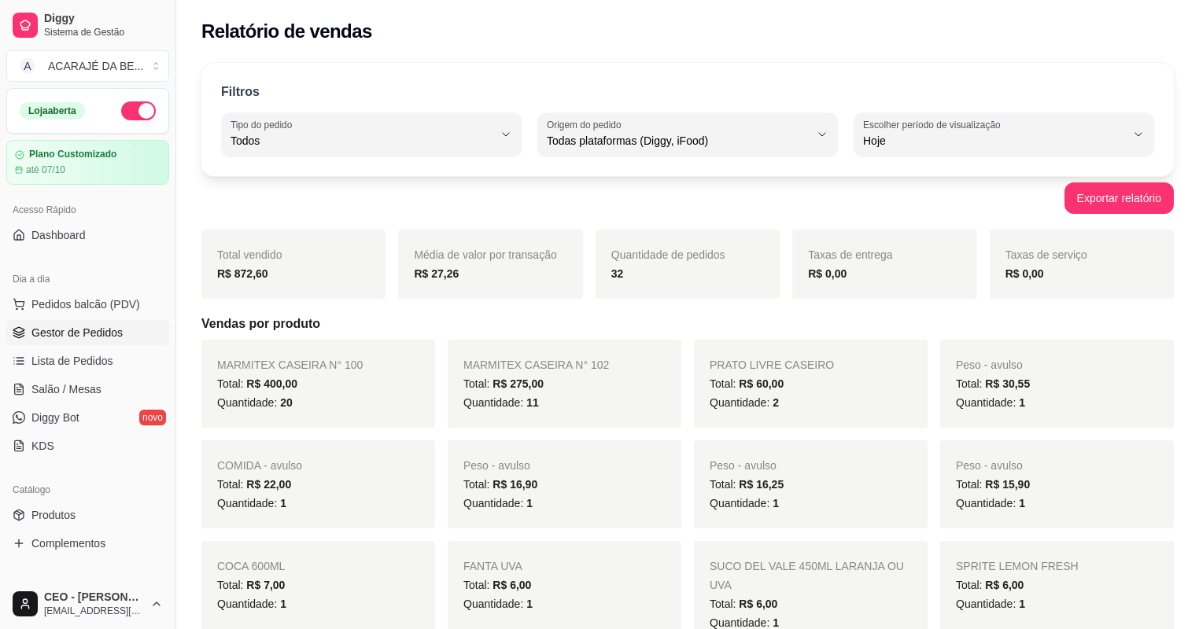
click at [76, 330] on span "Gestor de Pedidos" at bounding box center [76, 333] width 91 height 16
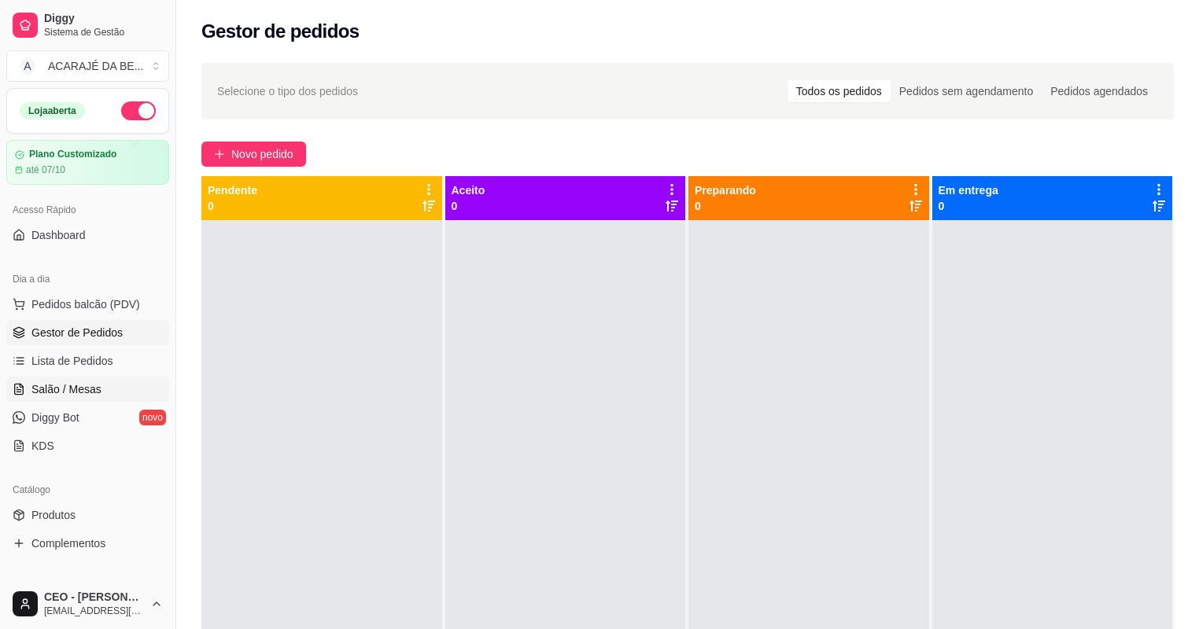
click at [77, 390] on span "Salão / Mesas" at bounding box center [66, 390] width 70 height 16
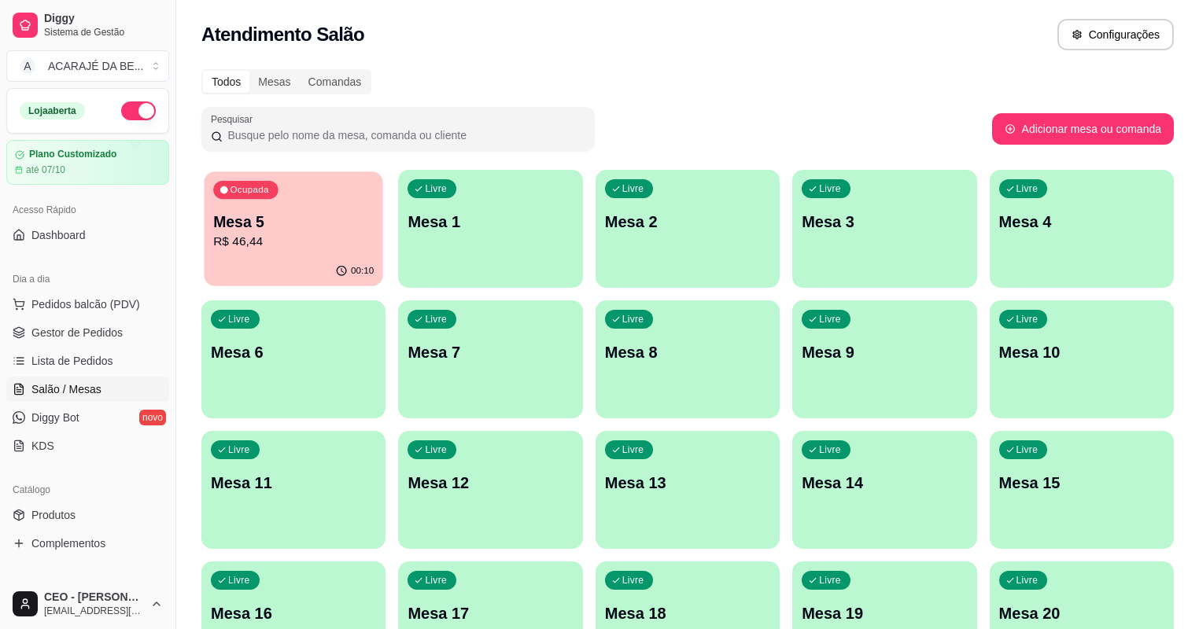
click at [324, 249] on p "R$ 46,44" at bounding box center [293, 242] width 161 height 18
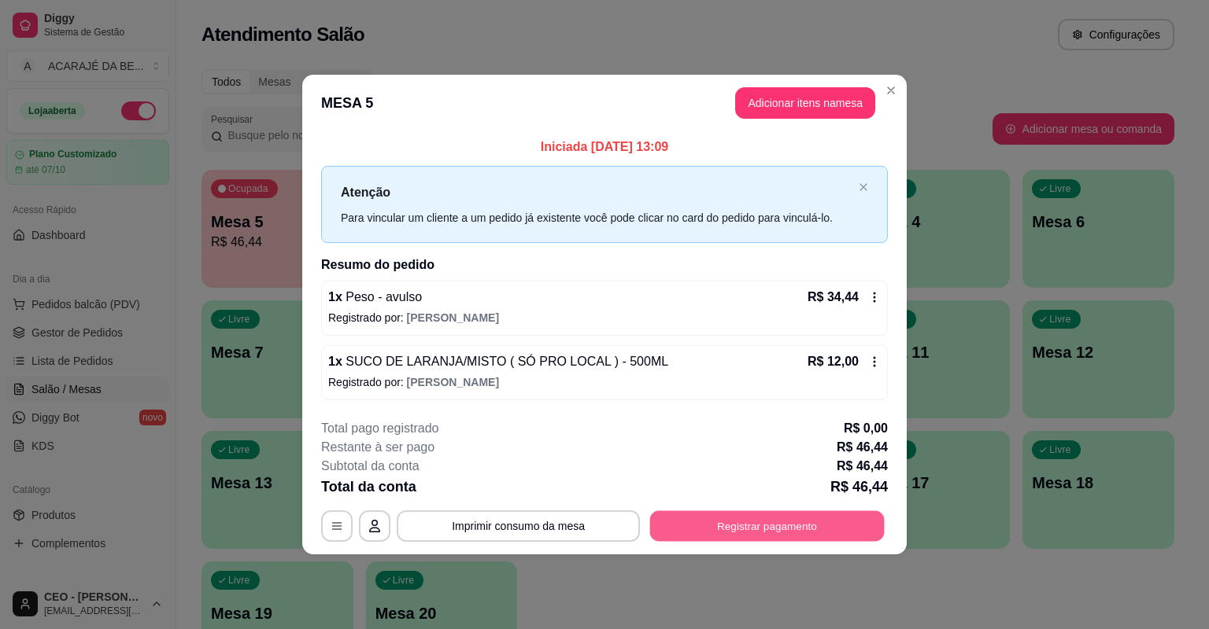
click at [730, 532] on button "Registrar pagamento" at bounding box center [767, 526] width 234 height 31
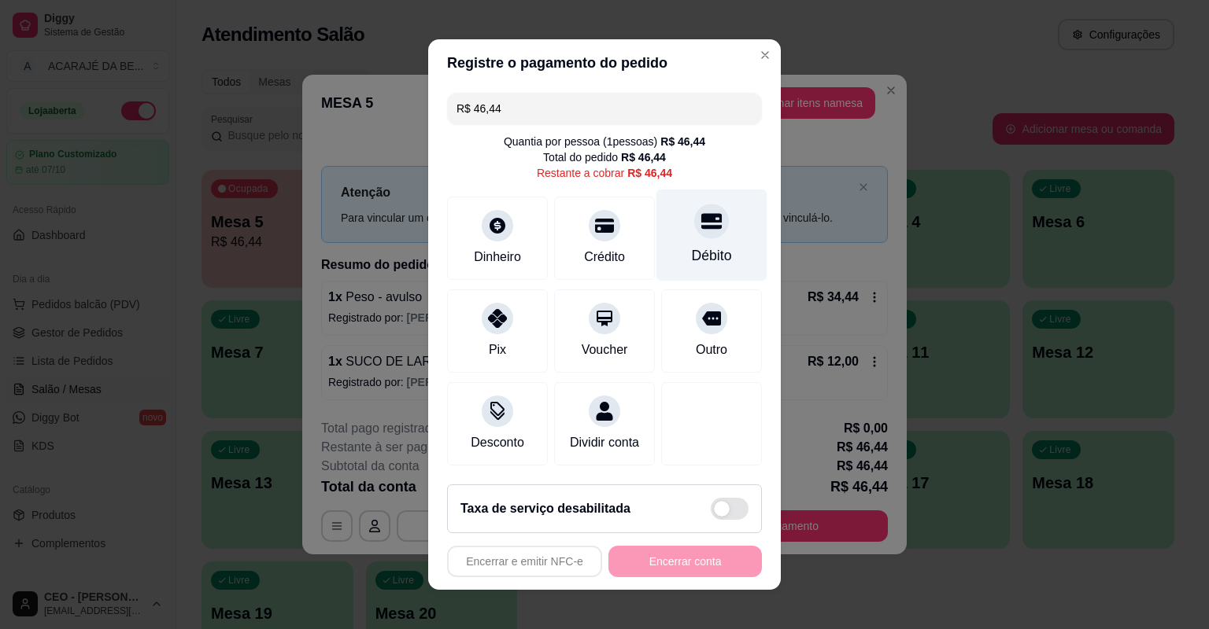
click at [719, 249] on div "Débito" at bounding box center [712, 255] width 40 height 20
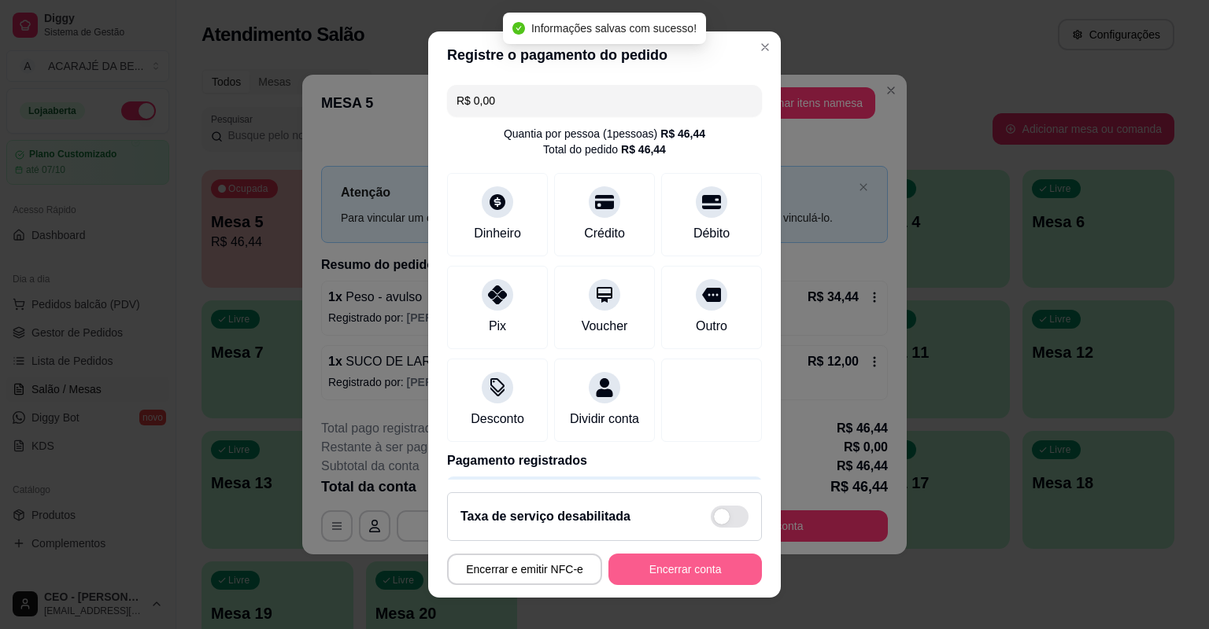
type input "R$ 0,00"
click at [699, 567] on button "Encerrar conta" at bounding box center [685, 570] width 149 height 31
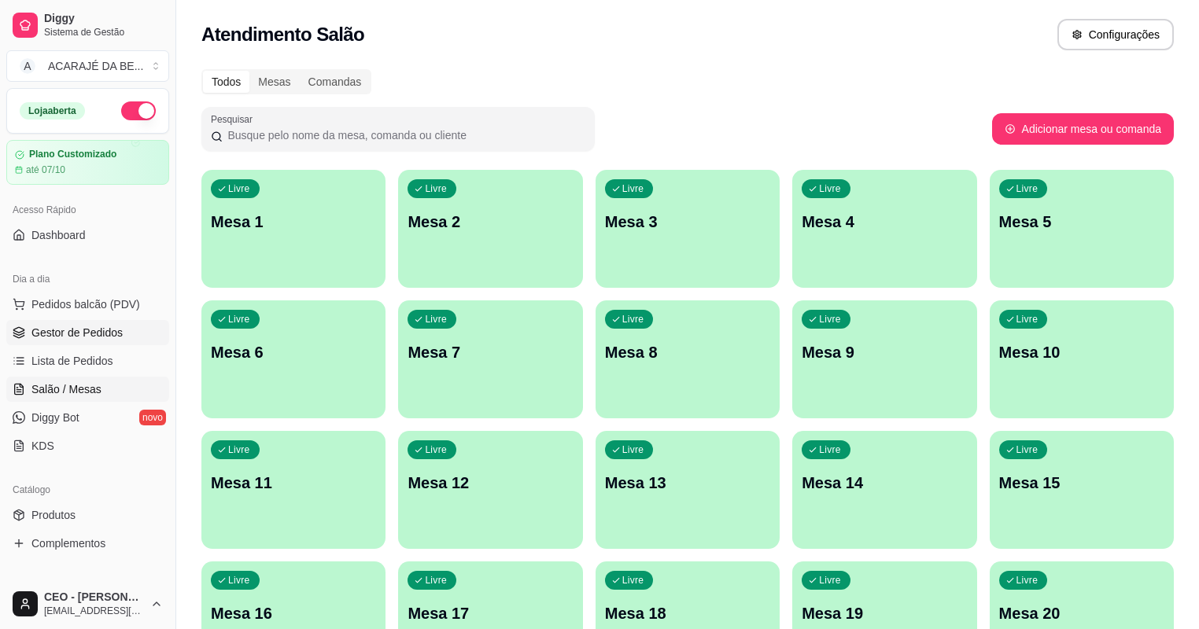
click at [77, 335] on span "Gestor de Pedidos" at bounding box center [76, 333] width 91 height 16
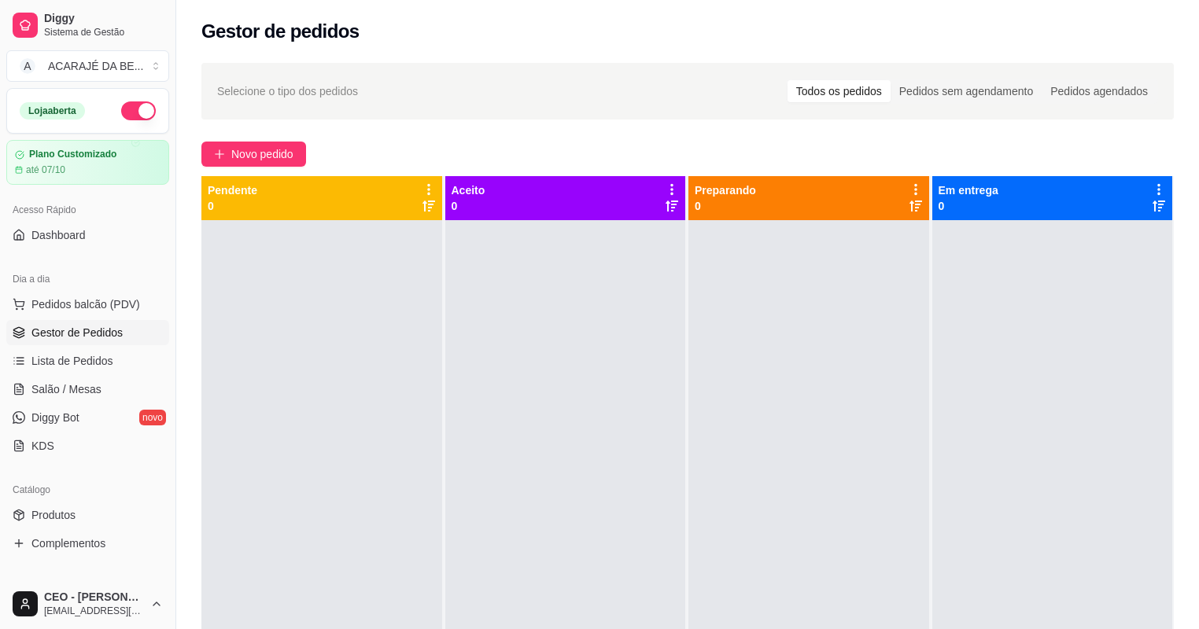
click at [255, 138] on div "Selecione o tipo dos pedidos Todos os pedidos Pedidos sem agendamento Pedidos a…" at bounding box center [687, 439] width 1023 height 771
click at [267, 148] on span "Novo pedido" at bounding box center [262, 154] width 62 height 17
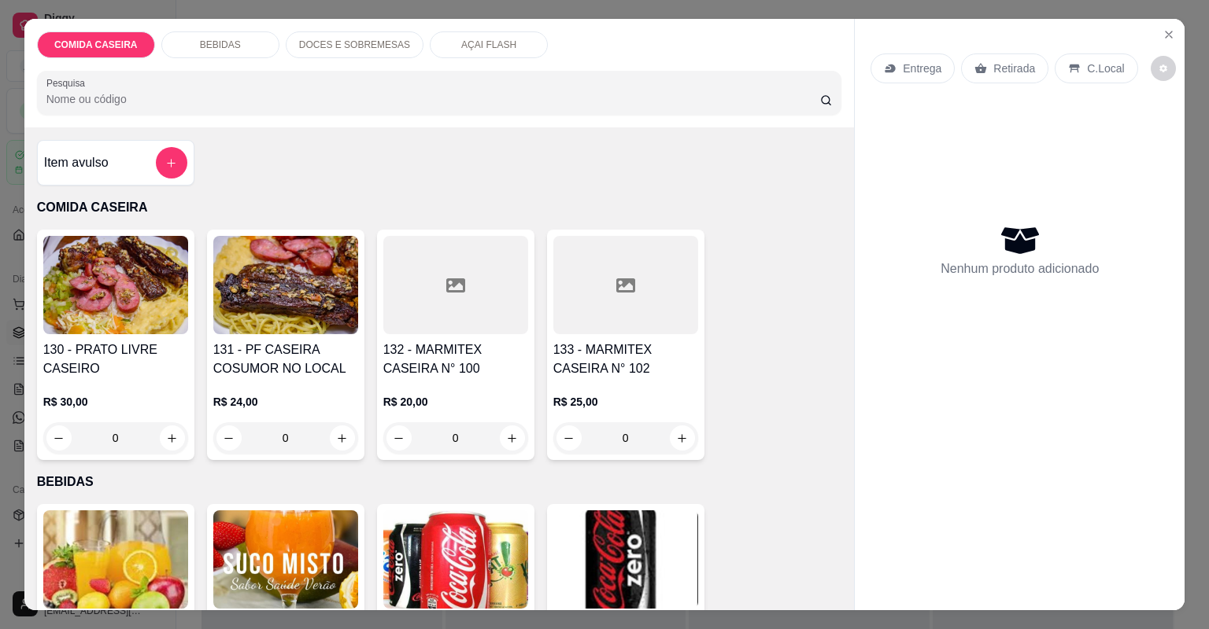
click at [622, 375] on h4 "133 - MARMITEX CASEIRA N° 102" at bounding box center [625, 360] width 145 height 38
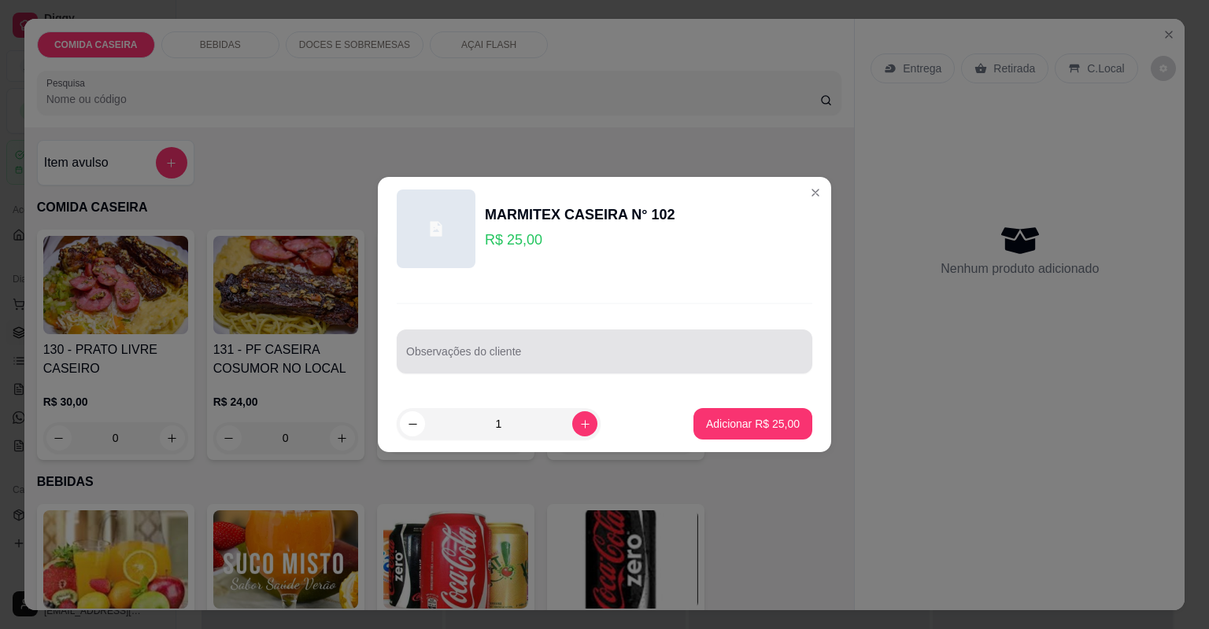
click at [489, 367] on div at bounding box center [604, 351] width 397 height 31
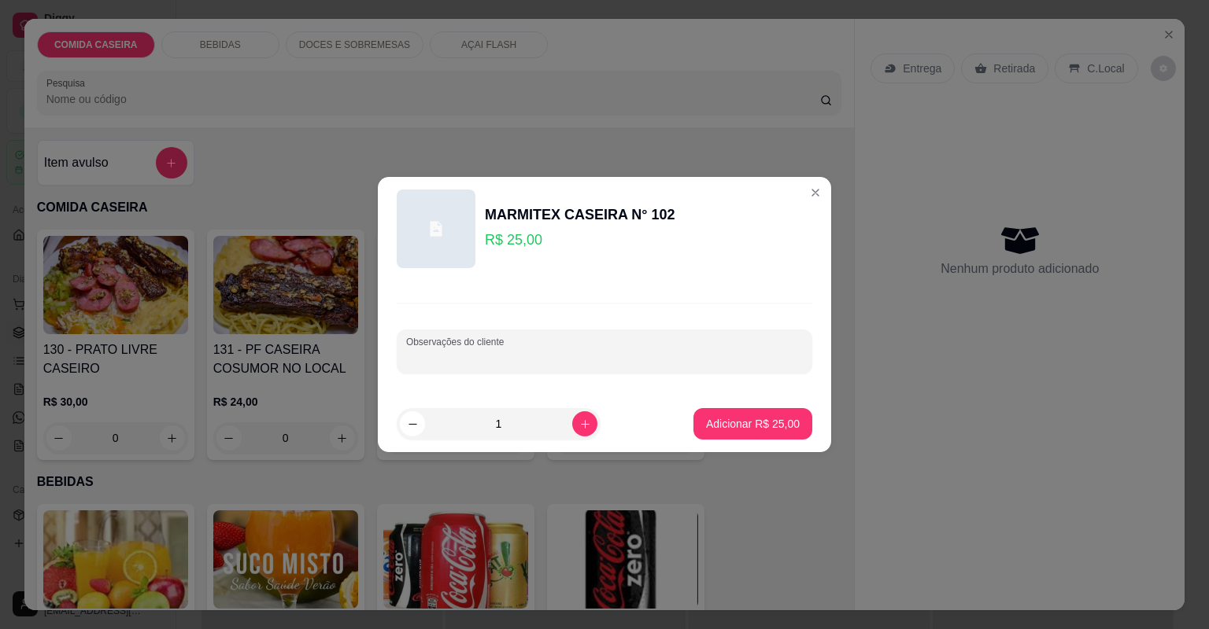
paste input "Marmita G LASANHA moqueca de chuchu Farofa Fraldinha Alface e tomate"
type input "Marmita G LASANHA moqueca de chuchu Farofa Fraldinha Alface e tomate"
click at [743, 419] on p "Adicionar R$ 25,00" at bounding box center [753, 424] width 94 height 16
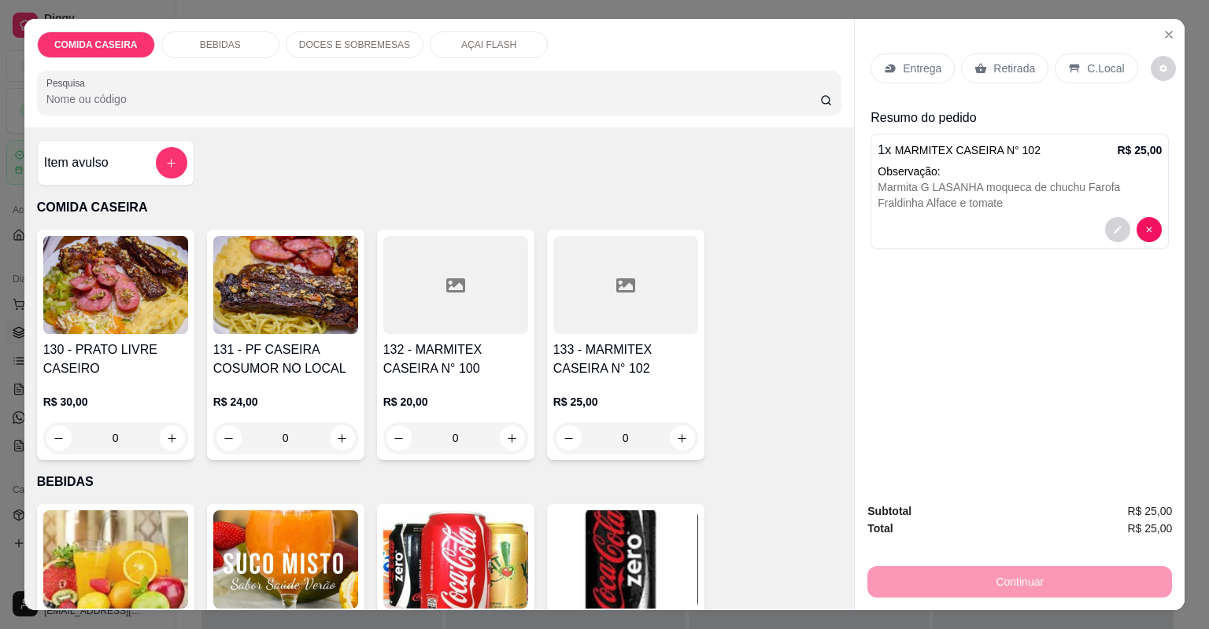
click at [910, 65] on p "Entrega" at bounding box center [922, 69] width 39 height 16
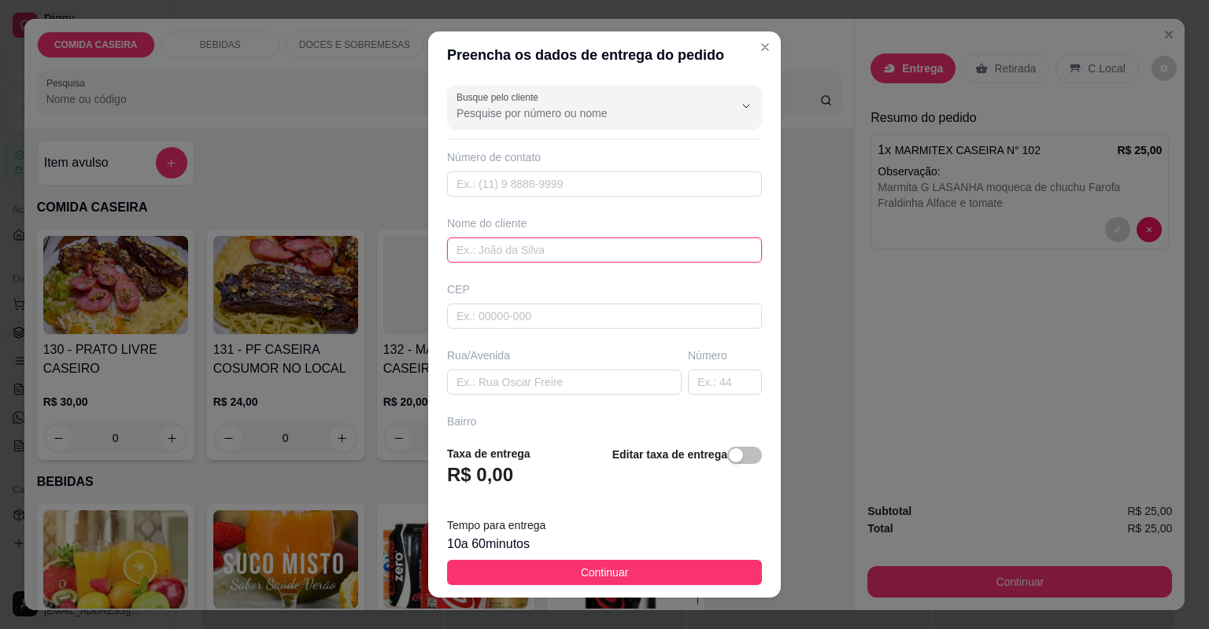
click at [495, 248] on input "text" at bounding box center [604, 250] width 315 height 25
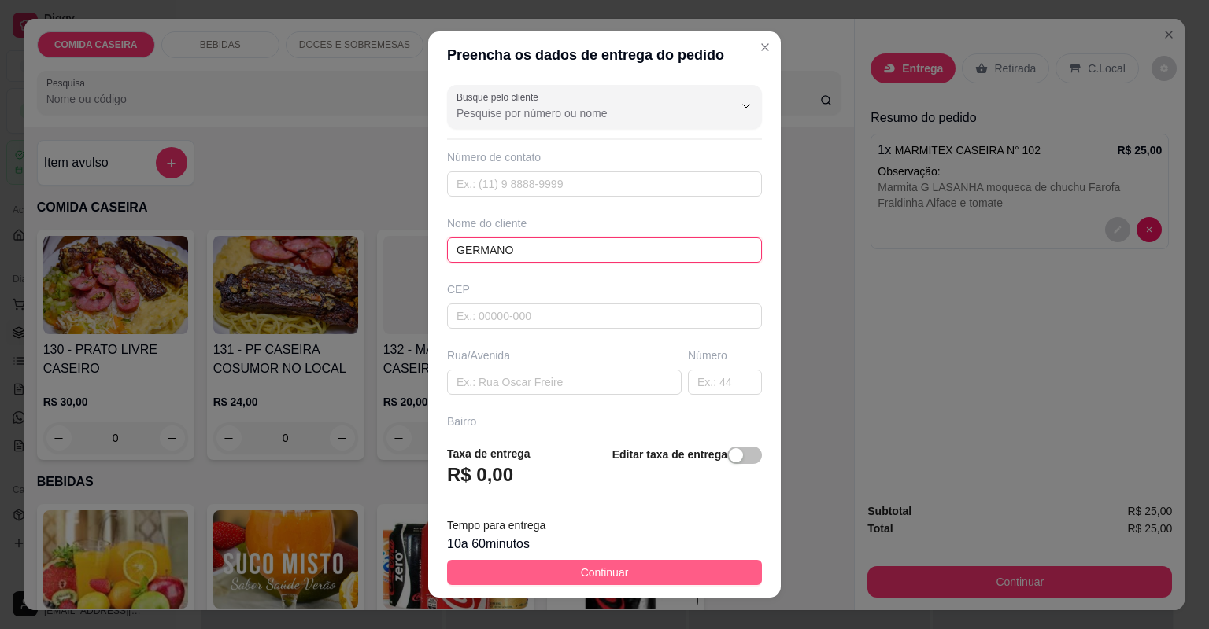
type input "GERMANO"
click at [623, 572] on button "Continuar" at bounding box center [604, 572] width 315 height 25
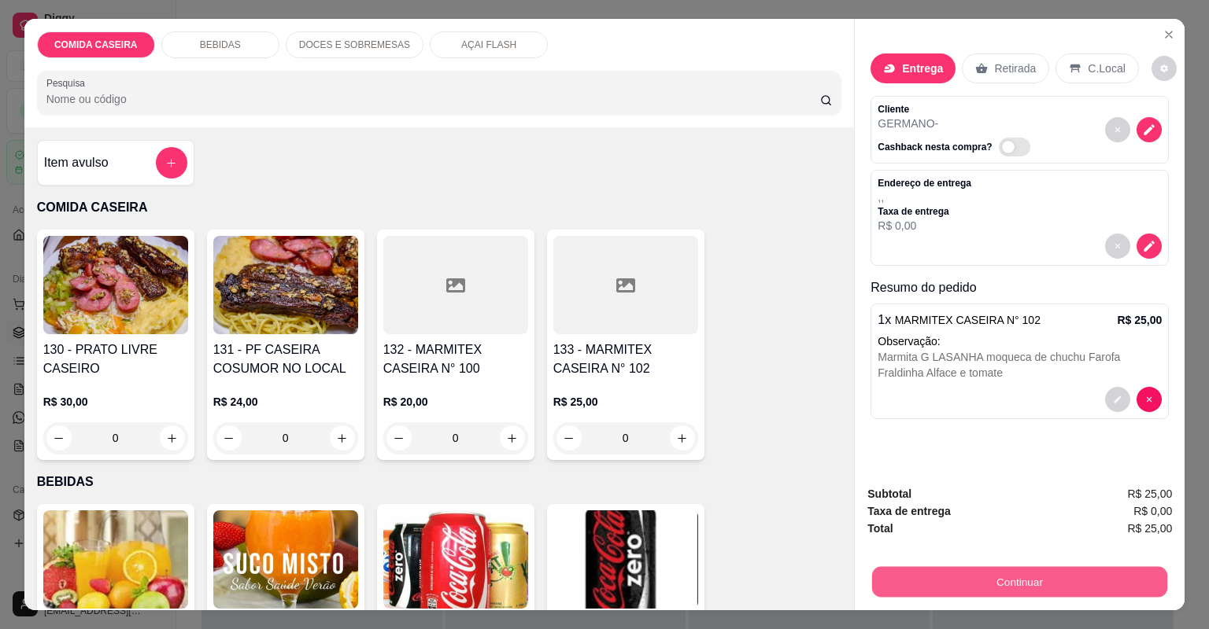
click at [958, 579] on button "Continuar" at bounding box center [1019, 582] width 295 height 31
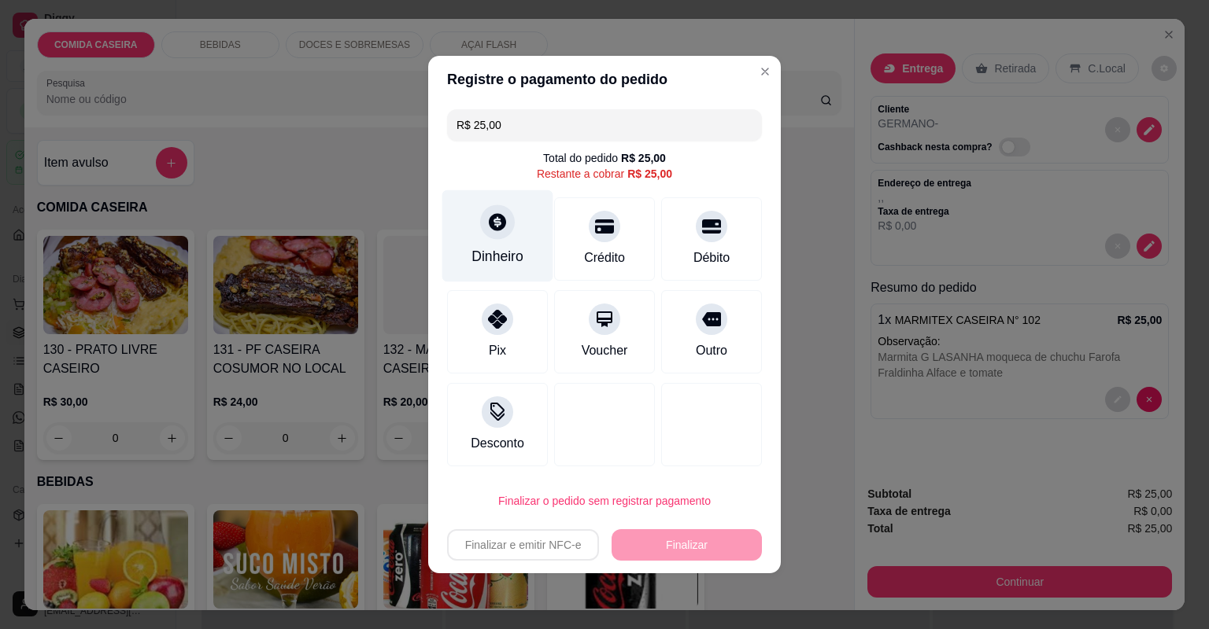
click at [505, 238] on div "Dinheiro" at bounding box center [497, 236] width 111 height 92
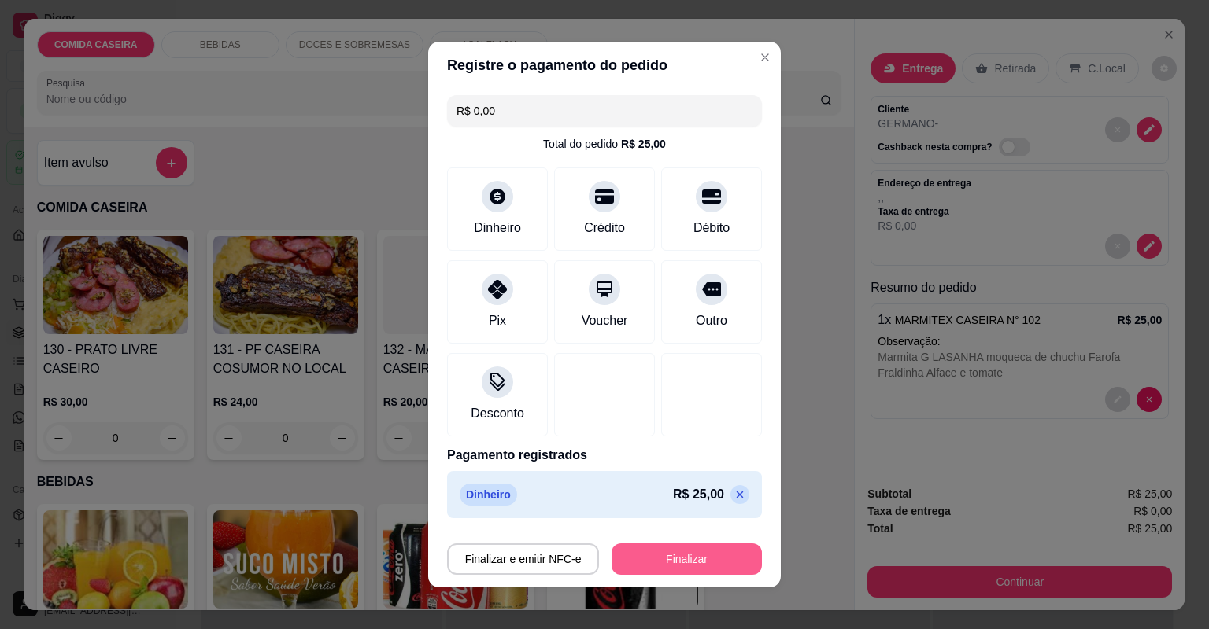
click at [707, 560] on button "Finalizar" at bounding box center [686, 559] width 150 height 31
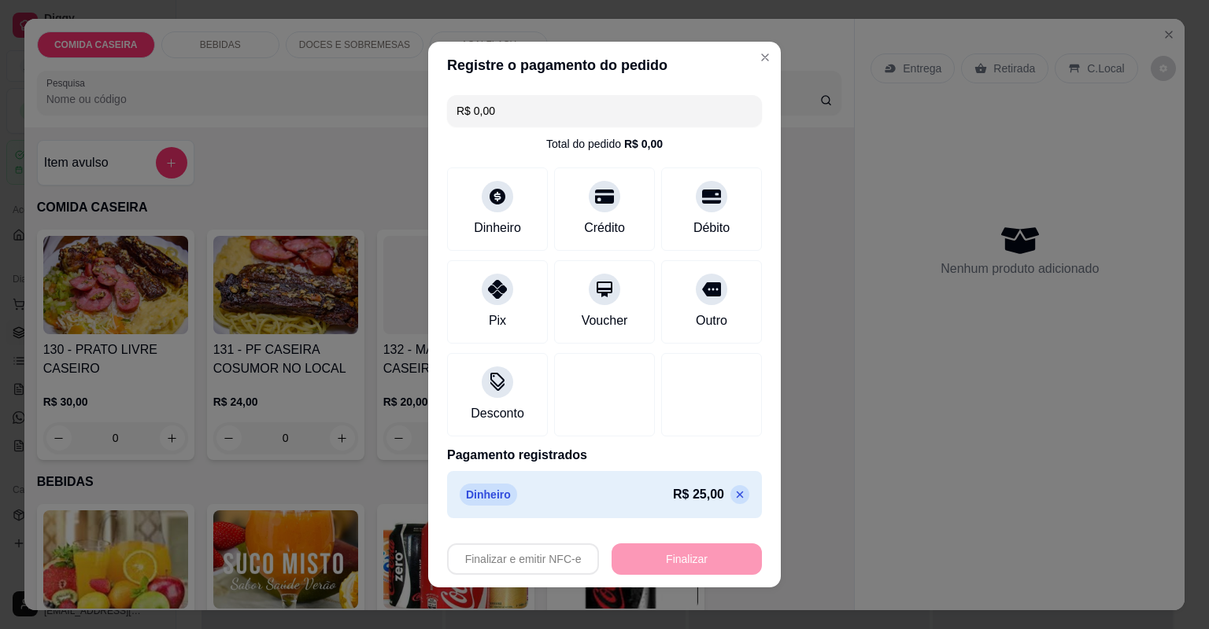
type input "-R$ 25,00"
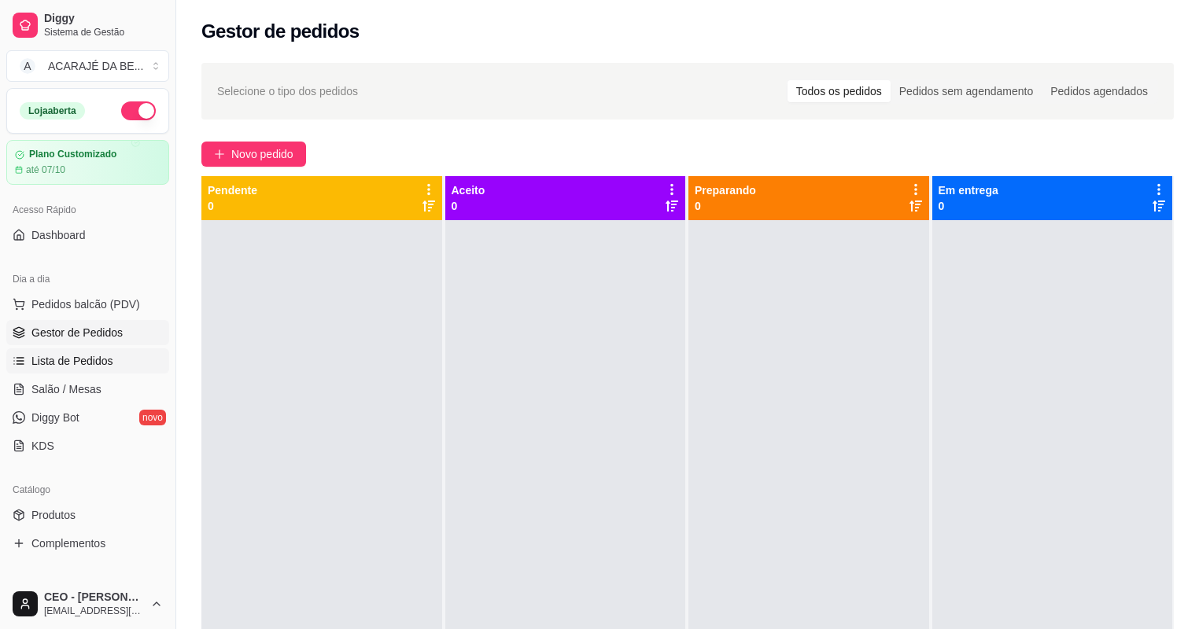
click at [64, 356] on span "Lista de Pedidos" at bounding box center [72, 361] width 82 height 16
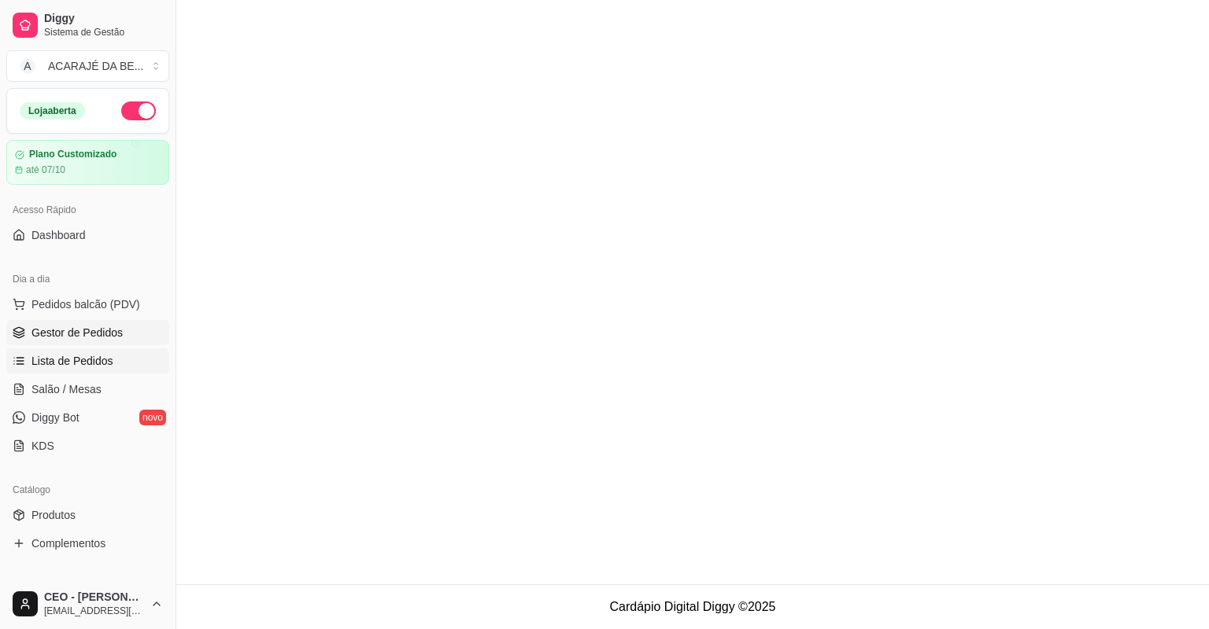
click at [64, 339] on span "Gestor de Pedidos" at bounding box center [76, 333] width 91 height 16
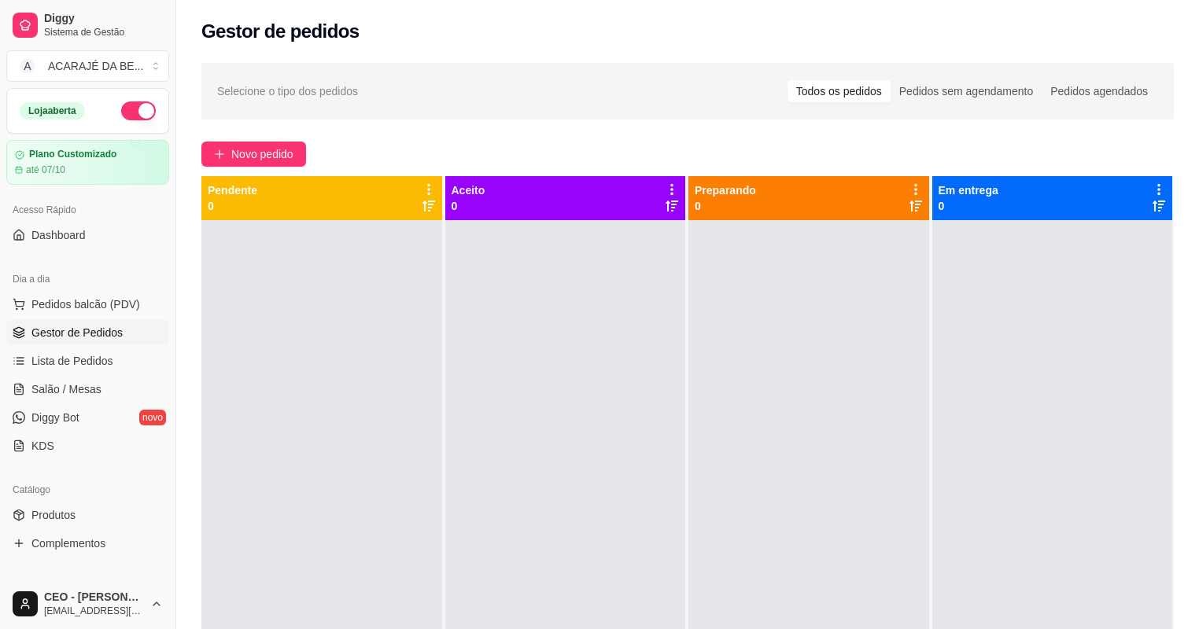
click at [64, 339] on span "Gestor de Pedidos" at bounding box center [76, 333] width 91 height 16
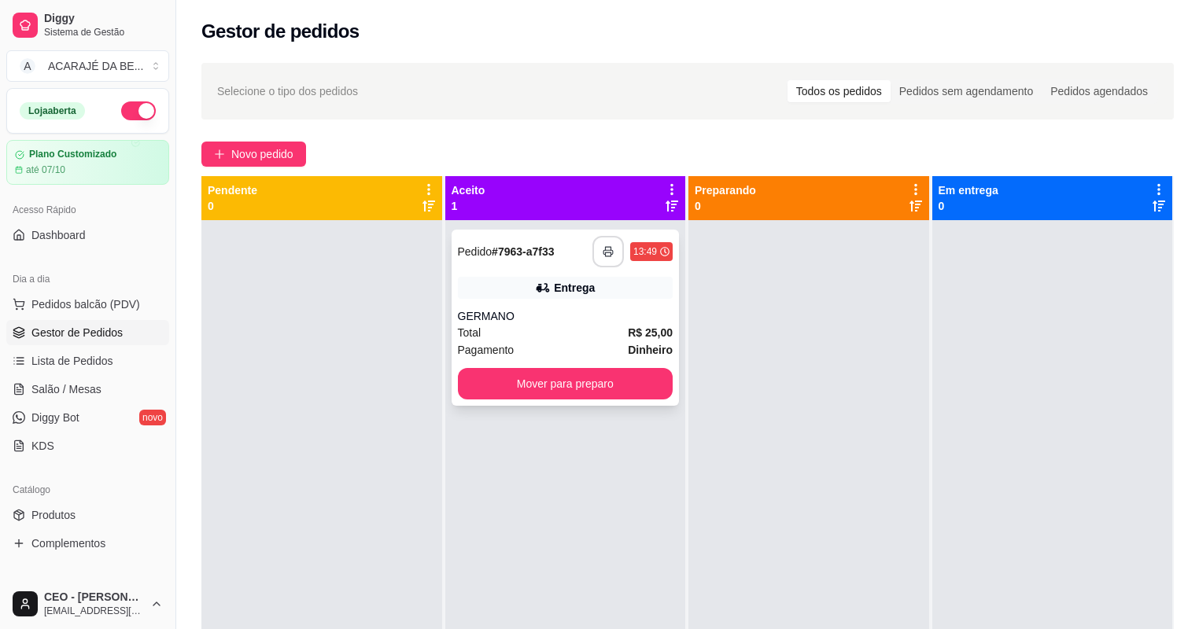
click at [604, 248] on icon "button" at bounding box center [608, 251] width 11 height 11
click at [667, 381] on div "Mover para preparo" at bounding box center [566, 383] width 216 height 31
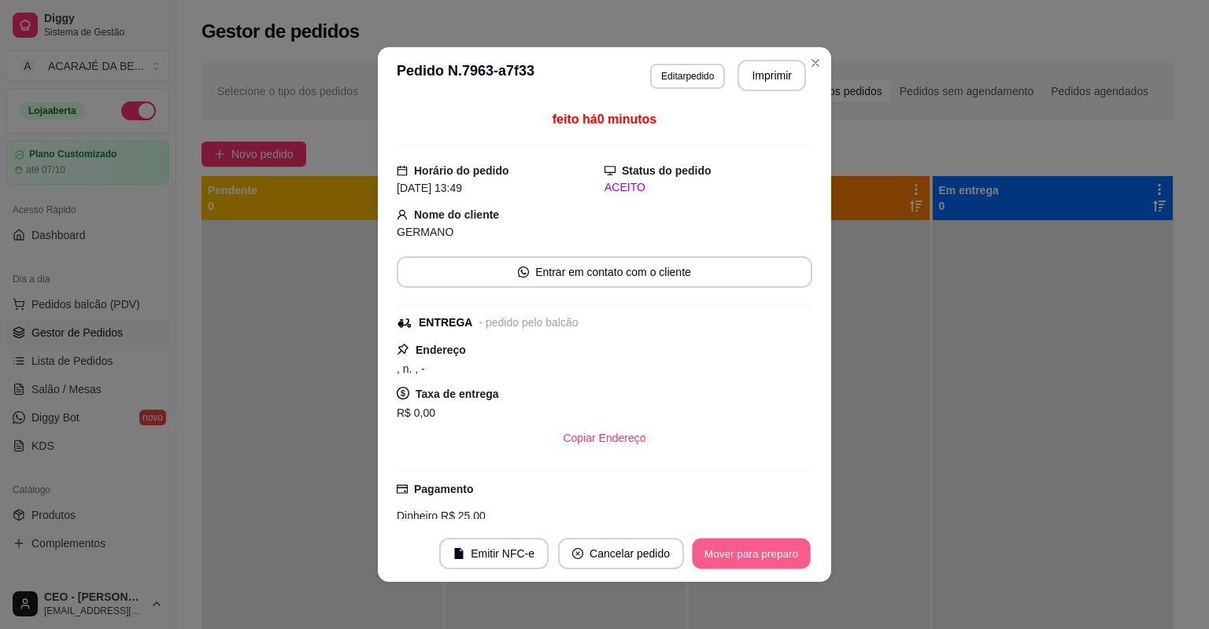
click at [767, 563] on button "Mover para preparo" at bounding box center [751, 554] width 118 height 31
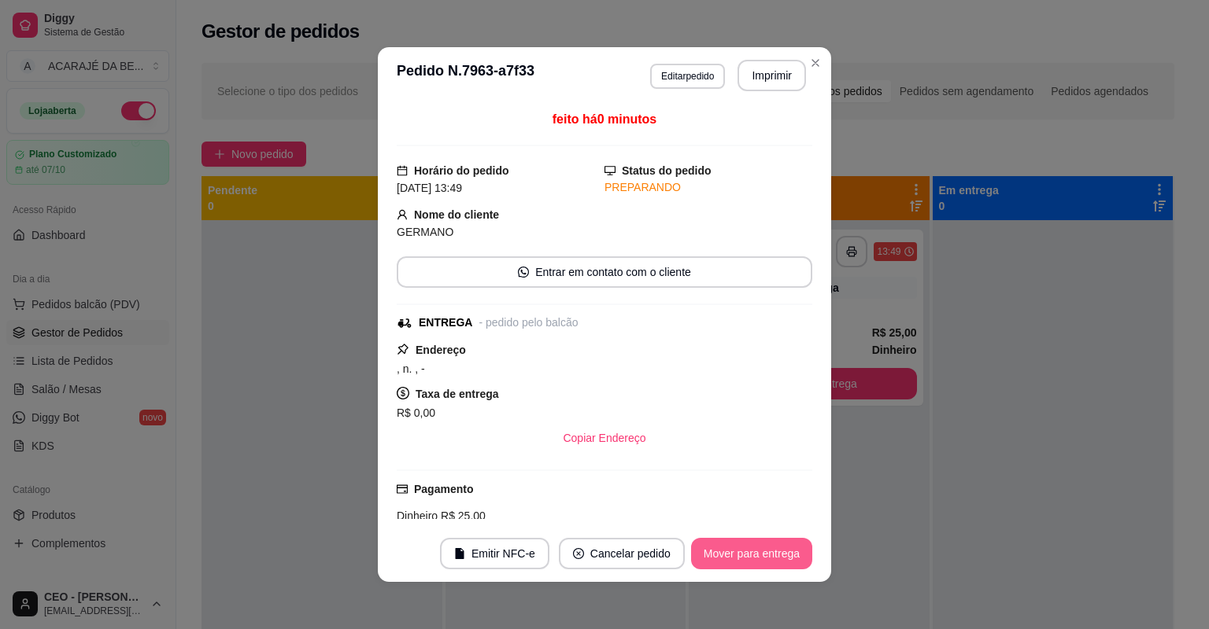
click at [767, 563] on button "Mover para entrega" at bounding box center [751, 553] width 121 height 31
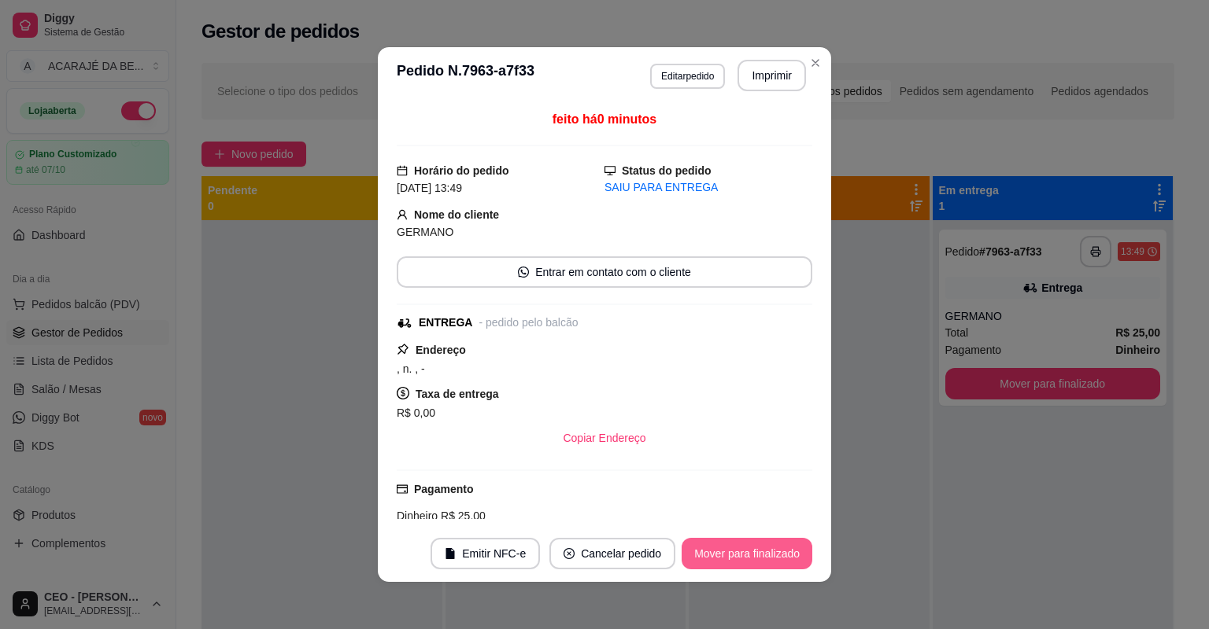
click at [774, 562] on button "Mover para finalizado" at bounding box center [746, 553] width 131 height 31
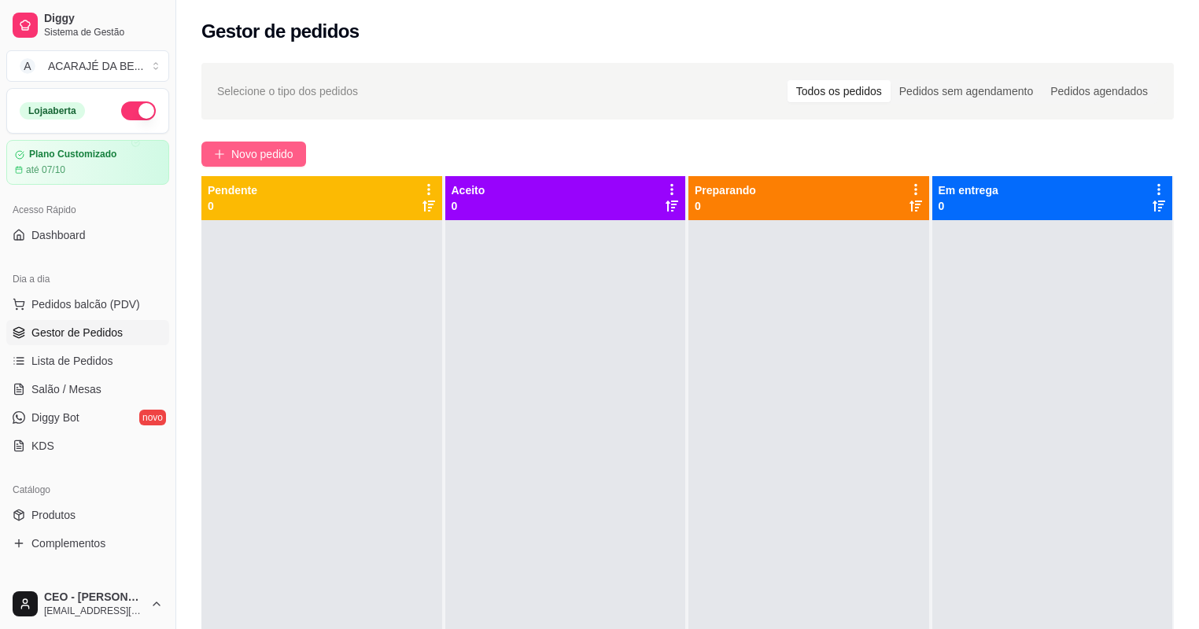
click at [268, 156] on span "Novo pedido" at bounding box center [262, 154] width 62 height 17
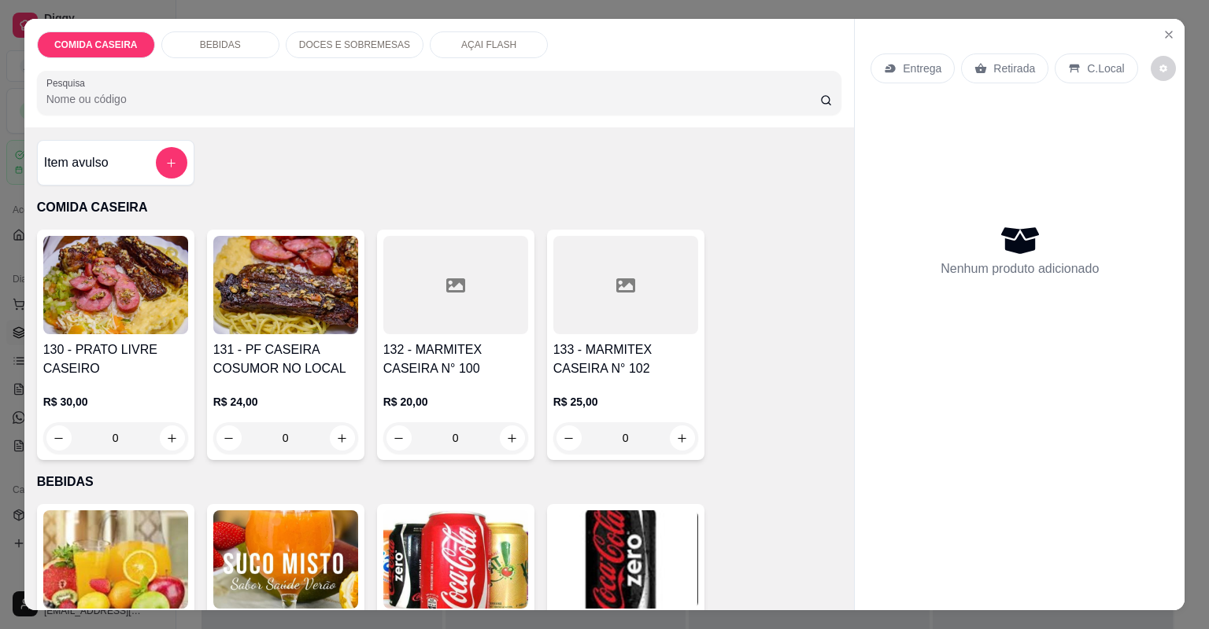
click at [595, 322] on div at bounding box center [625, 285] width 145 height 98
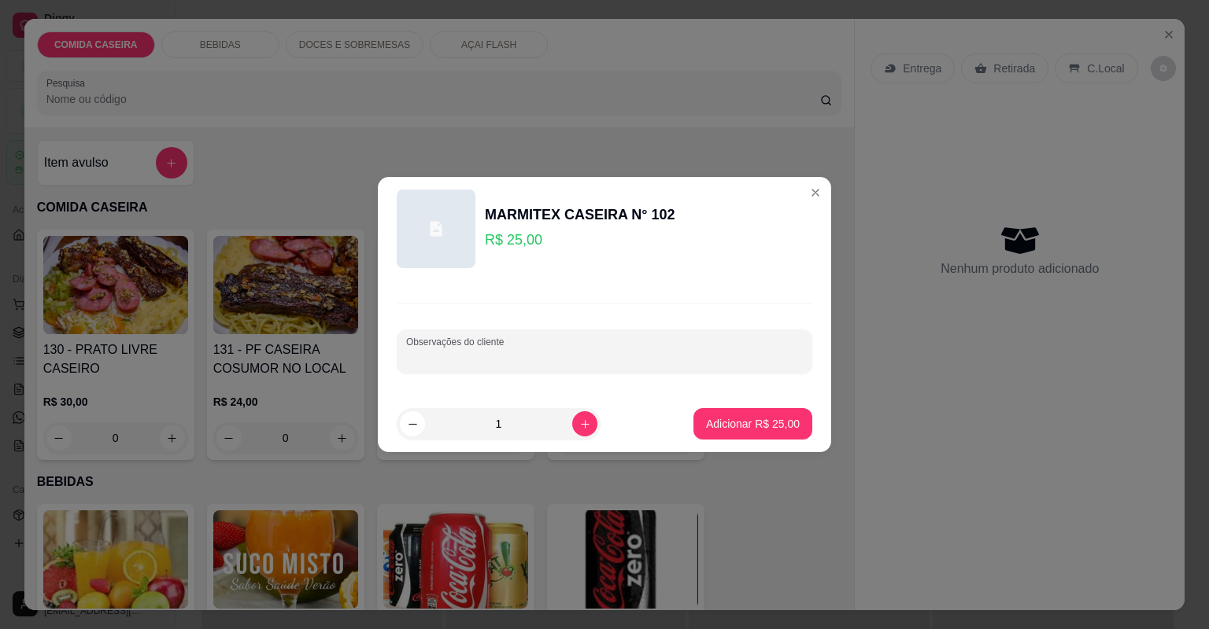
drag, startPoint x: 636, startPoint y: 353, endPoint x: 610, endPoint y: 353, distance: 26.0
click at [635, 353] on input "Observações do cliente" at bounding box center [604, 358] width 397 height 16
paste input "Feijão tropeiro, arroz, macarrão alho e óleo, muqueca de chuchu,purê,medalão de…"
type input "Feijão tropeiro, arroz, macarrão alho e óleo, muqueca de chuchu,purê,medalão de…"
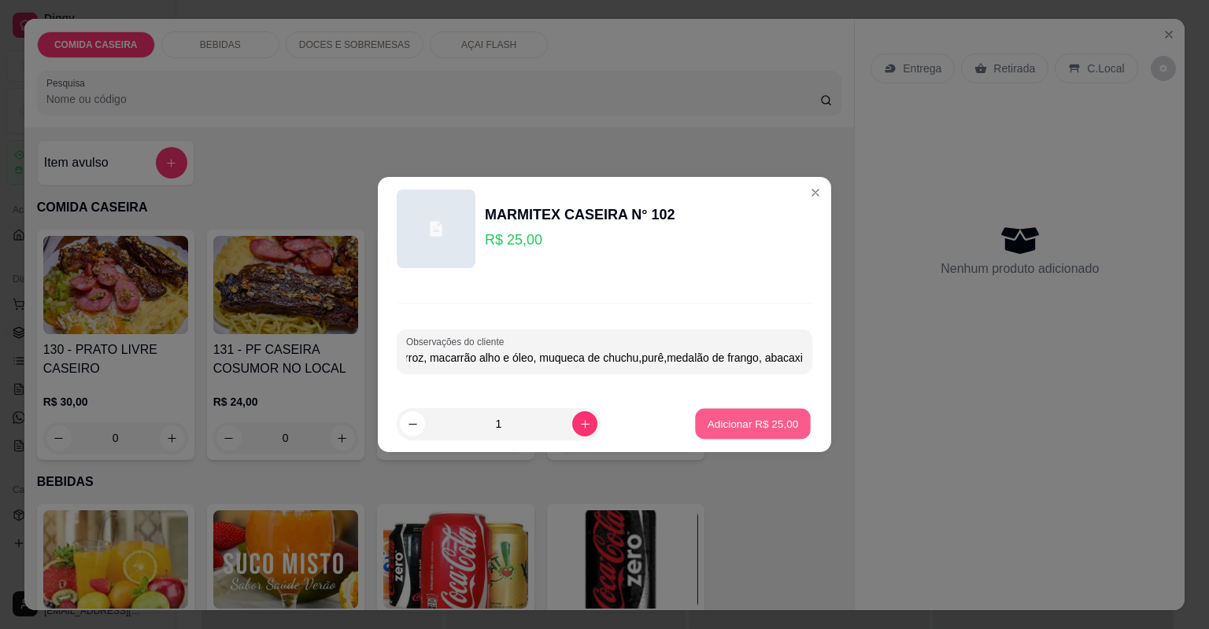
scroll to position [0, 0]
click at [761, 431] on p "Adicionar R$ 25,00" at bounding box center [752, 423] width 91 height 15
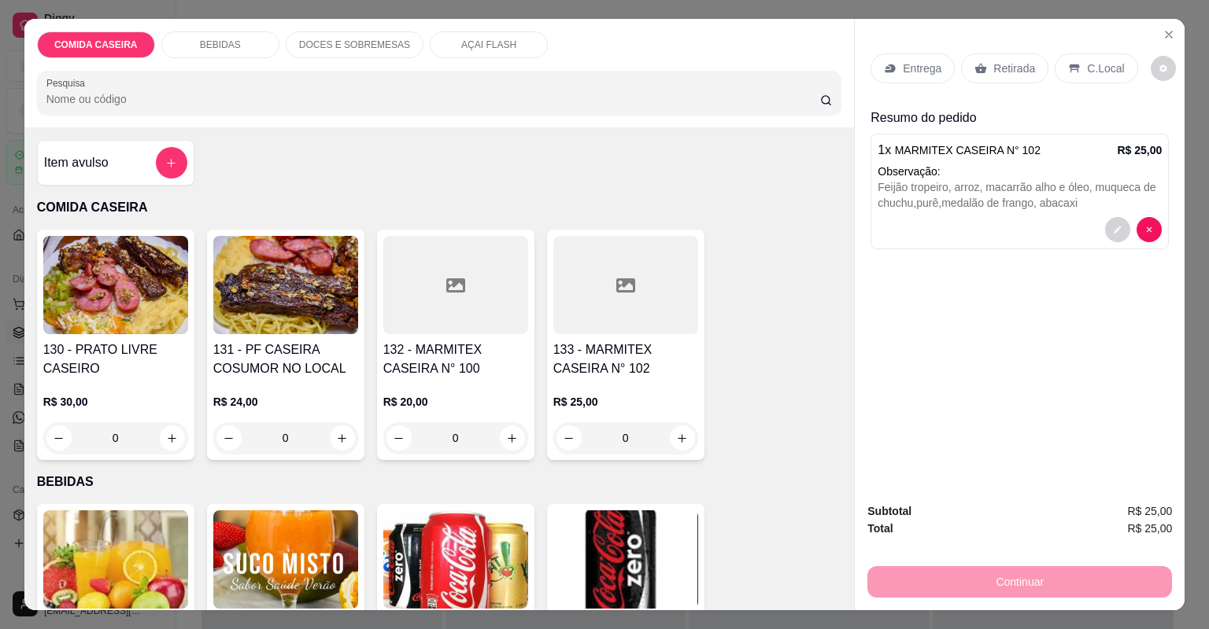
click at [932, 69] on p "Entrega" at bounding box center [922, 69] width 39 height 16
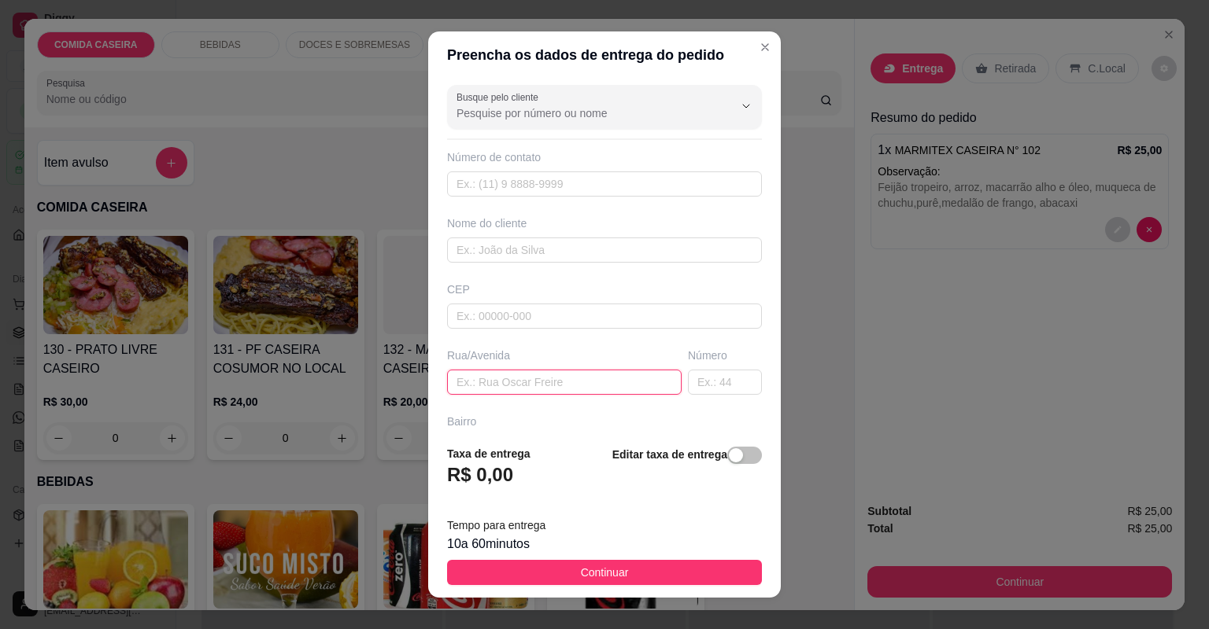
click at [553, 375] on input "text" at bounding box center [564, 382] width 234 height 25
paste input "[STREET_ADDRESS][PERSON_NAME] Próximo a [PERSON_NAME]"
type input "[STREET_ADDRESS][PERSON_NAME] Próximo a [PERSON_NAME]"
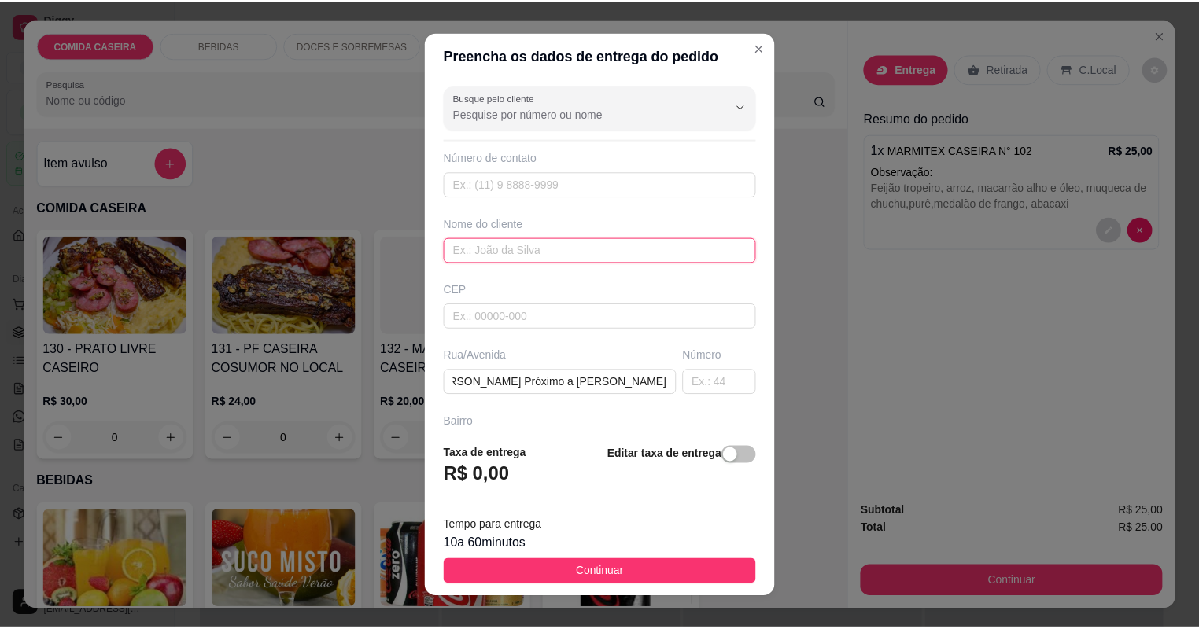
scroll to position [0, 0]
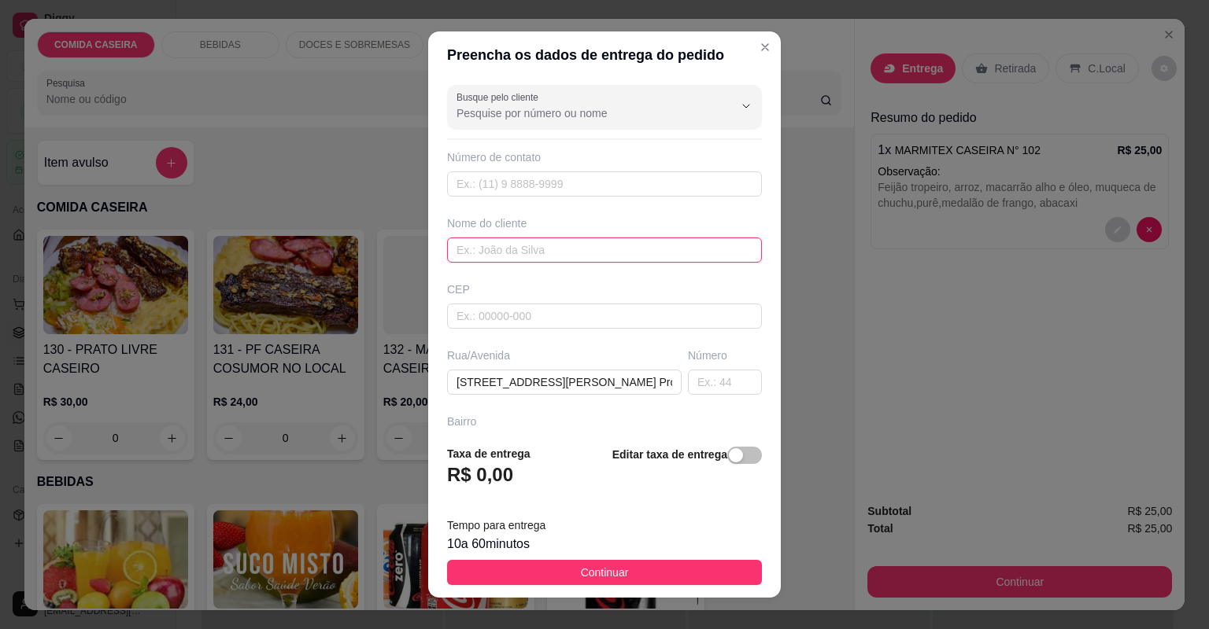
click at [511, 248] on input "text" at bounding box center [604, 250] width 315 height 25
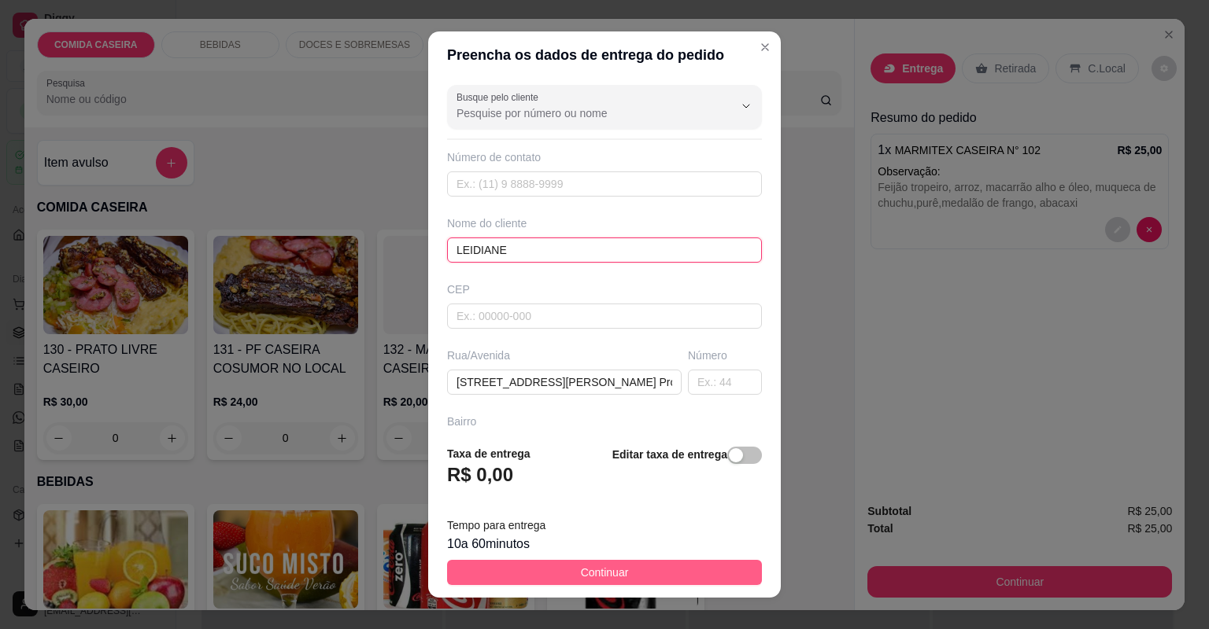
type input "LEIDIANE"
click at [531, 577] on button "Continuar" at bounding box center [604, 572] width 315 height 25
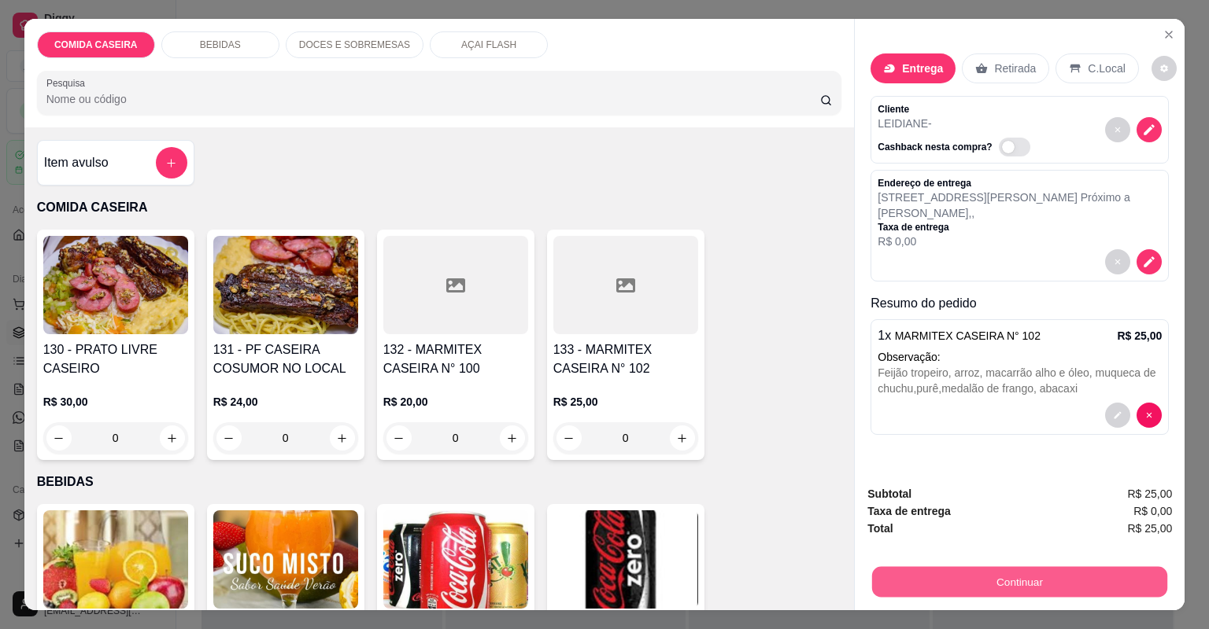
click at [981, 582] on button "Continuar" at bounding box center [1019, 582] width 295 height 31
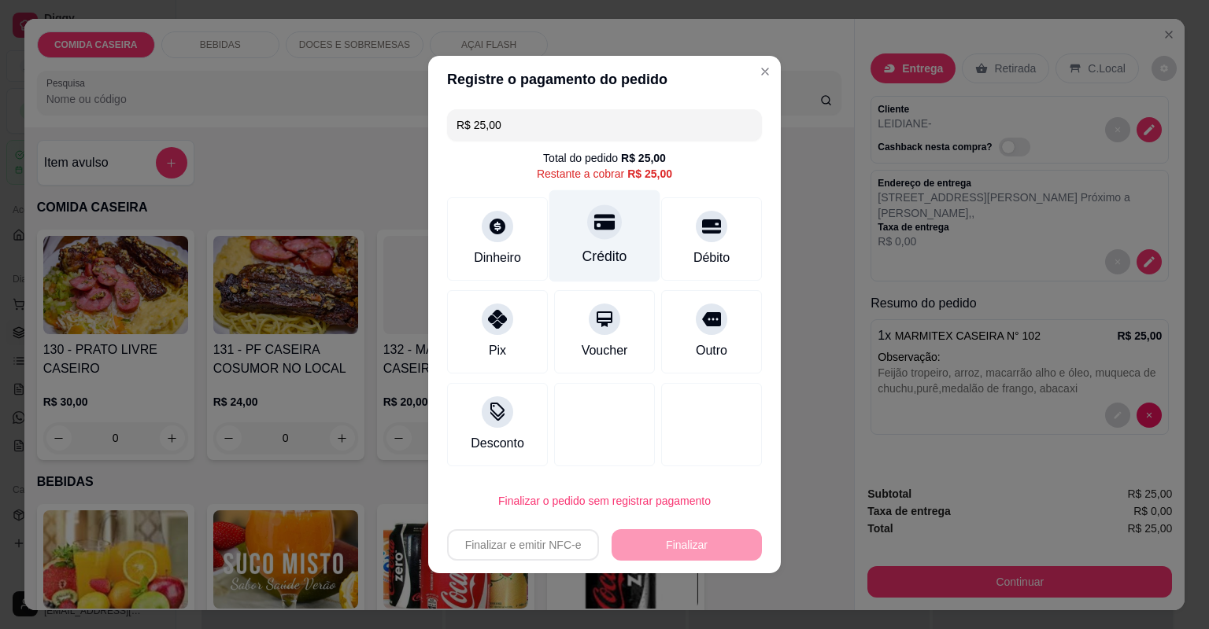
click at [580, 245] on div "Crédito" at bounding box center [604, 236] width 111 height 92
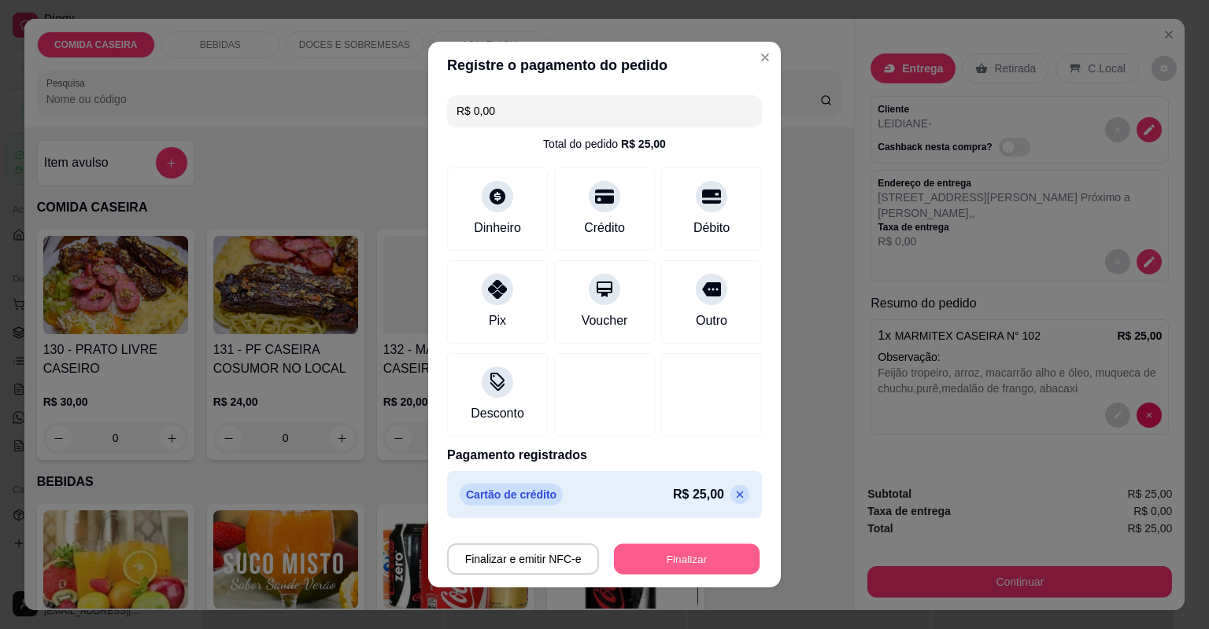
click at [664, 551] on button "Finalizar" at bounding box center [687, 559] width 146 height 31
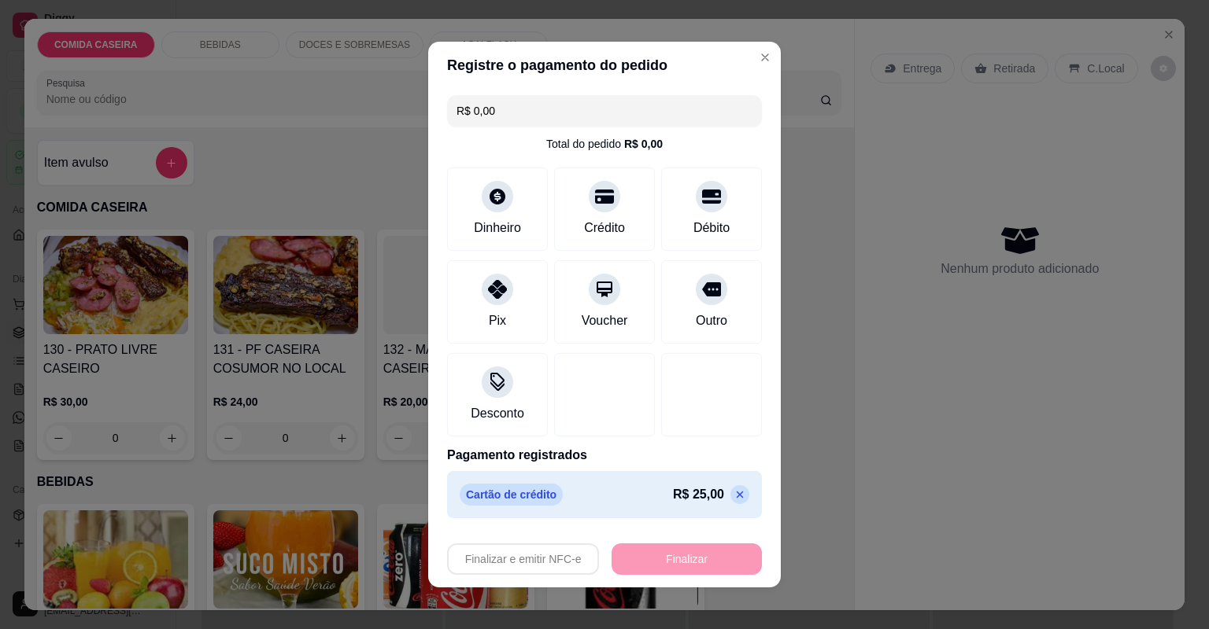
type input "-R$ 25,00"
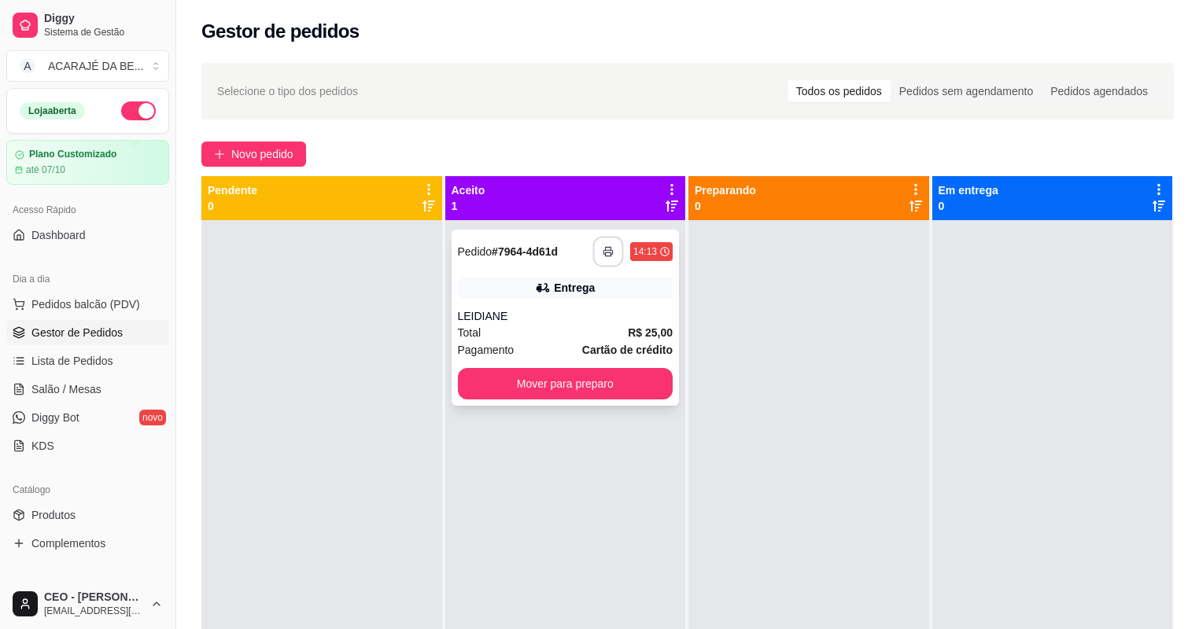
click at [604, 250] on icon "button" at bounding box center [608, 252] width 9 height 4
click at [592, 393] on button "Mover para preparo" at bounding box center [566, 383] width 216 height 31
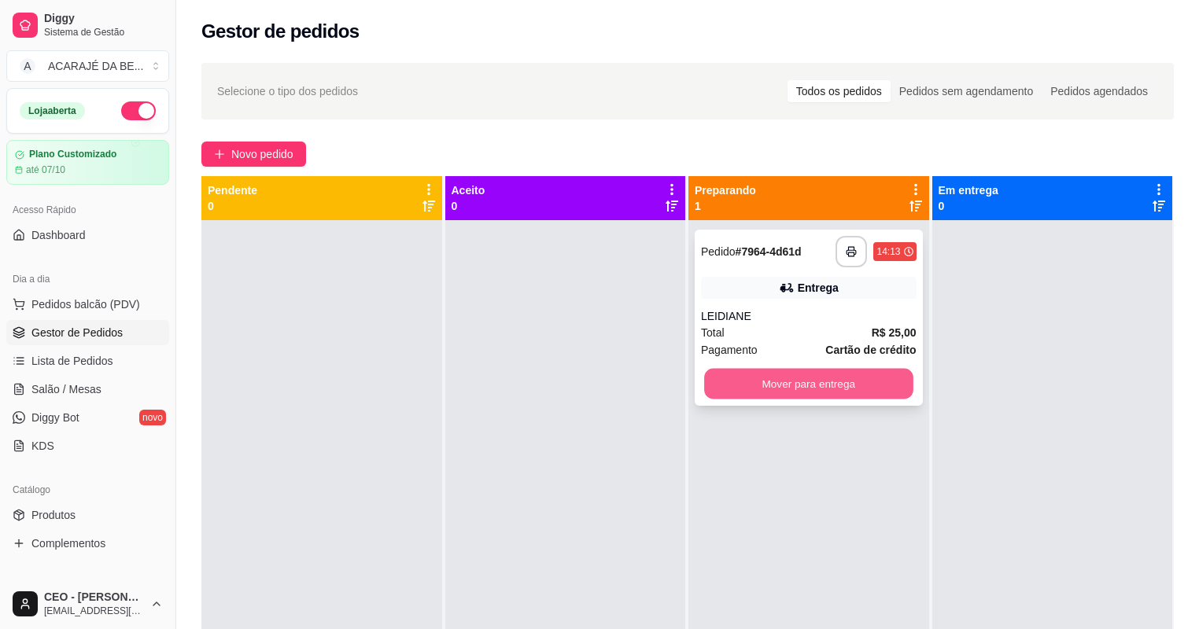
click at [755, 389] on button "Mover para entrega" at bounding box center [808, 384] width 209 height 31
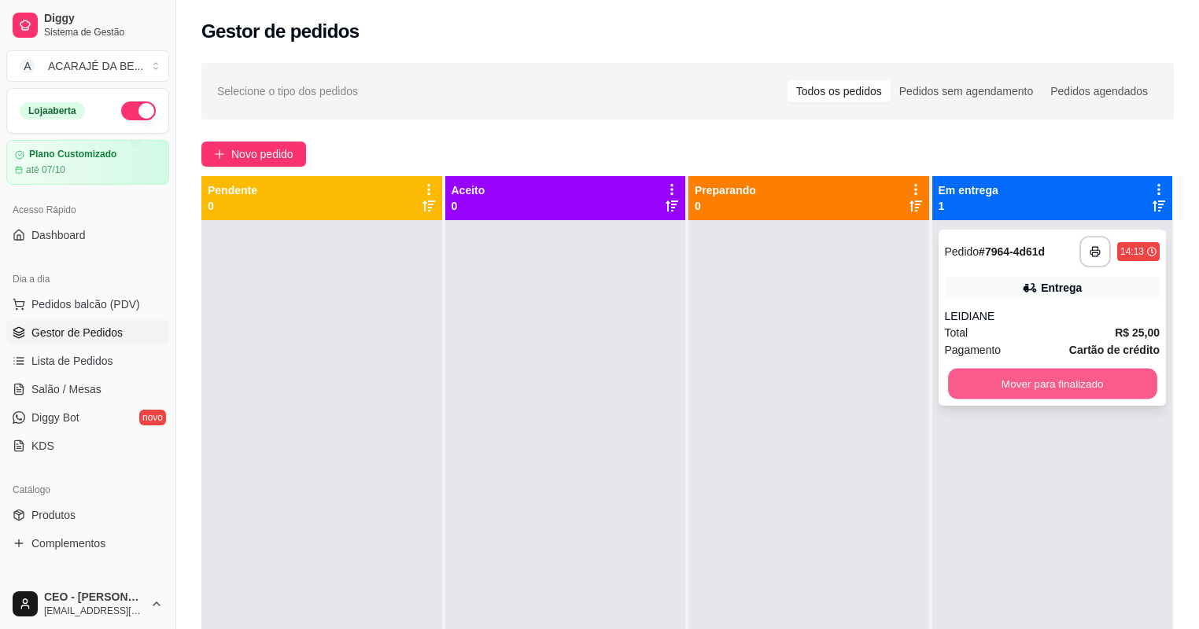
click at [1043, 386] on button "Mover para finalizado" at bounding box center [1052, 384] width 209 height 31
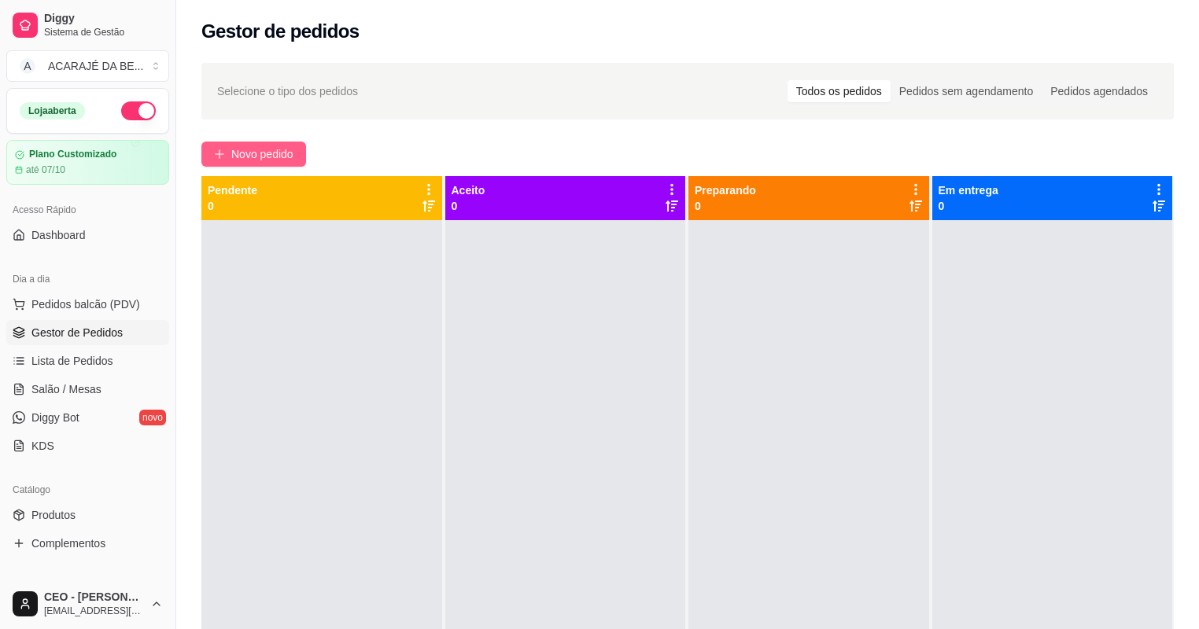
click at [269, 156] on span "Novo pedido" at bounding box center [262, 154] width 62 height 17
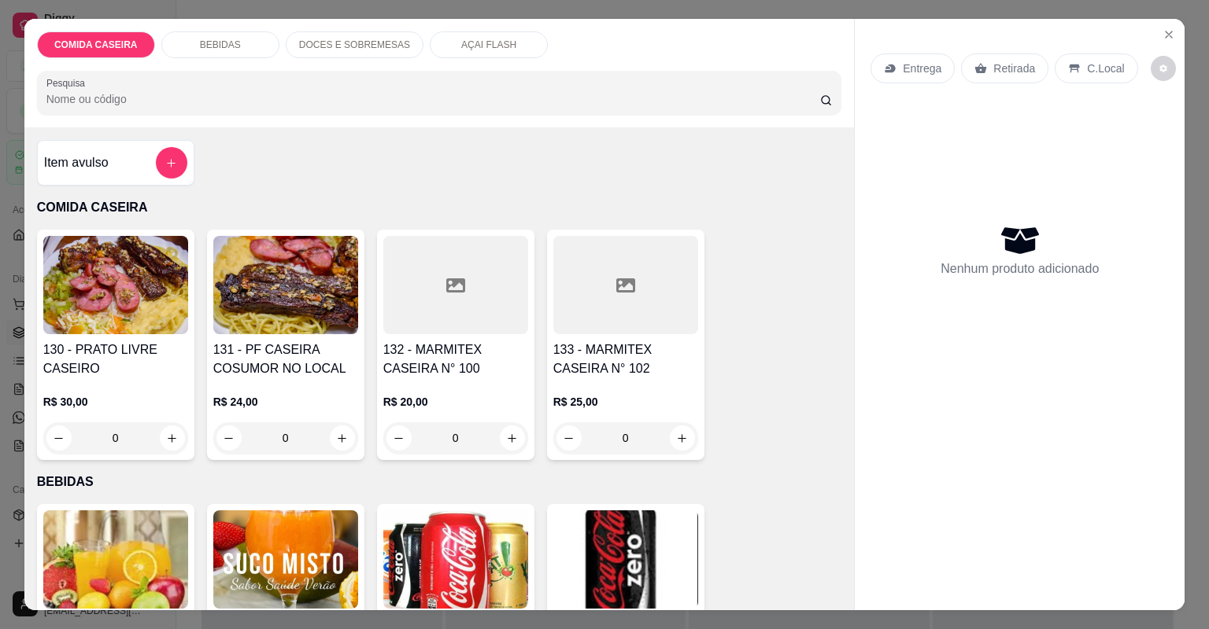
click at [101, 162] on h4 "Item avulso" at bounding box center [76, 162] width 65 height 19
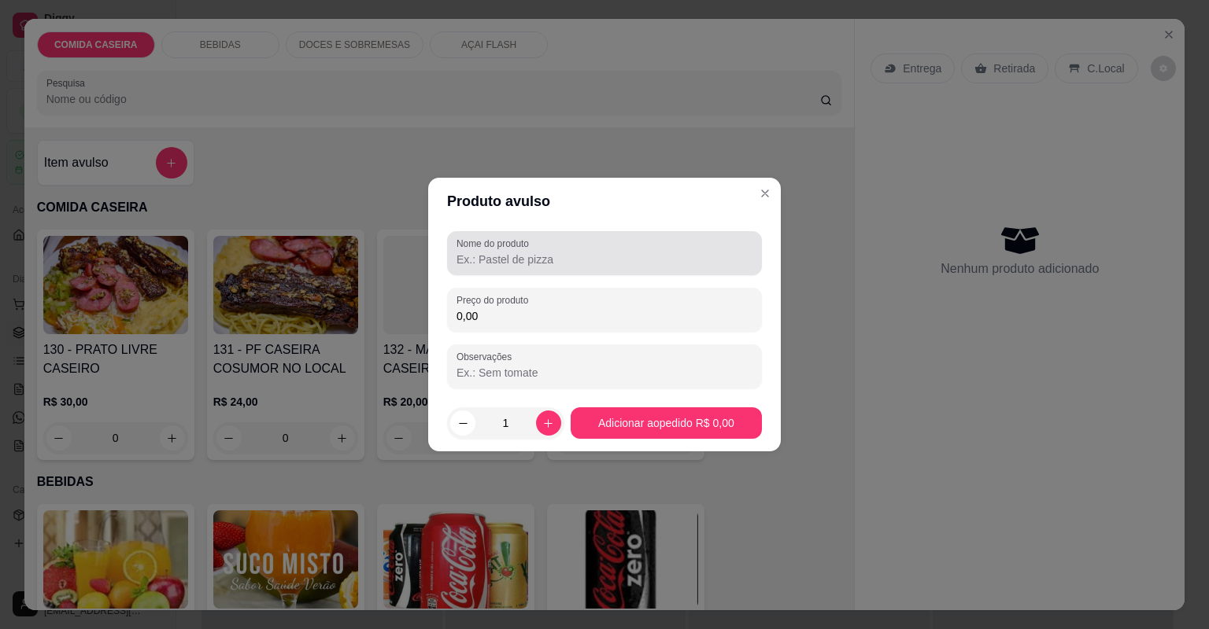
click at [570, 259] on input "Nome do produto" at bounding box center [604, 260] width 296 height 16
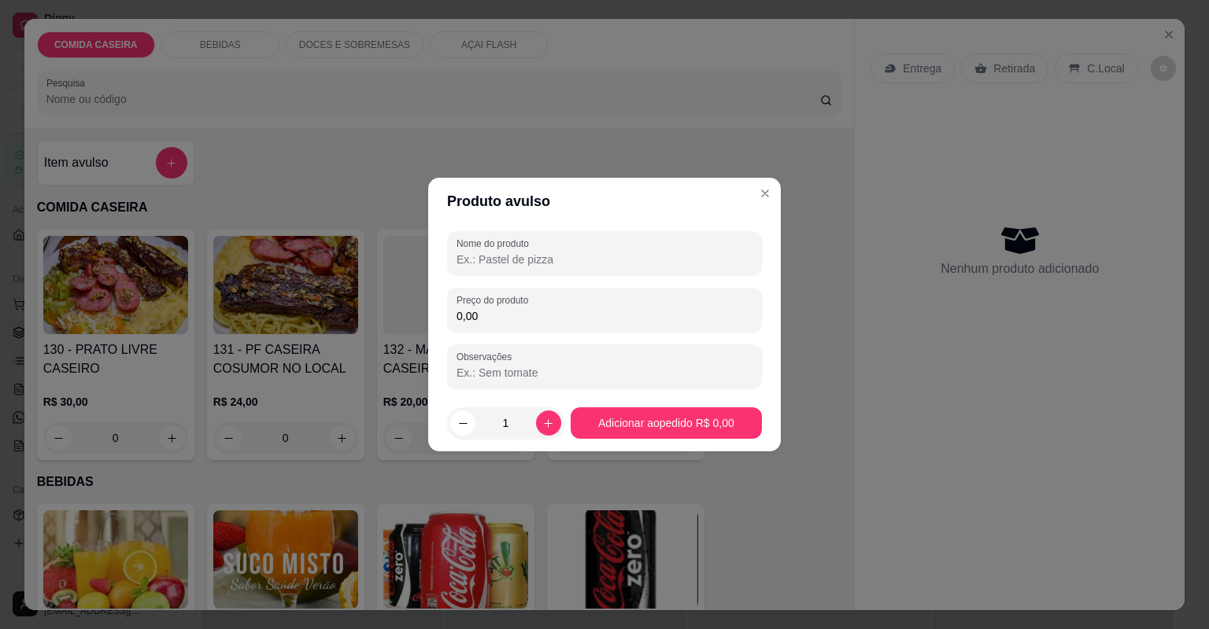
type input "L"
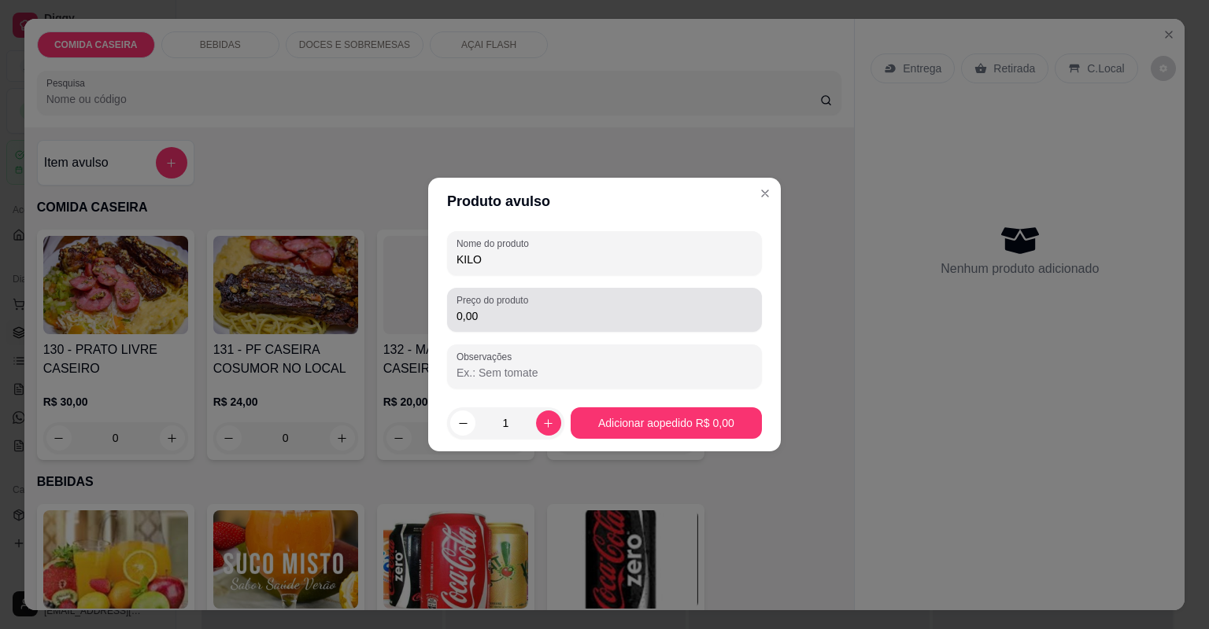
type input "KILO"
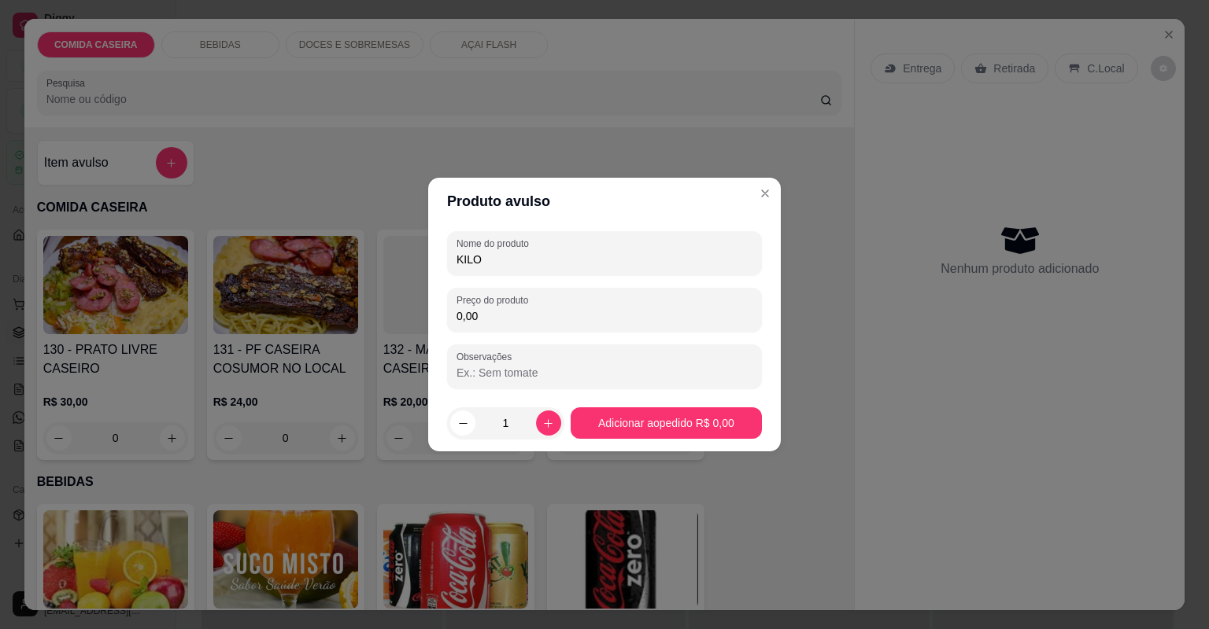
click at [551, 316] on input "0,00" at bounding box center [604, 316] width 296 height 16
type input "24,00"
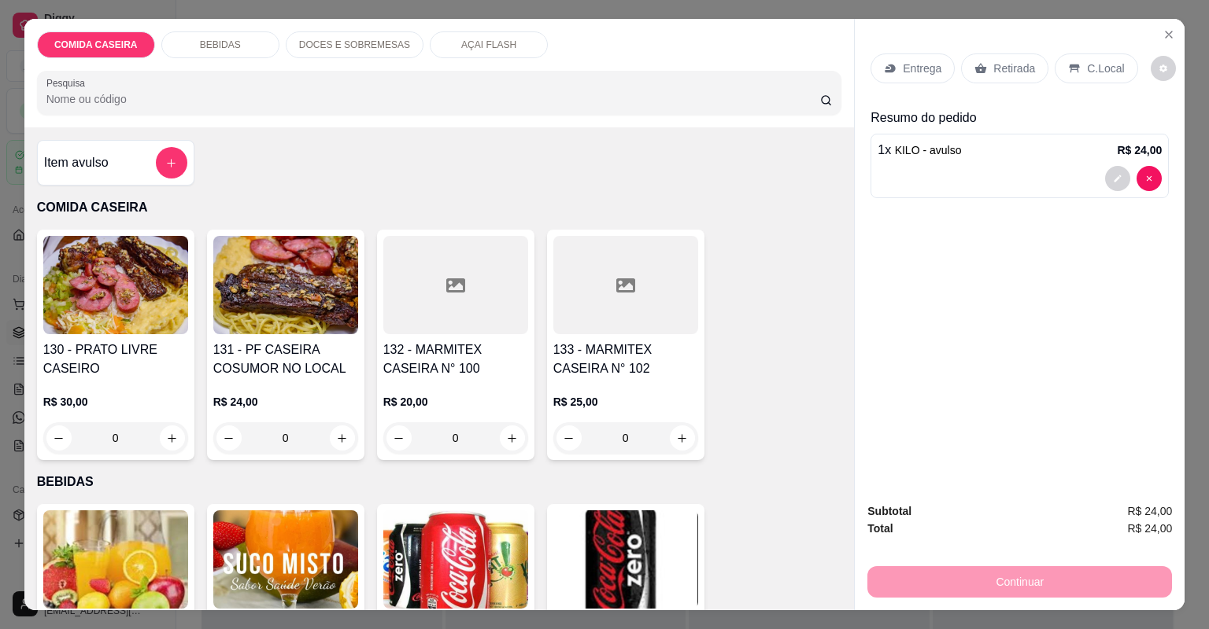
click at [999, 66] on p "Retirada" at bounding box center [1014, 69] width 42 height 16
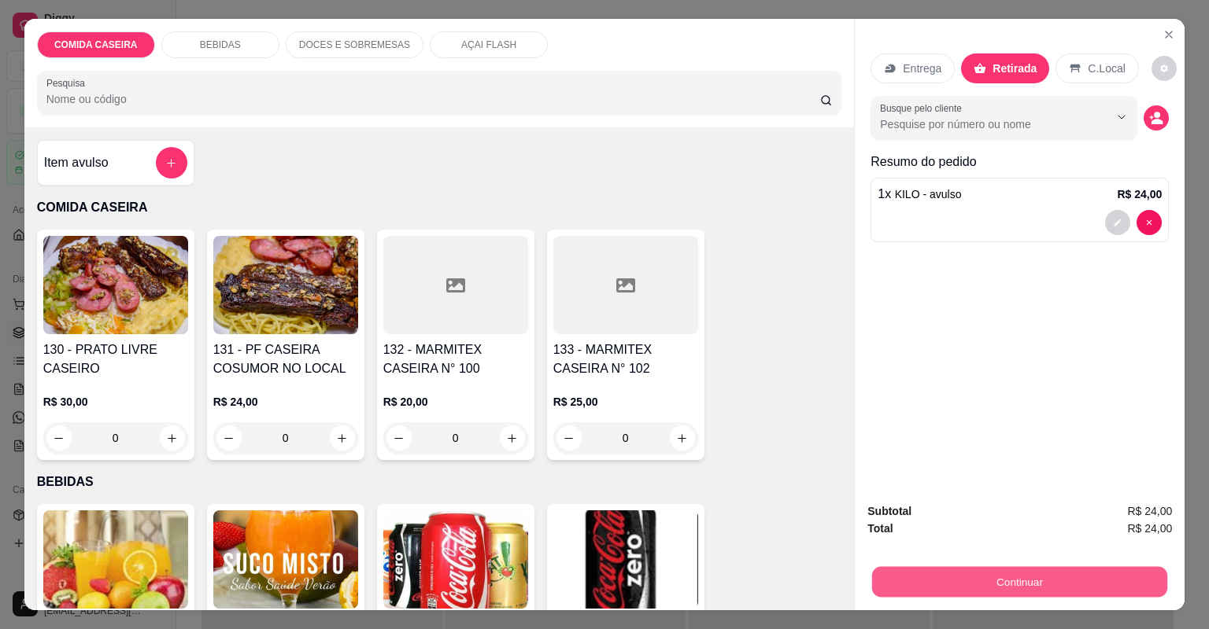
click at [1021, 576] on button "Continuar" at bounding box center [1019, 582] width 295 height 31
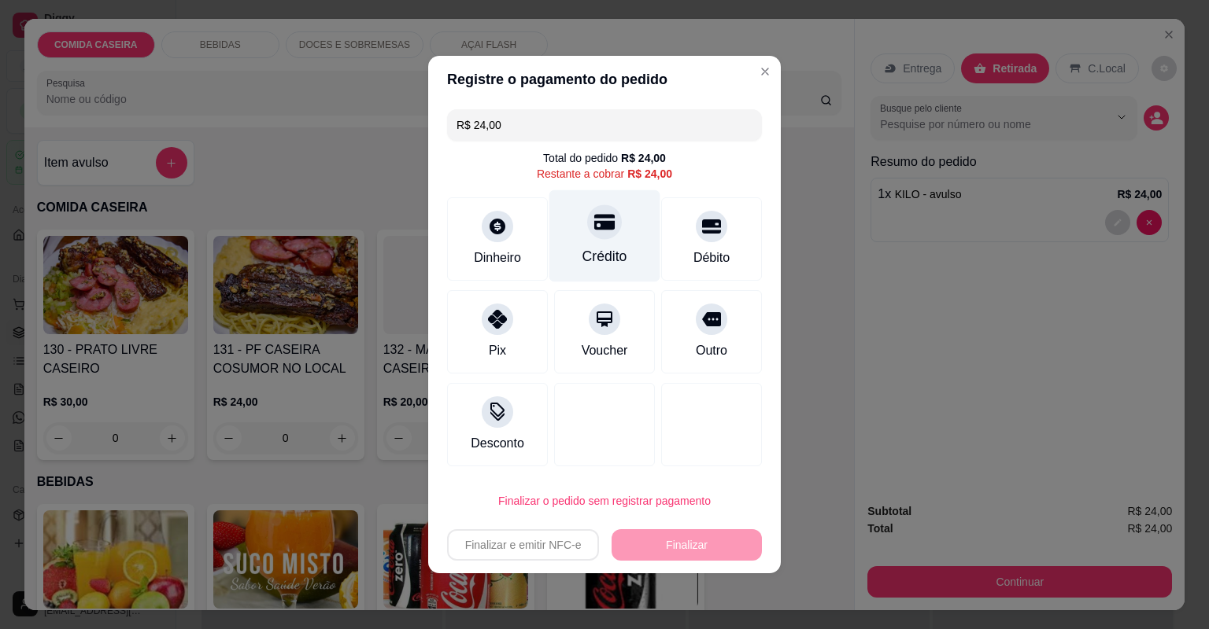
click at [603, 236] on div at bounding box center [604, 222] width 35 height 35
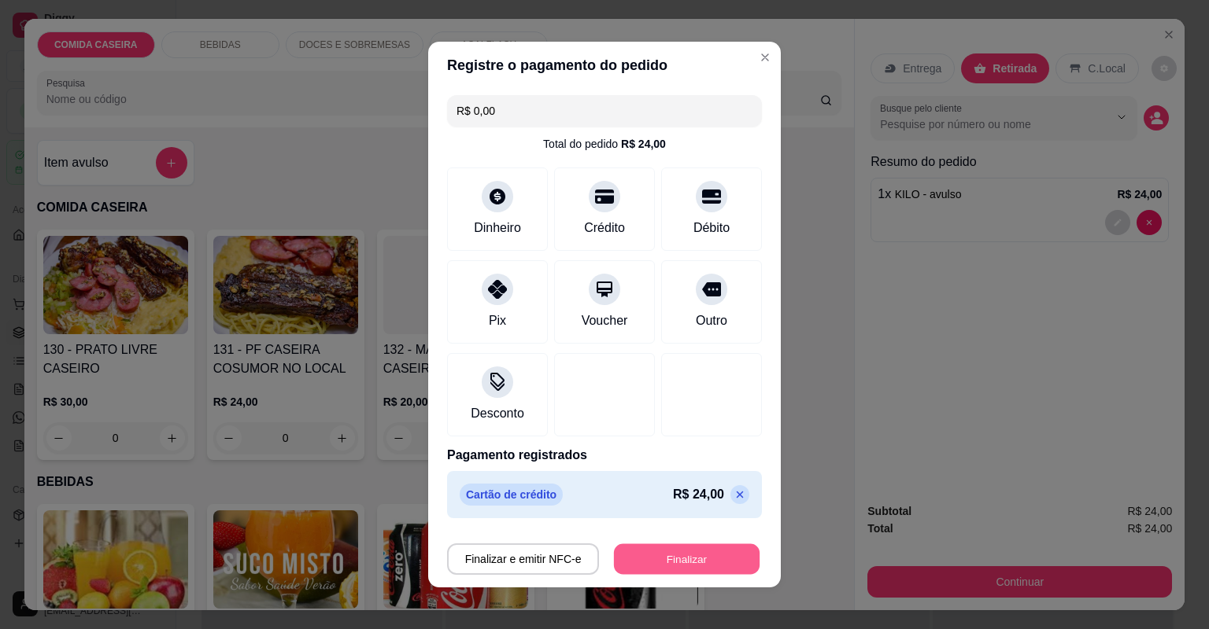
click at [698, 548] on button "Finalizar" at bounding box center [687, 559] width 146 height 31
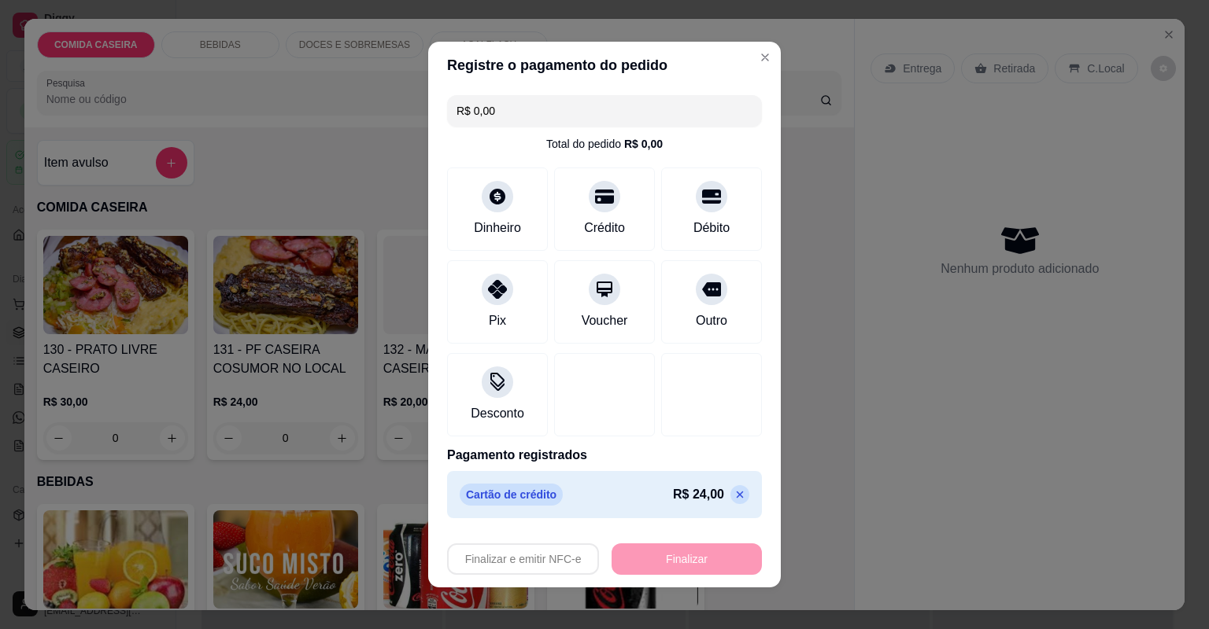
type input "-R$ 24,00"
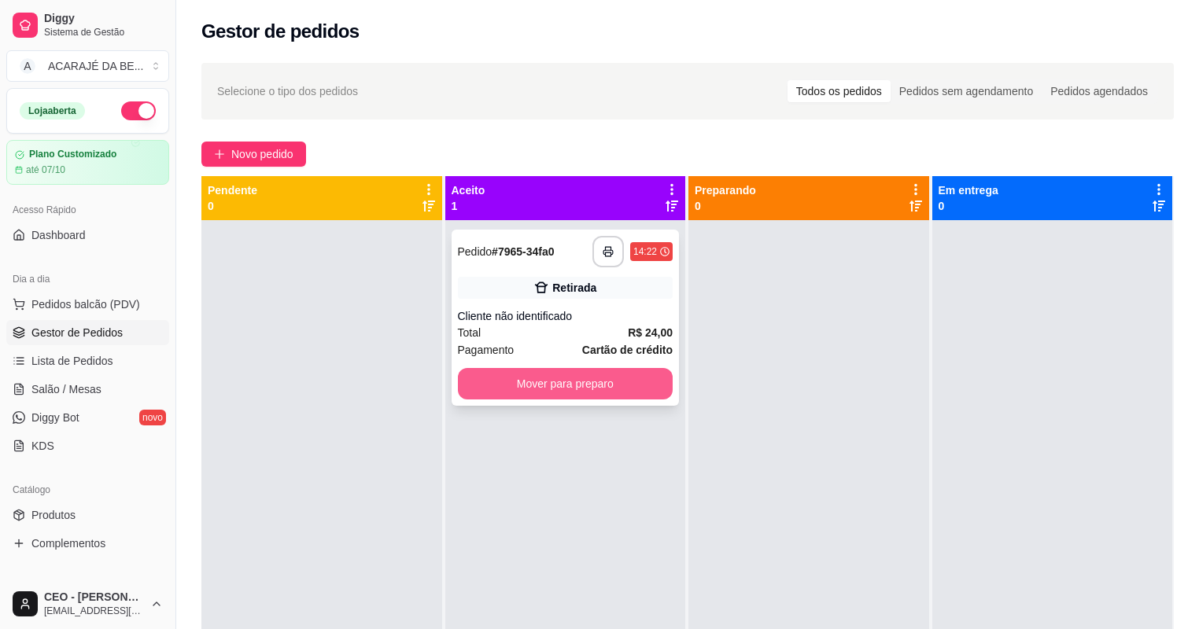
click at [609, 382] on button "Mover para preparo" at bounding box center [566, 383] width 216 height 31
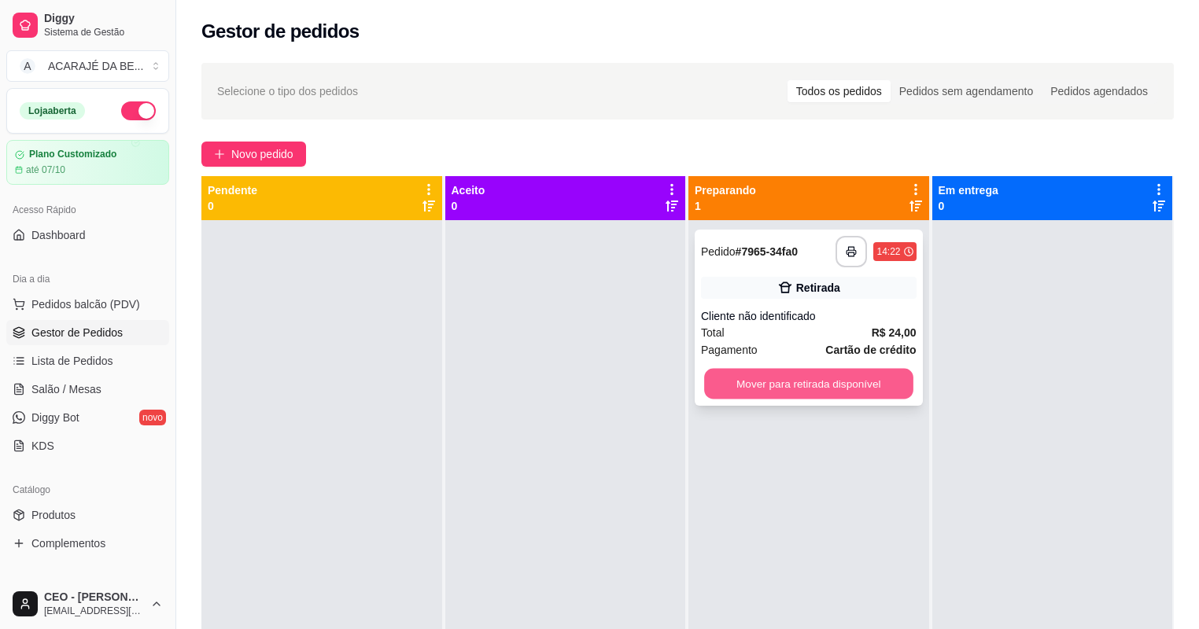
click at [707, 381] on button "Mover para retirada disponível" at bounding box center [808, 384] width 209 height 31
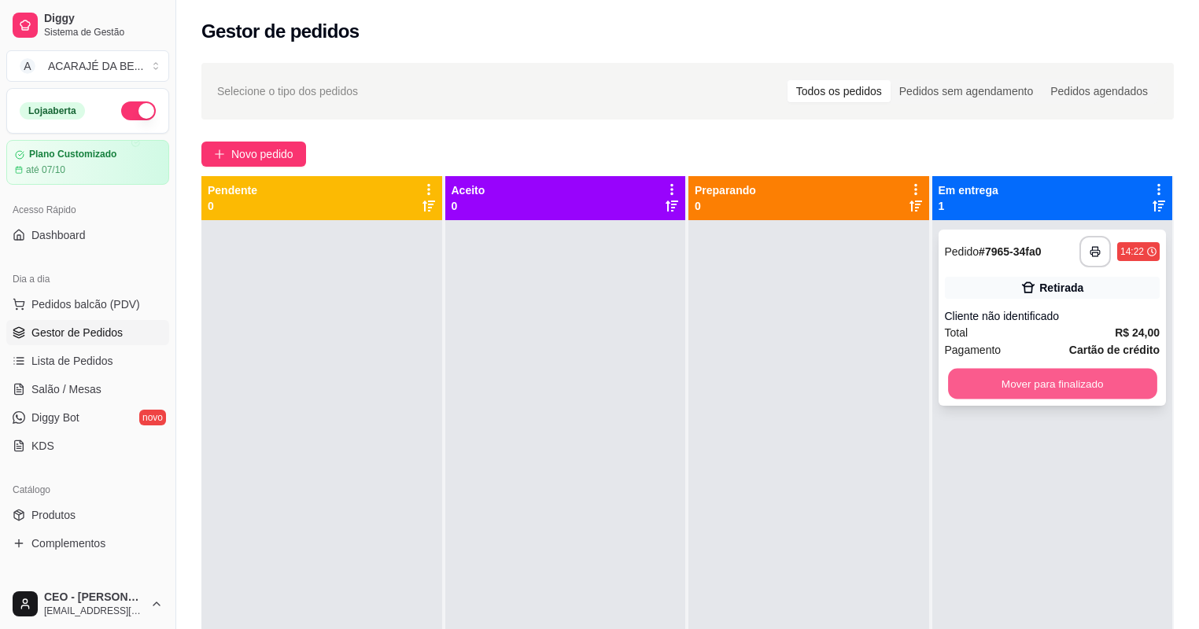
click at [957, 378] on button "Mover para finalizado" at bounding box center [1052, 384] width 209 height 31
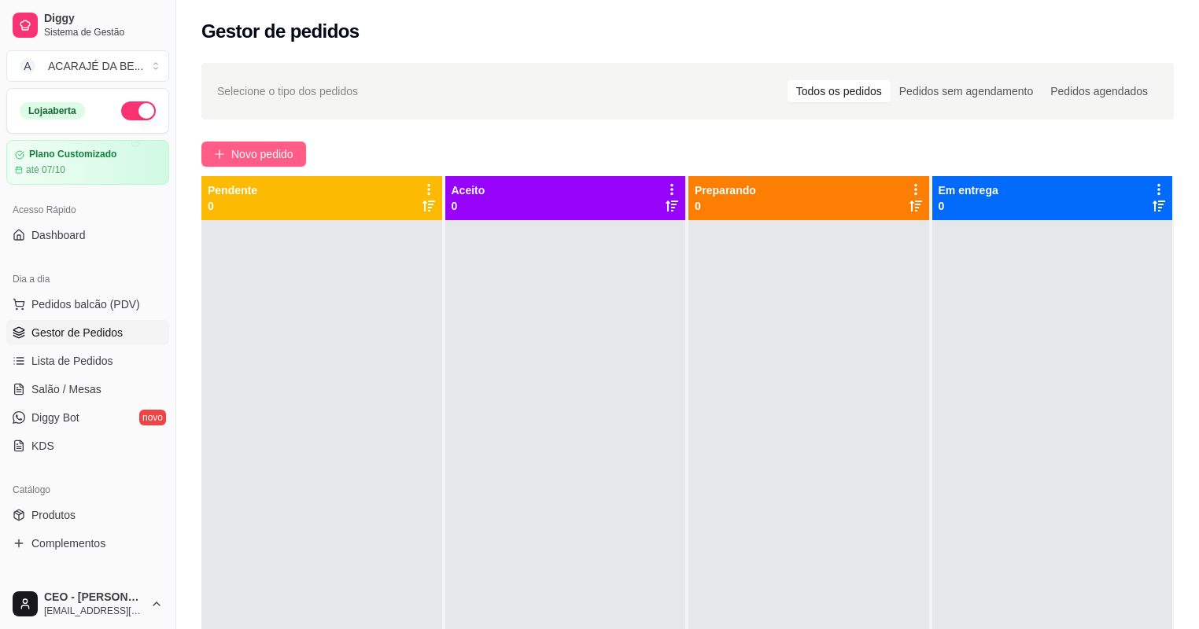
drag, startPoint x: 271, startPoint y: 131, endPoint x: 271, endPoint y: 146, distance: 15.0
click at [271, 131] on div "Selecione o tipo dos pedidos Todos os pedidos Pedidos sem agendamento Pedidos a…" at bounding box center [687, 439] width 1023 height 771
click at [271, 146] on span "Novo pedido" at bounding box center [262, 154] width 62 height 17
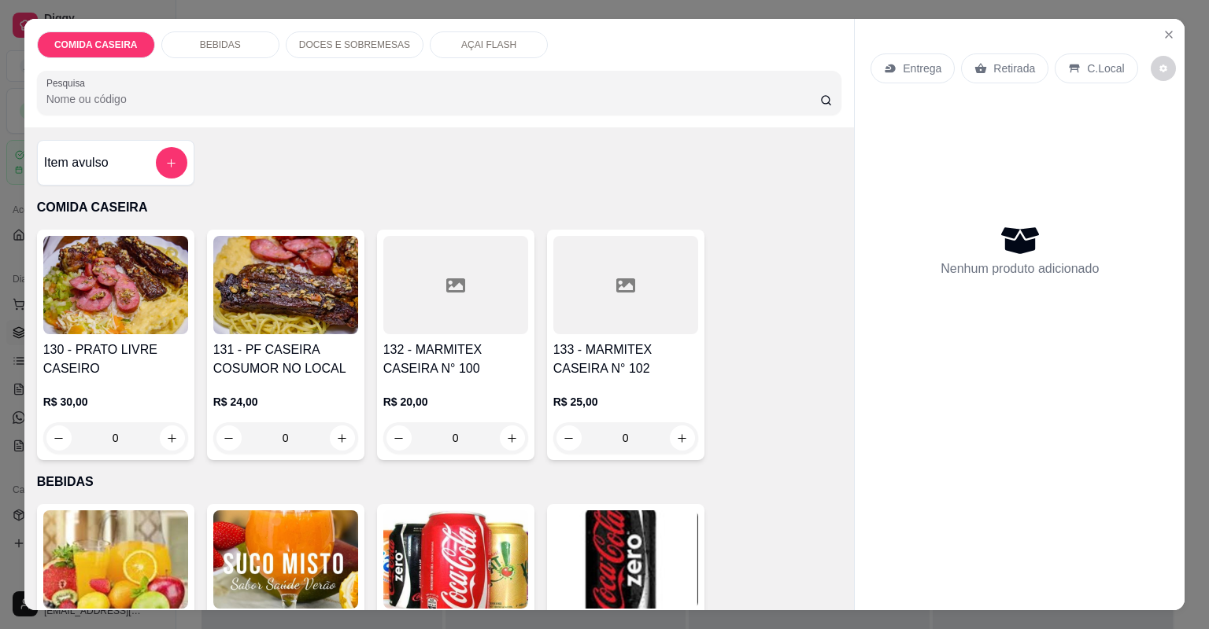
click at [595, 312] on div at bounding box center [625, 285] width 145 height 98
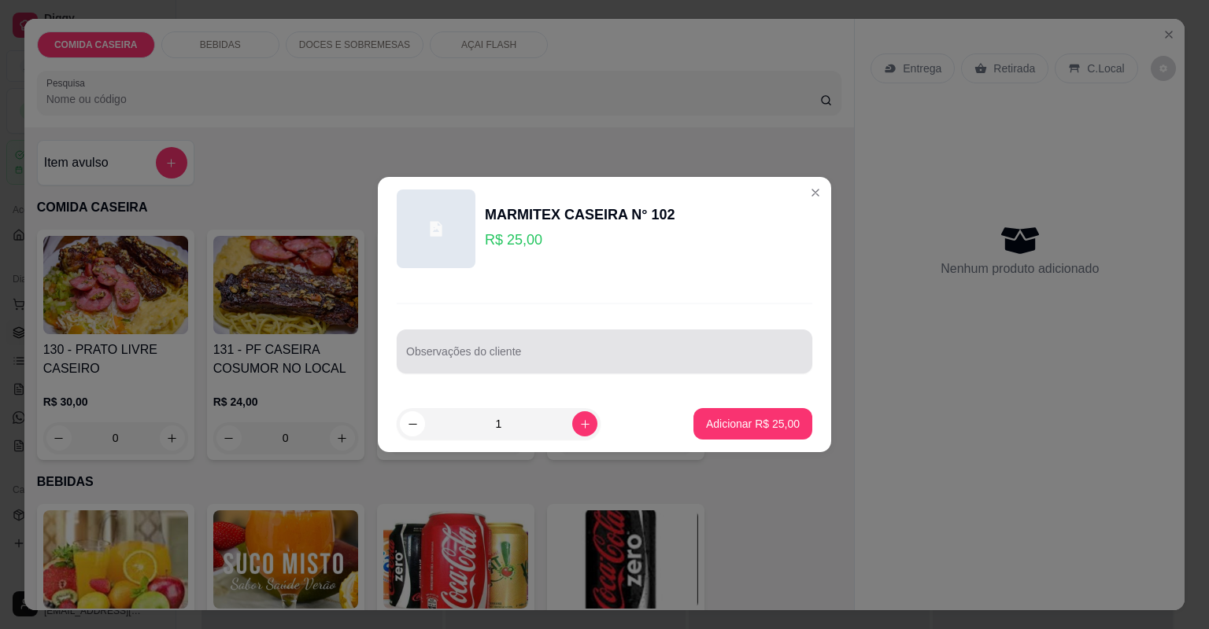
click at [567, 367] on div at bounding box center [604, 351] width 397 height 31
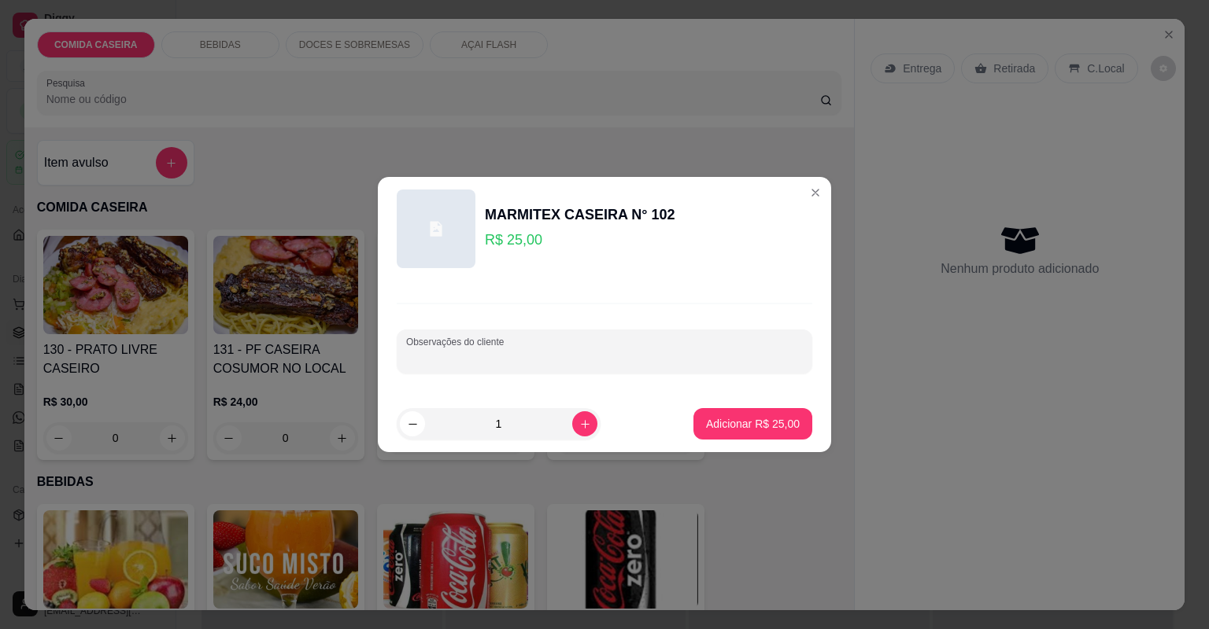
paste input "Arroz Feijão de Caldo Macarrão Farofa Purê Muqueca Filé Batata doce"
type input "Arroz Feijão de Caldo Macarrão Farofa Purê Muqueca Filé Batata doce"
click at [741, 426] on p "Adicionar R$ 25,00" at bounding box center [752, 423] width 91 height 15
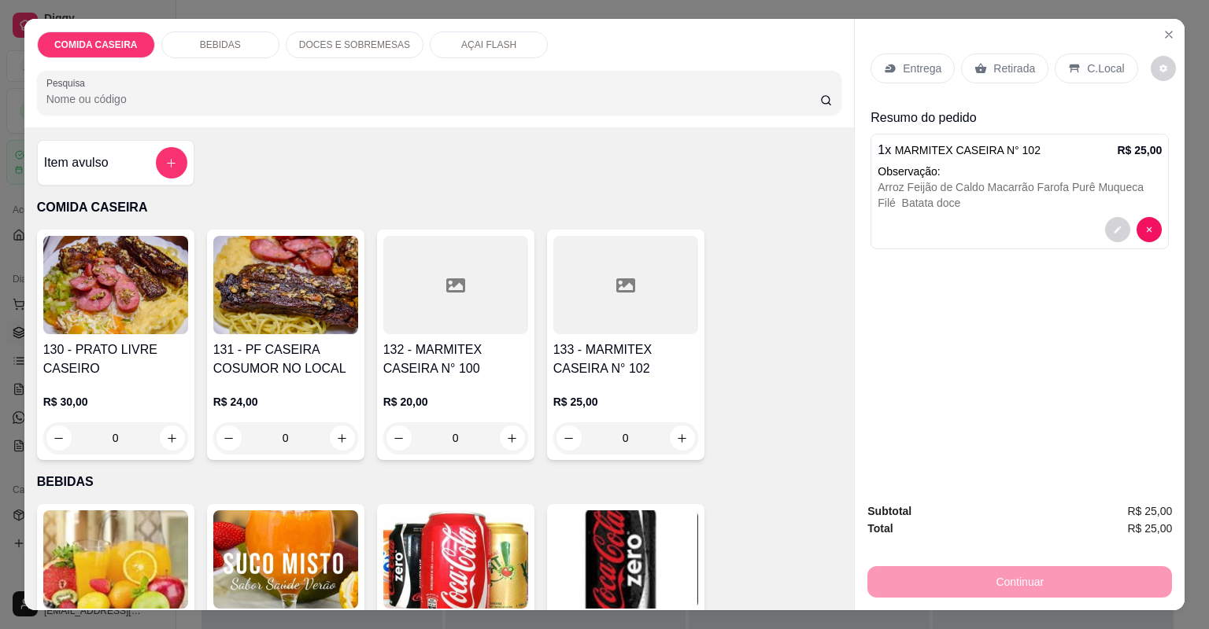
click at [934, 68] on p "Entrega" at bounding box center [922, 69] width 39 height 16
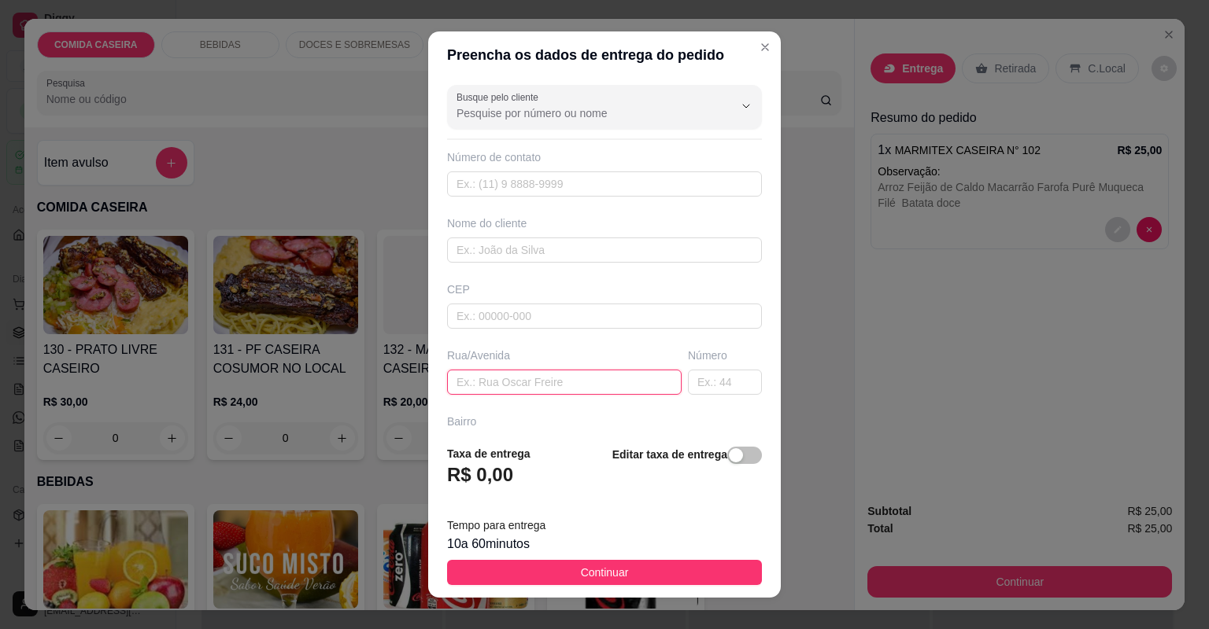
click at [596, 384] on input "text" at bounding box center [564, 382] width 234 height 25
paste input "Ria cônego Barreto Bairro São Raimundo"
type input "Ria cônego Barreto Bairro São Raimundo"
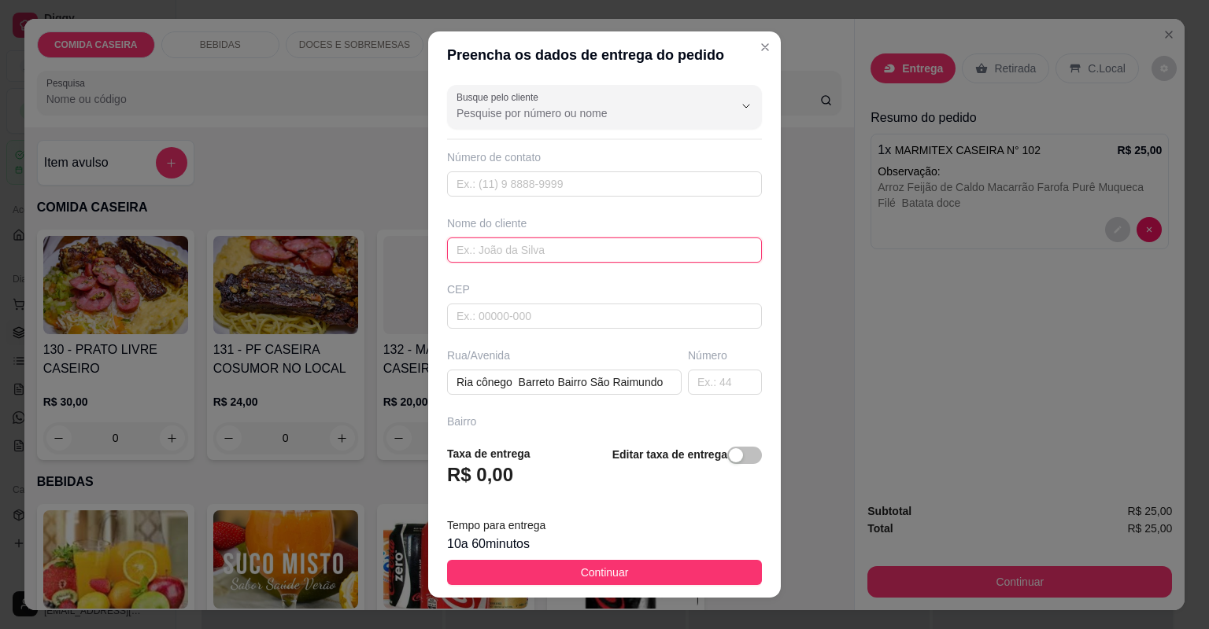
click at [544, 254] on input "text" at bounding box center [604, 250] width 315 height 25
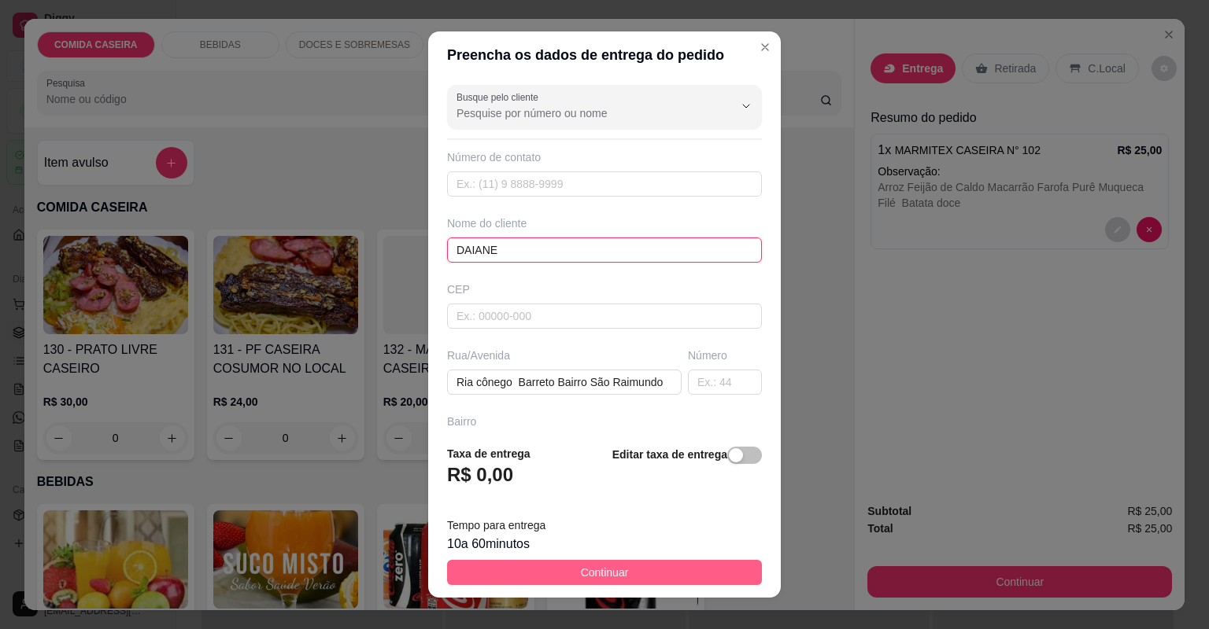
type input "DAIANE"
click at [585, 579] on span "Continuar" at bounding box center [605, 572] width 48 height 17
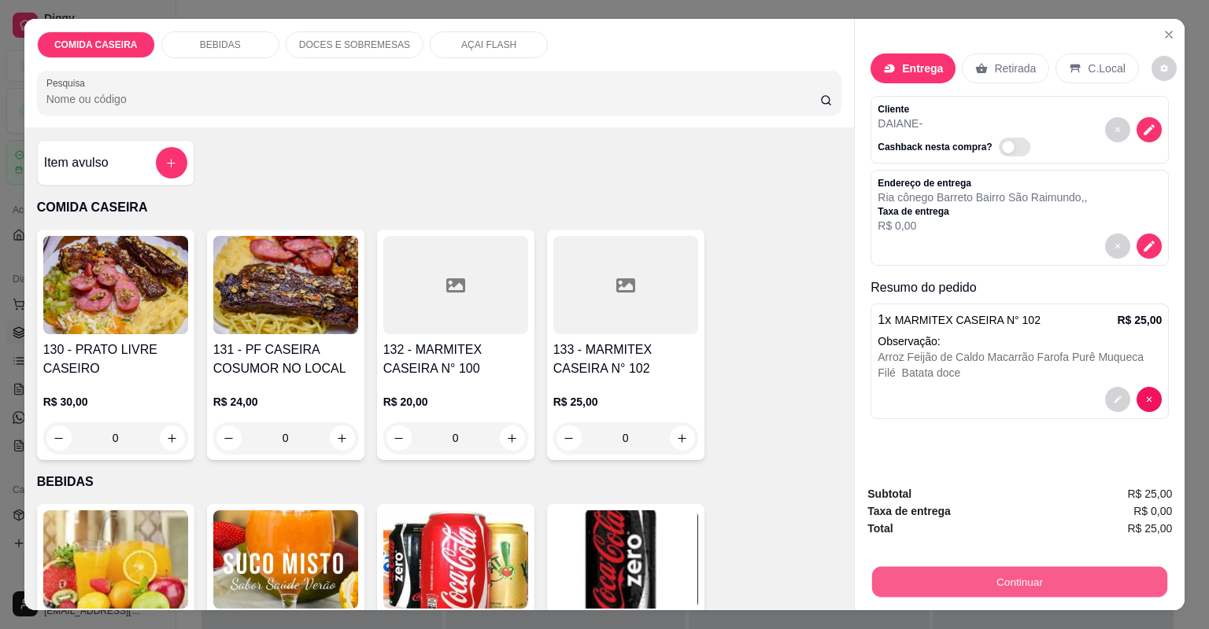
click at [879, 585] on button "Continuar" at bounding box center [1019, 582] width 295 height 31
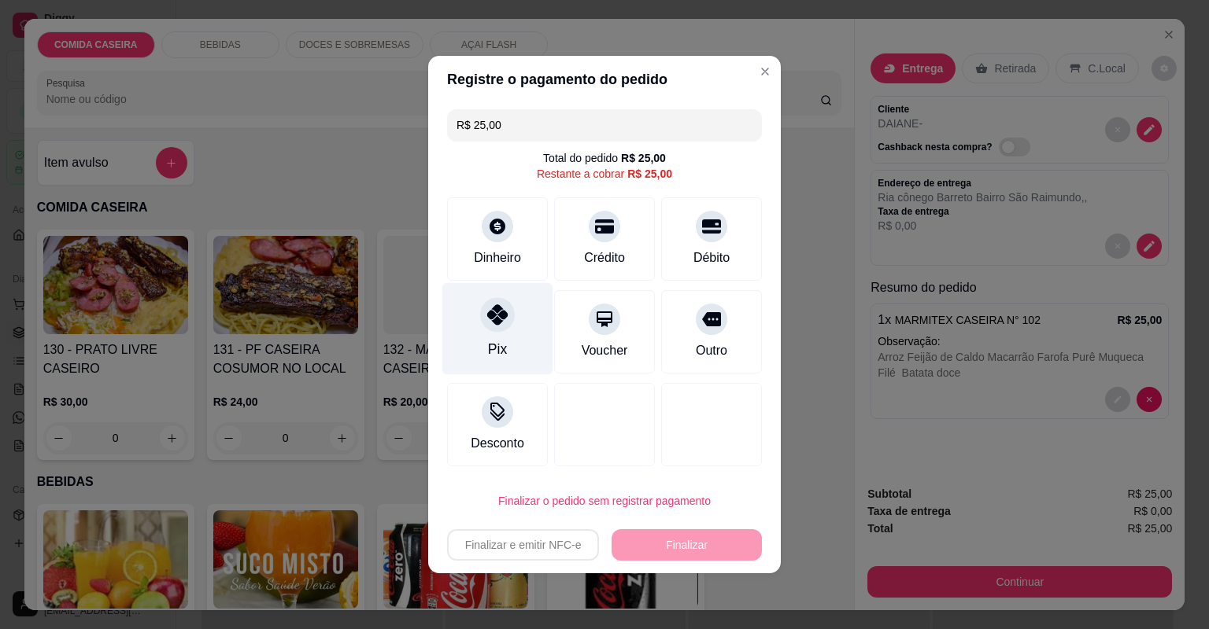
click at [504, 315] on icon at bounding box center [497, 315] width 20 height 20
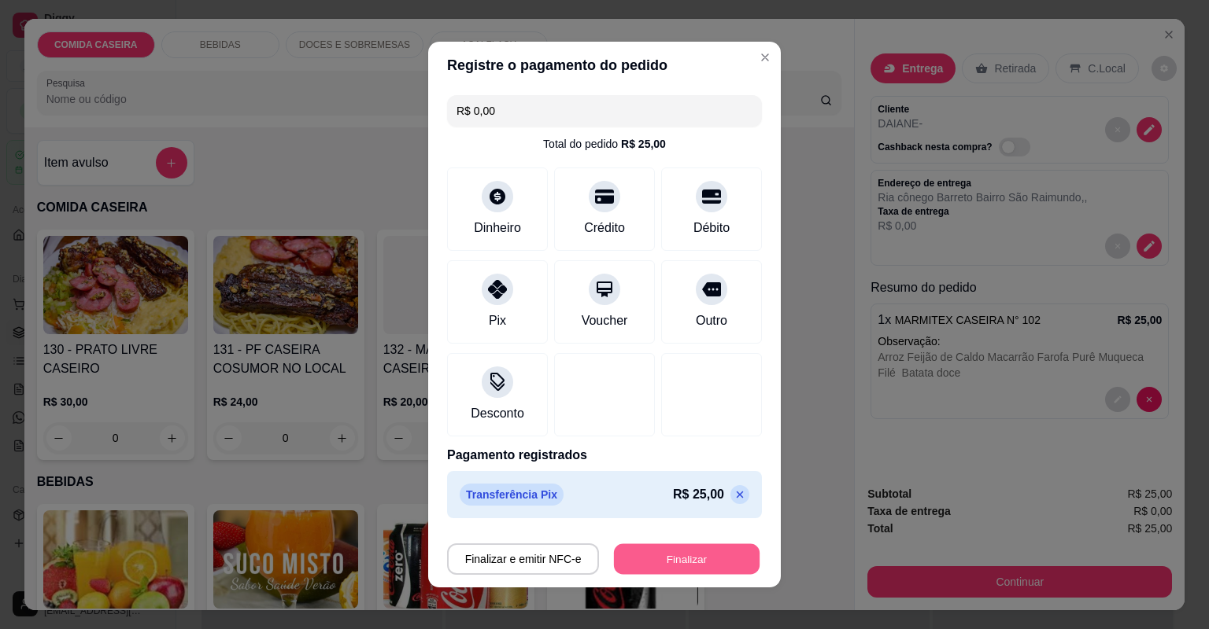
click at [720, 563] on button "Finalizar" at bounding box center [687, 559] width 146 height 31
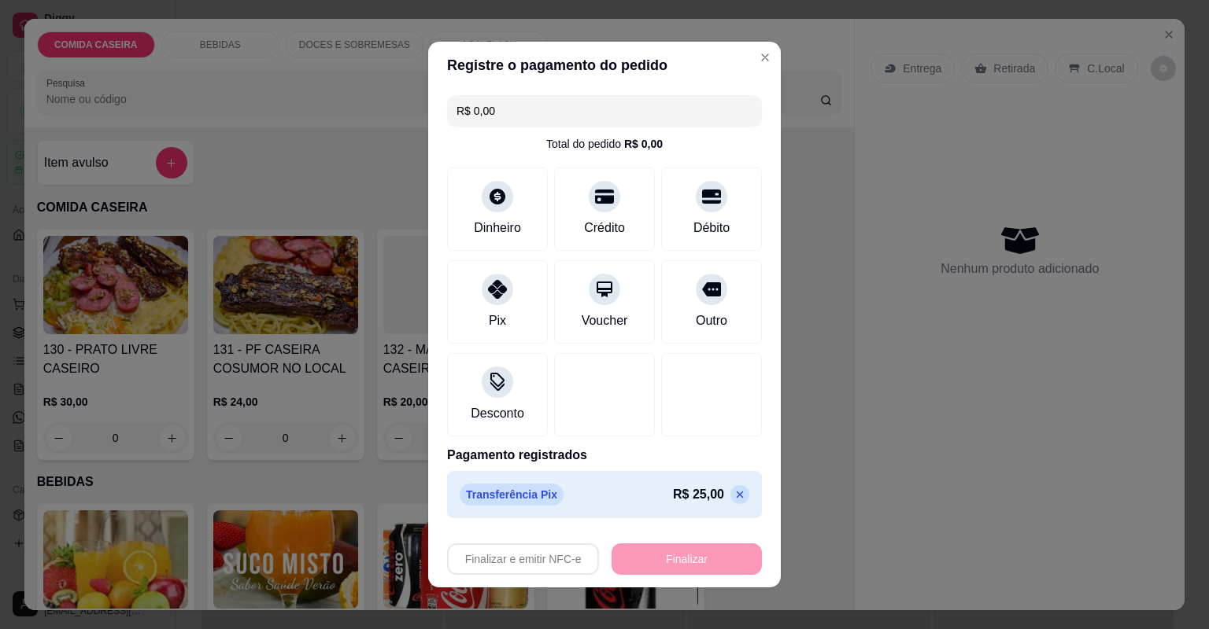
type input "-R$ 25,00"
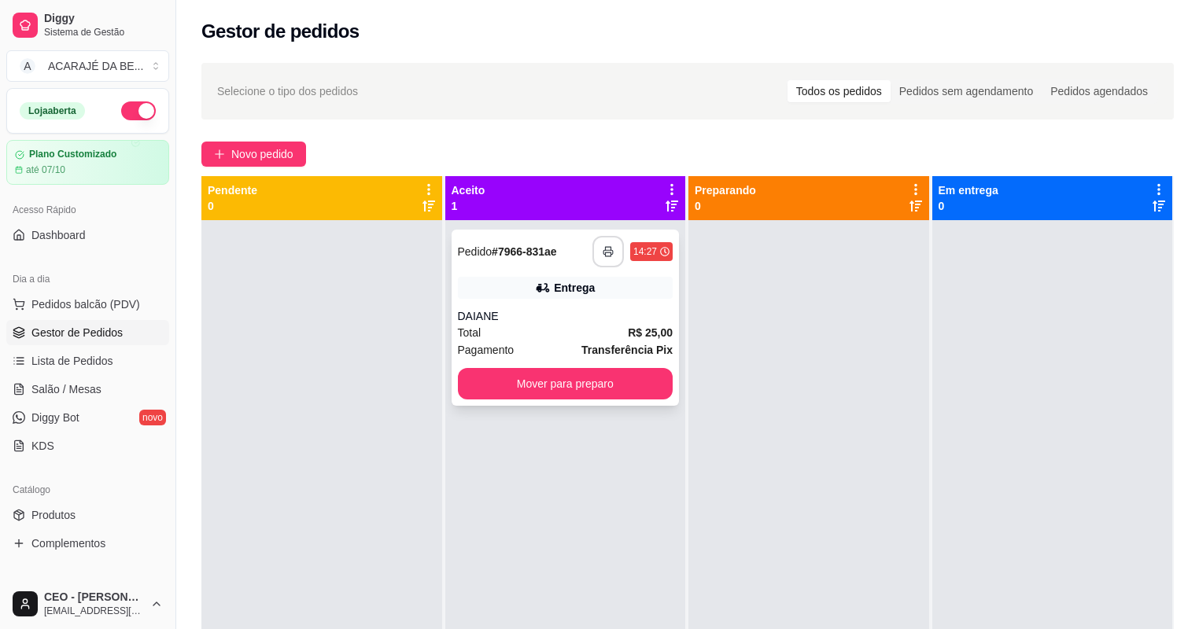
click at [603, 244] on button "button" at bounding box center [607, 251] width 31 height 31
click at [609, 393] on button "Mover para preparo" at bounding box center [565, 384] width 209 height 31
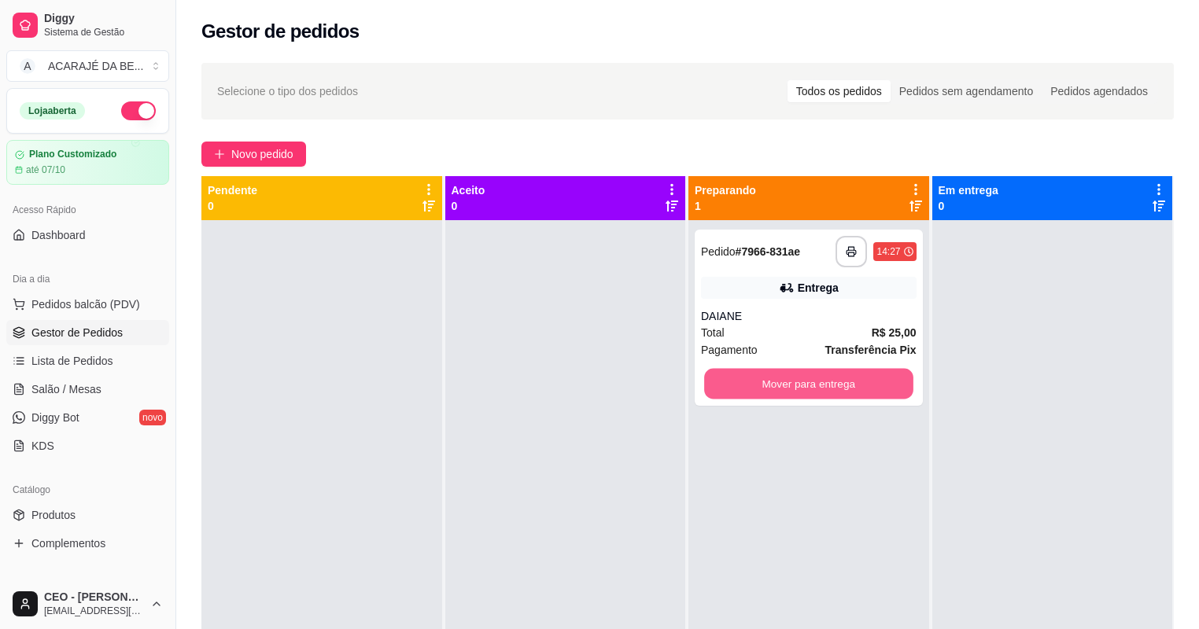
click at [744, 376] on button "Mover para entrega" at bounding box center [808, 384] width 209 height 31
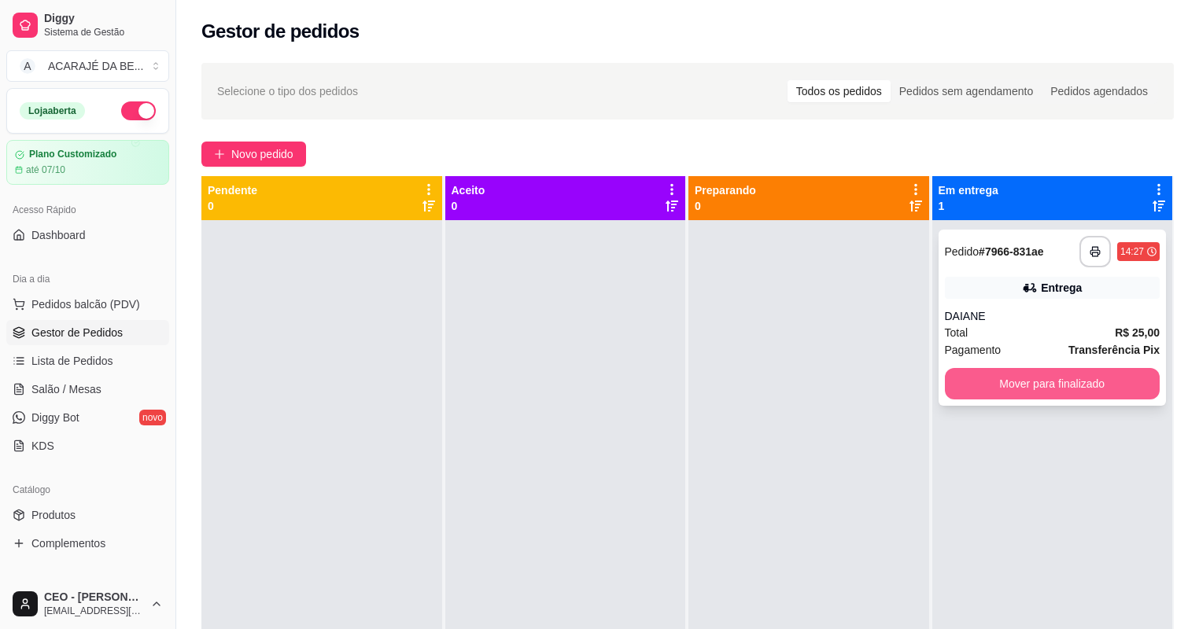
click at [976, 386] on button "Mover para finalizado" at bounding box center [1053, 383] width 216 height 31
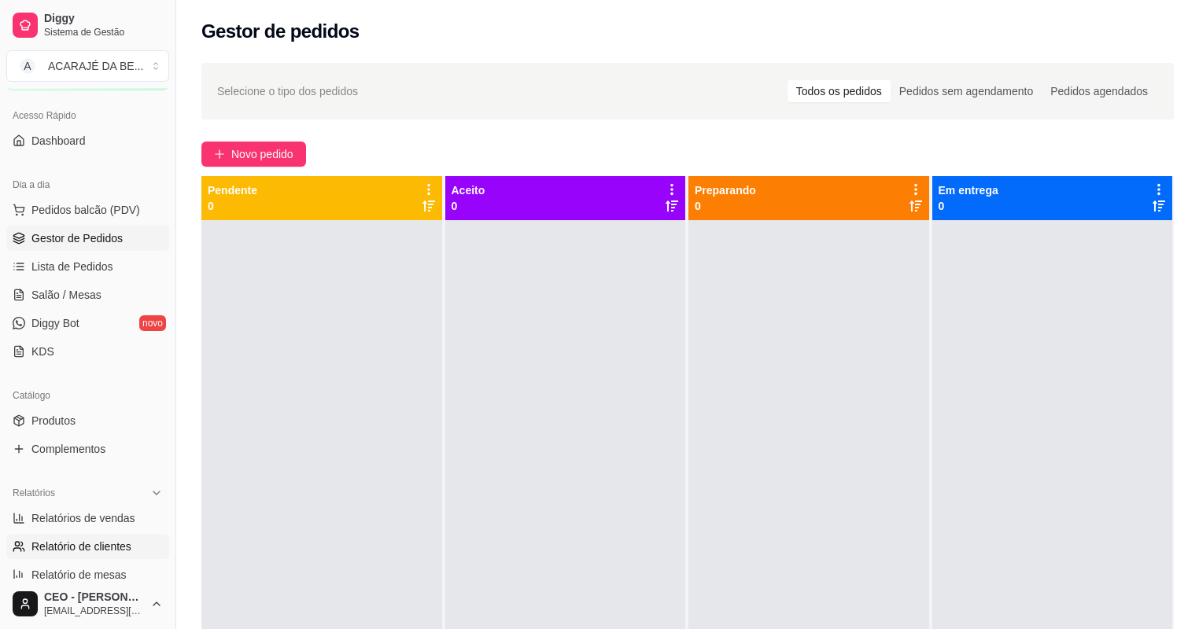
scroll to position [315, 0]
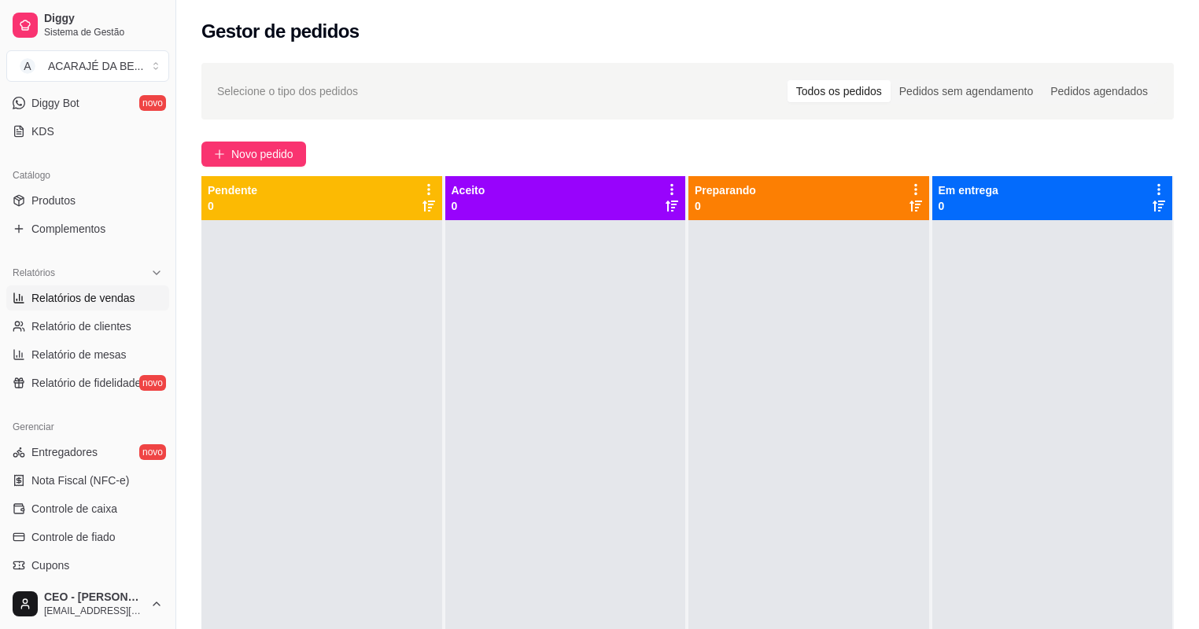
click at [103, 294] on span "Relatórios de vendas" at bounding box center [83, 298] width 104 height 16
select select "ALL"
select select "0"
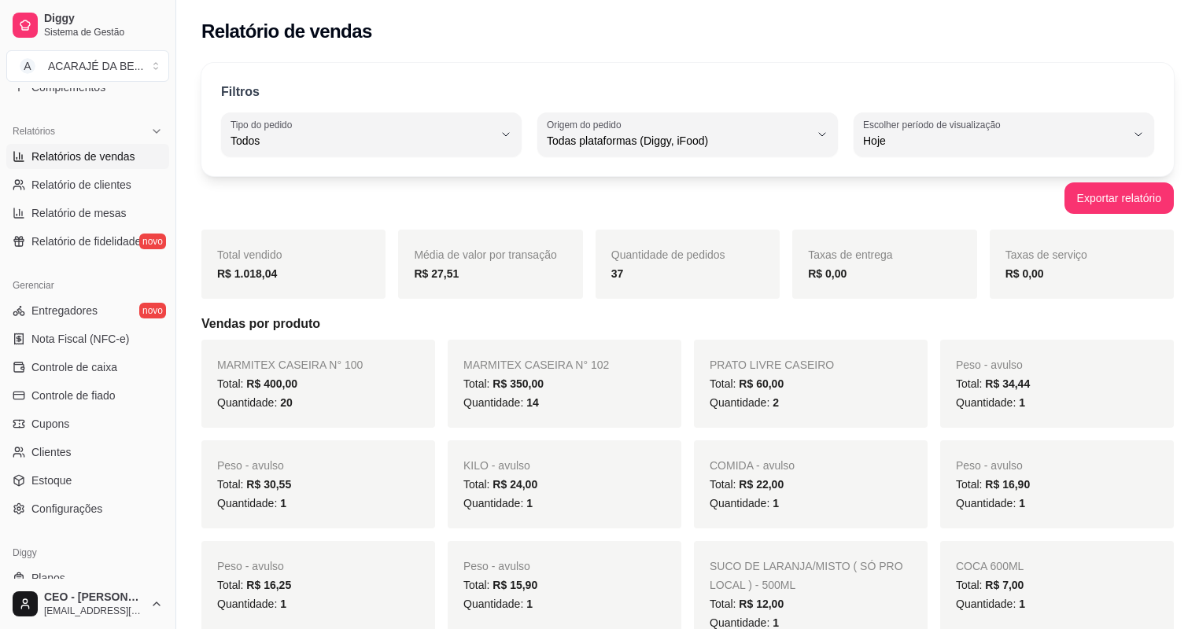
scroll to position [502, 0]
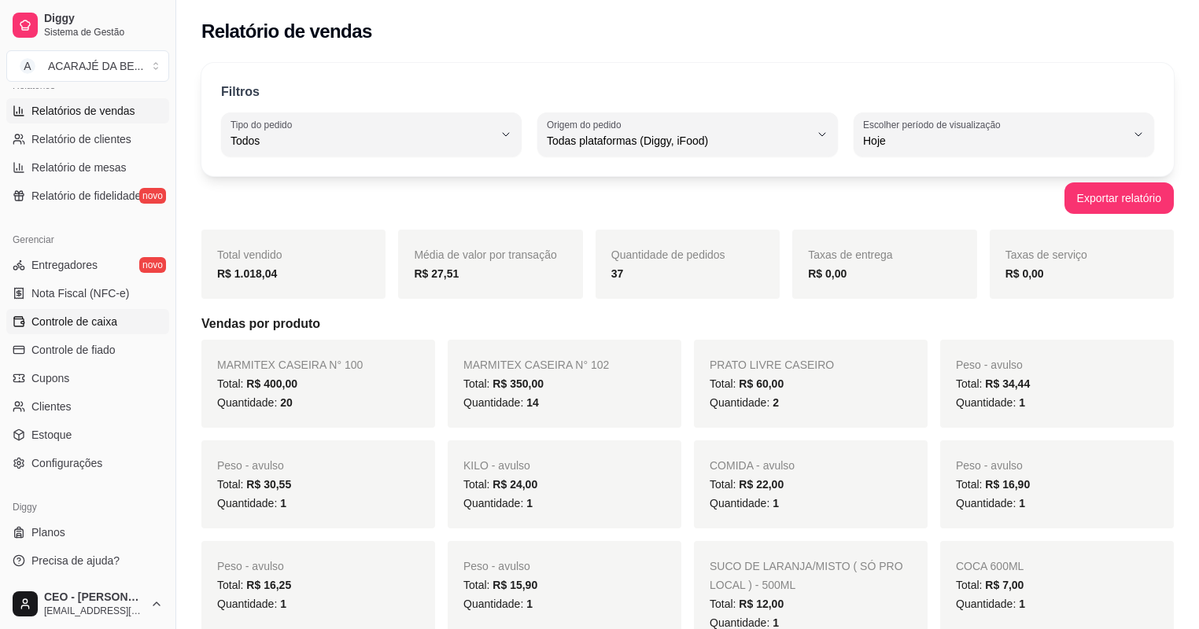
click at [102, 316] on span "Controle de caixa" at bounding box center [74, 322] width 86 height 16
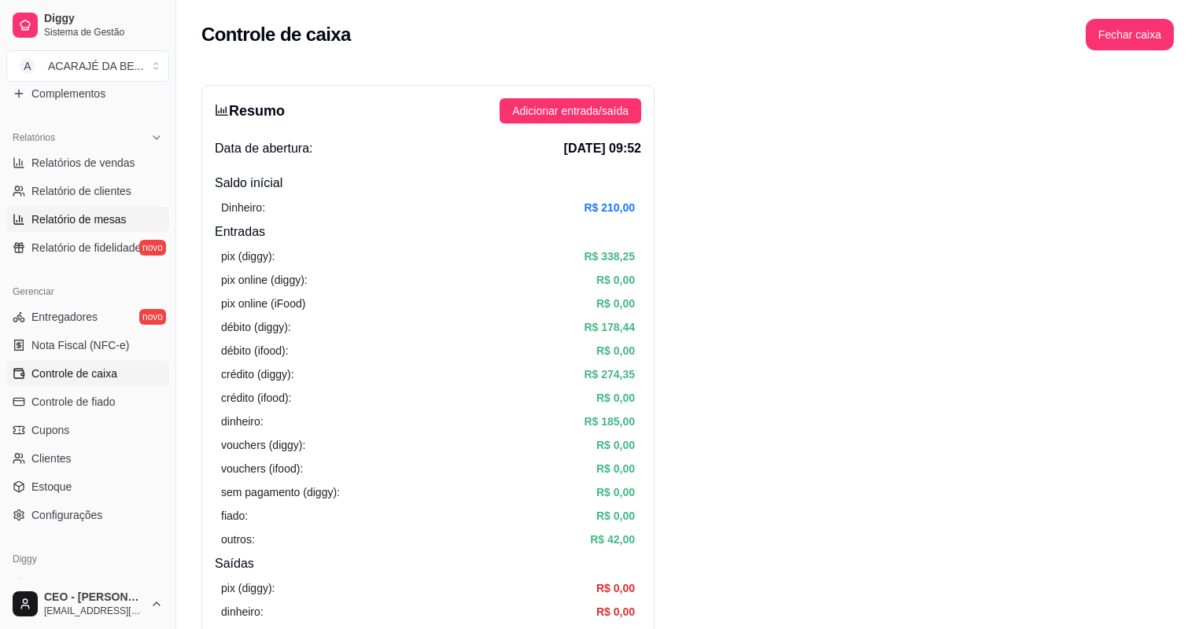
scroll to position [313, 0]
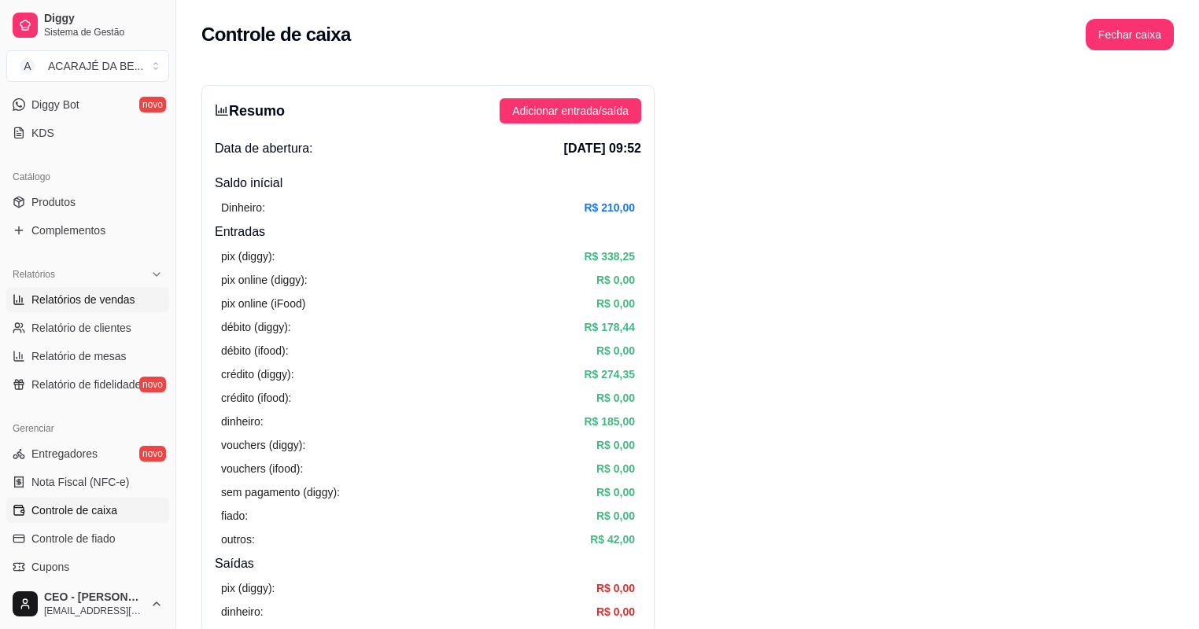
click at [81, 305] on span "Relatórios de vendas" at bounding box center [83, 300] width 104 height 16
select select "ALL"
select select "0"
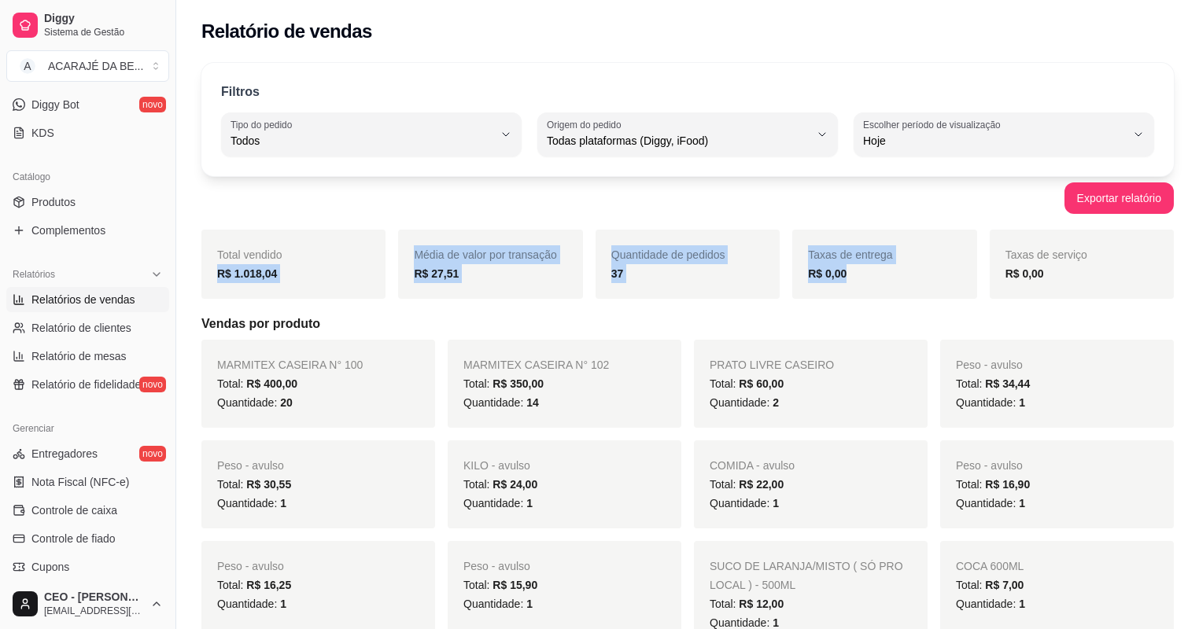
drag, startPoint x: 201, startPoint y: 278, endPoint x: 927, endPoint y: 280, distance: 726.3
copy div "R$ 1.018,04 Média de valor por transação R$ 27,51 Quantidade de pedidos 37 Taxa…"
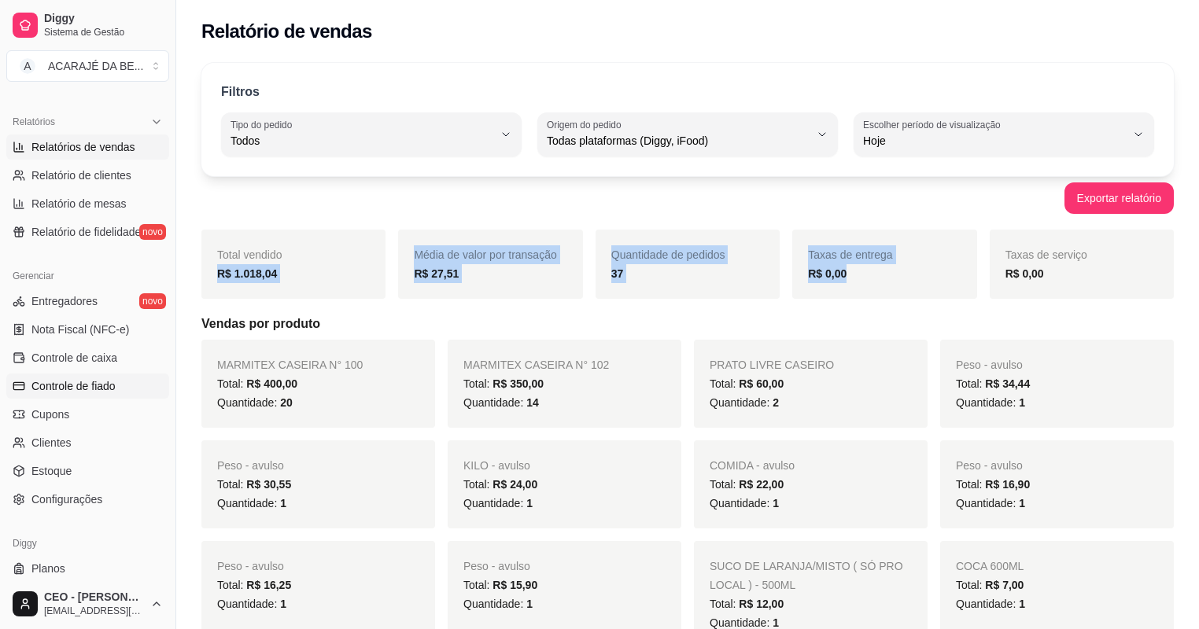
scroll to position [502, 0]
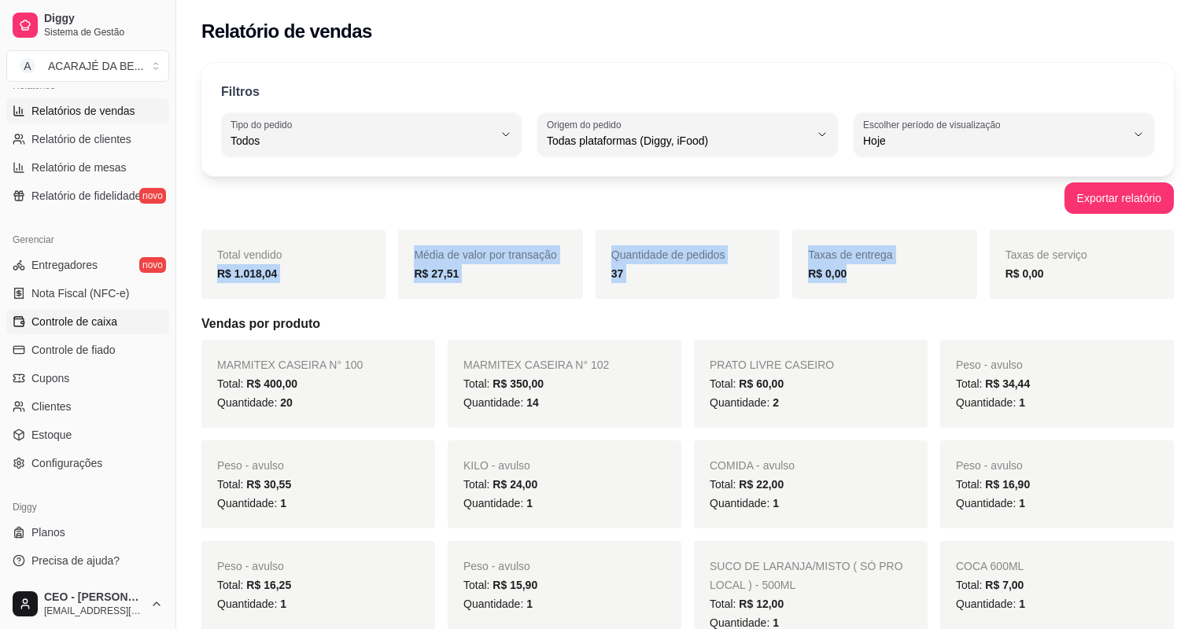
click at [90, 324] on span "Controle de caixa" at bounding box center [74, 322] width 86 height 16
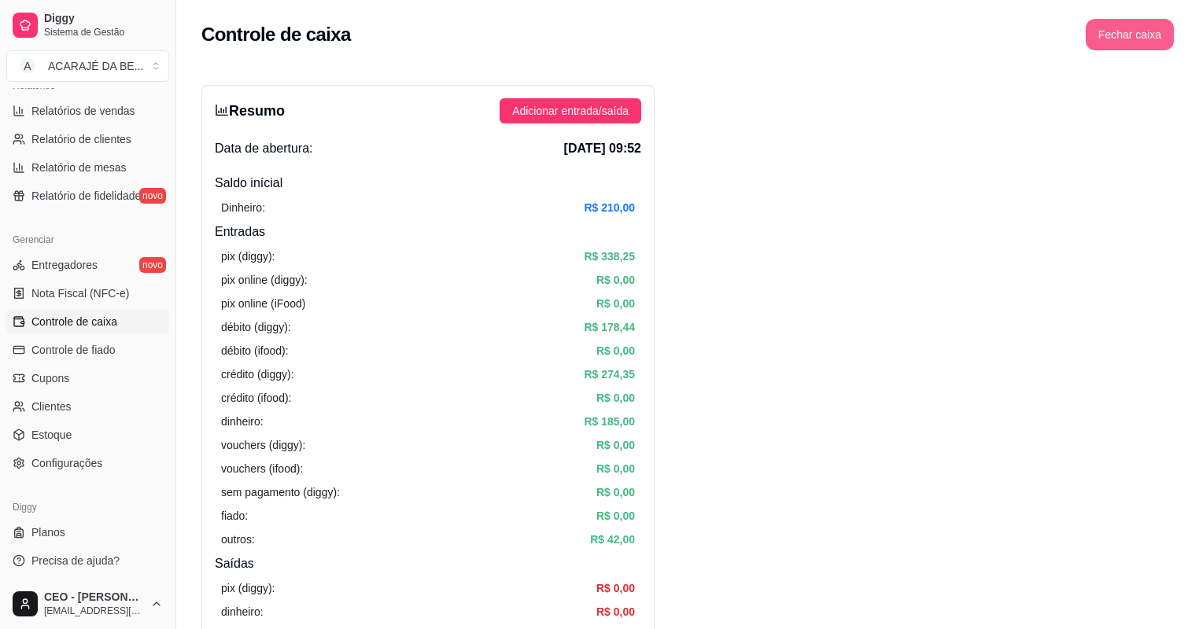
click at [1127, 33] on button "Fechar caixa" at bounding box center [1130, 34] width 88 height 31
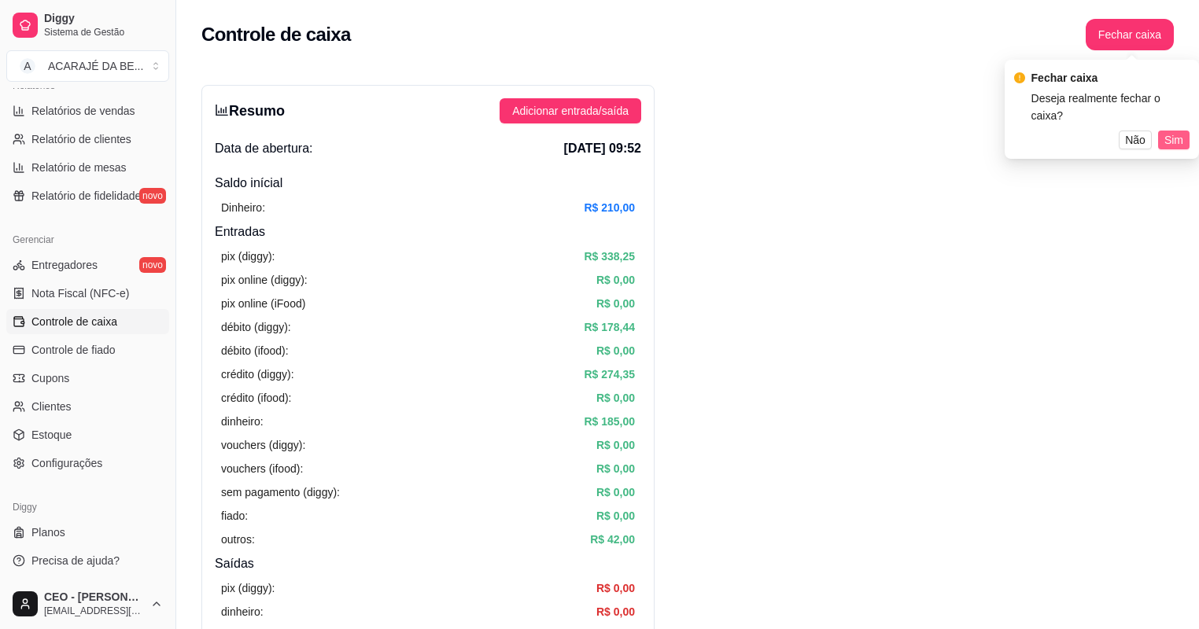
click at [1174, 131] on span "Sim" at bounding box center [1174, 139] width 19 height 17
